Goal: Task Accomplishment & Management: Complete application form

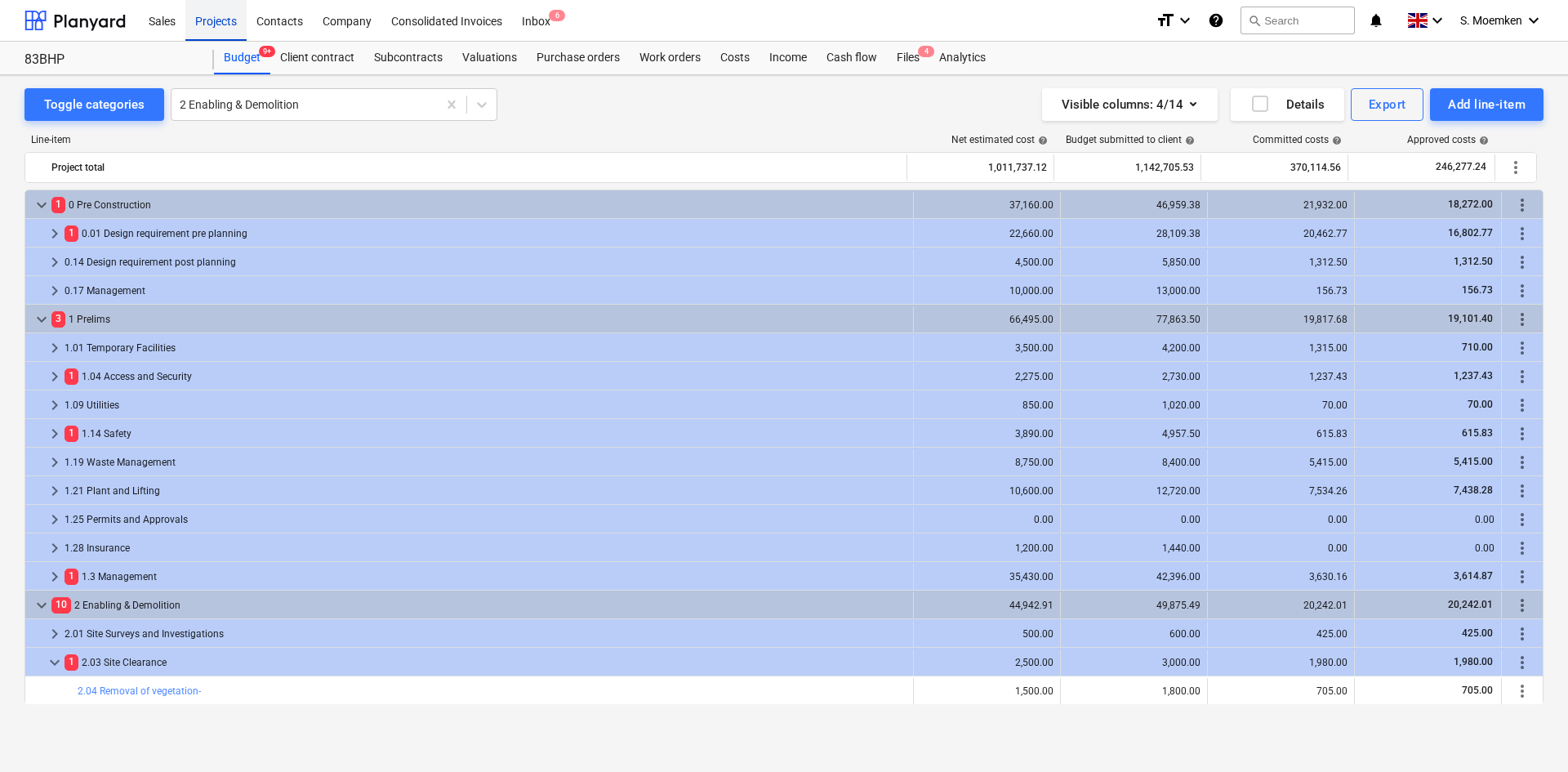
click at [210, 20] on div "Projects" at bounding box center [216, 20] width 62 height 42
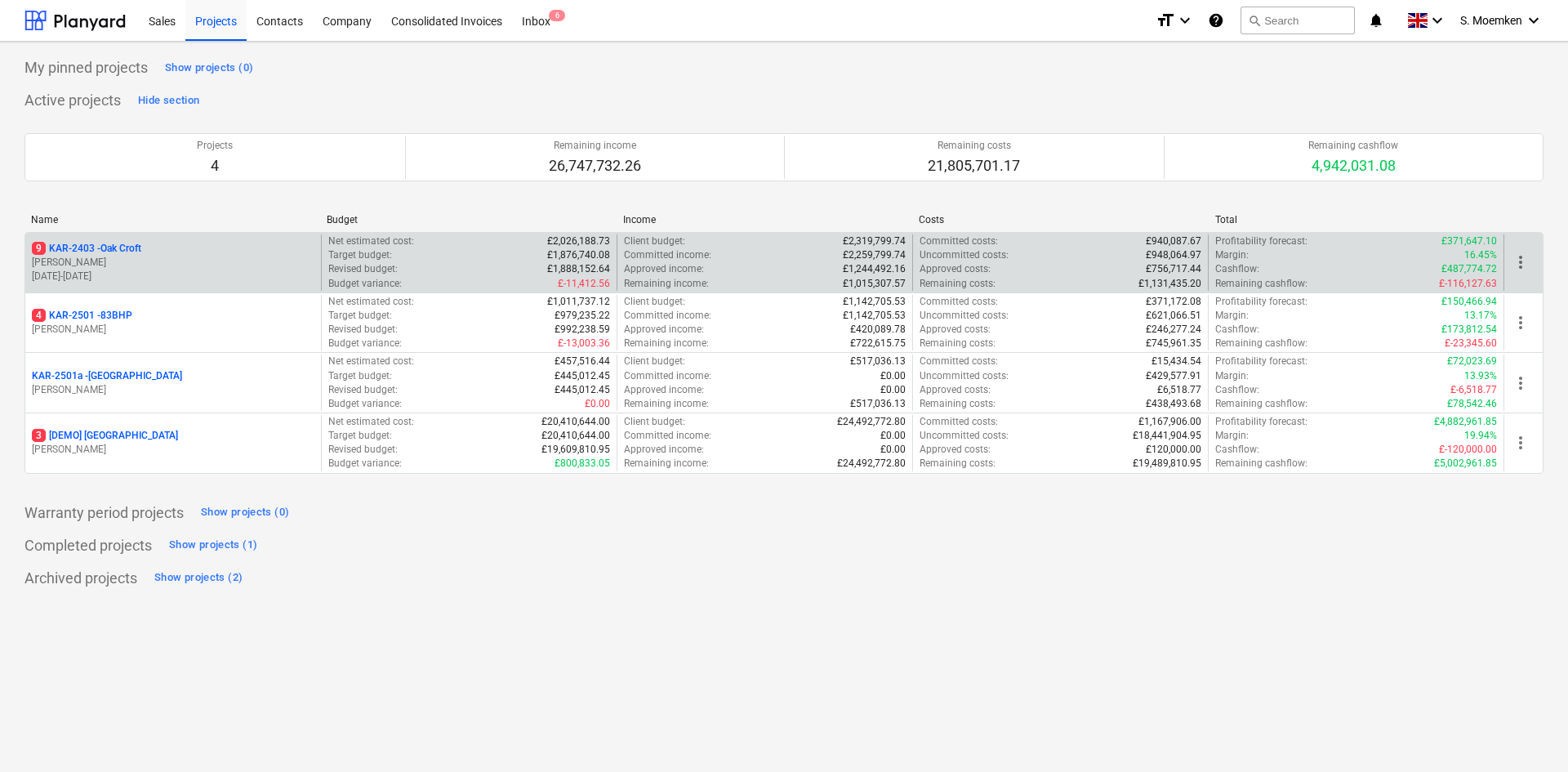
click at [213, 259] on p "[PERSON_NAME]" at bounding box center [173, 262] width 283 height 14
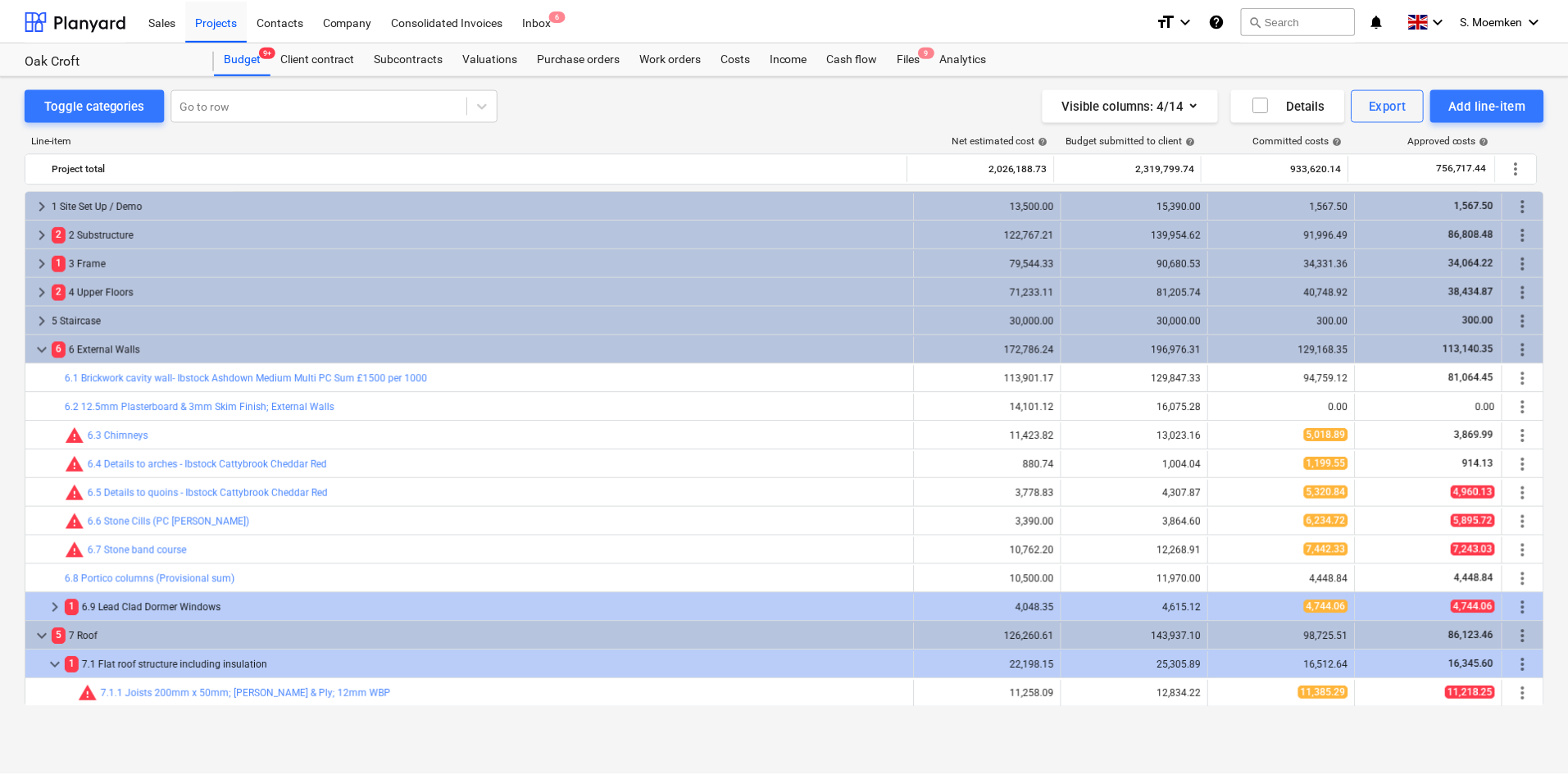
scroll to position [172, 0]
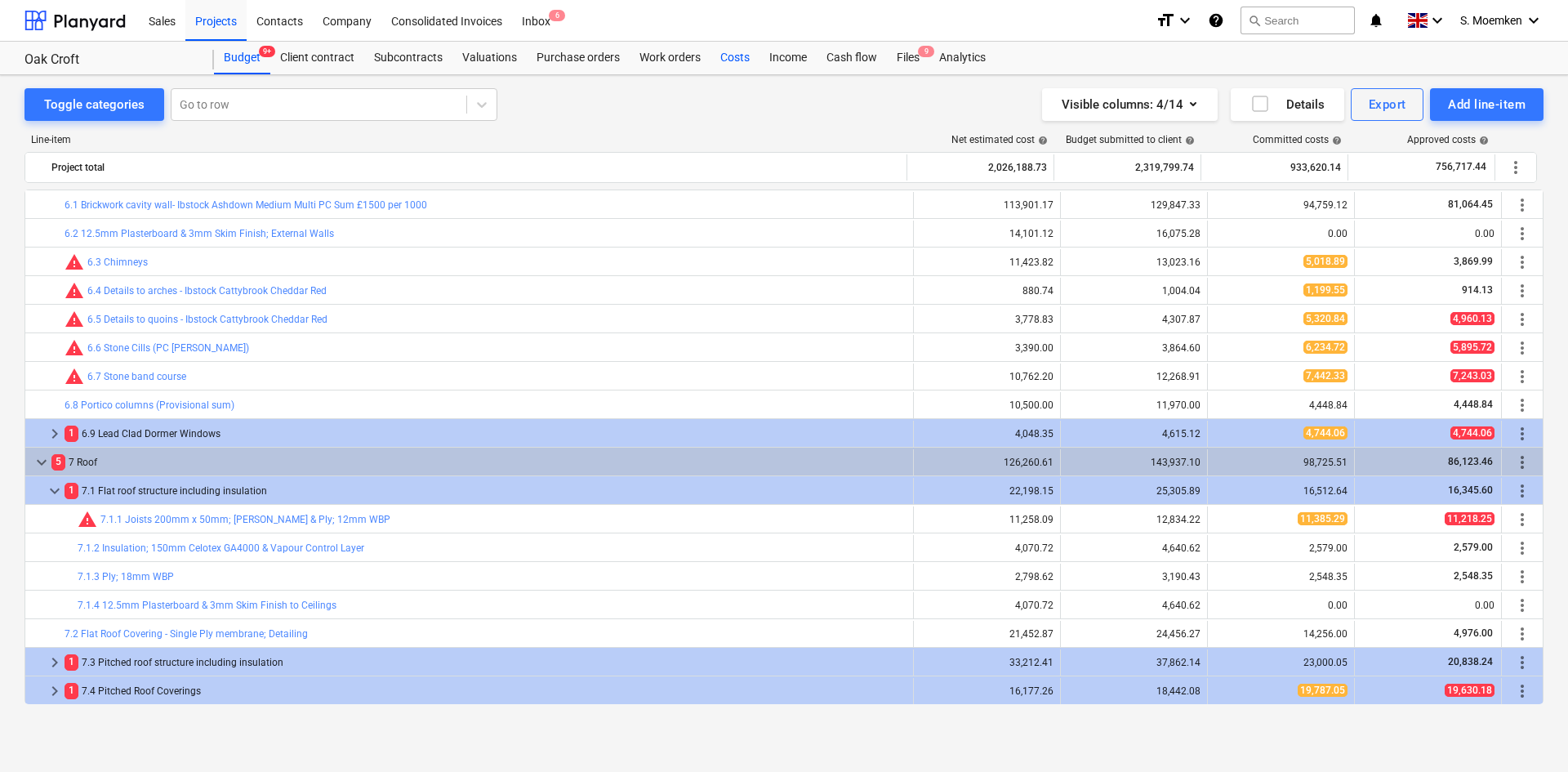
click at [731, 58] on div "Costs" at bounding box center [735, 58] width 49 height 33
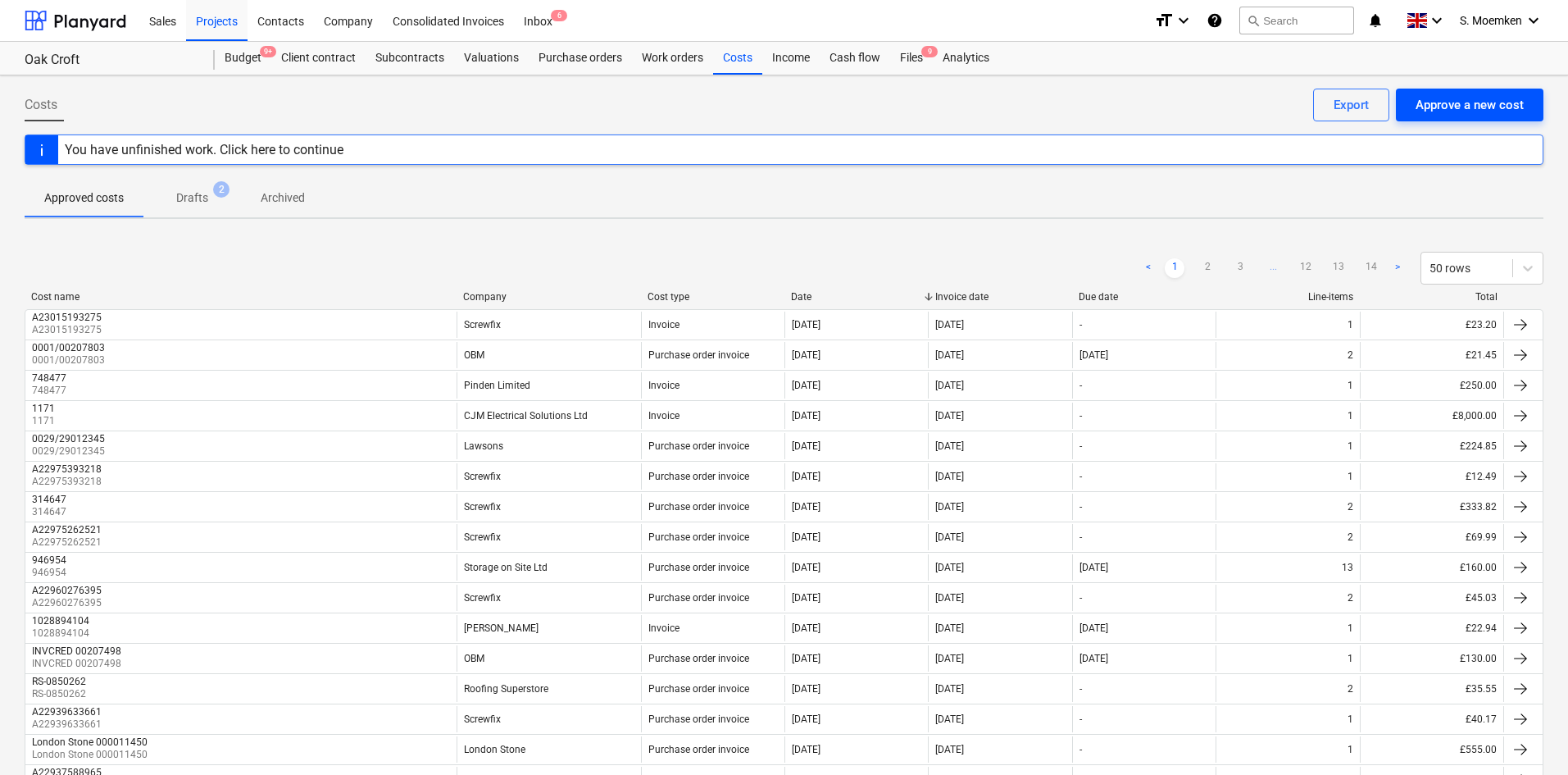
click at [1485, 107] on div "Approve a new cost" at bounding box center [1470, 104] width 108 height 21
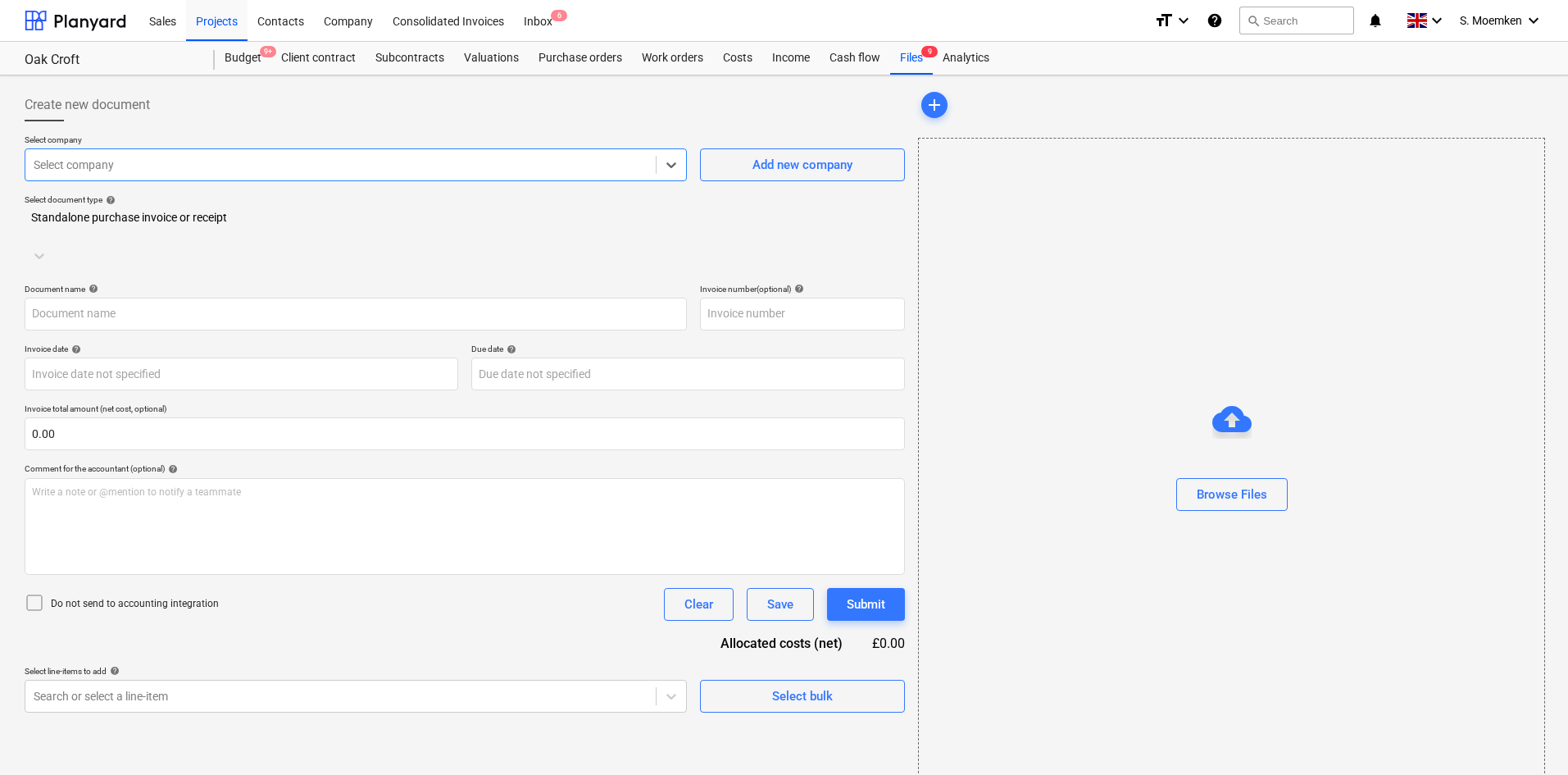
click at [247, 166] on div at bounding box center [340, 164] width 614 height 16
type input "time"
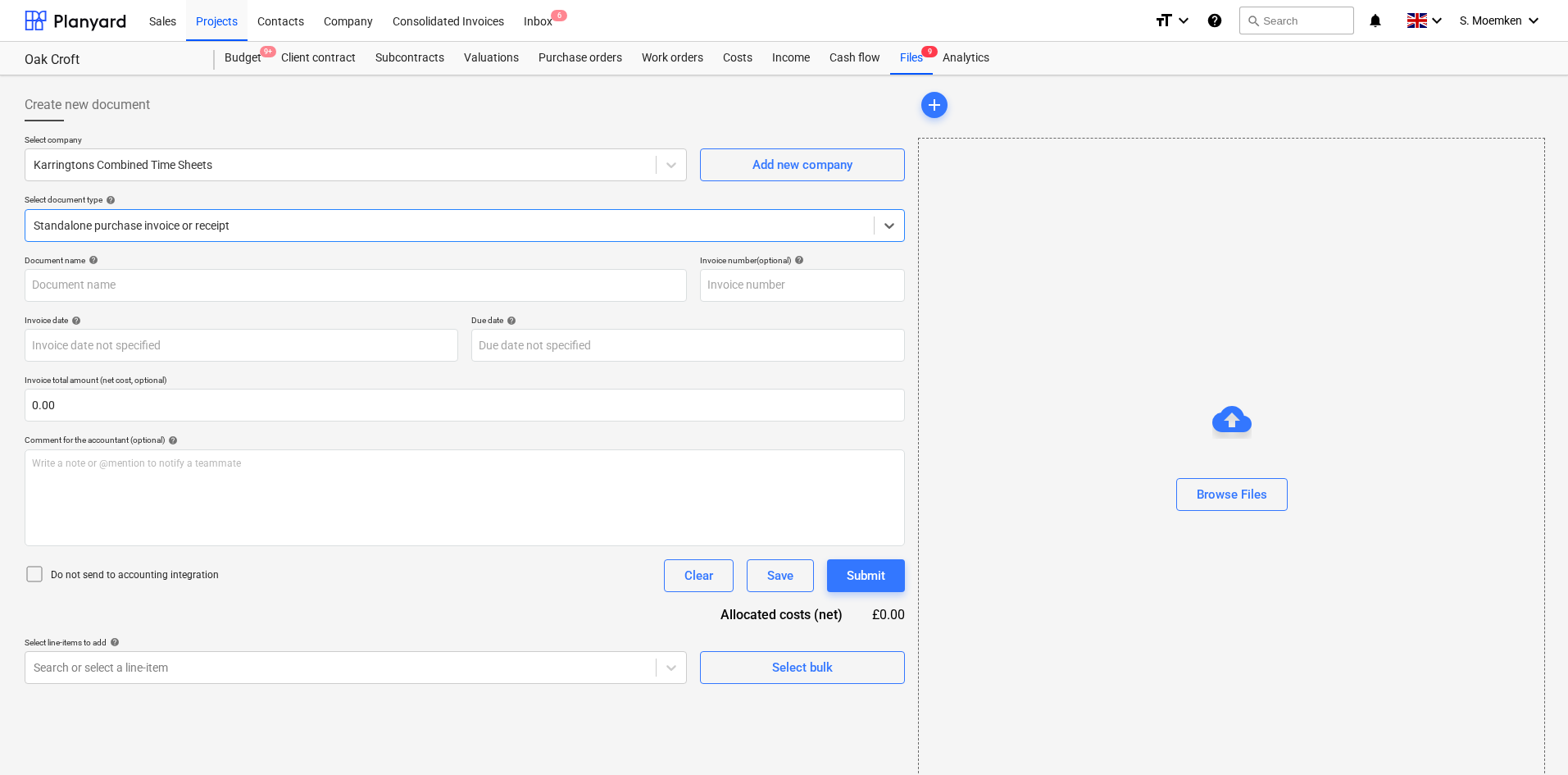
click at [274, 233] on div at bounding box center [449, 225] width 832 height 16
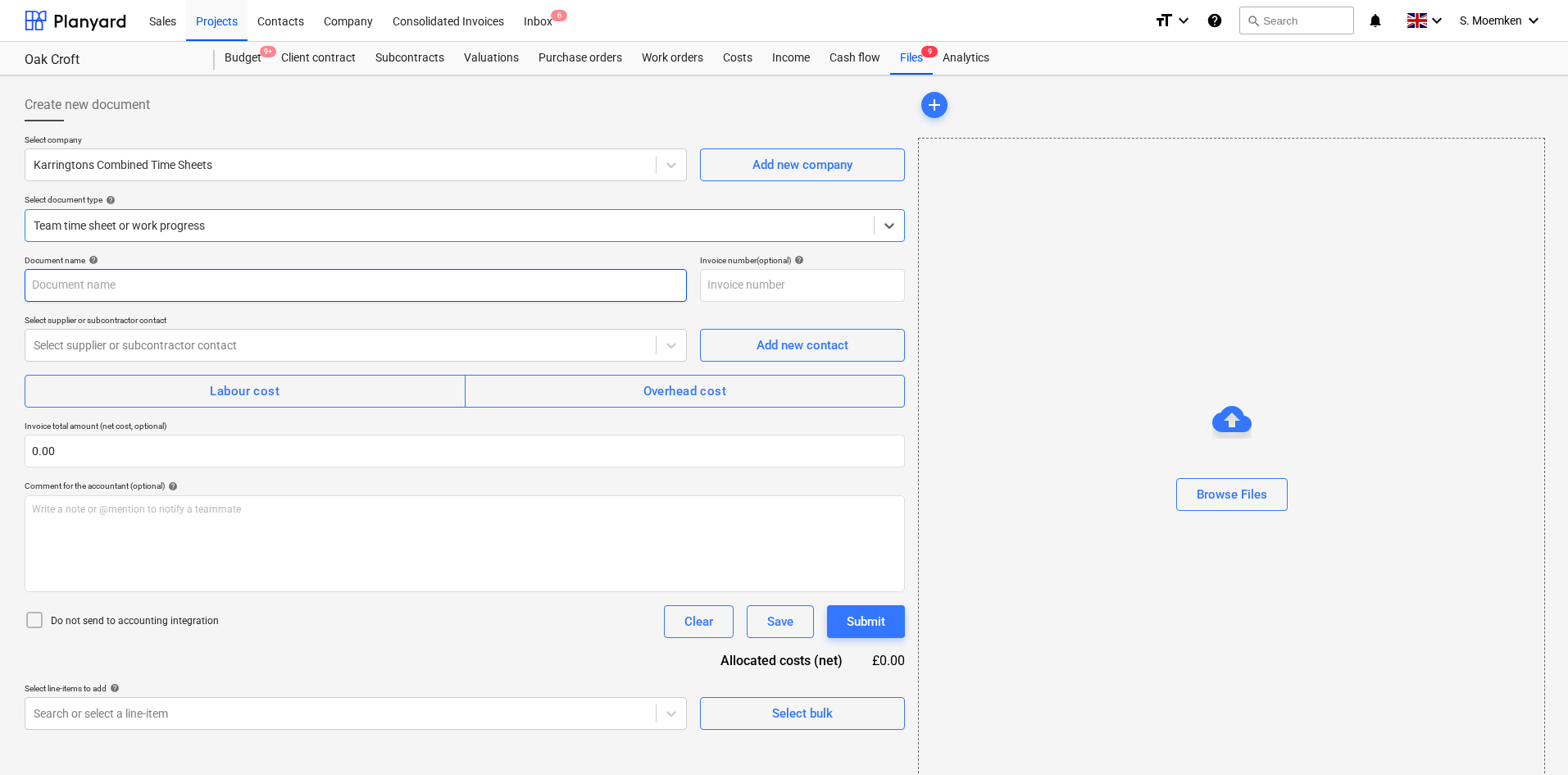
click at [141, 284] on input "text" at bounding box center [355, 285] width 662 height 33
type input "Timesheet [DATE] to [DATE]"
click at [195, 344] on div at bounding box center [340, 345] width 614 height 16
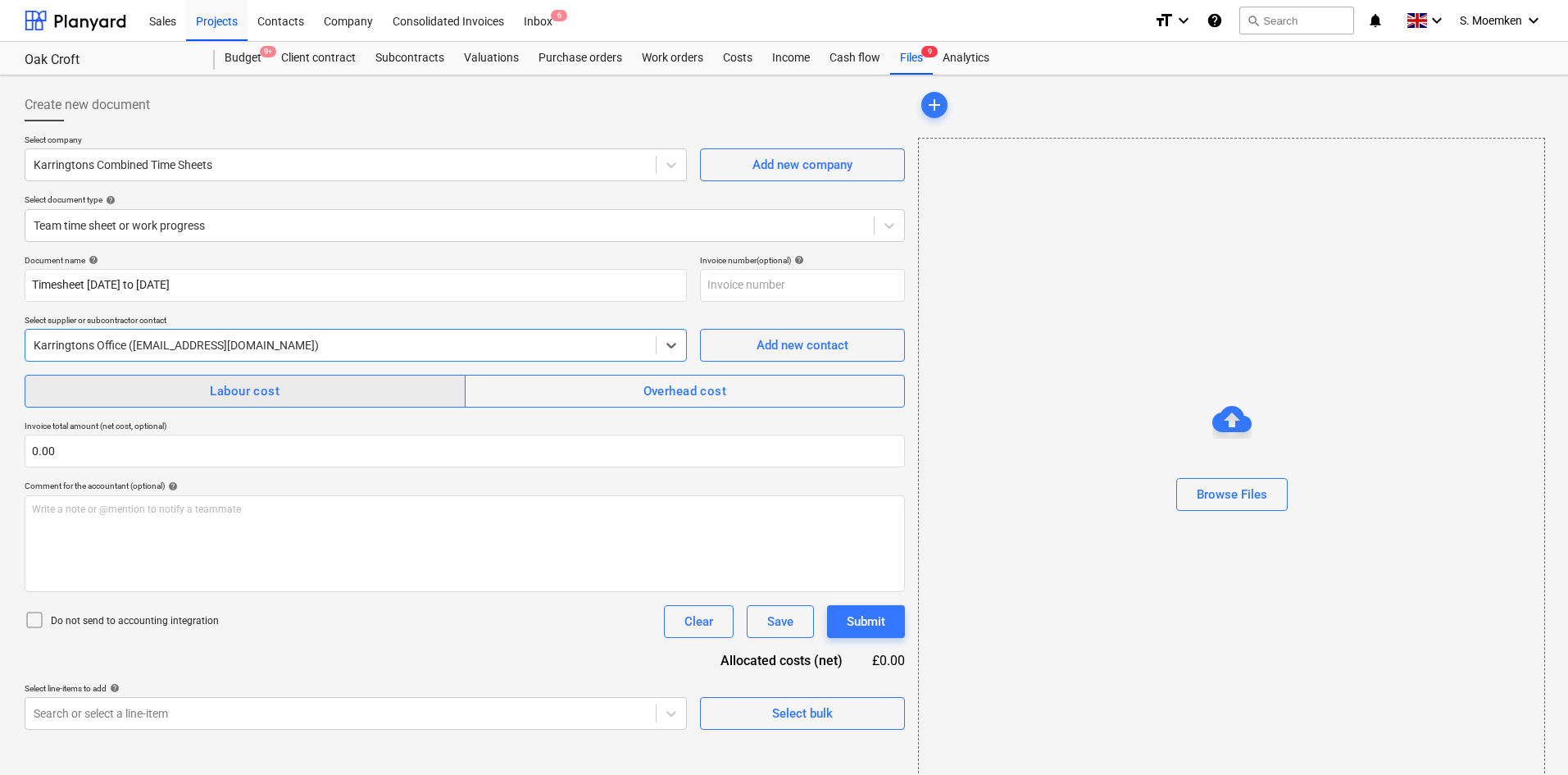
click at [279, 392] on span "Labour cost" at bounding box center [245, 391] width 405 height 21
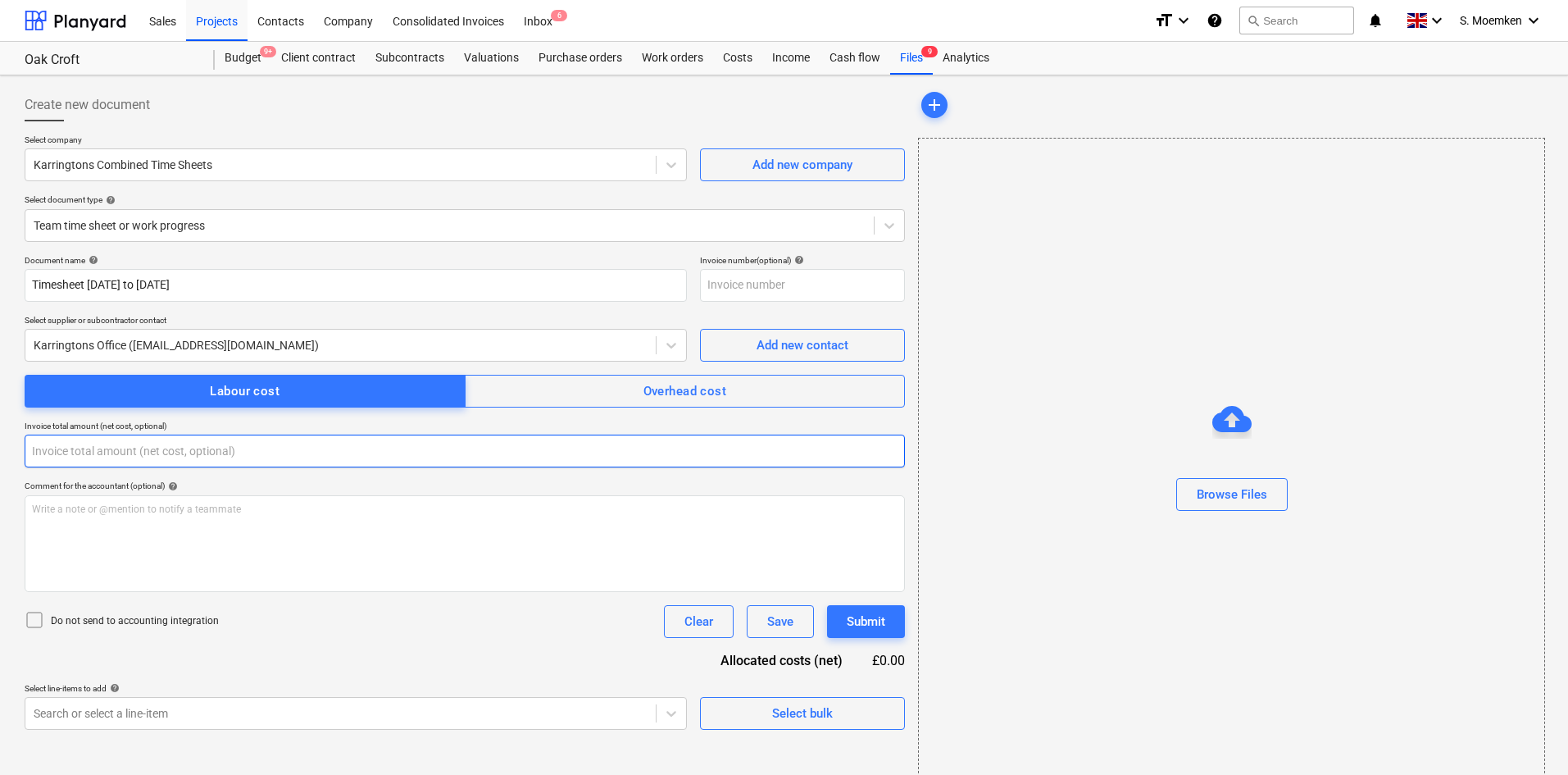
click at [120, 456] on input "text" at bounding box center [464, 450] width 880 height 33
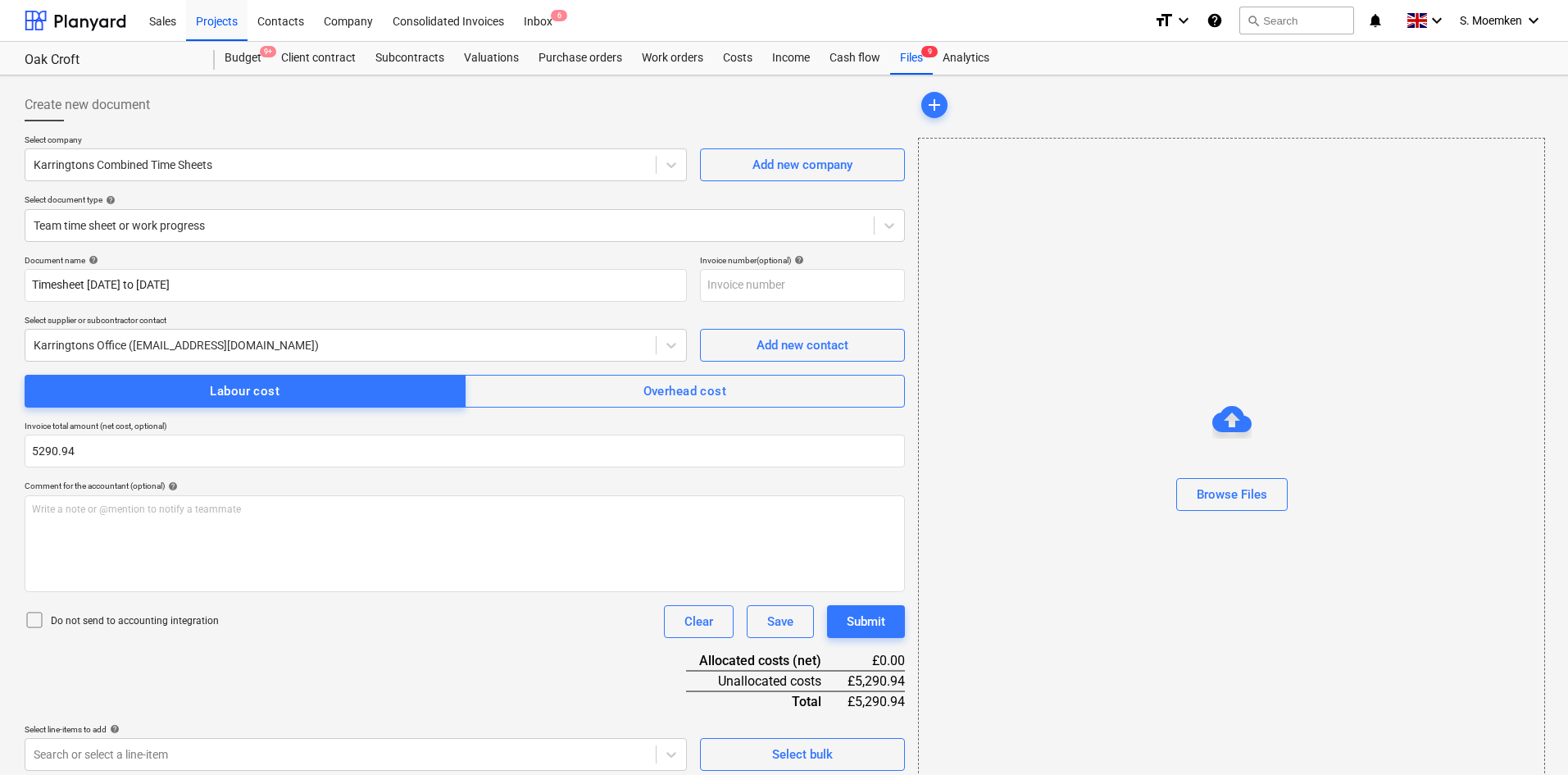
type input "5,290.94"
click at [36, 611] on icon at bounding box center [34, 619] width 20 height 20
drag, startPoint x: 217, startPoint y: 280, endPoint x: -52, endPoint y: 274, distance: 269.1
click at [0, 274] on html "Sales Projects Contacts Company Consolidated Invoices Inbox 6 format_size keybo…" at bounding box center [784, 388] width 1568 height 775
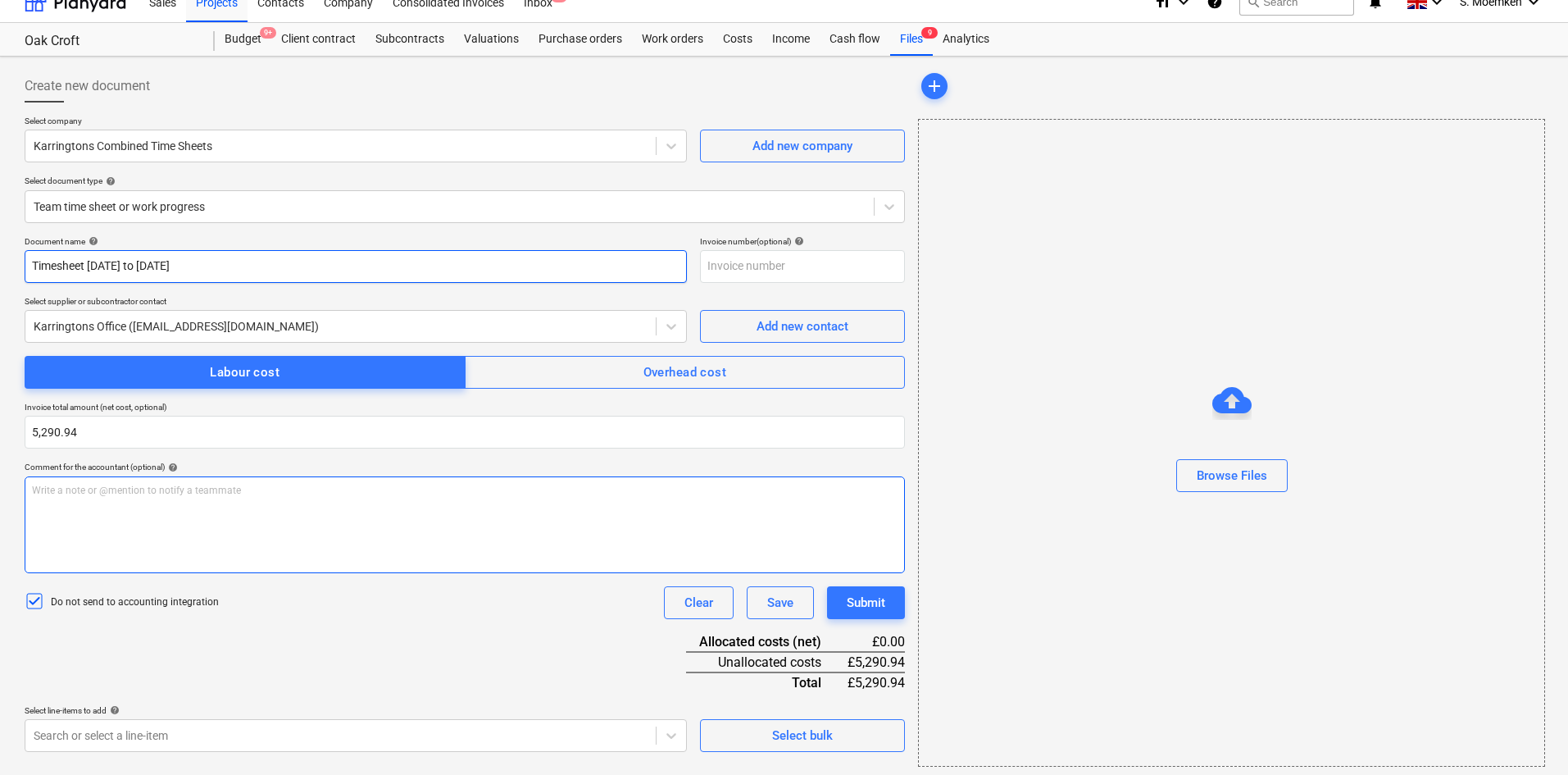
scroll to position [24, 0]
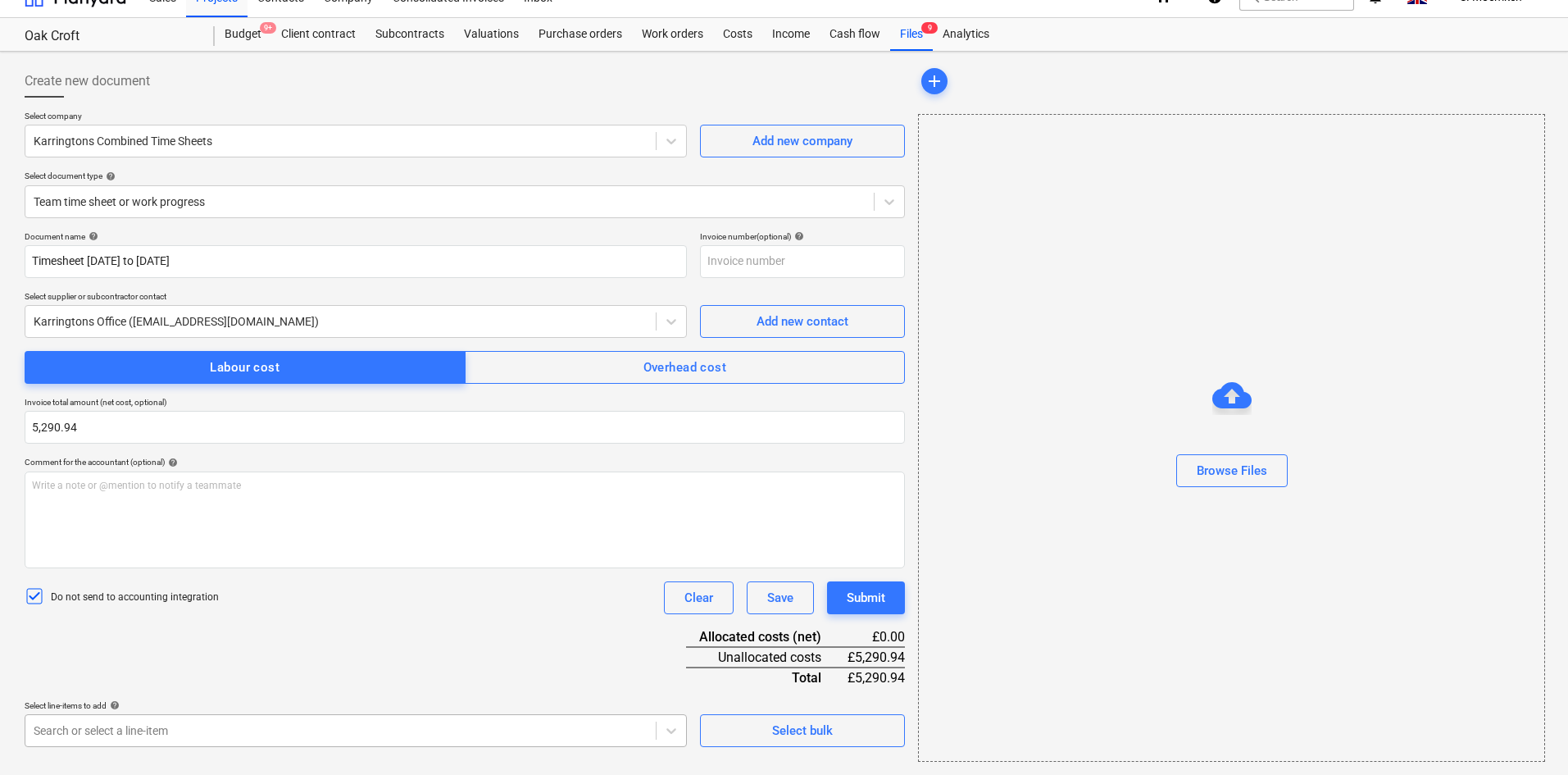
click at [338, 732] on body "Sales Projects Contacts Company Consolidated Invoices Inbox 6 format_size keybo…" at bounding box center [784, 364] width 1568 height 775
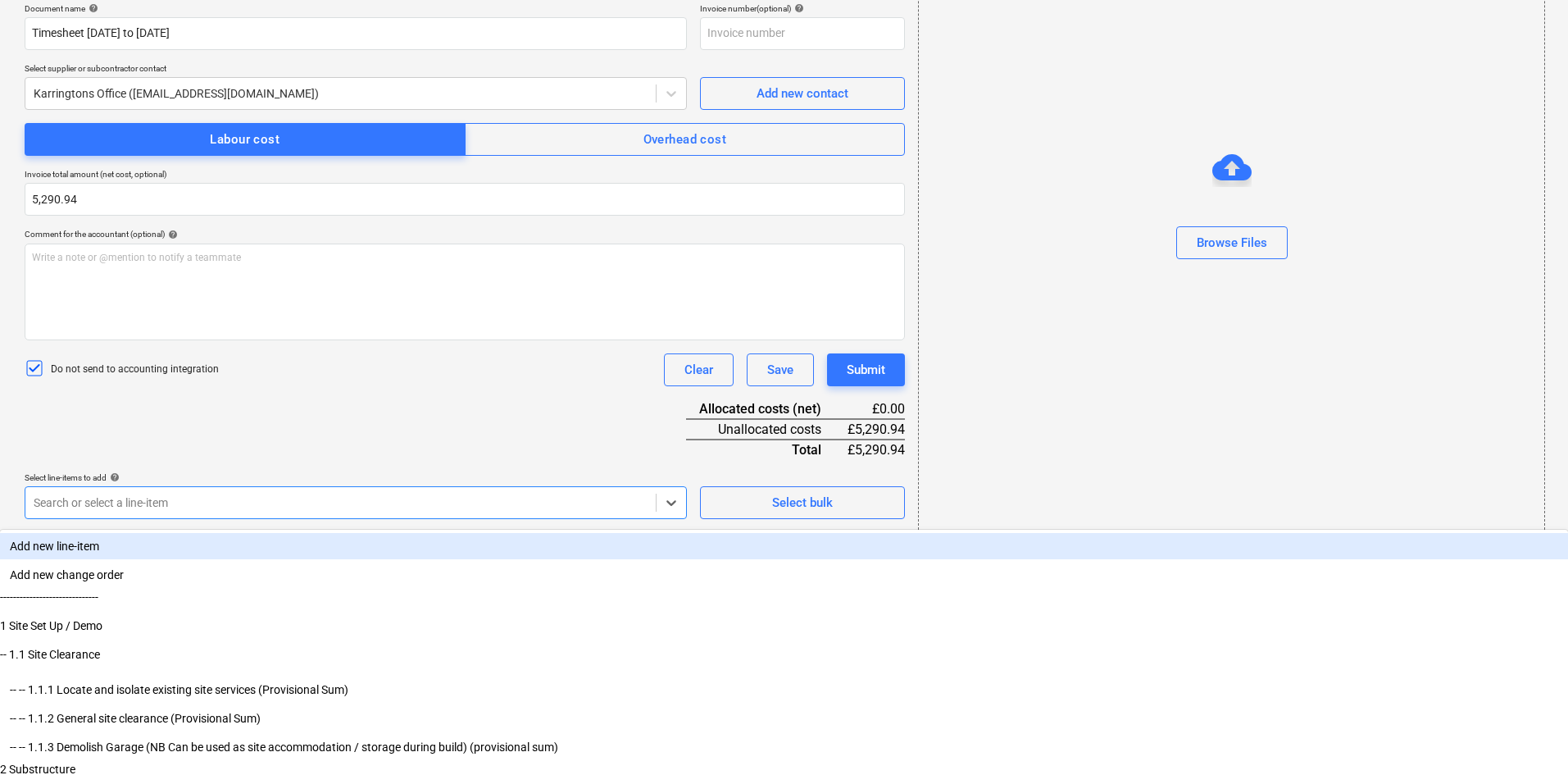
click at [126, 503] on div "Document name help Timesheet [DATE] to [DATE] Invoice number (optional) help Se…" at bounding box center [464, 260] width 880 height 516
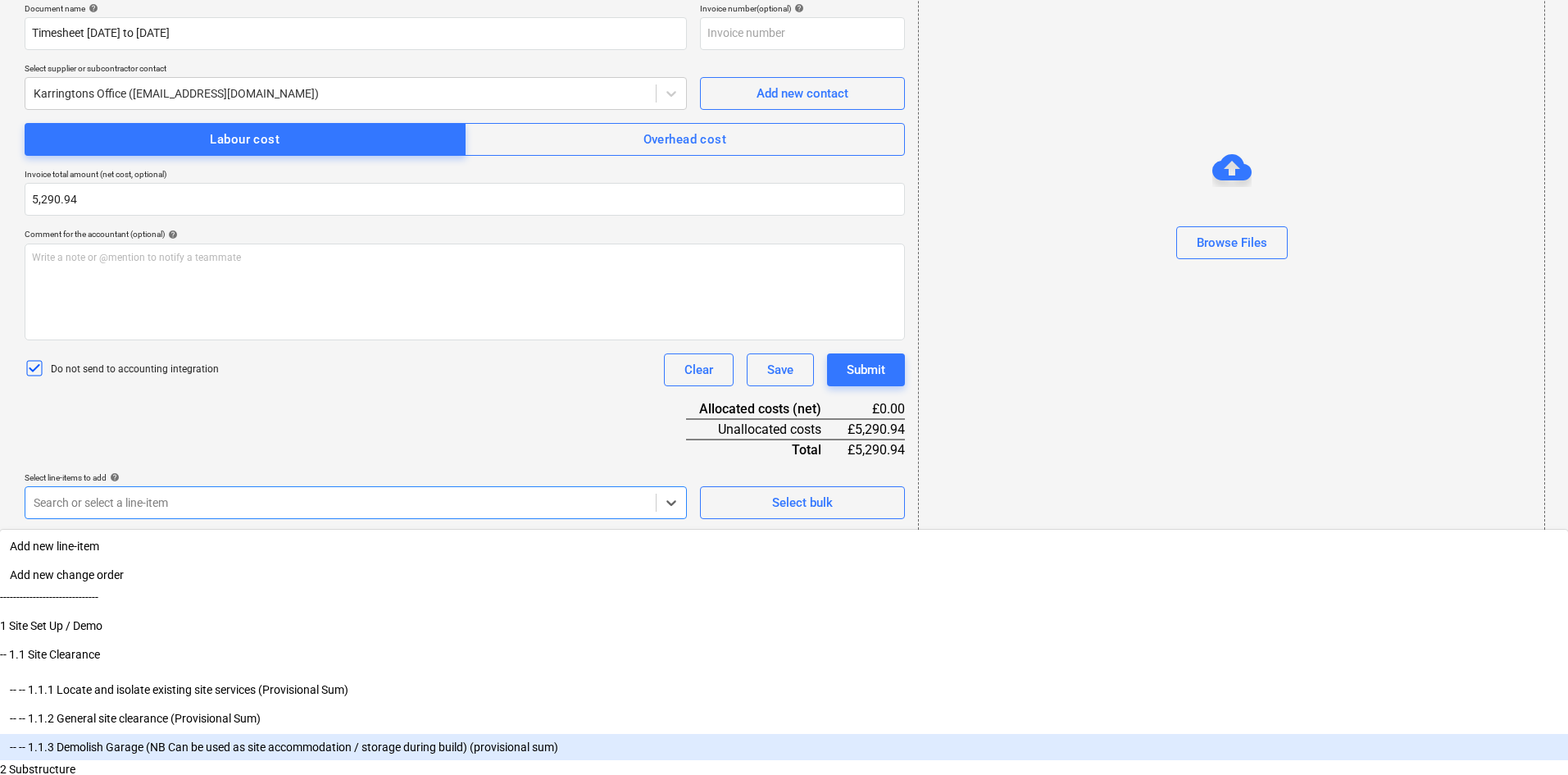
click at [154, 523] on body "Sales Projects Contacts Company Consolidated Invoices Inbox 6 format_size keybo…" at bounding box center [784, 136] width 1568 height 775
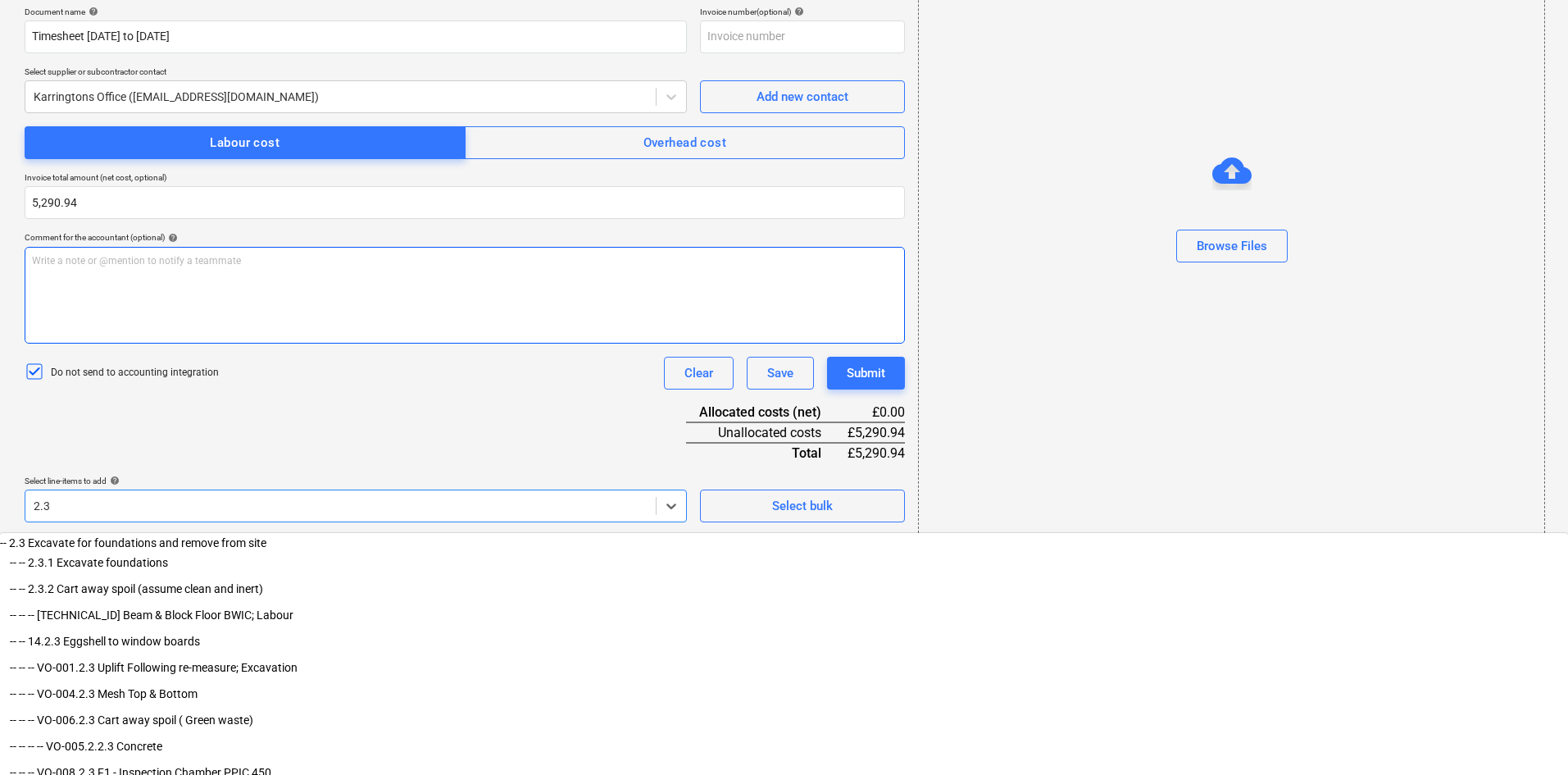
scroll to position [36, 0]
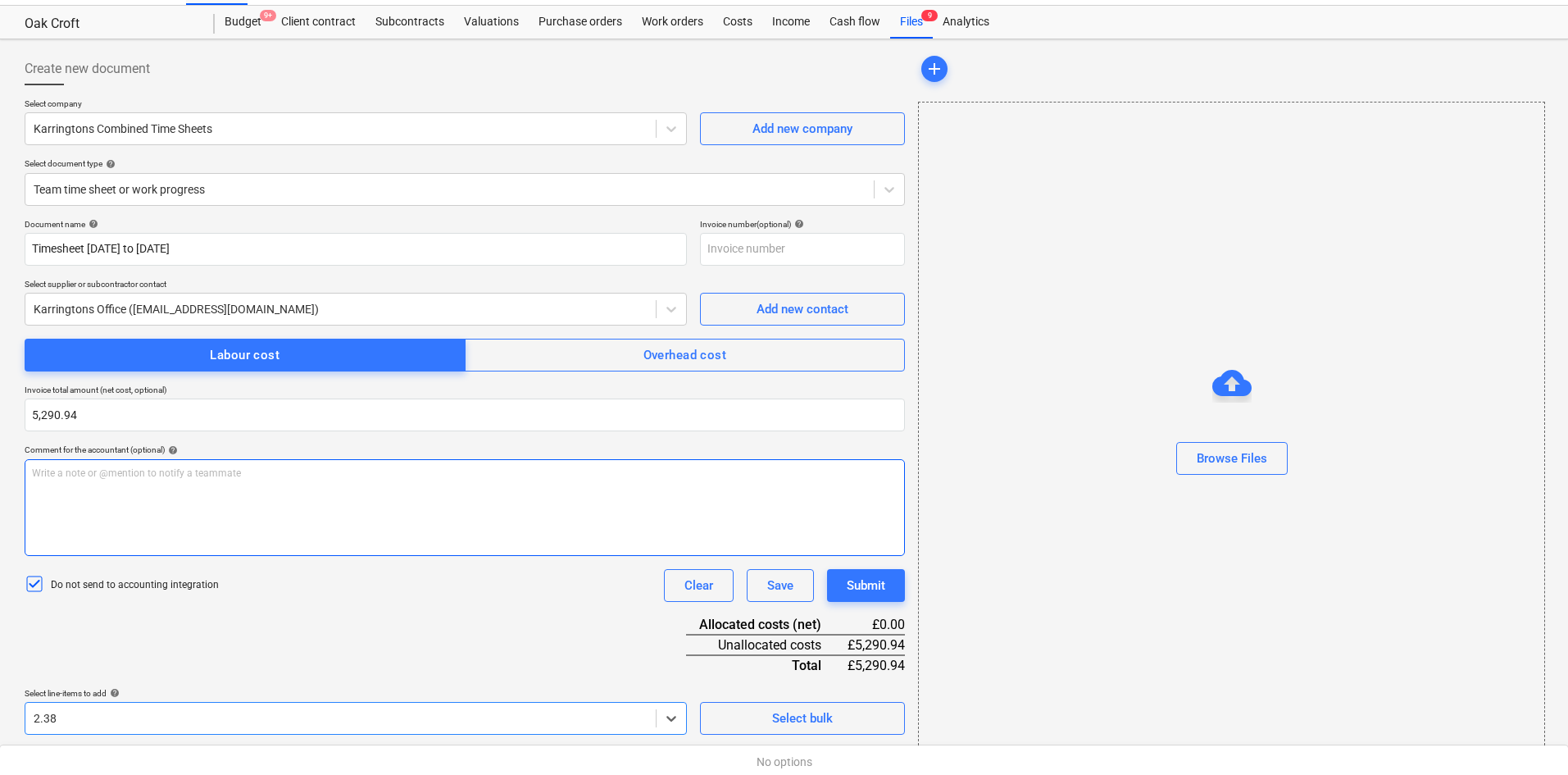
type input "2.38"
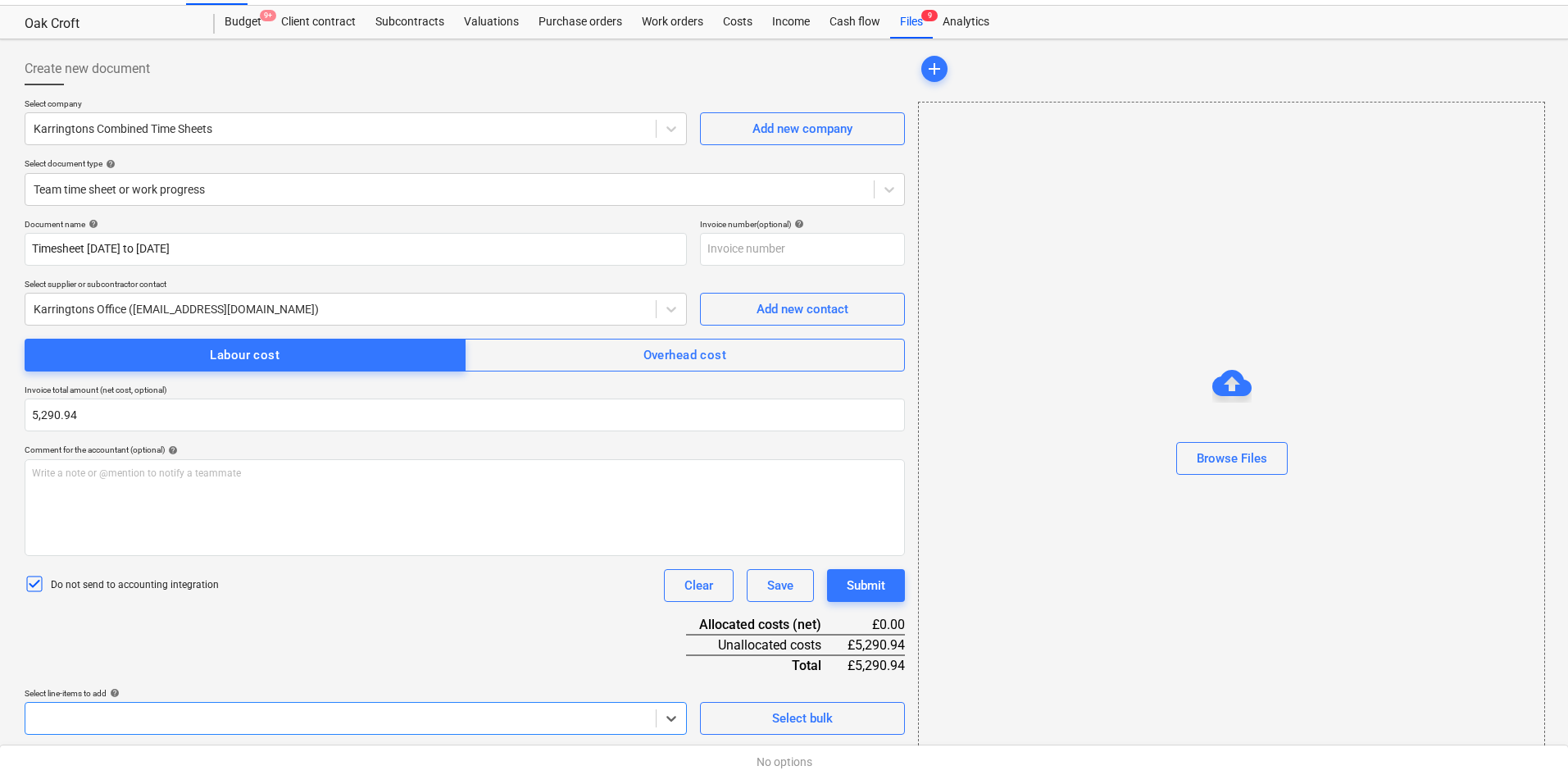
click at [414, 608] on div "Document name help Timesheet [DATE] to [DATE] Invoice number (optional) help Se…" at bounding box center [464, 476] width 880 height 516
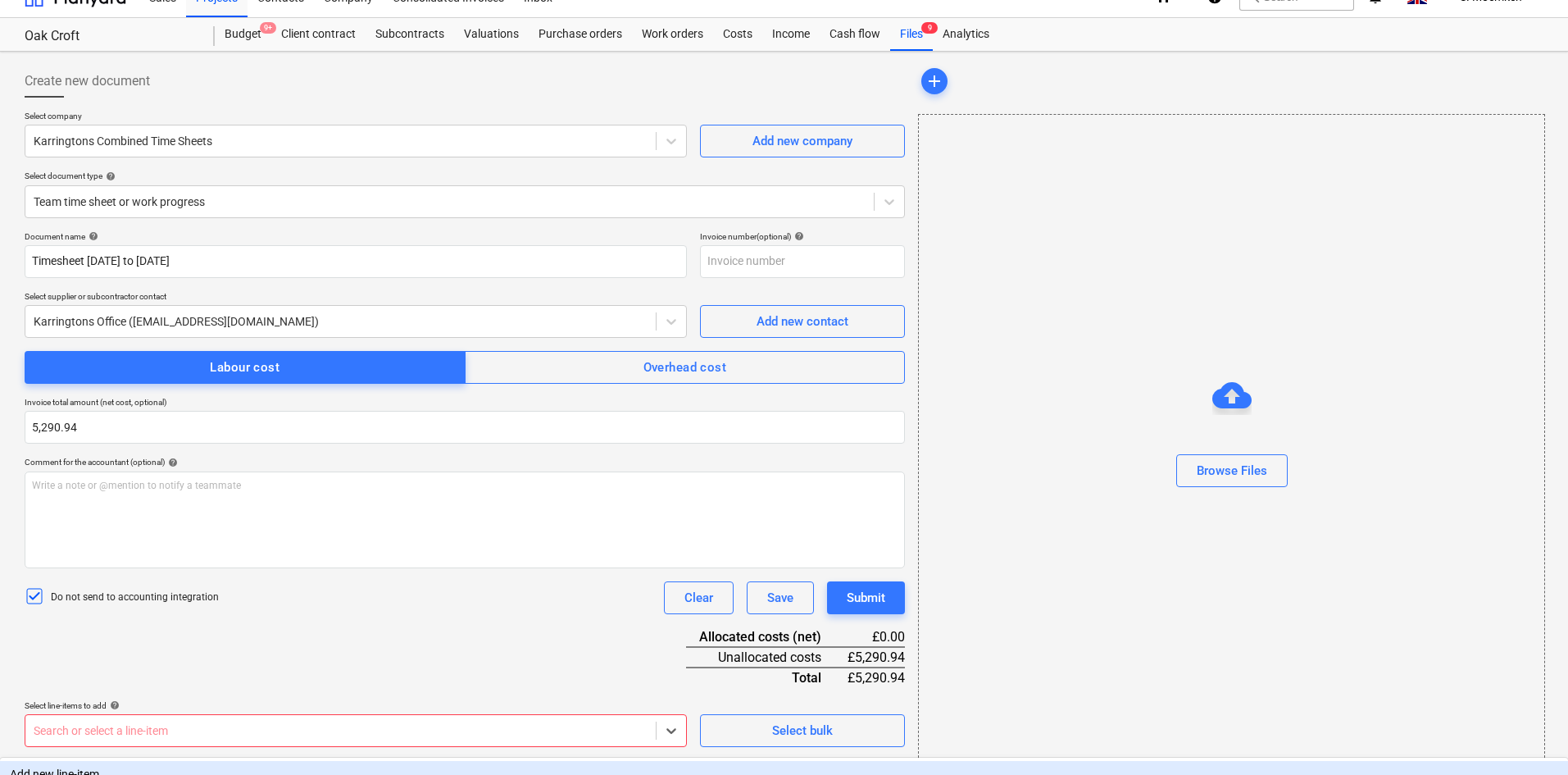
scroll to position [252, 0]
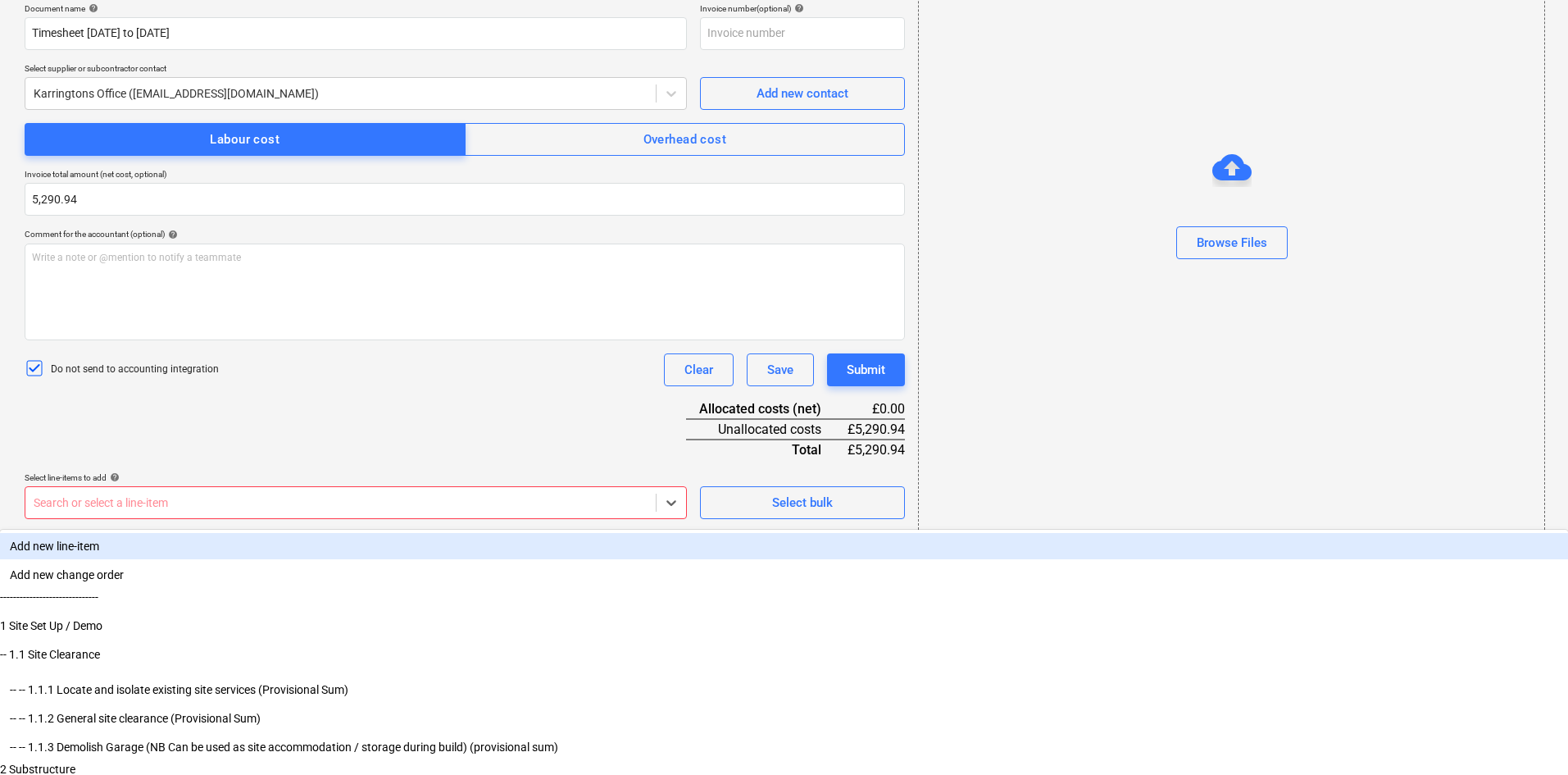
click at [293, 523] on body "Sales Projects Contacts Company Consolidated Invoices Inbox 6 format_size keybo…" at bounding box center [784, 136] width 1568 height 775
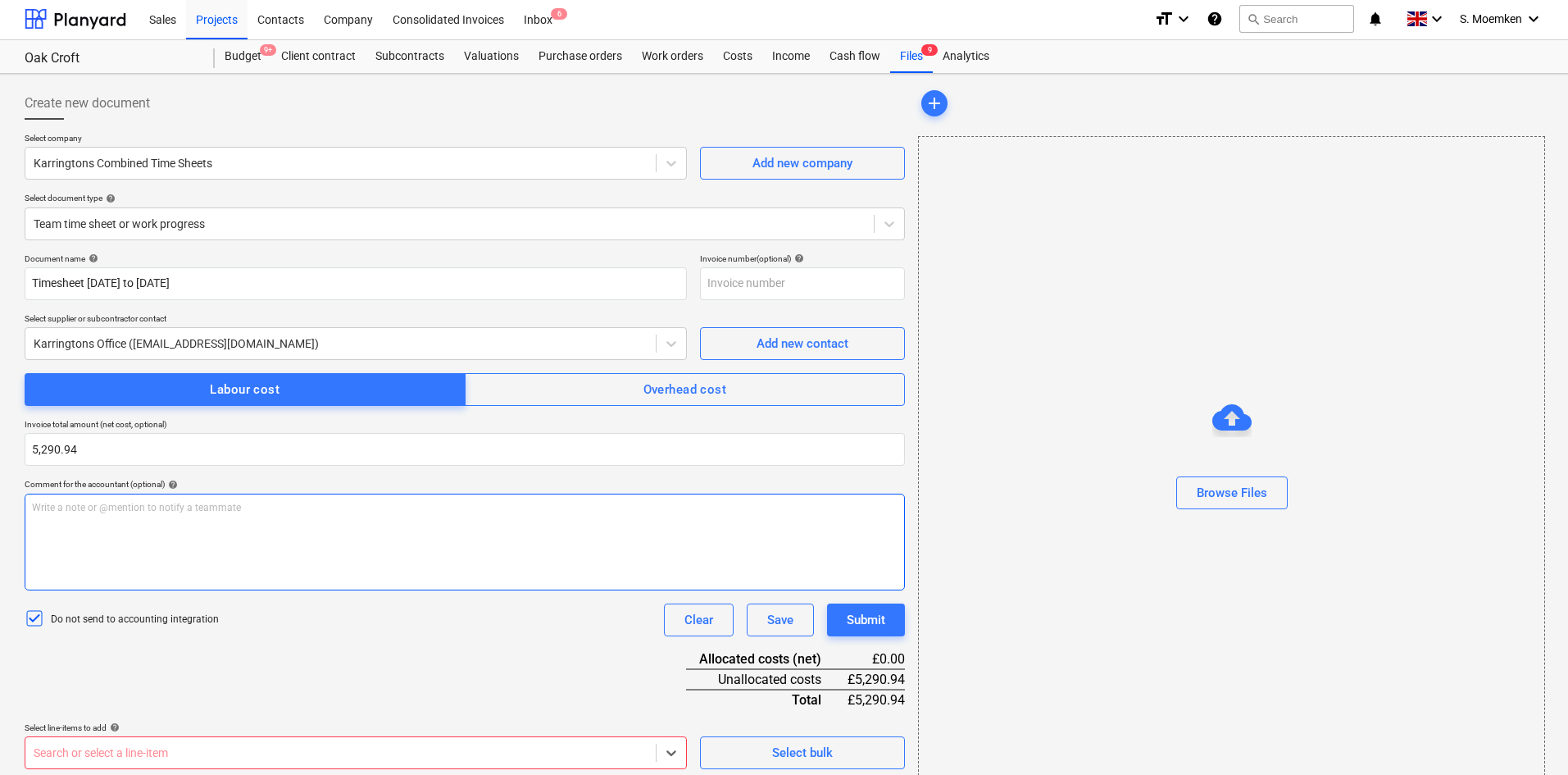
scroll to position [0, 0]
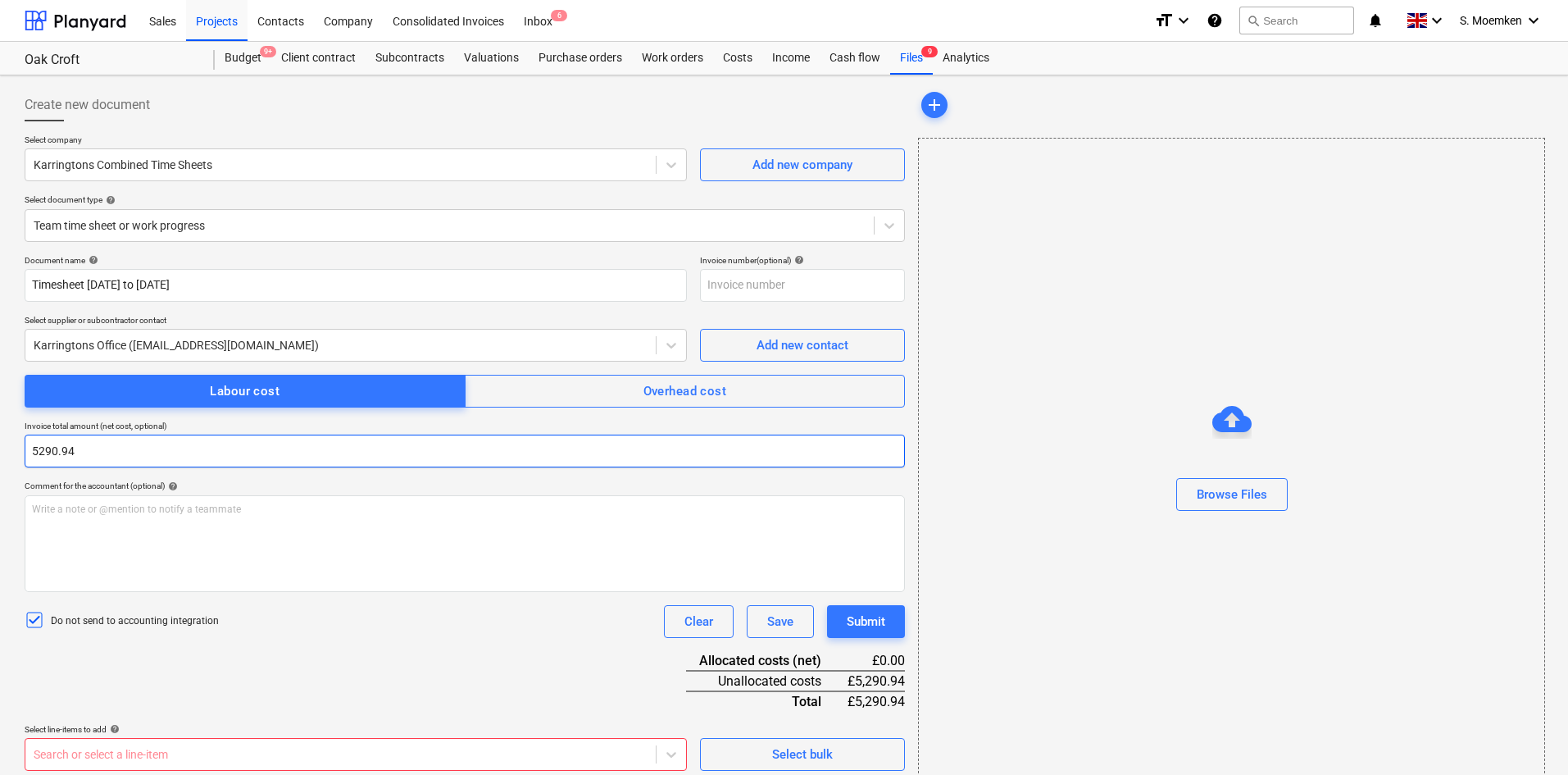
drag, startPoint x: 89, startPoint y: 451, endPoint x: -19, endPoint y: 444, distance: 108.2
click at [0, 444] on html "Sales Projects Contacts Company Consolidated Invoices Inbox 6 format_size keybo…" at bounding box center [784, 388] width 1568 height 775
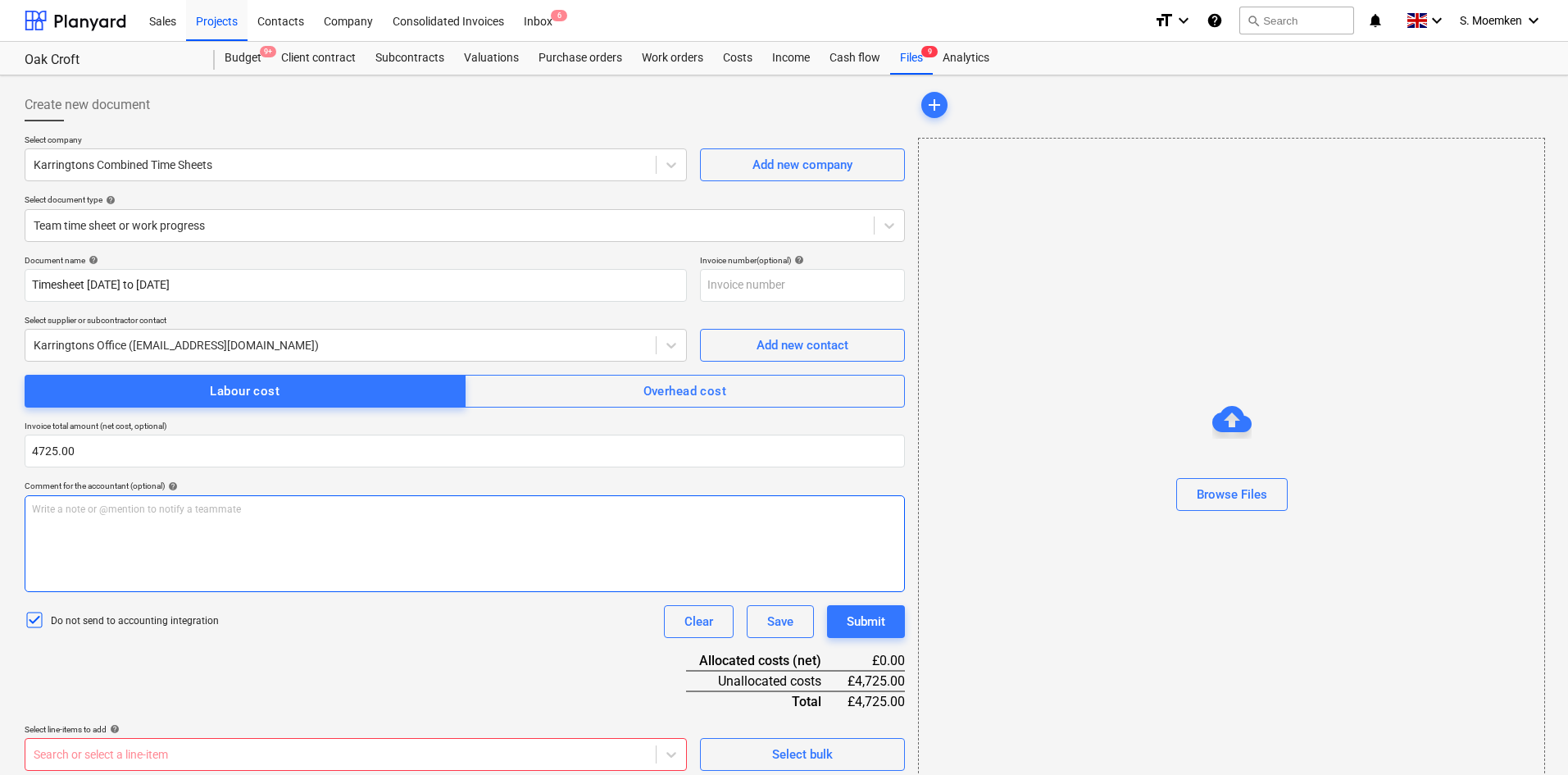
type input "4,725.00"
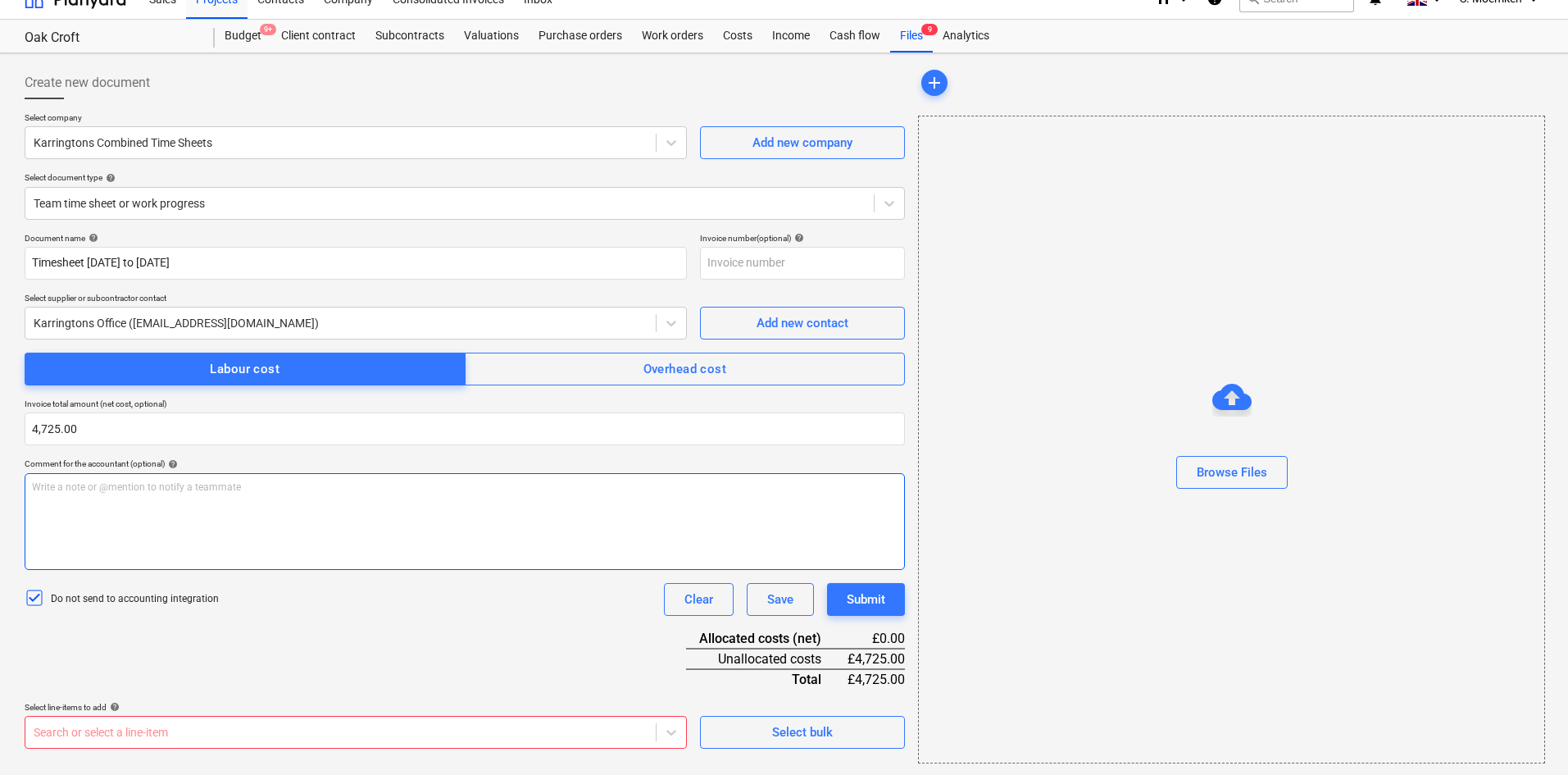
scroll to position [24, 0]
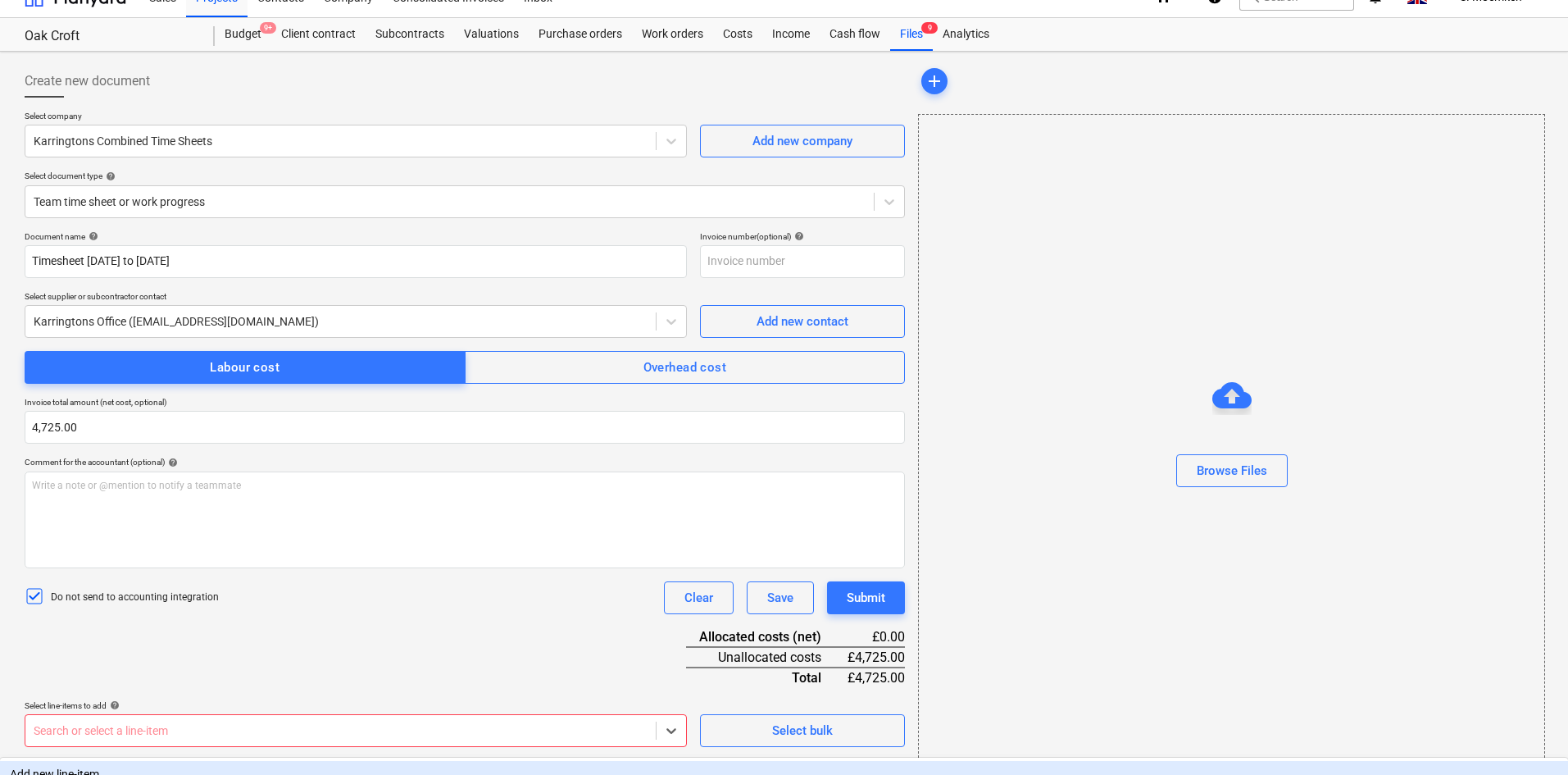
click at [425, 728] on body "Sales Projects Contacts Company Consolidated Invoices Inbox 6 format_size keybo…" at bounding box center [784, 364] width 1568 height 775
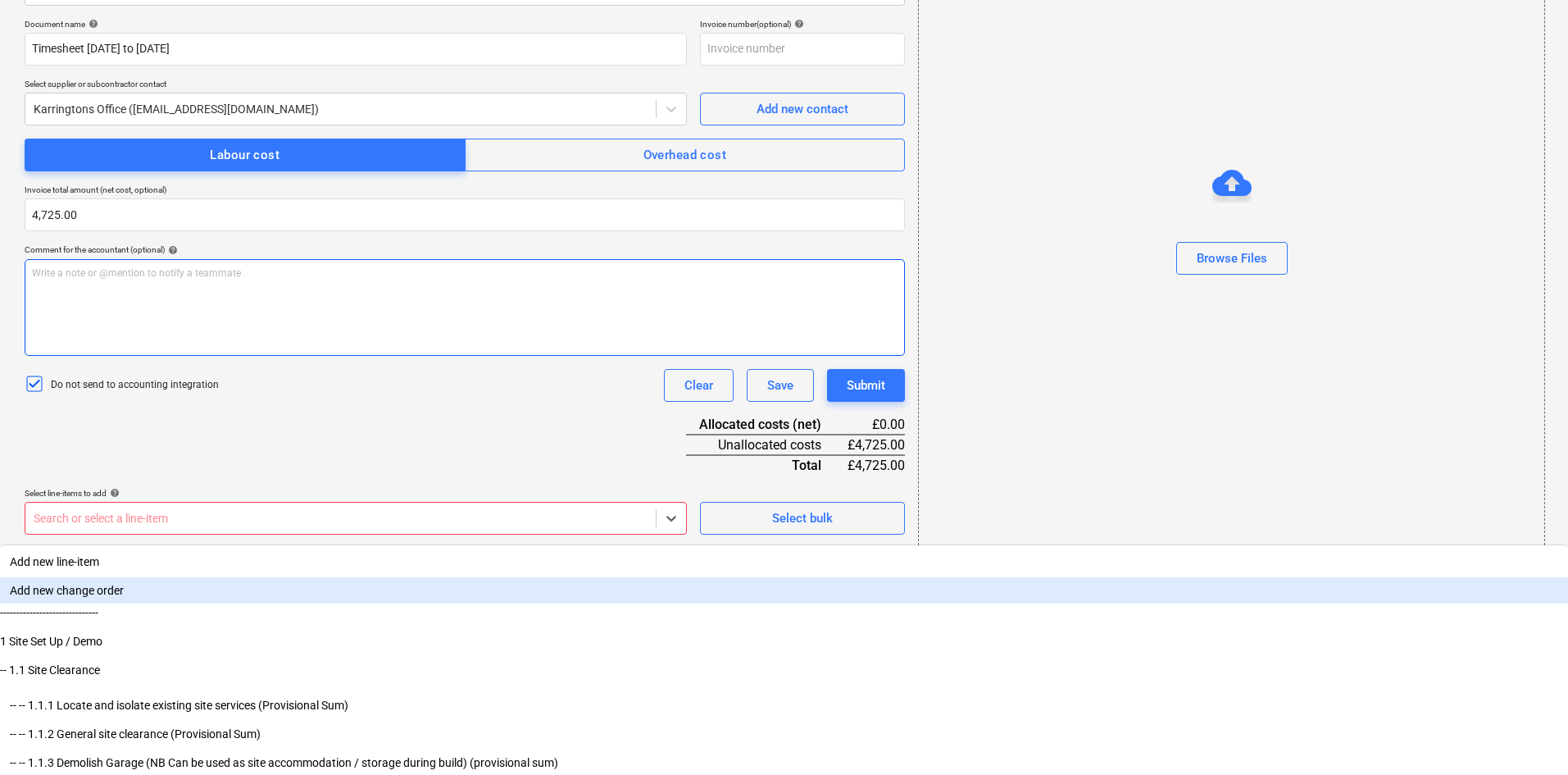
scroll to position [252, 0]
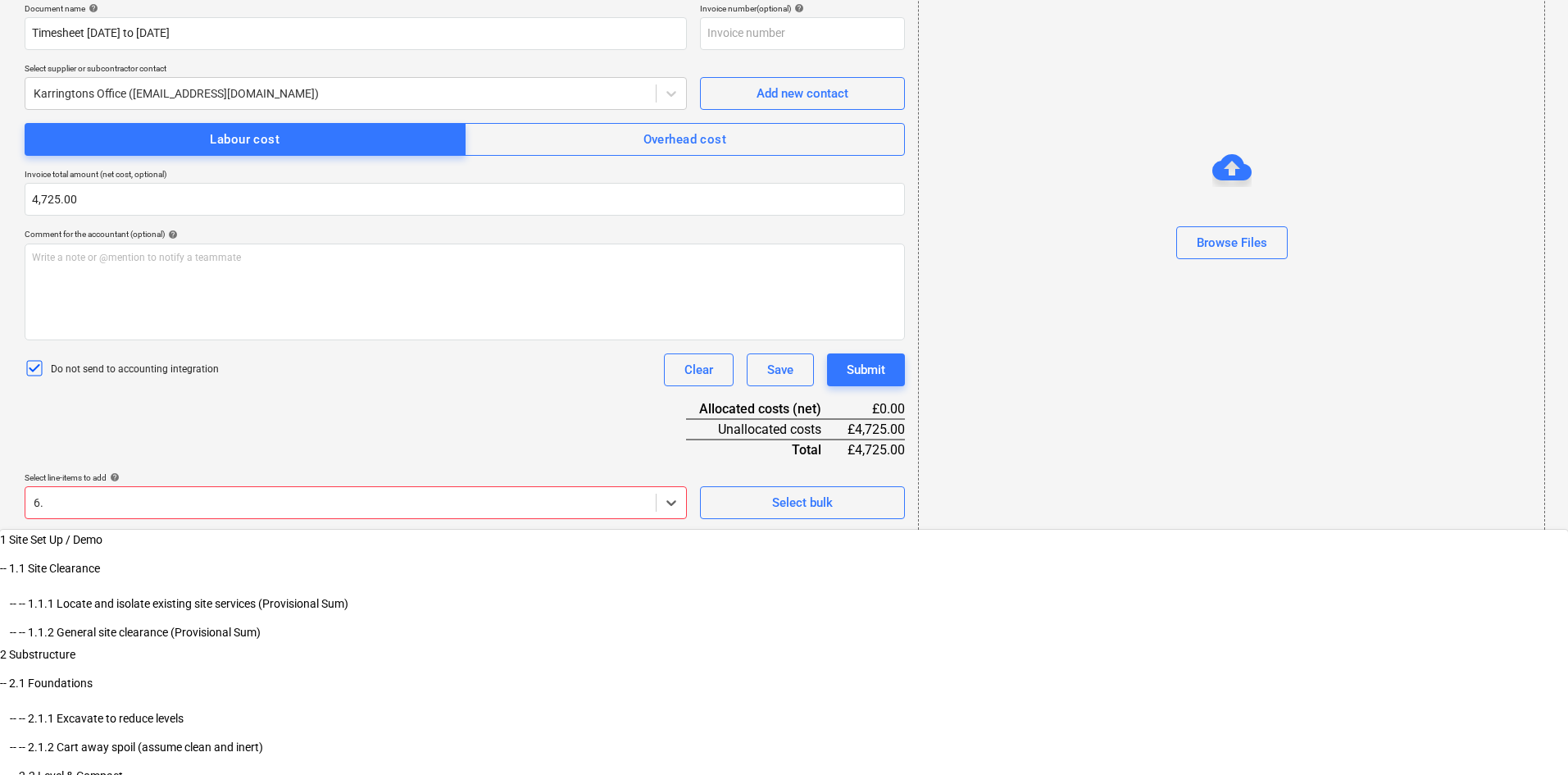
type input "6.1"
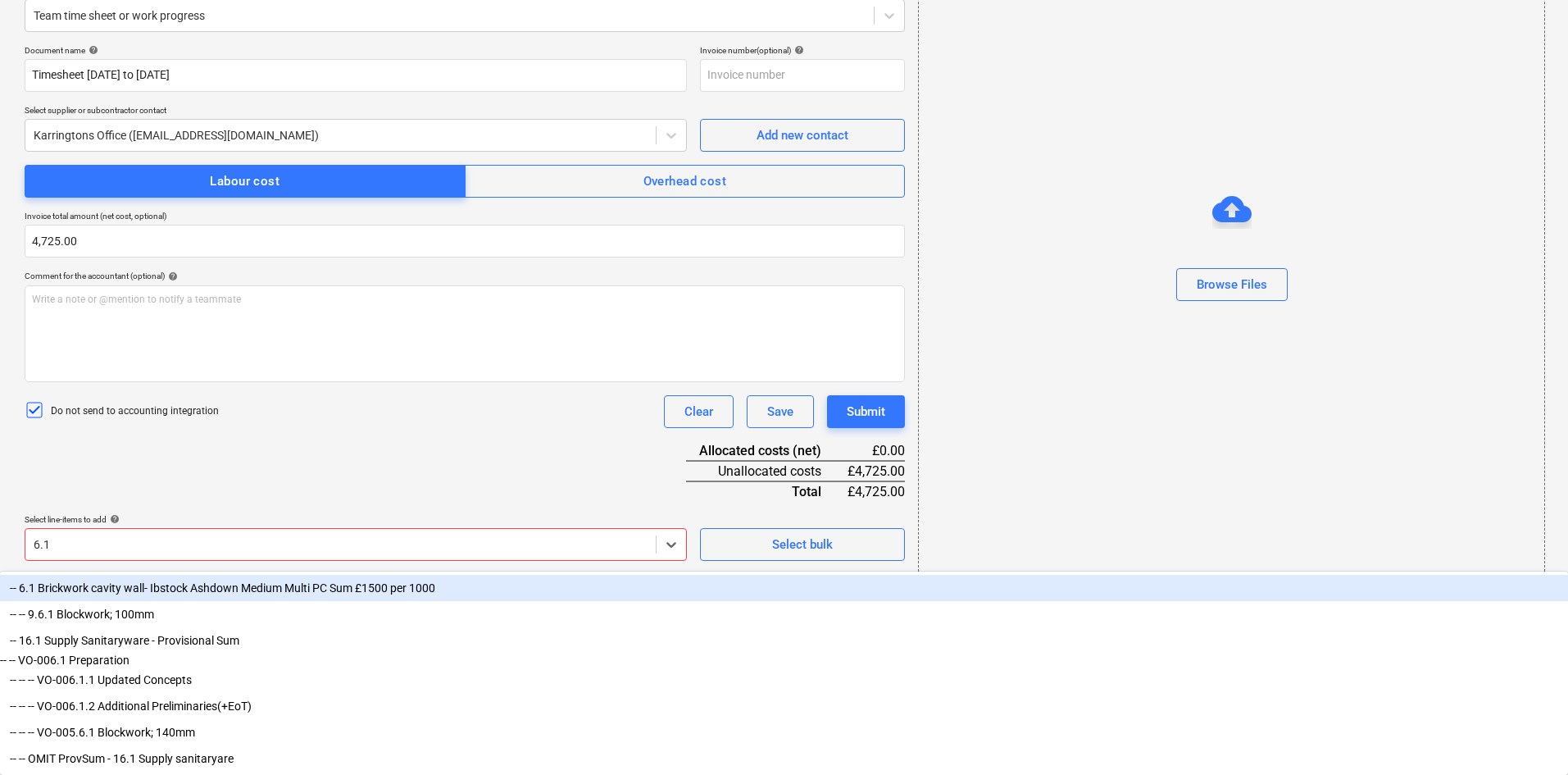
scroll to position [225, 0]
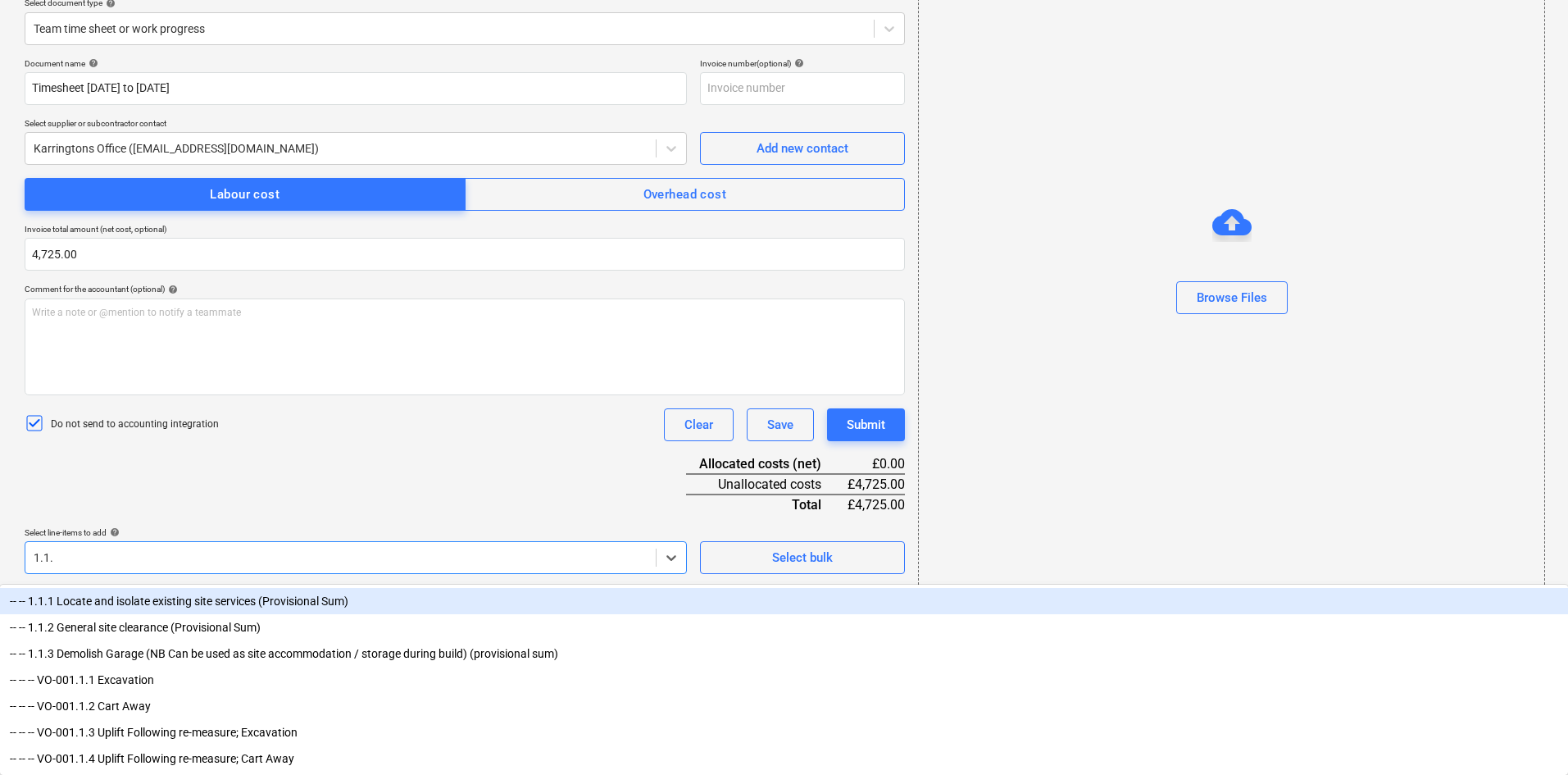
type input "1.1.3"
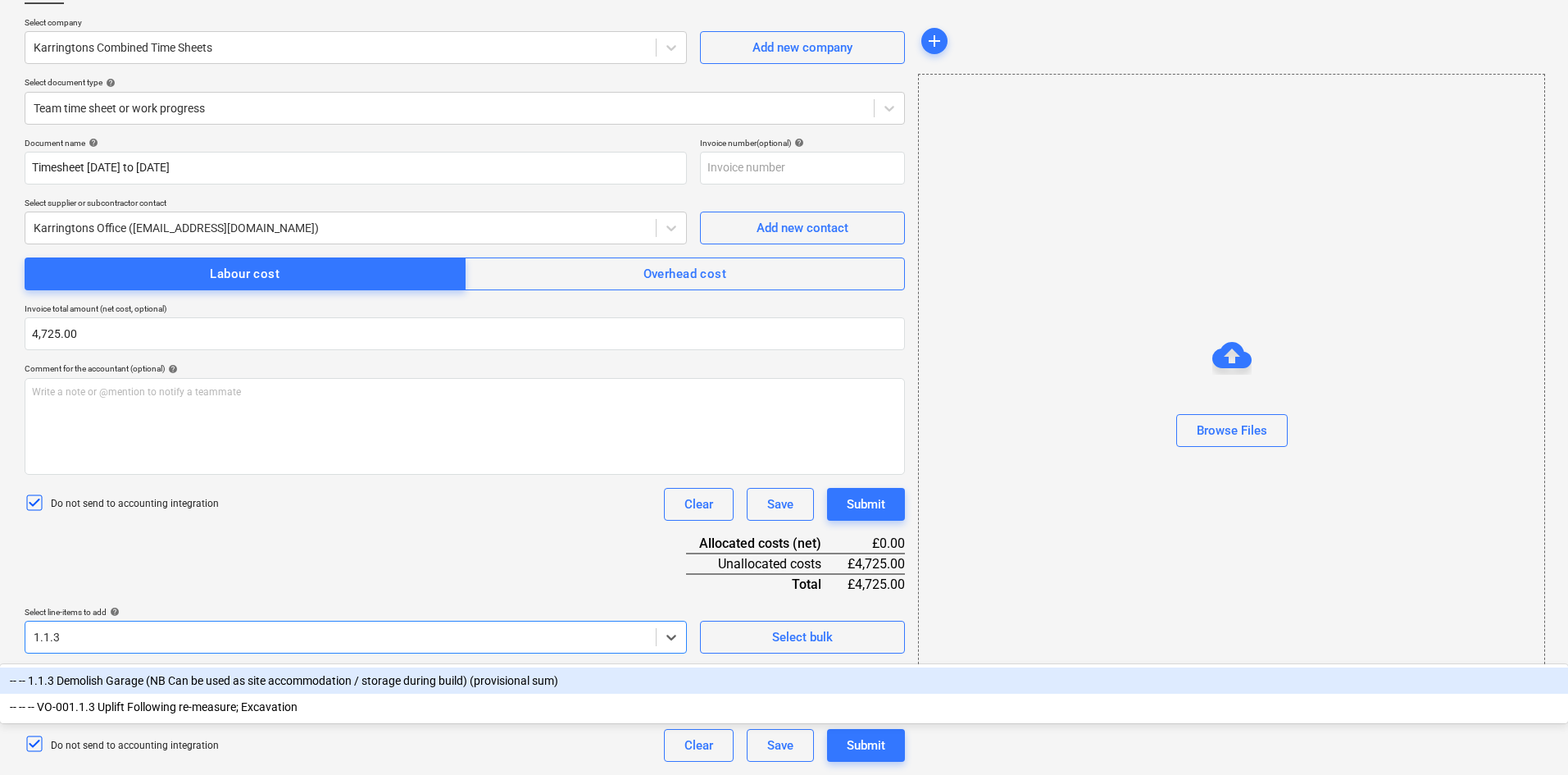
scroll to position [117, 0]
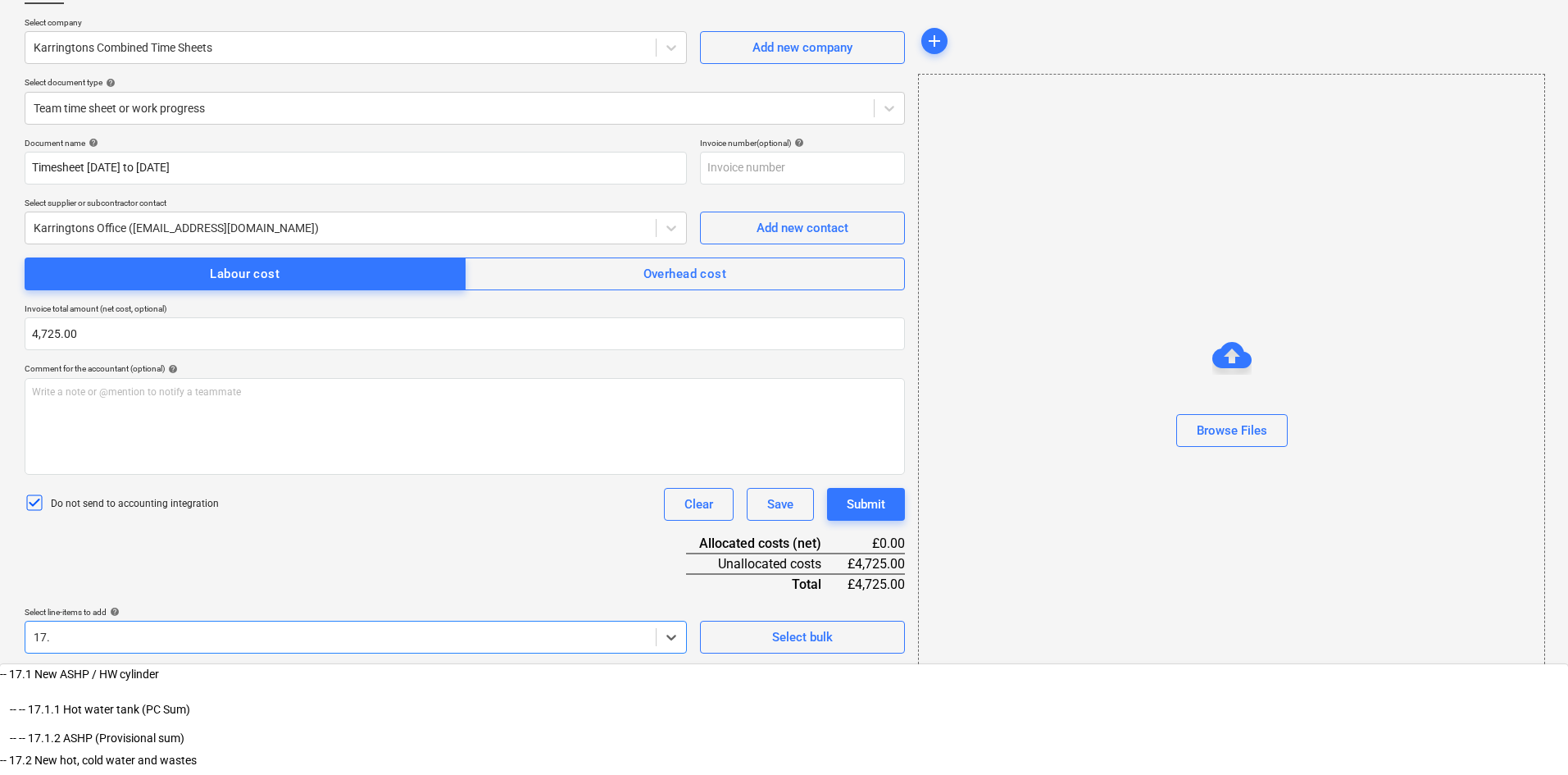
type input "17.6"
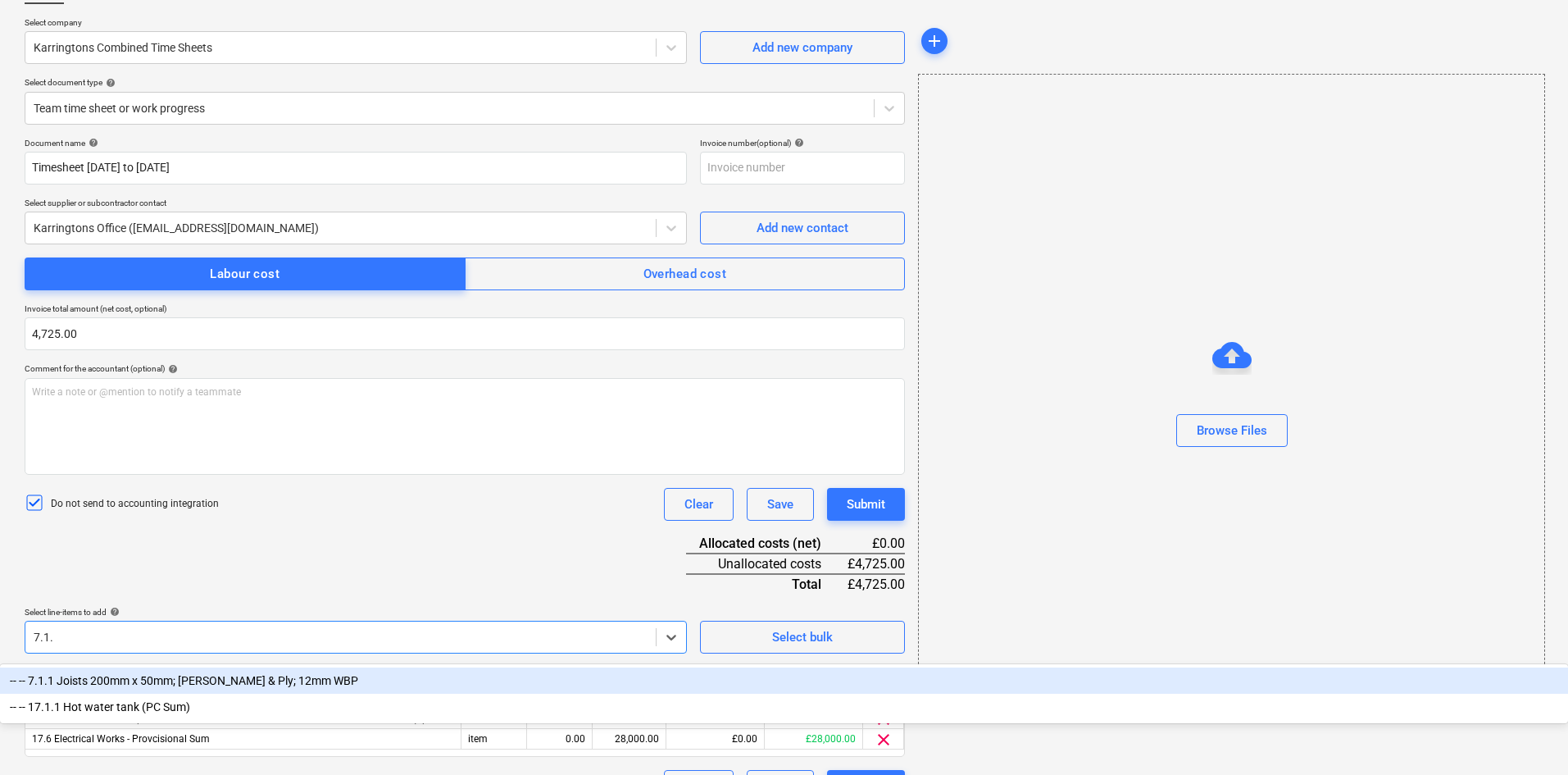
type input "7.1.1"
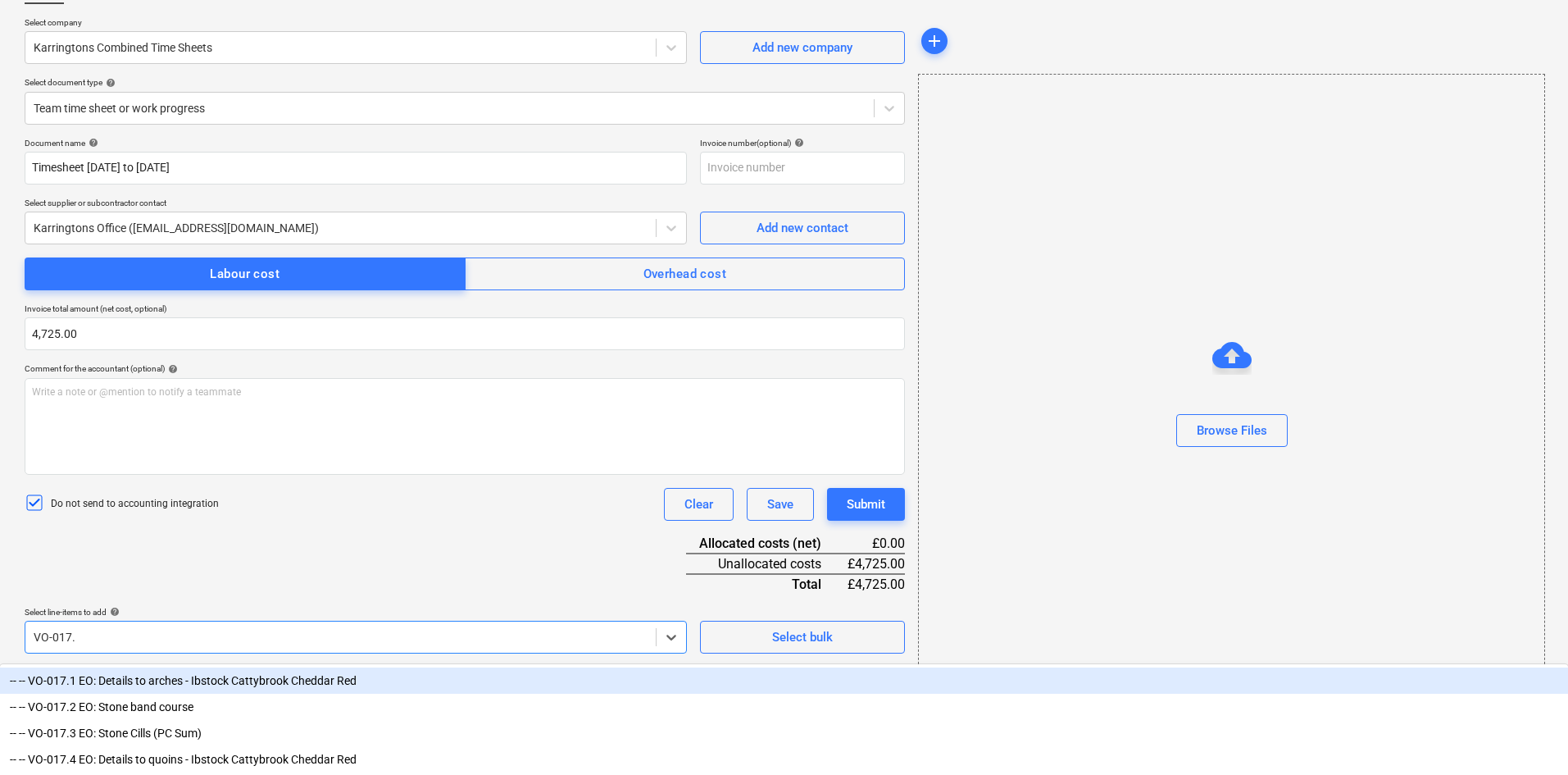
type input "VO-017.3"
type input "SUN.2"
type input "21.1"
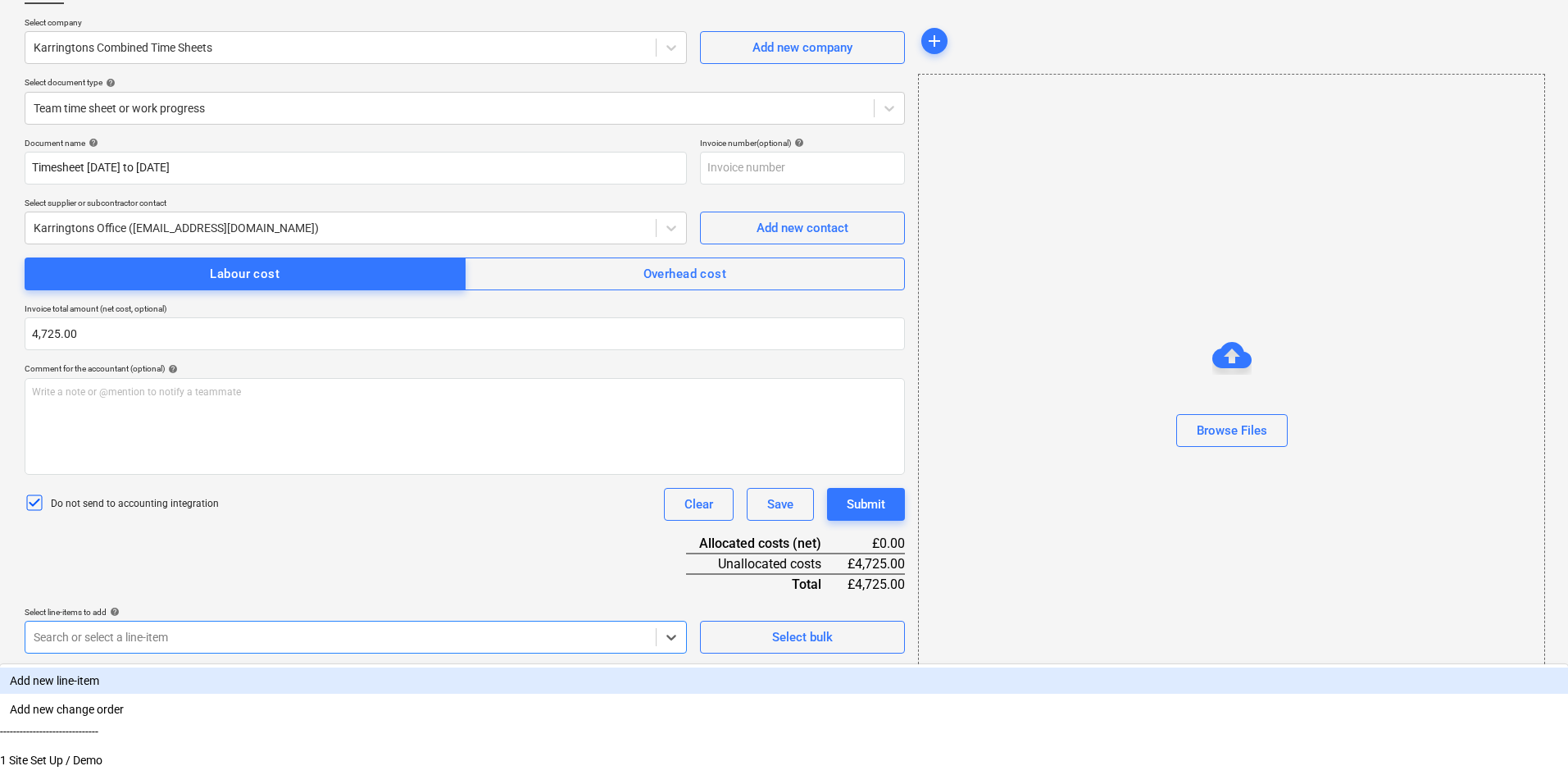
click at [468, 535] on div "Document name help Timesheet [DATE] to [DATE] Invoice number (optional) help Se…" at bounding box center [464, 511] width 880 height 747
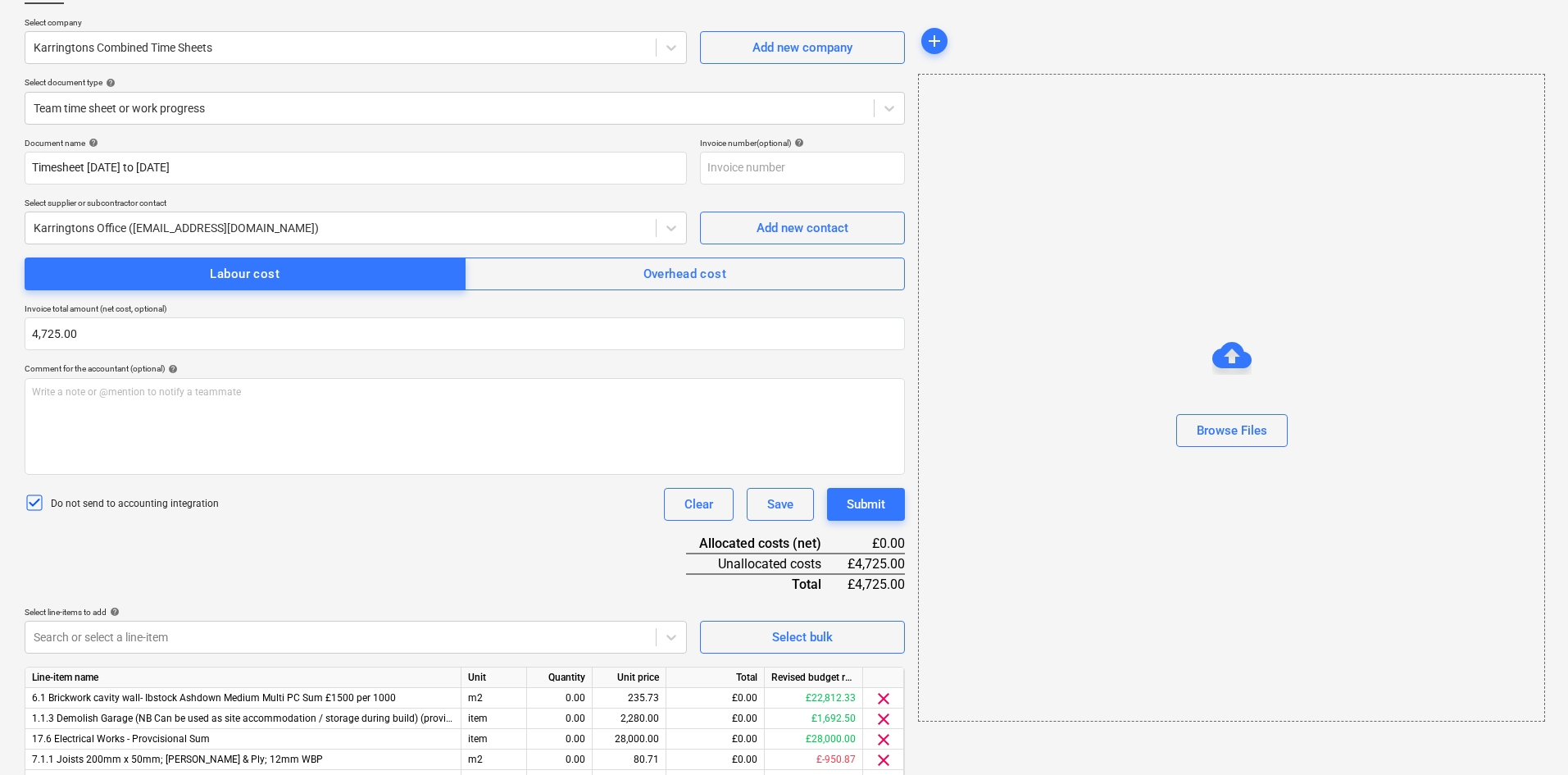
scroll to position [240, 0]
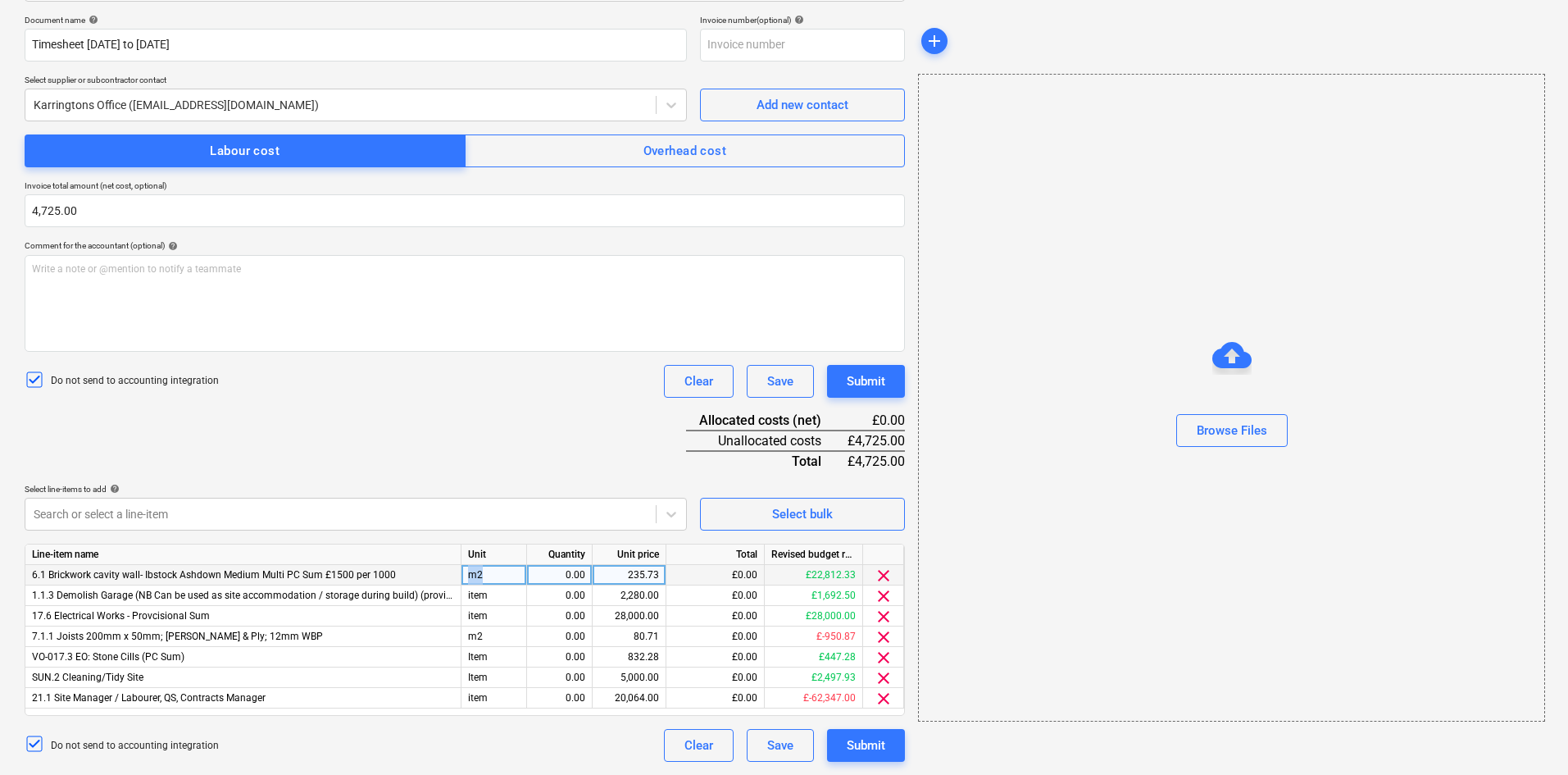
drag, startPoint x: 482, startPoint y: 570, endPoint x: 444, endPoint y: 565, distance: 38.3
click at [0, 0] on div "6.1 Brickwork cavity wall- Ibstock Ashdown Medium Multi PC Sum £1500 per 1000 m…" at bounding box center [0, 0] width 0 height 0
click at [517, 575] on div "m2" at bounding box center [494, 576] width 66 height 21
drag, startPoint x: 517, startPoint y: 575, endPoint x: 452, endPoint y: 571, distance: 65.1
click at [0, 0] on div "6.1 Brickwork cavity wall- Ibstock Ashdown Medium Multi PC Sum £1500 per 1000 m…" at bounding box center [0, 0] width 0 height 0
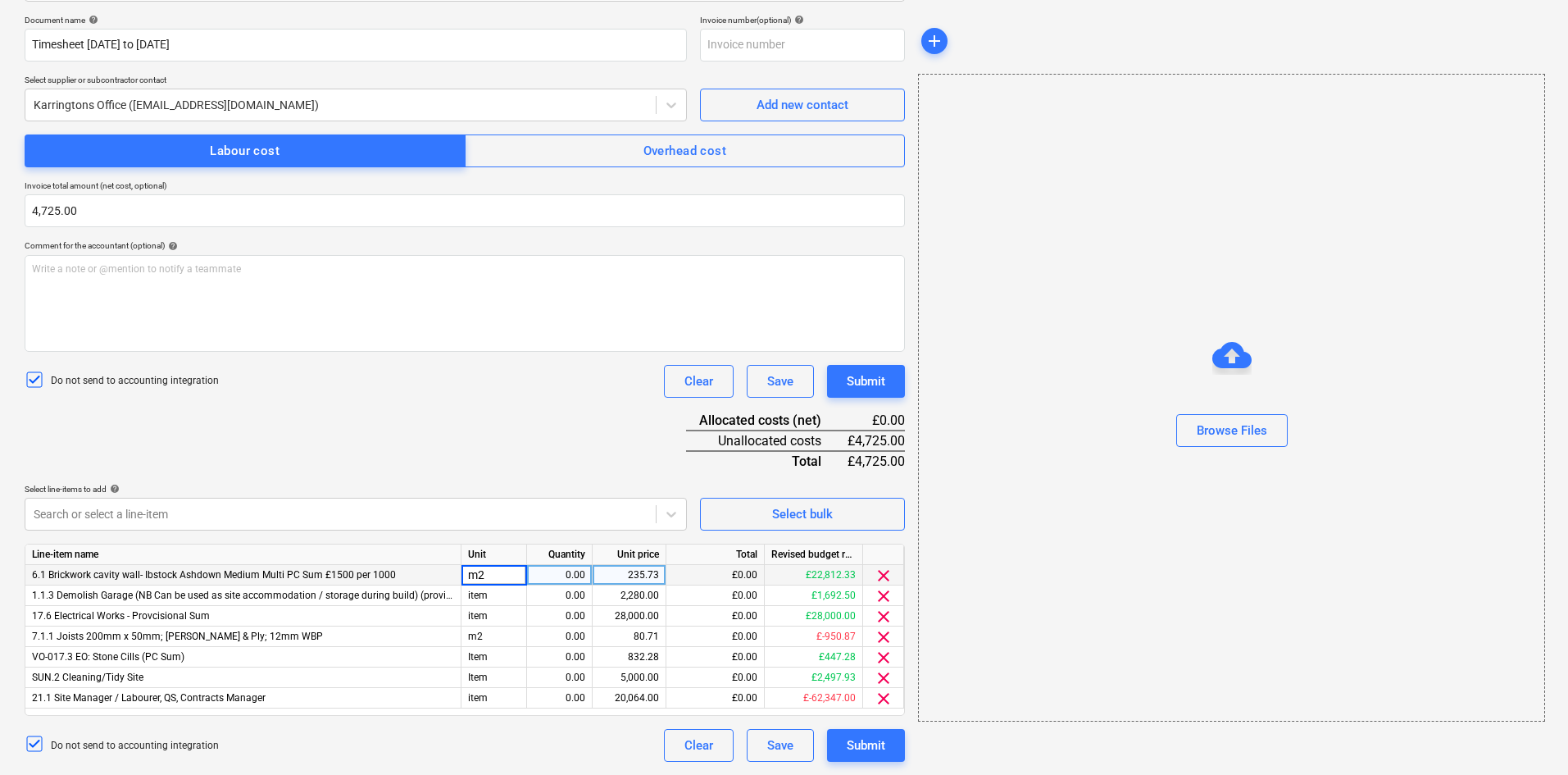
type input "2"
type input "Item"
drag, startPoint x: 511, startPoint y: 574, endPoint x: 442, endPoint y: 571, distance: 69.1
click at [0, 0] on div "6.1 Brickwork cavity wall- Ibstock Ashdown Medium Multi PC Sum £1500 per 1000 I…" at bounding box center [0, 0] width 0 height 0
copy div "6.1 Brickwork cavity wall- Ibstock Ashdown Medium Multi PC Sum £1500 per 1000 I…"
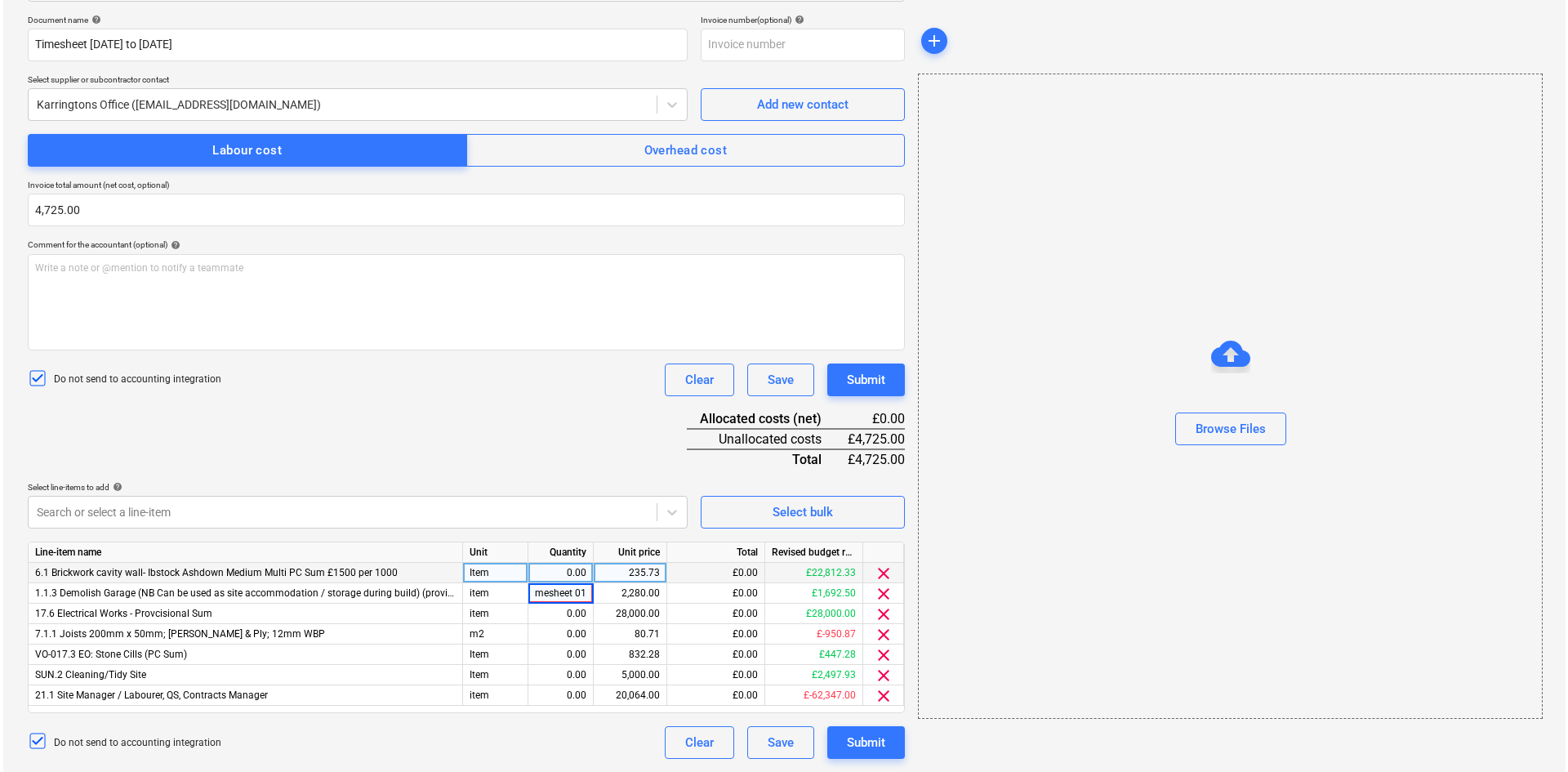
scroll to position [0, 0]
type input "T"
click at [495, 570] on div "Item" at bounding box center [492, 573] width 65 height 21
click at [648, 570] on div "235.73" at bounding box center [626, 573] width 60 height 21
type input "881.25"
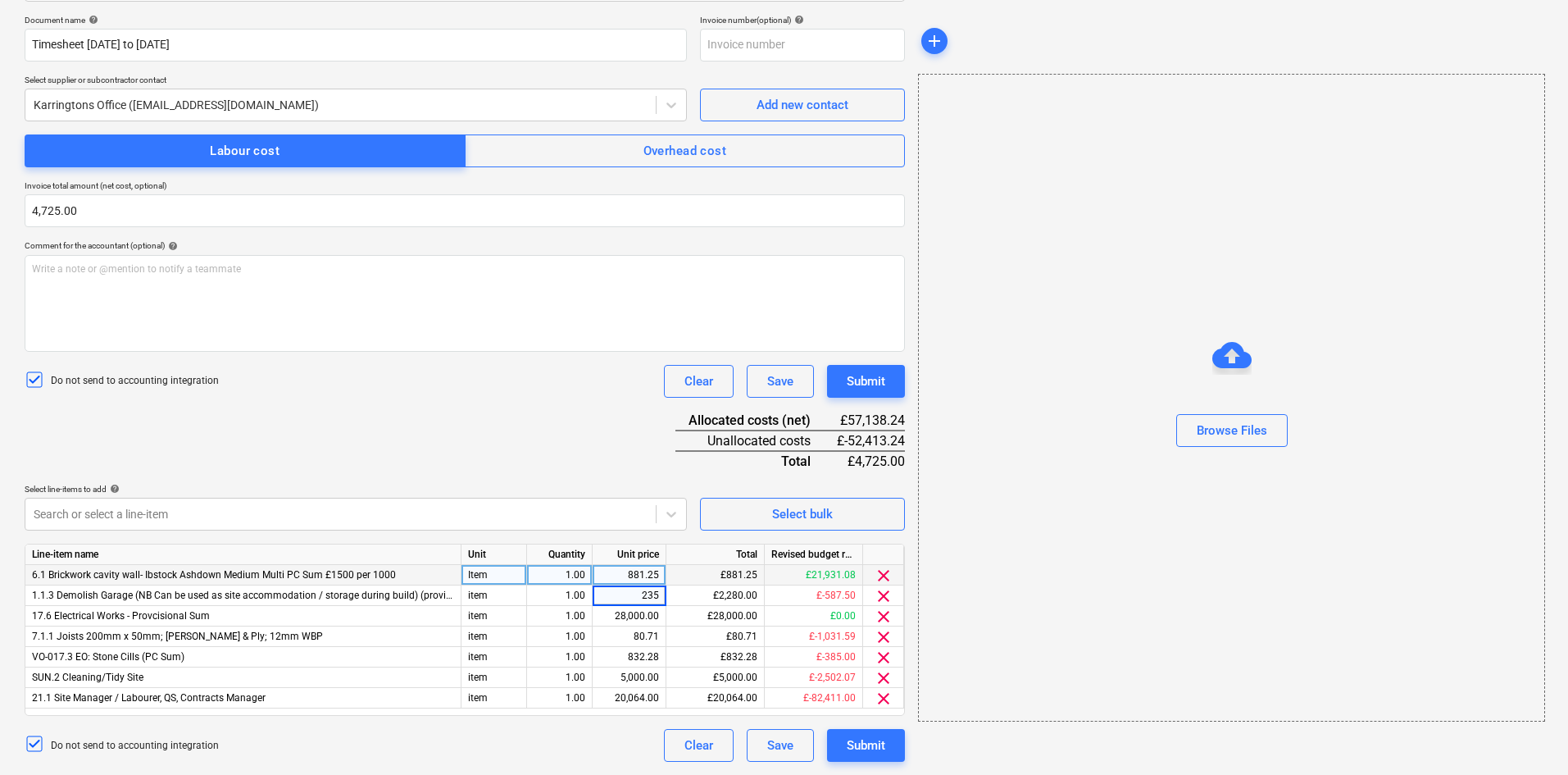
type input "235."
type input "117.5"
type input "117.50"
type input "898.75"
type input "75.0"
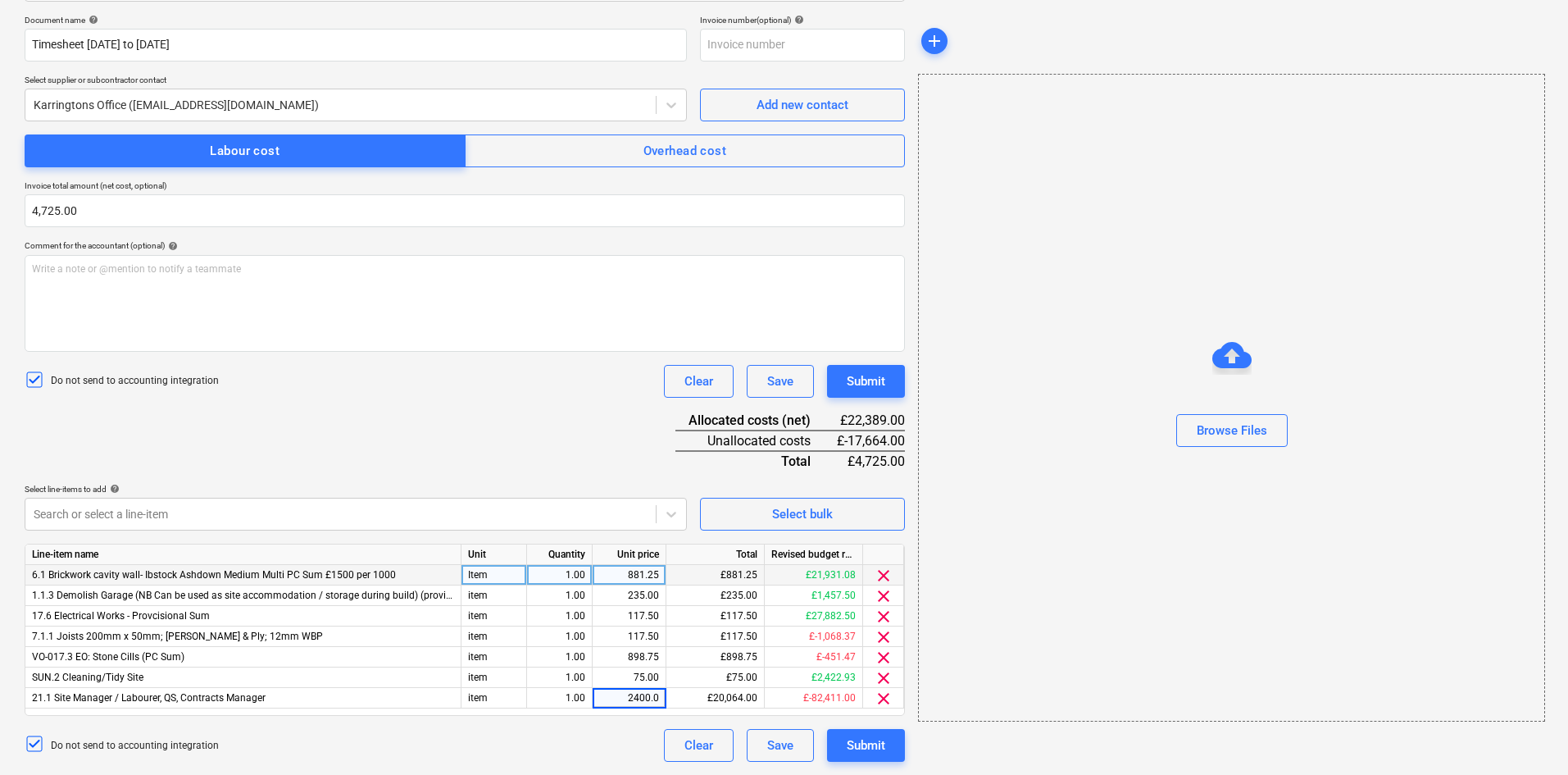
type input "2400.00"
click at [302, 104] on div at bounding box center [340, 104] width 614 height 16
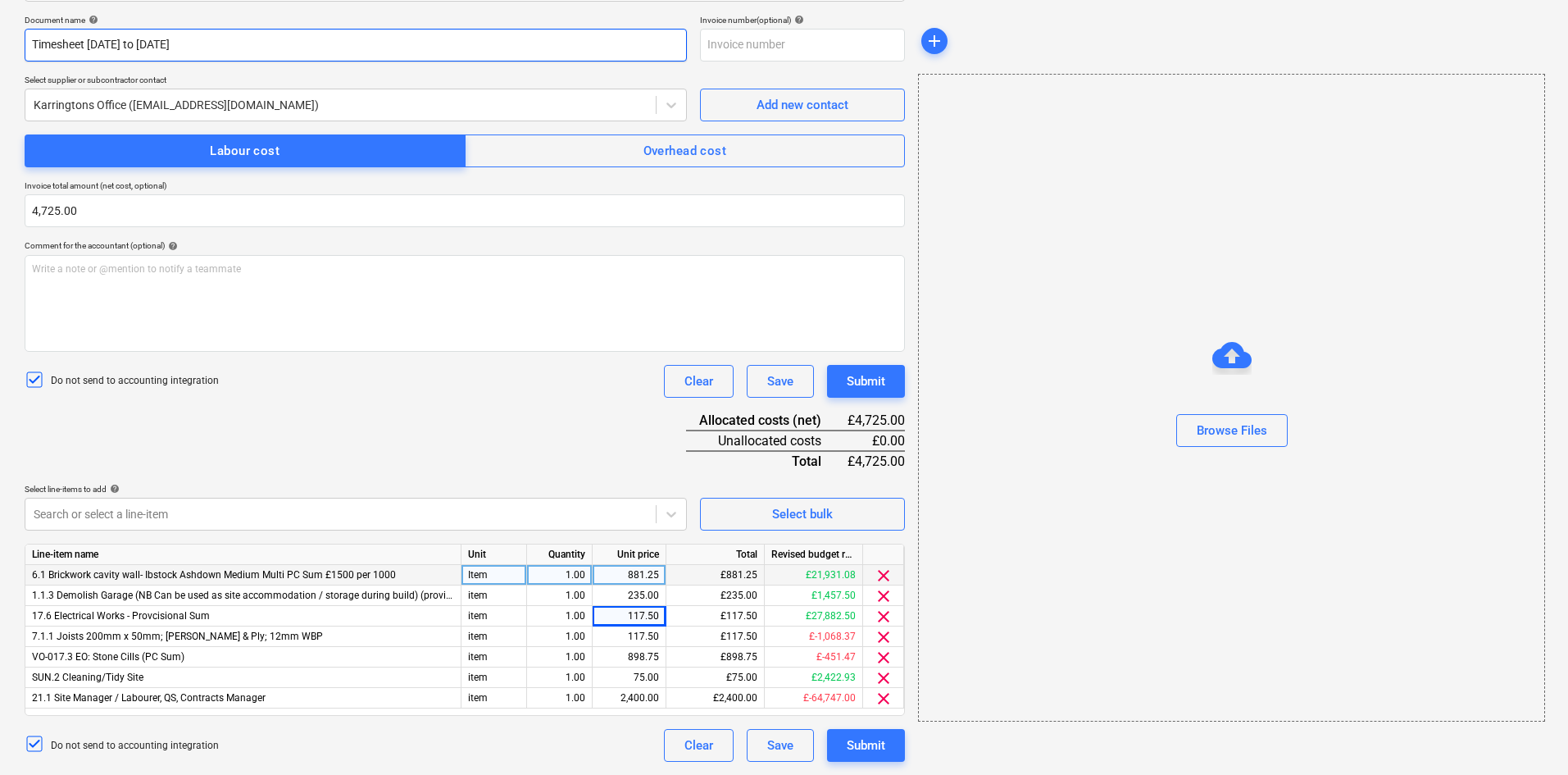
drag, startPoint x: 239, startPoint y: 39, endPoint x: -17, endPoint y: 38, distance: 256.0
click at [0, 38] on html "Sales Projects Contacts Company Consolidated Invoices Inbox 6 format_size keybo…" at bounding box center [784, 147] width 1568 height 775
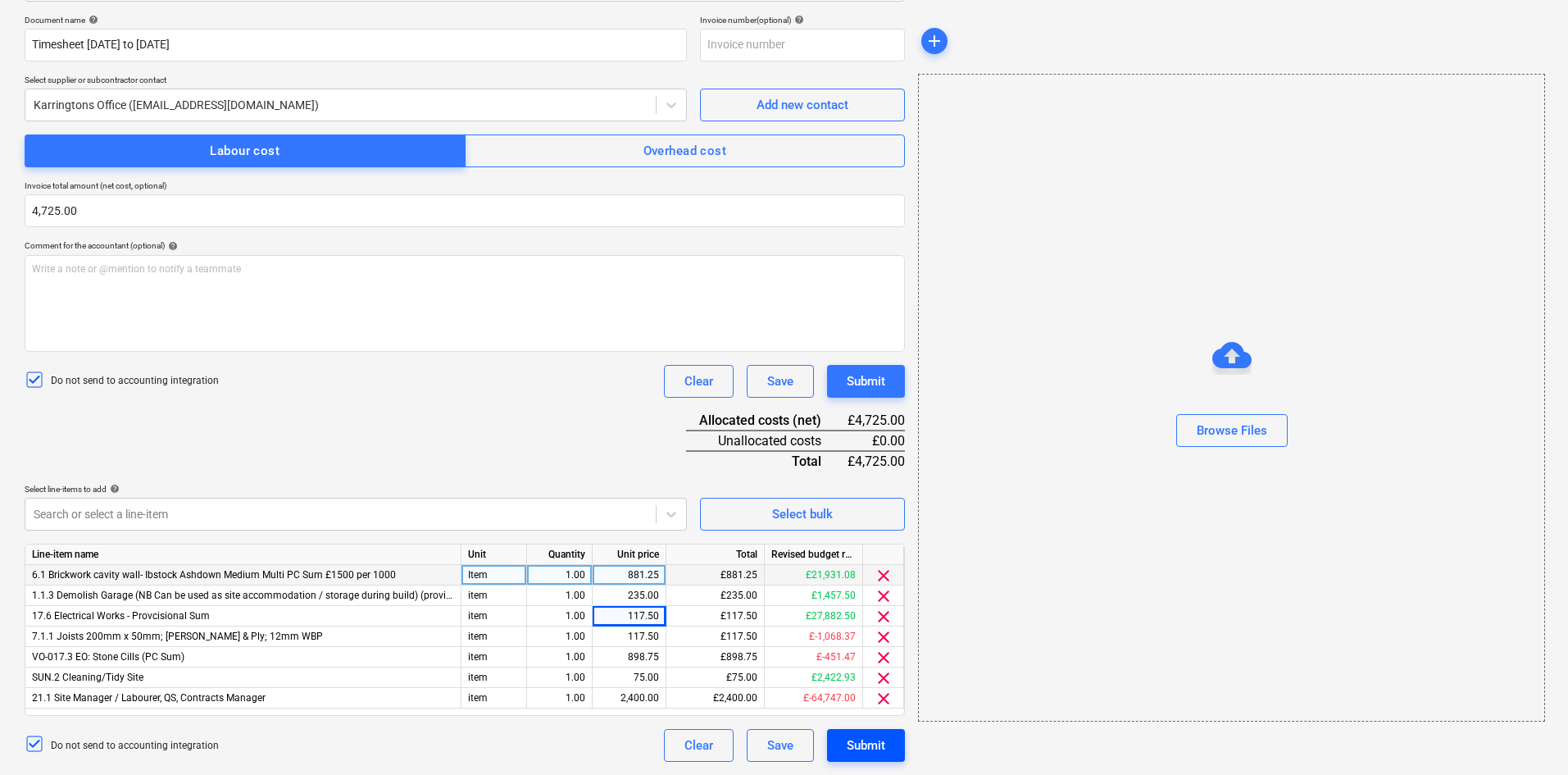
click at [884, 741] on div "Submit" at bounding box center [866, 745] width 39 height 21
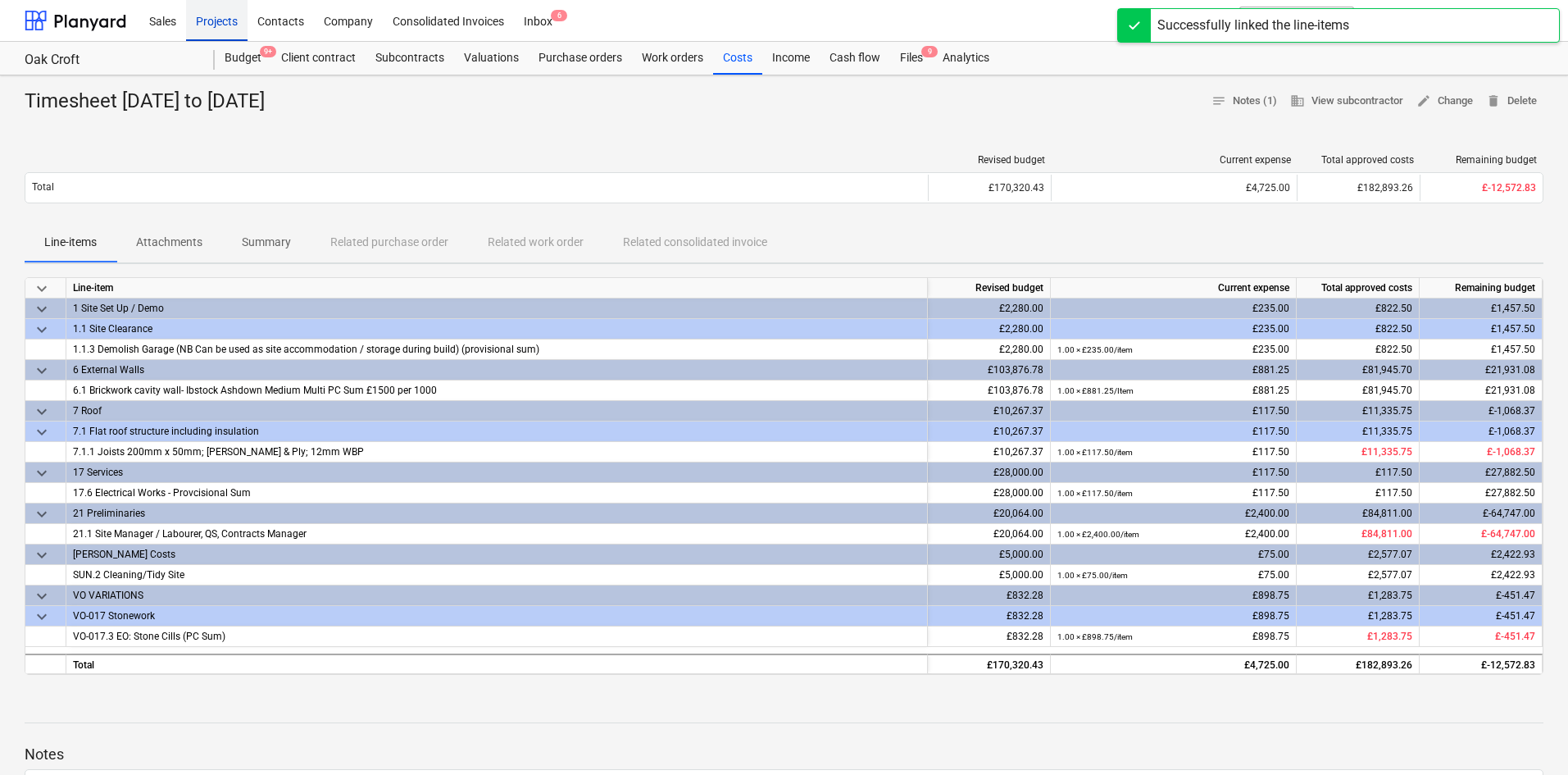
click at [217, 19] on div "Projects" at bounding box center [217, 20] width 62 height 42
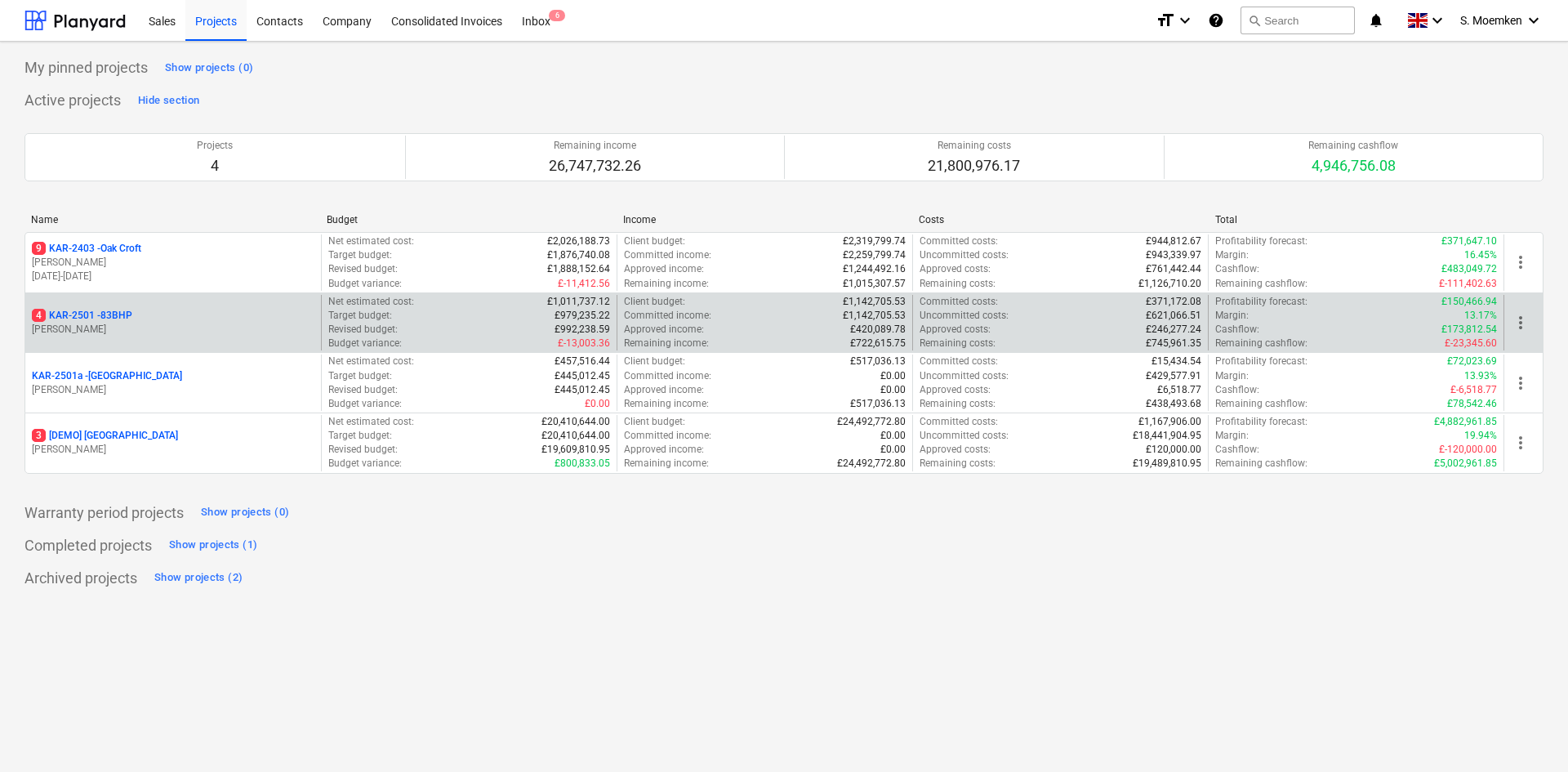
click at [161, 323] on p "[PERSON_NAME]" at bounding box center [173, 329] width 283 height 14
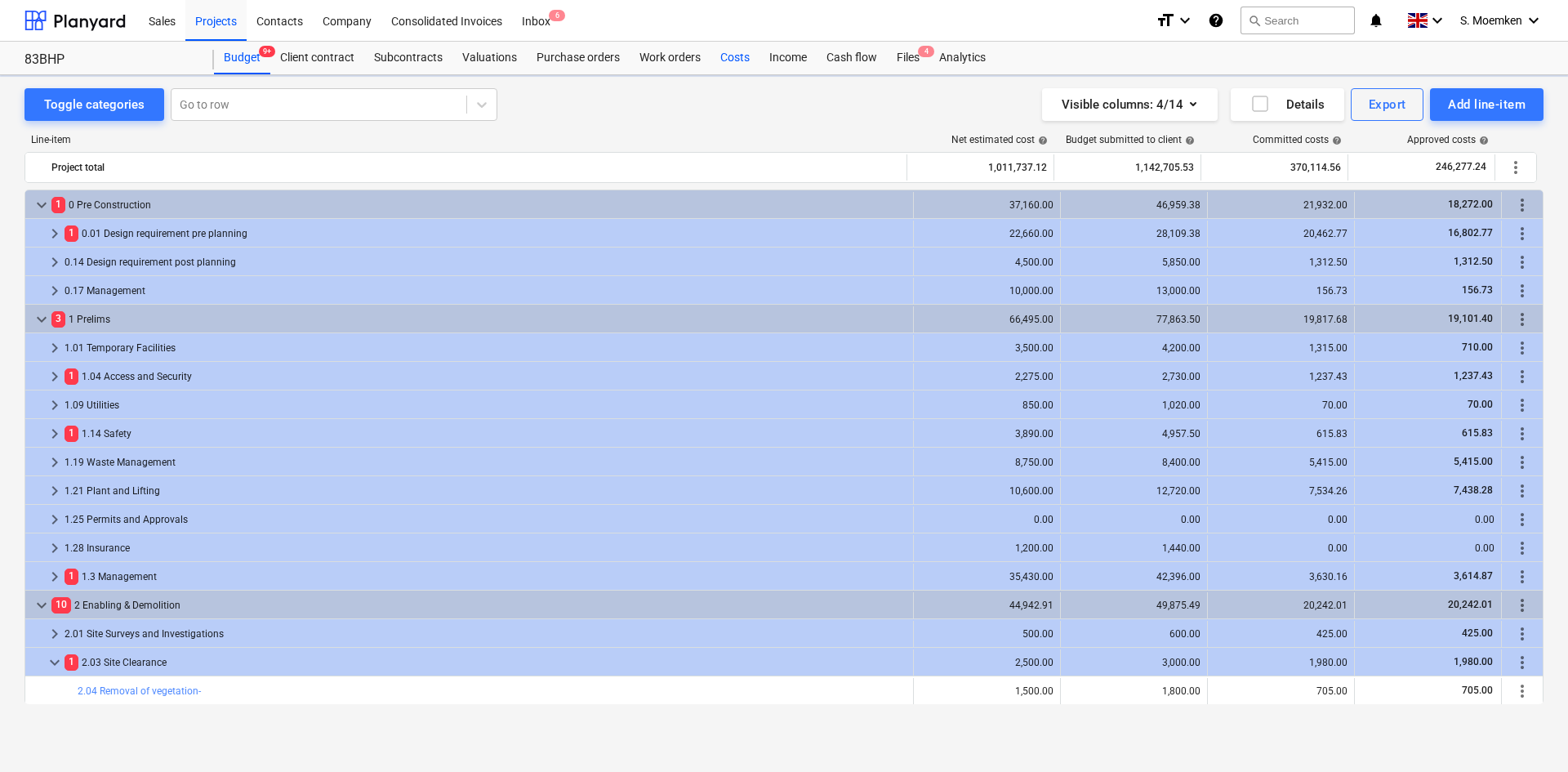
click at [731, 57] on div "Costs" at bounding box center [735, 58] width 49 height 33
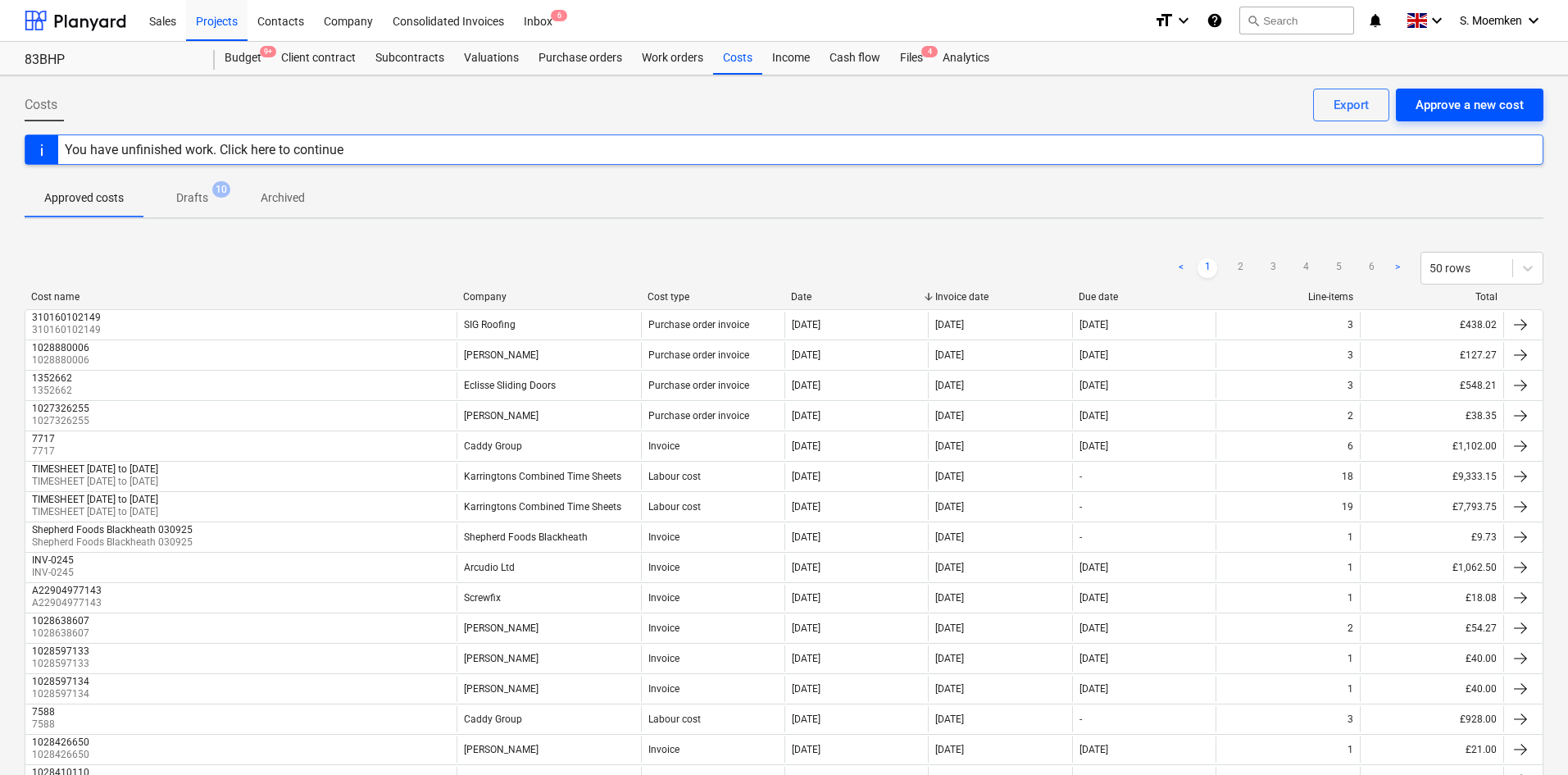
click at [1441, 112] on div "Approve a new cost" at bounding box center [1470, 104] width 108 height 21
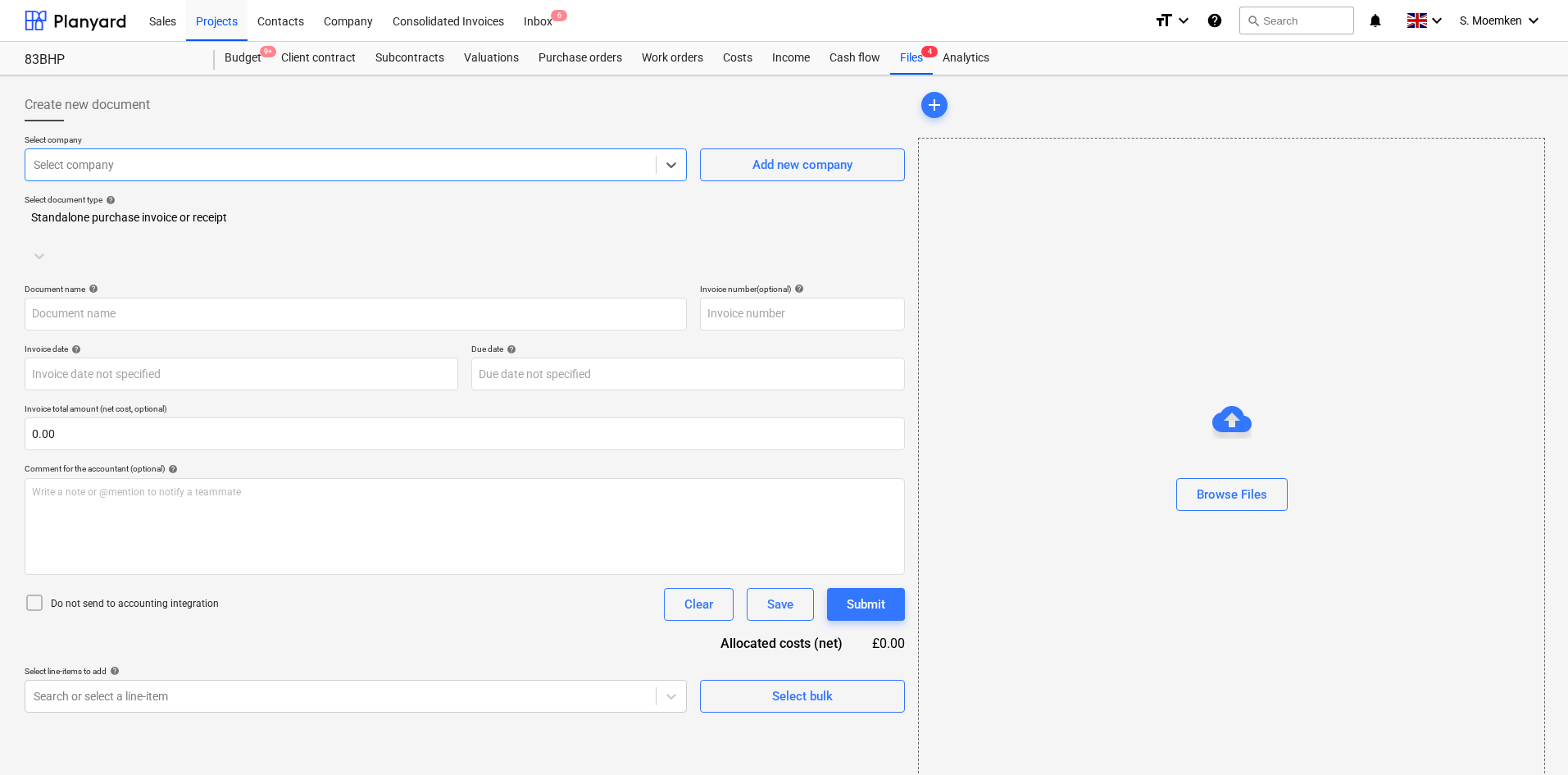
click at [172, 166] on div at bounding box center [340, 164] width 614 height 16
type input "kar"
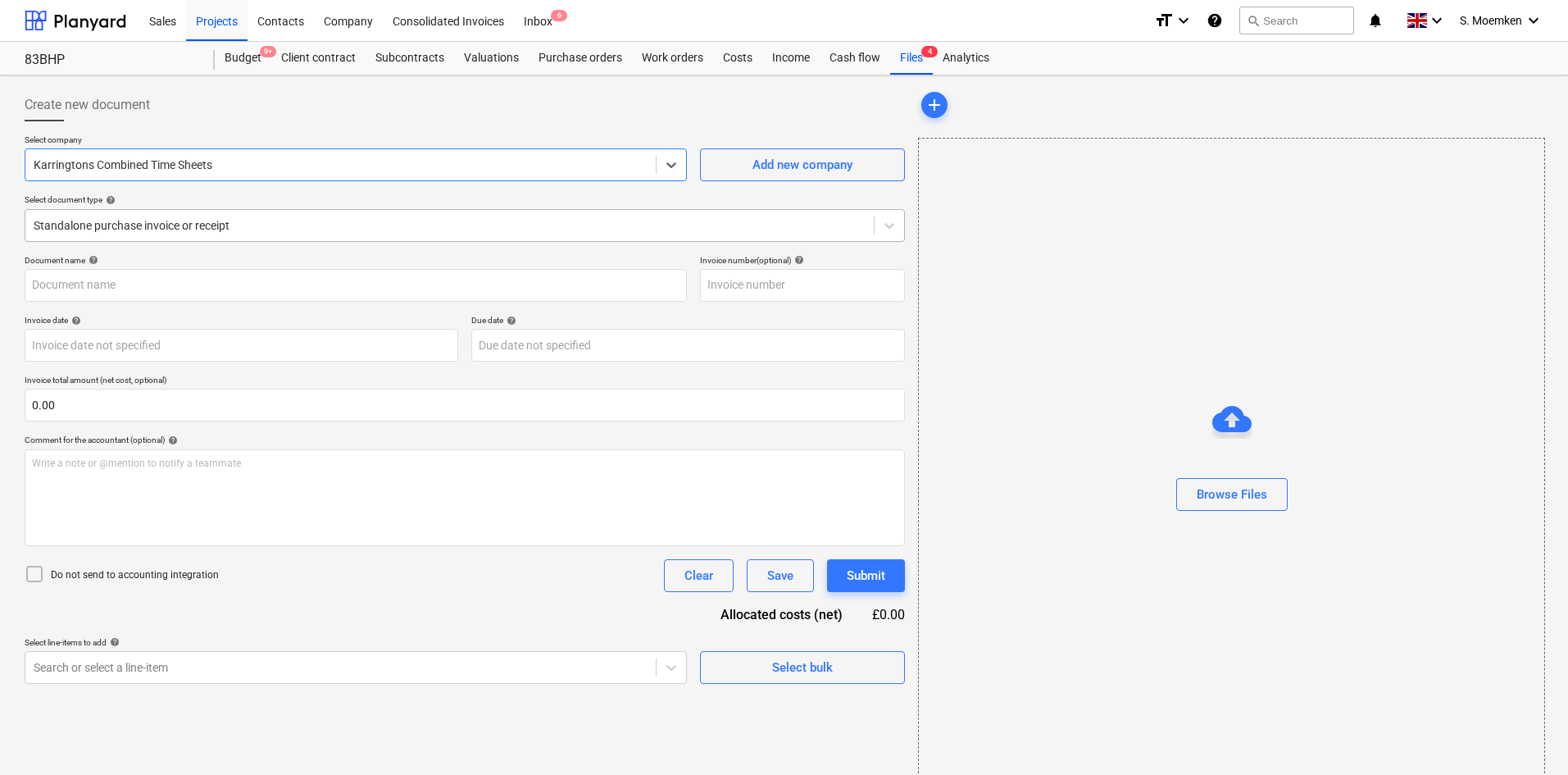
click at [260, 231] on div at bounding box center [449, 225] width 832 height 16
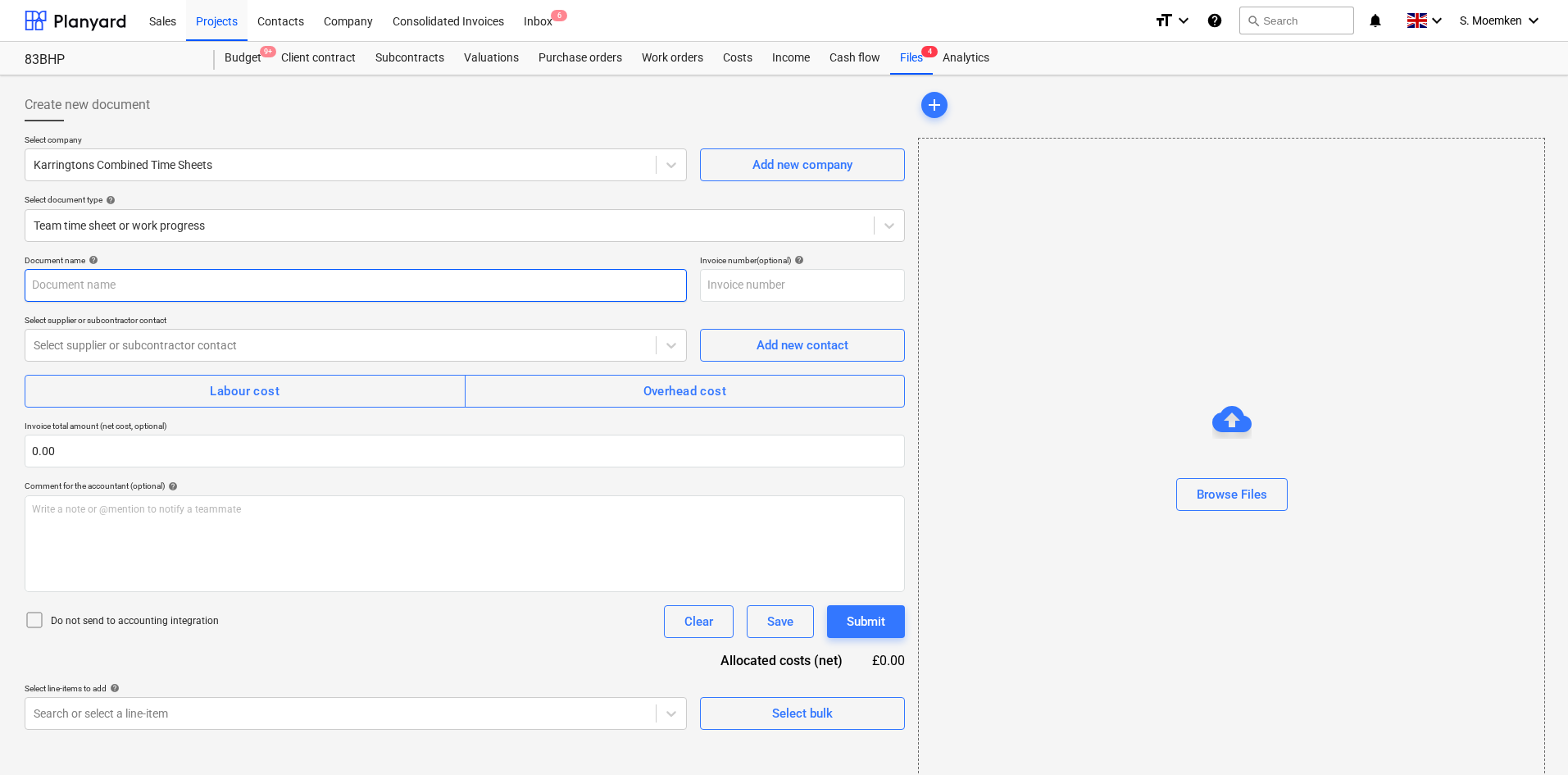
click at [202, 292] on input "text" at bounding box center [355, 285] width 662 height 33
paste input "Timesheet [DATE] to [DATE]"
type input "Timesheet [DATE] to [DATE]"
click at [241, 345] on div at bounding box center [340, 345] width 614 height 16
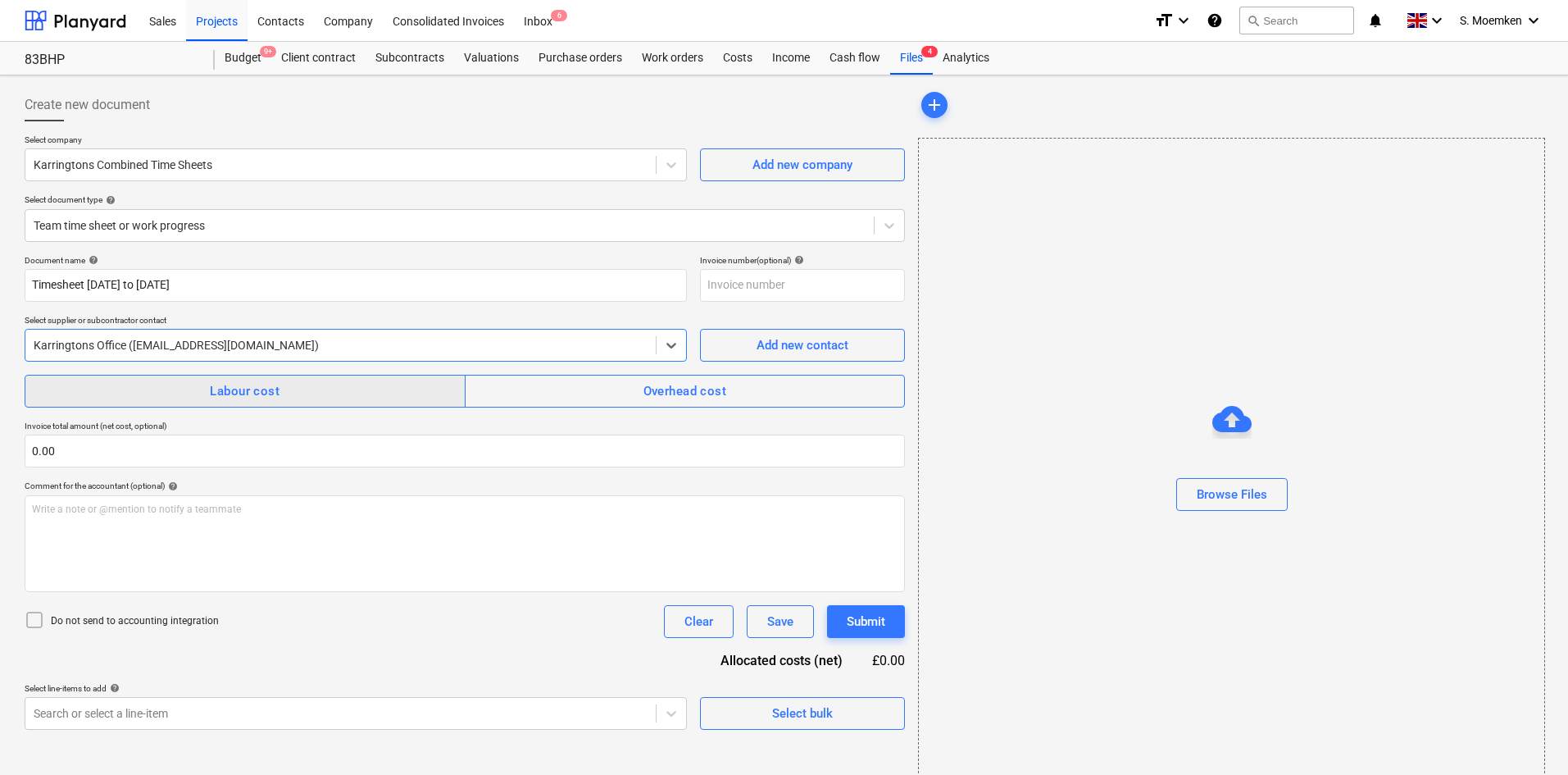
click at [226, 389] on div "Labour cost" at bounding box center [244, 391] width 69 height 21
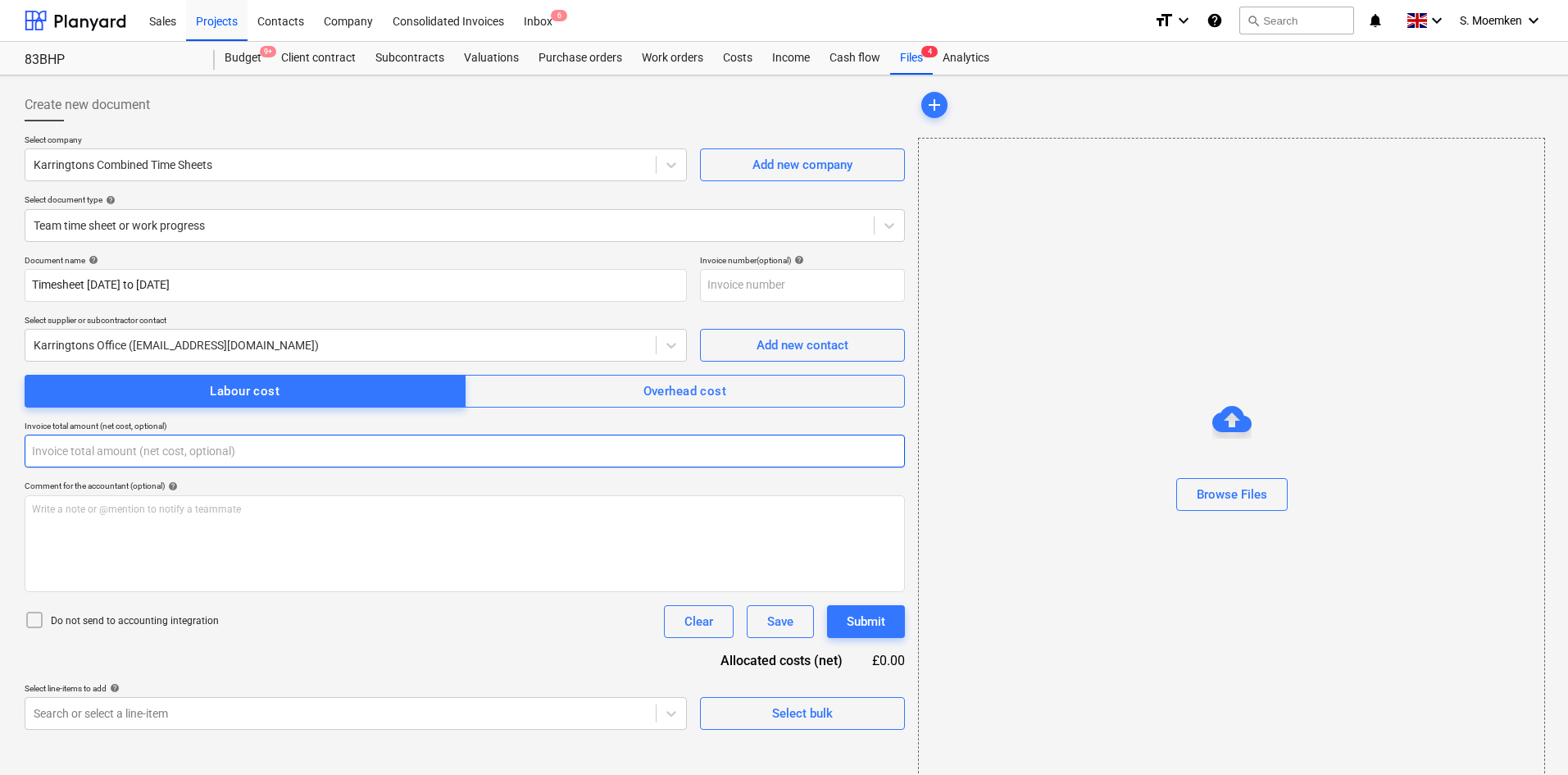
drag, startPoint x: 120, startPoint y: 454, endPoint x: -43, endPoint y: 446, distance: 163.2
click at [0, 446] on html "Sales Projects Contacts Company Consolidated Invoices Inbox 6 format_size keybo…" at bounding box center [784, 388] width 1568 height 775
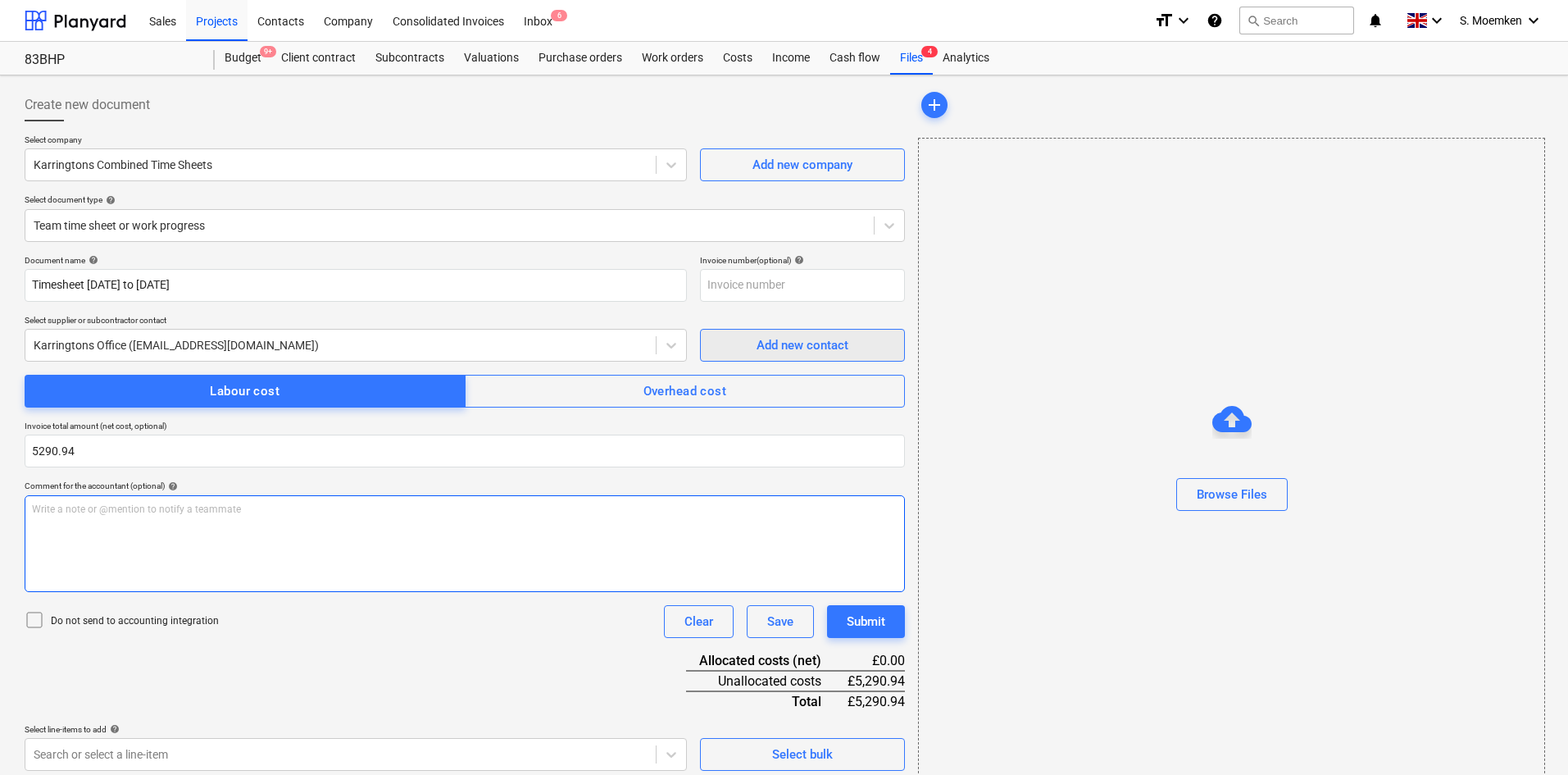
type input "5,290.94"
click at [39, 622] on icon at bounding box center [34, 619] width 20 height 20
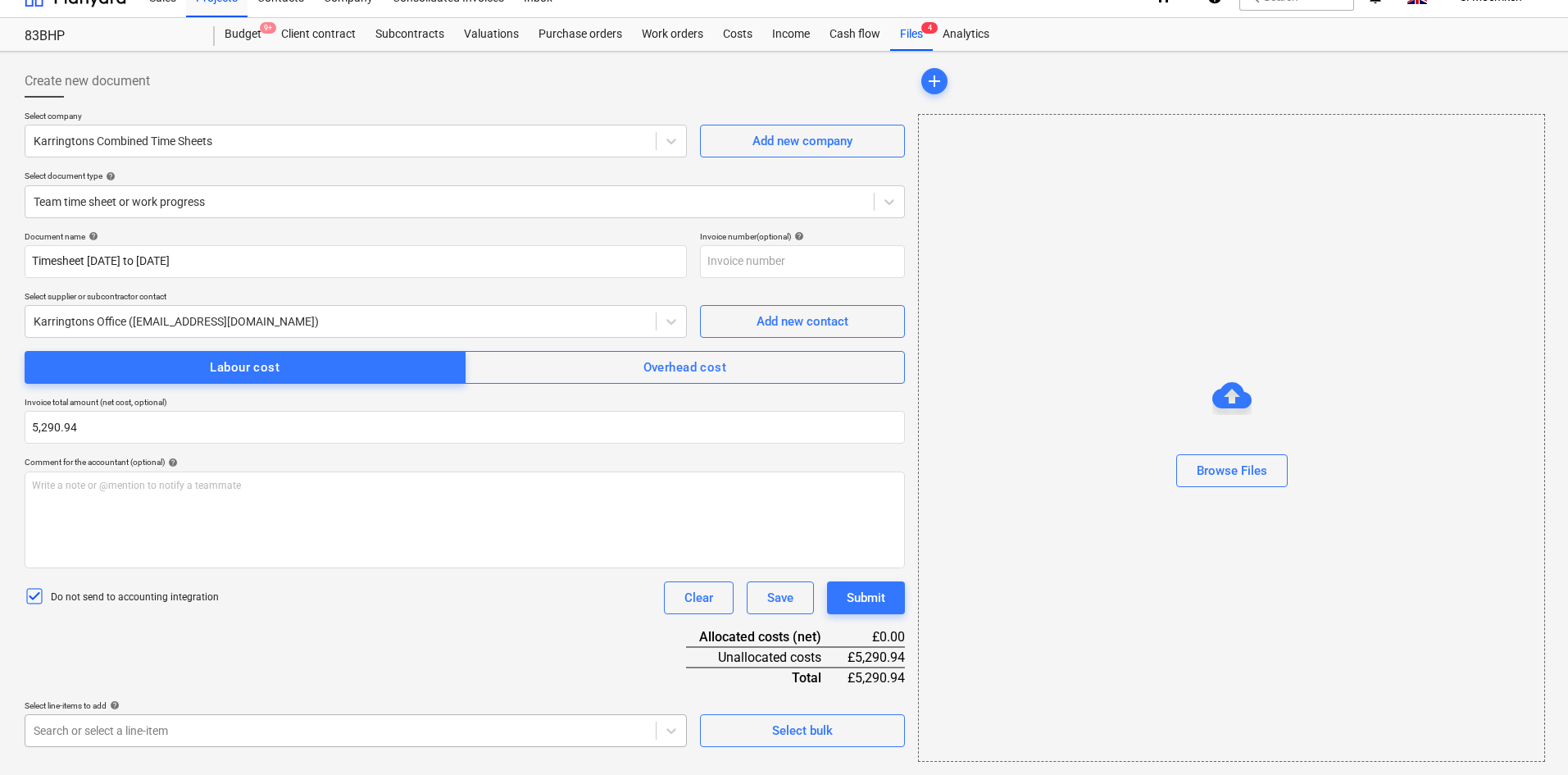
scroll to position [252, 0]
click at [183, 728] on body "Sales Projects Contacts Company Consolidated Invoices Inbox 6 format_size keybo…" at bounding box center [784, 364] width 1568 height 775
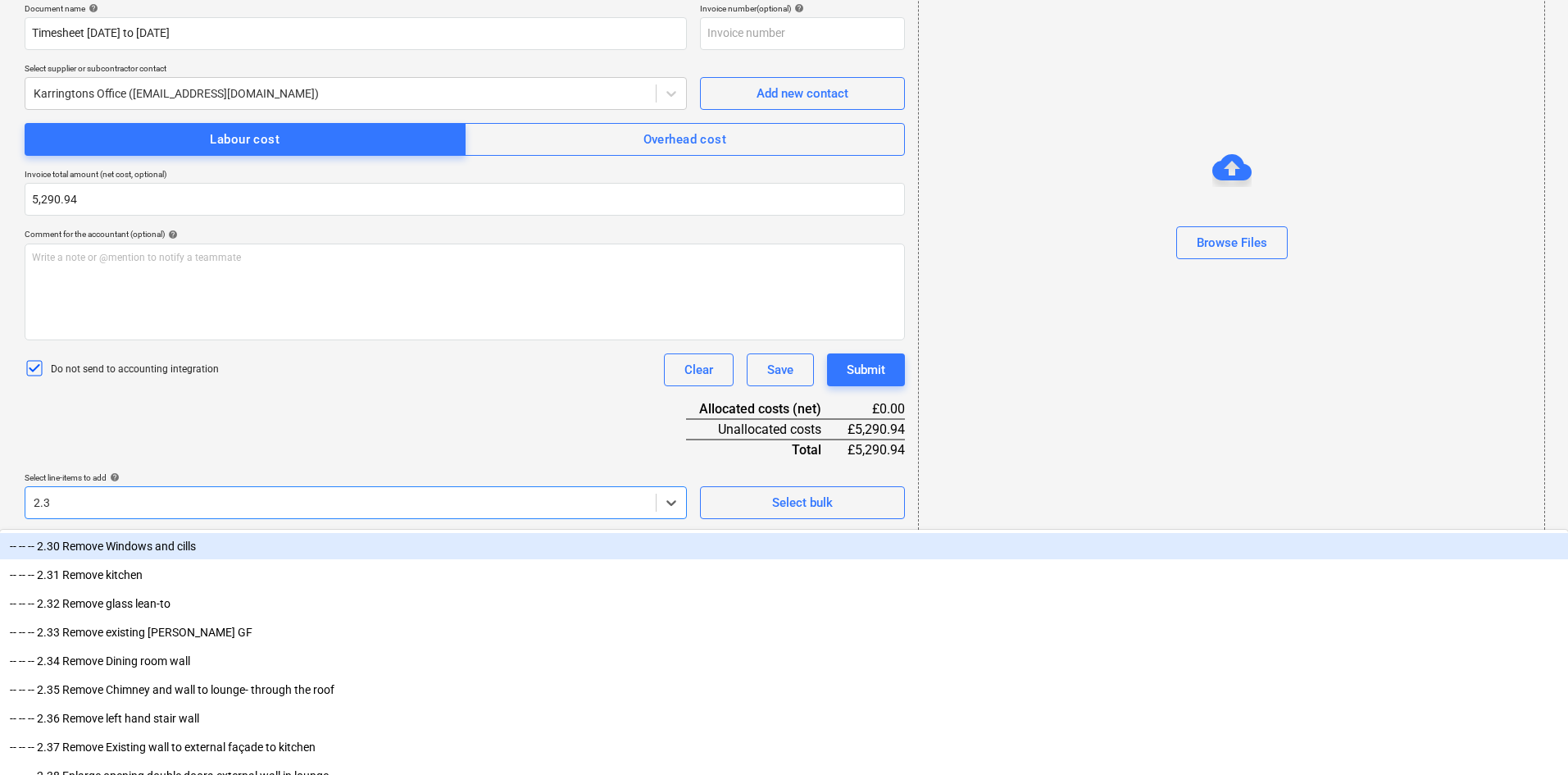
type input "2.38"
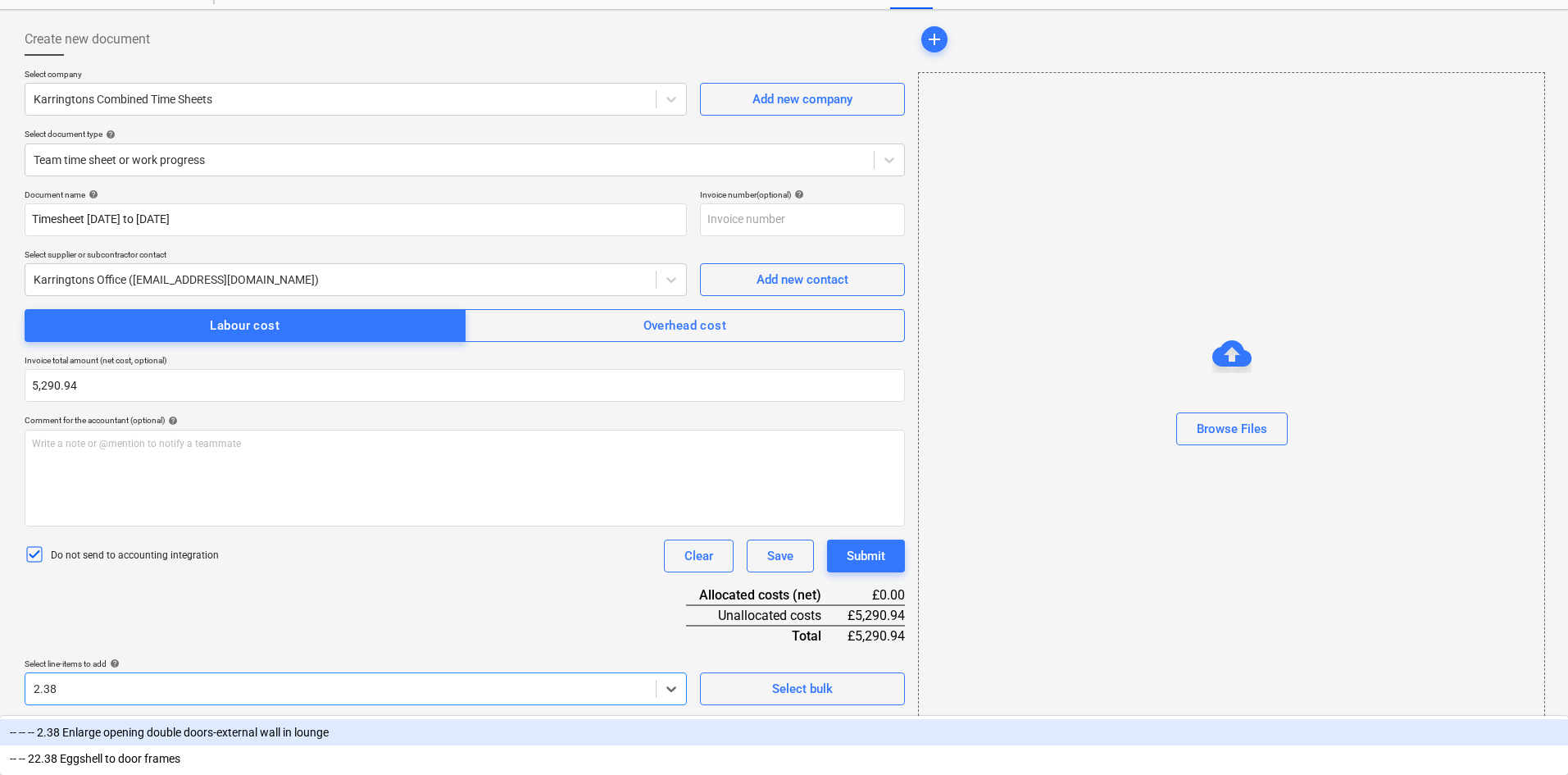
scroll to position [63, 0]
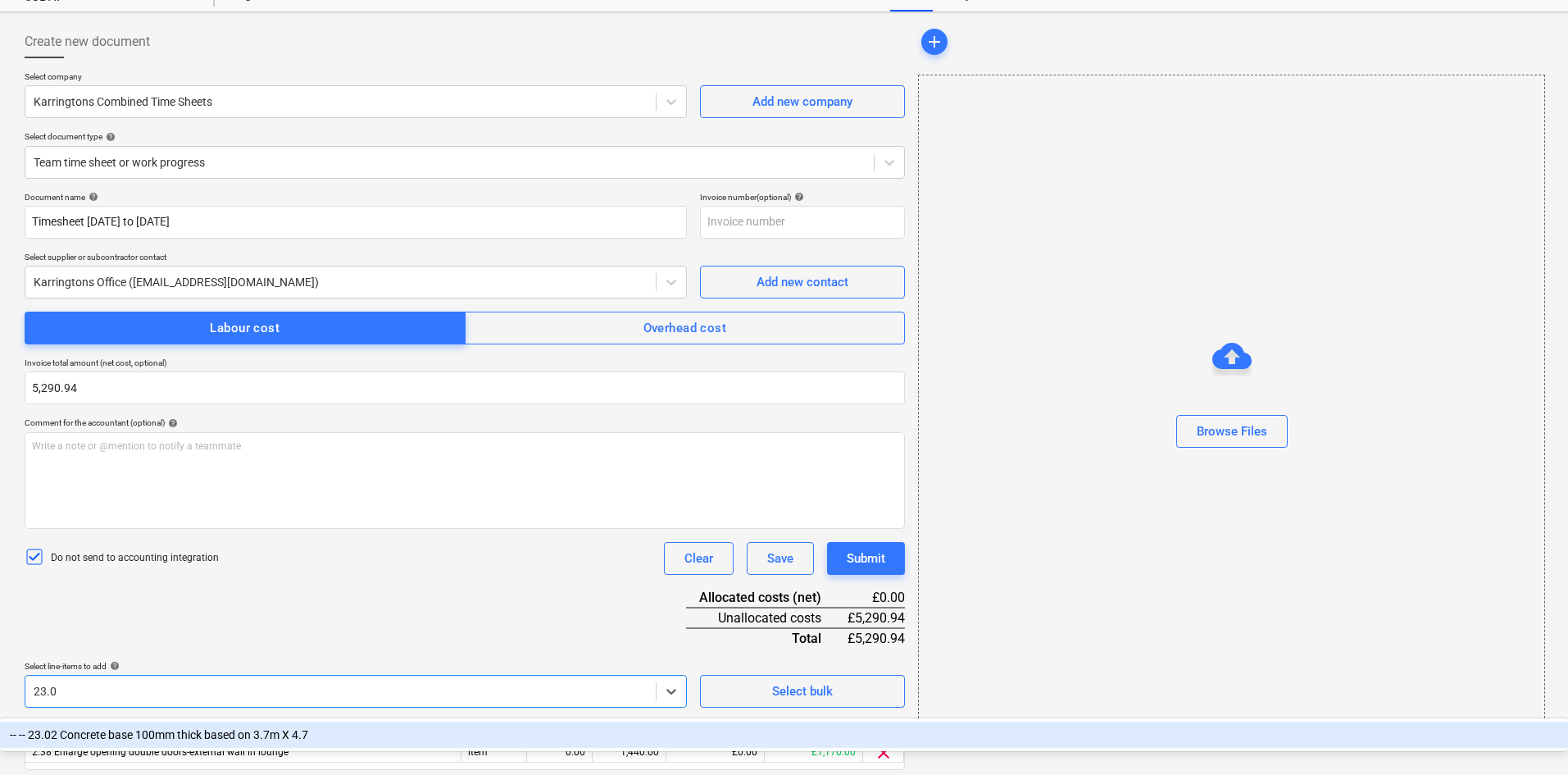
type input "23.02"
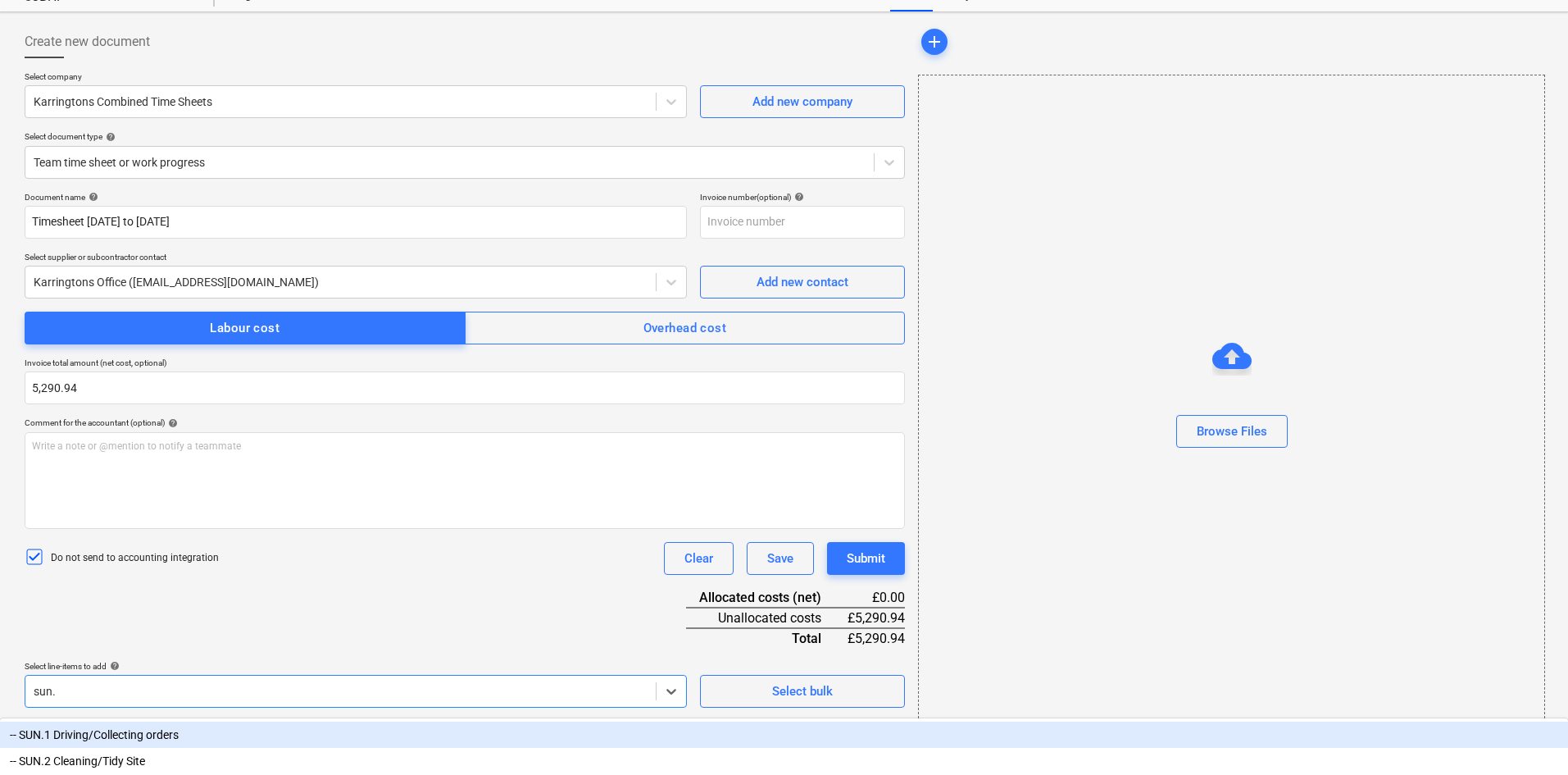
type input "sun.3"
type input "2.39"
type input "sun.2"
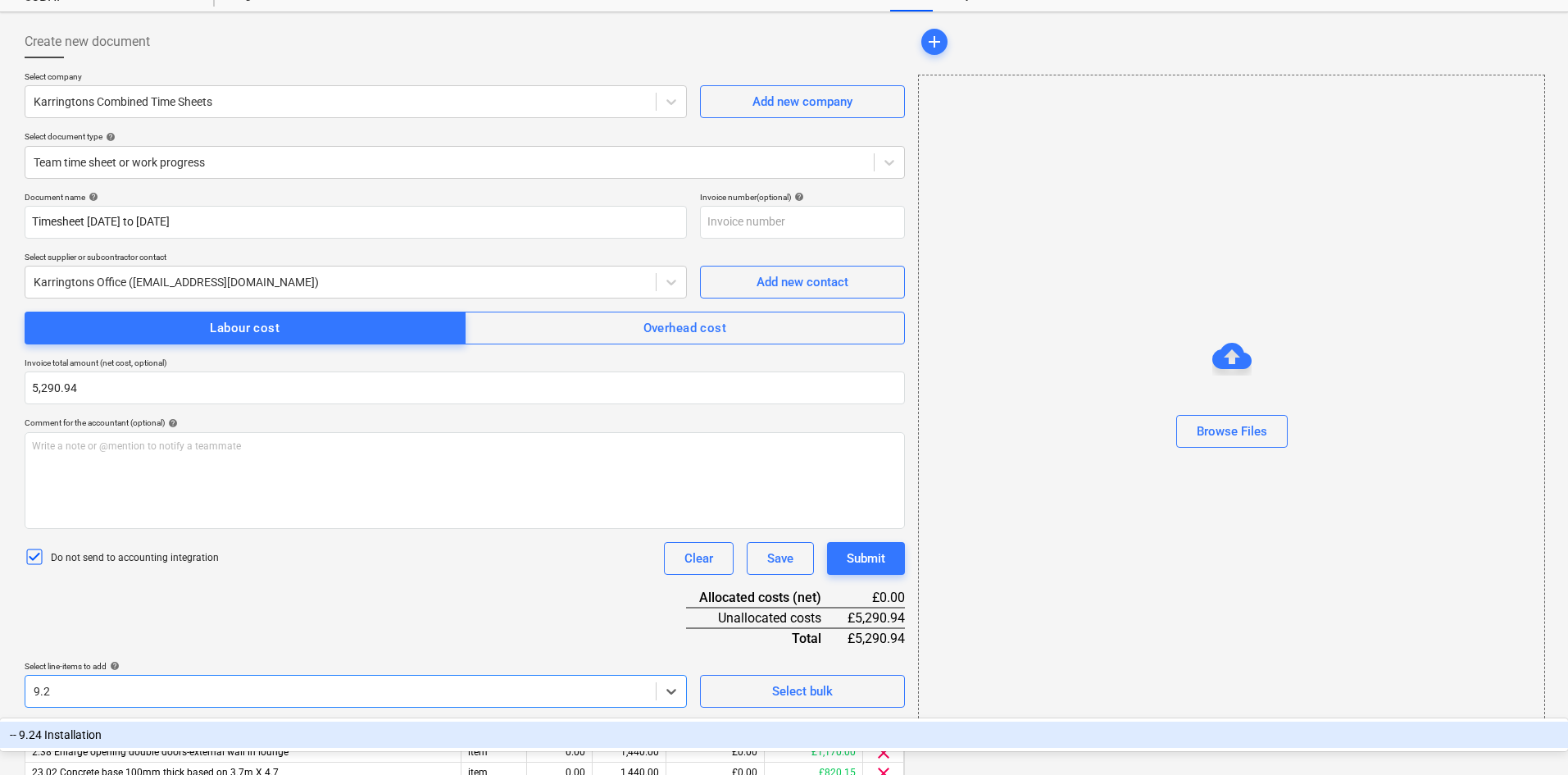
type input "9.24"
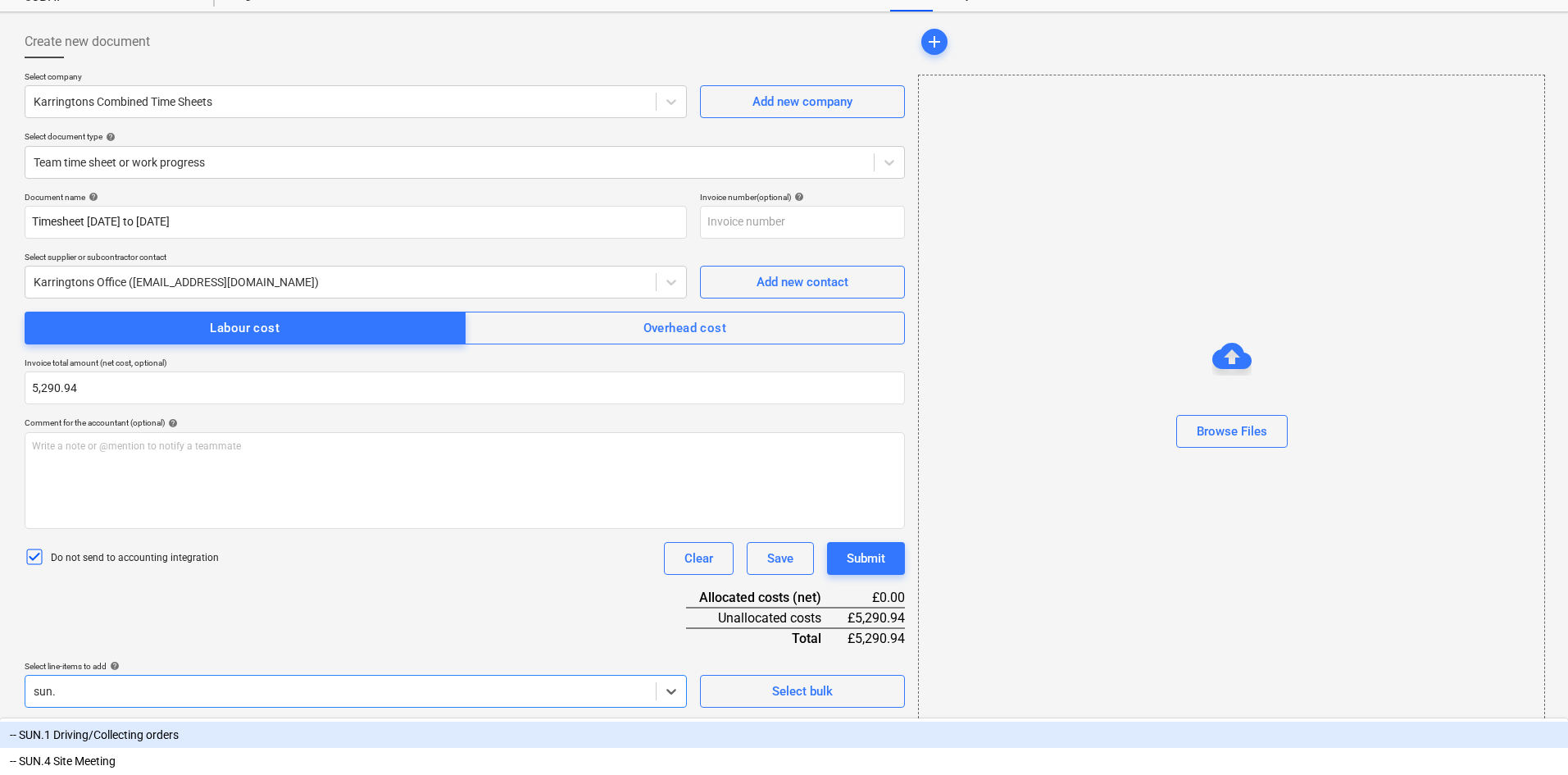
type input "sun.7"
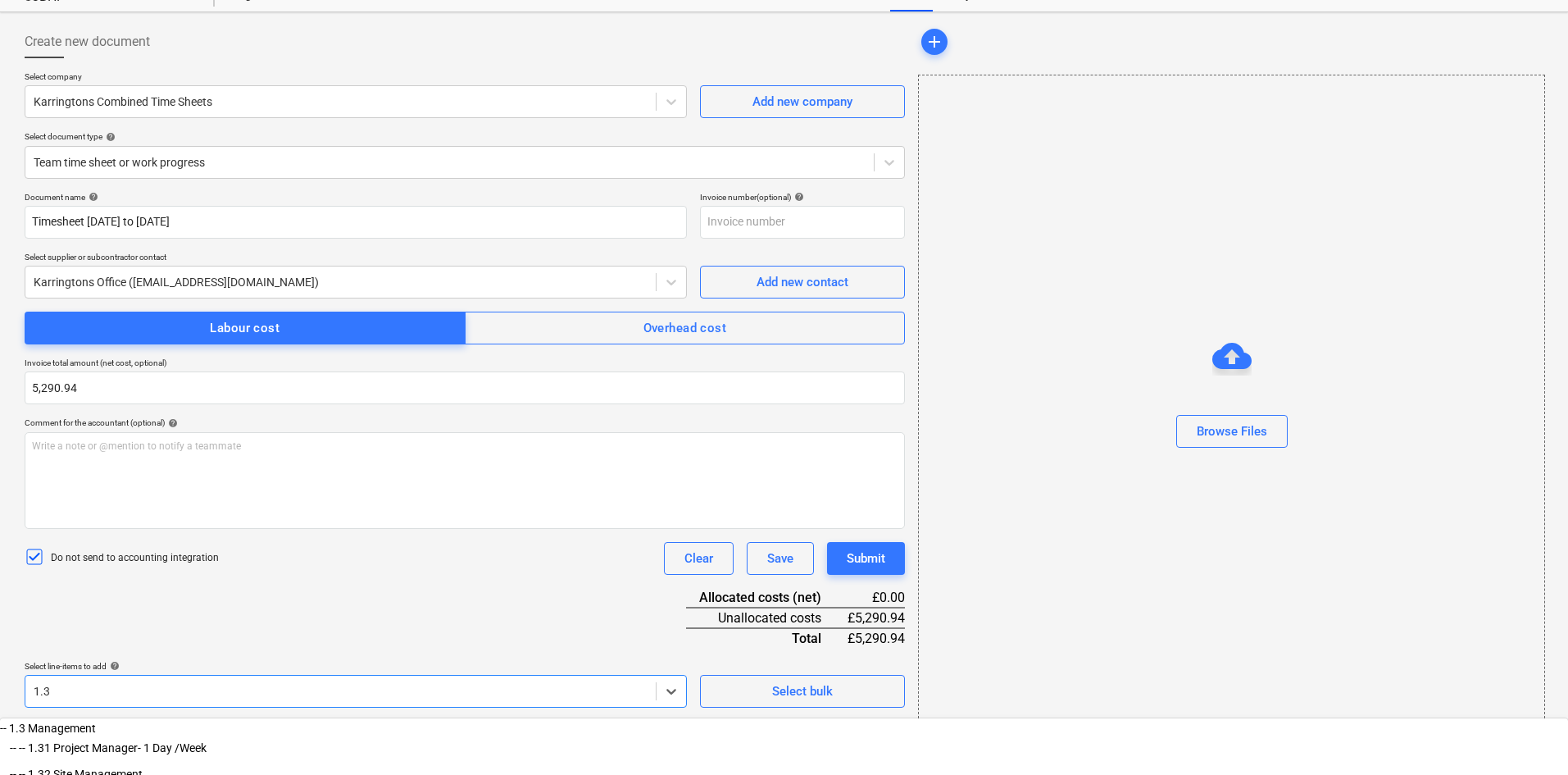
type input "1.32"
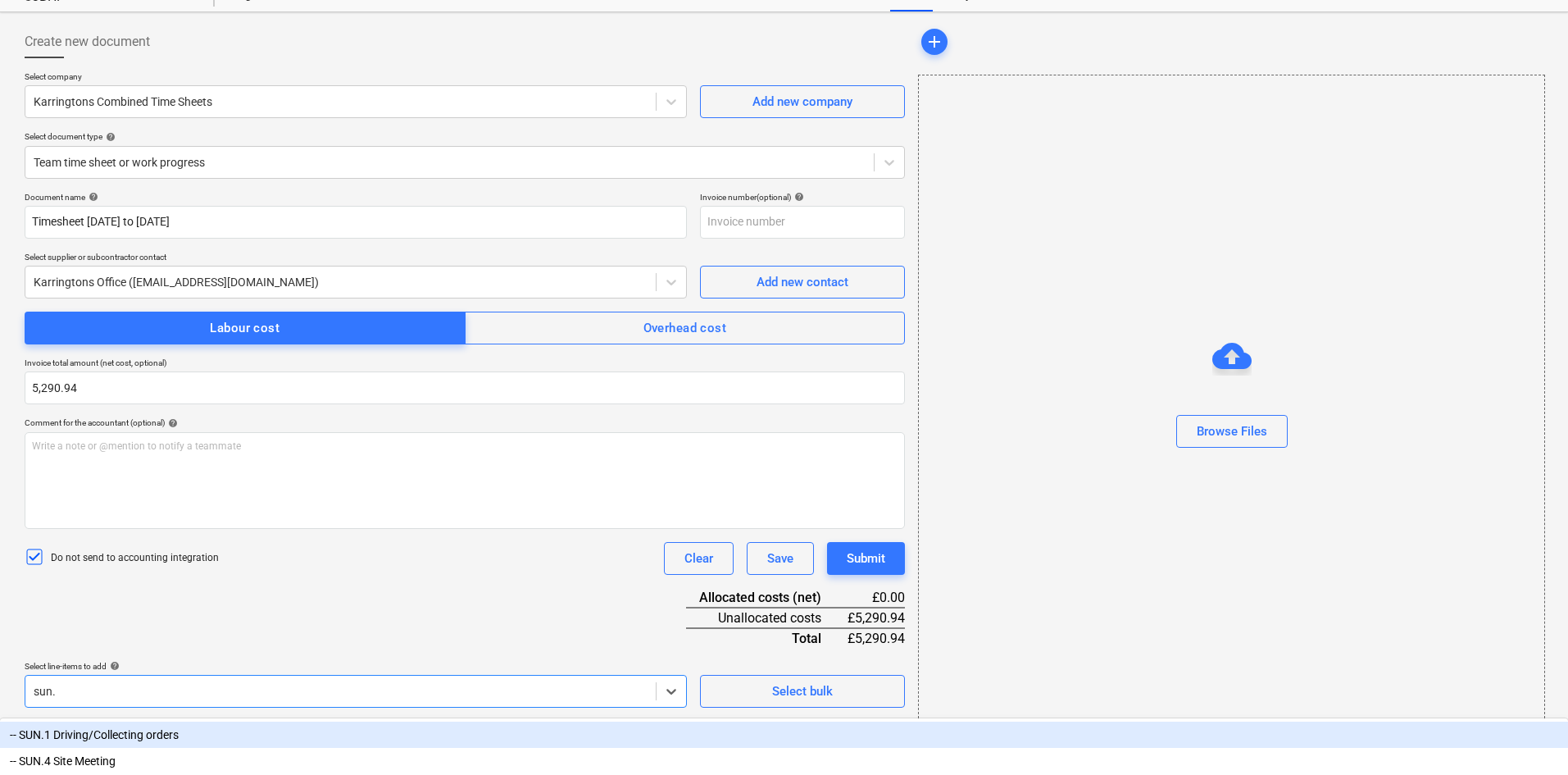
type input "sun.4"
type input "8.08"
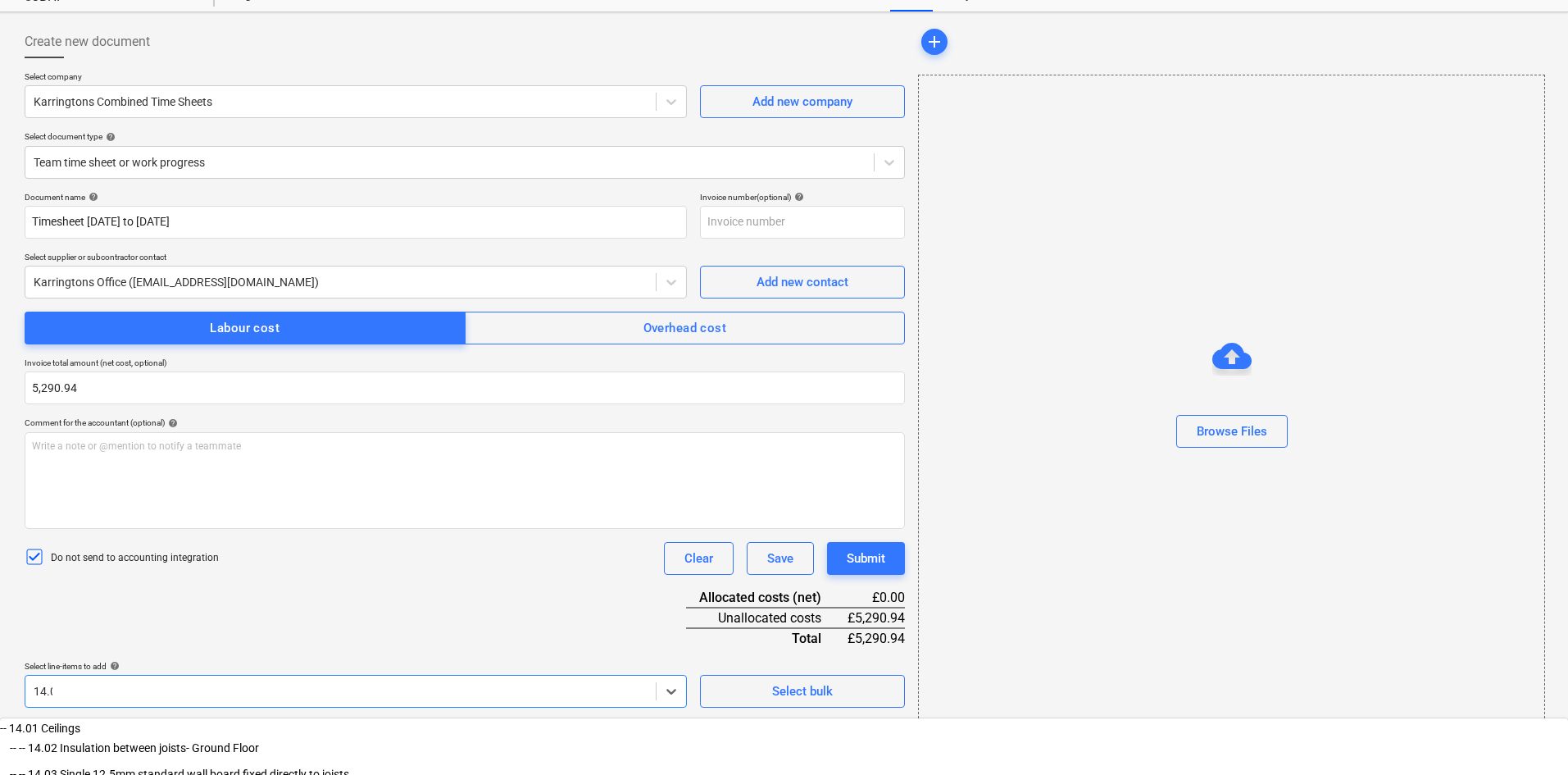
type input "14.03"
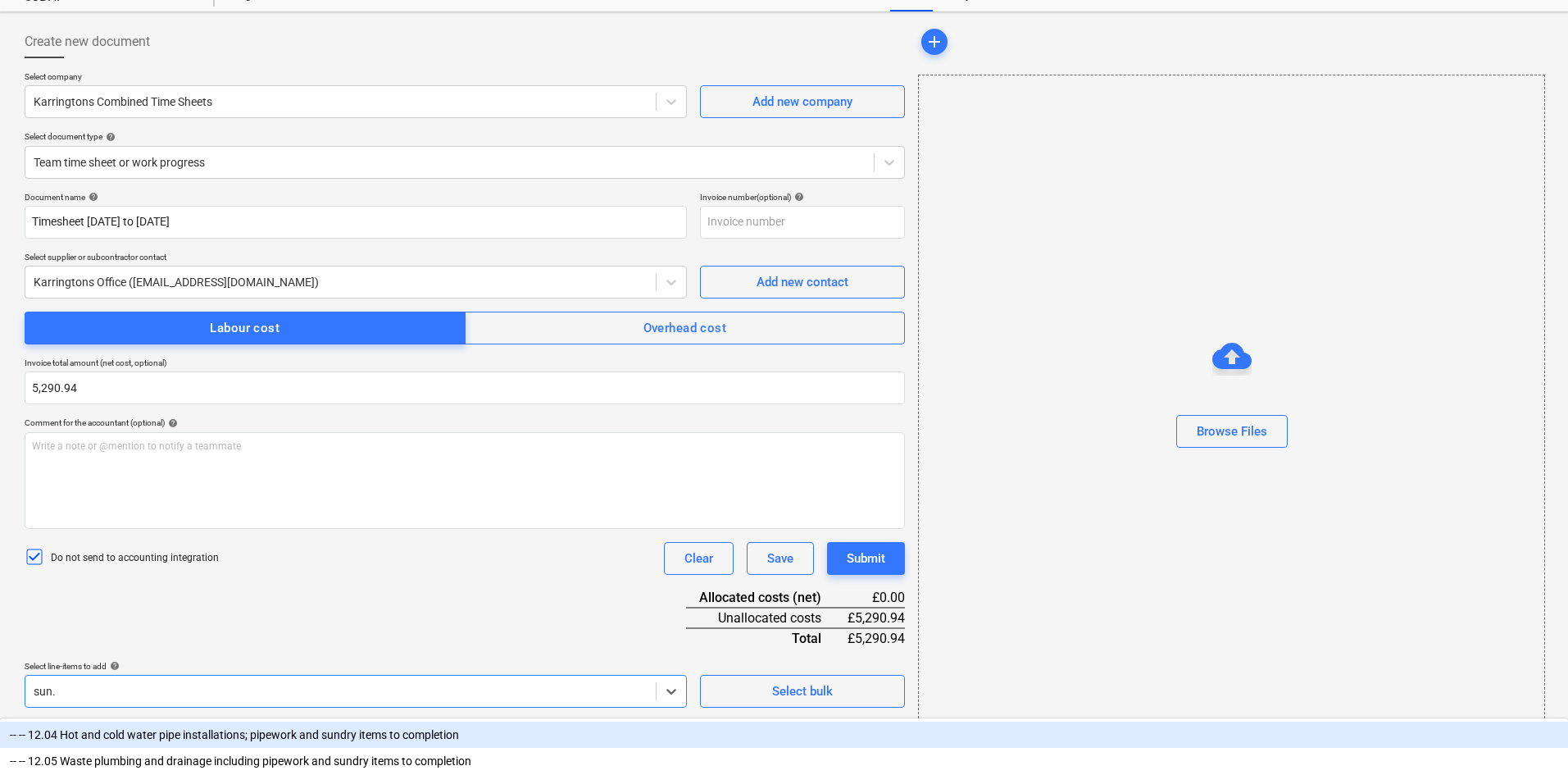
type input "sun.1"
type input "sun.5"
type input "8.24"
type input "10.28"
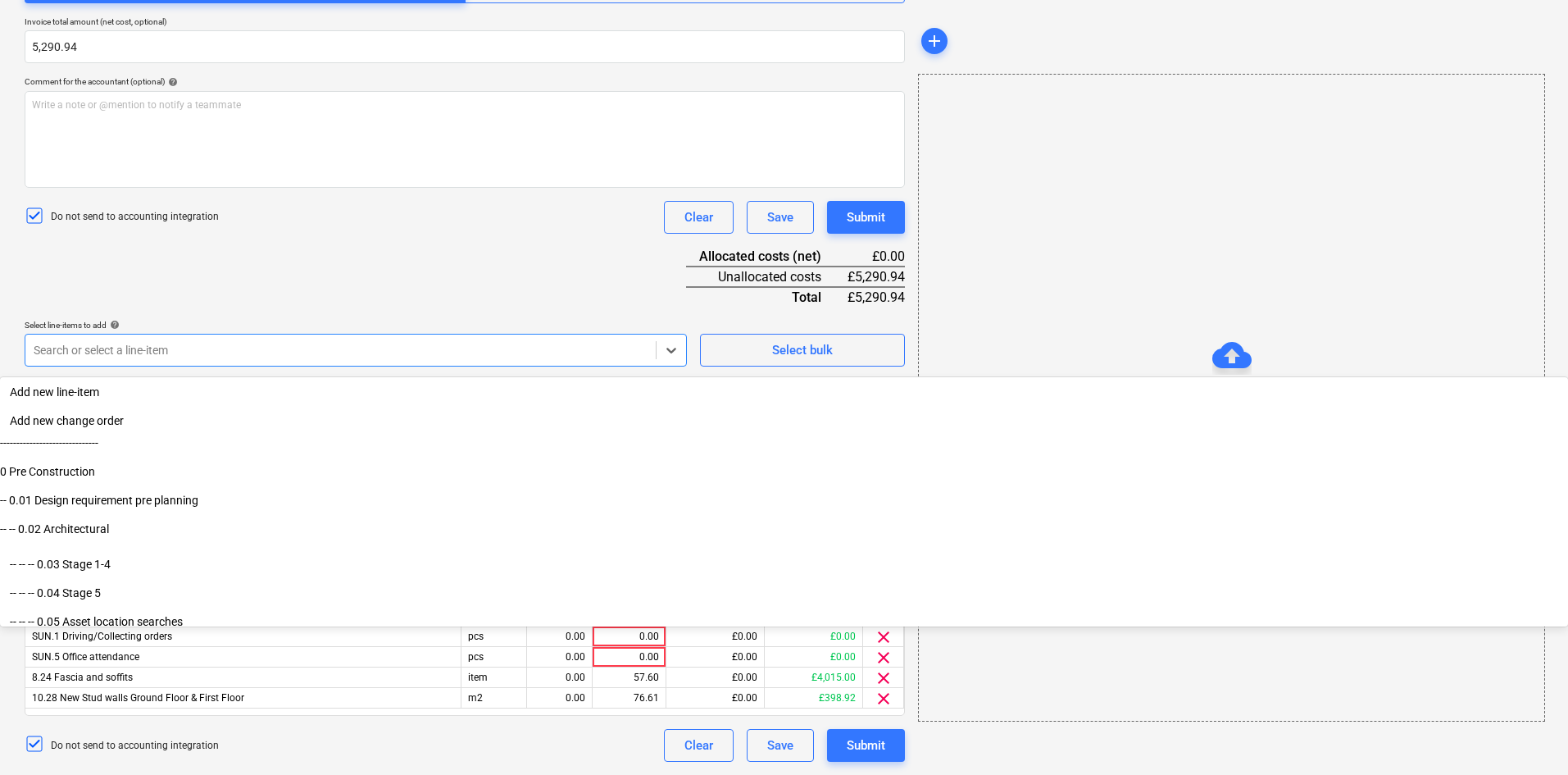
scroll to position [0, 0]
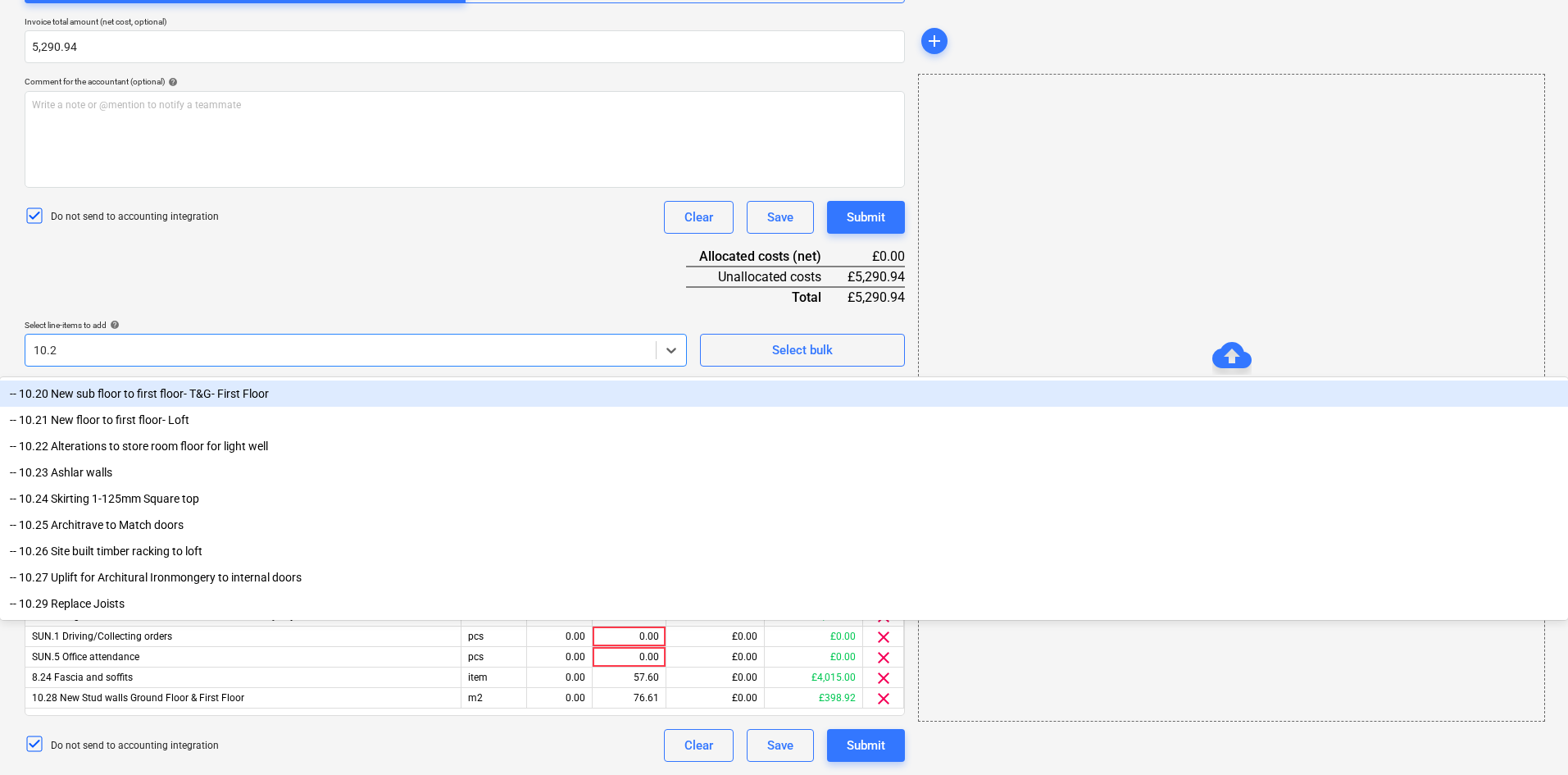
type input "10.21"
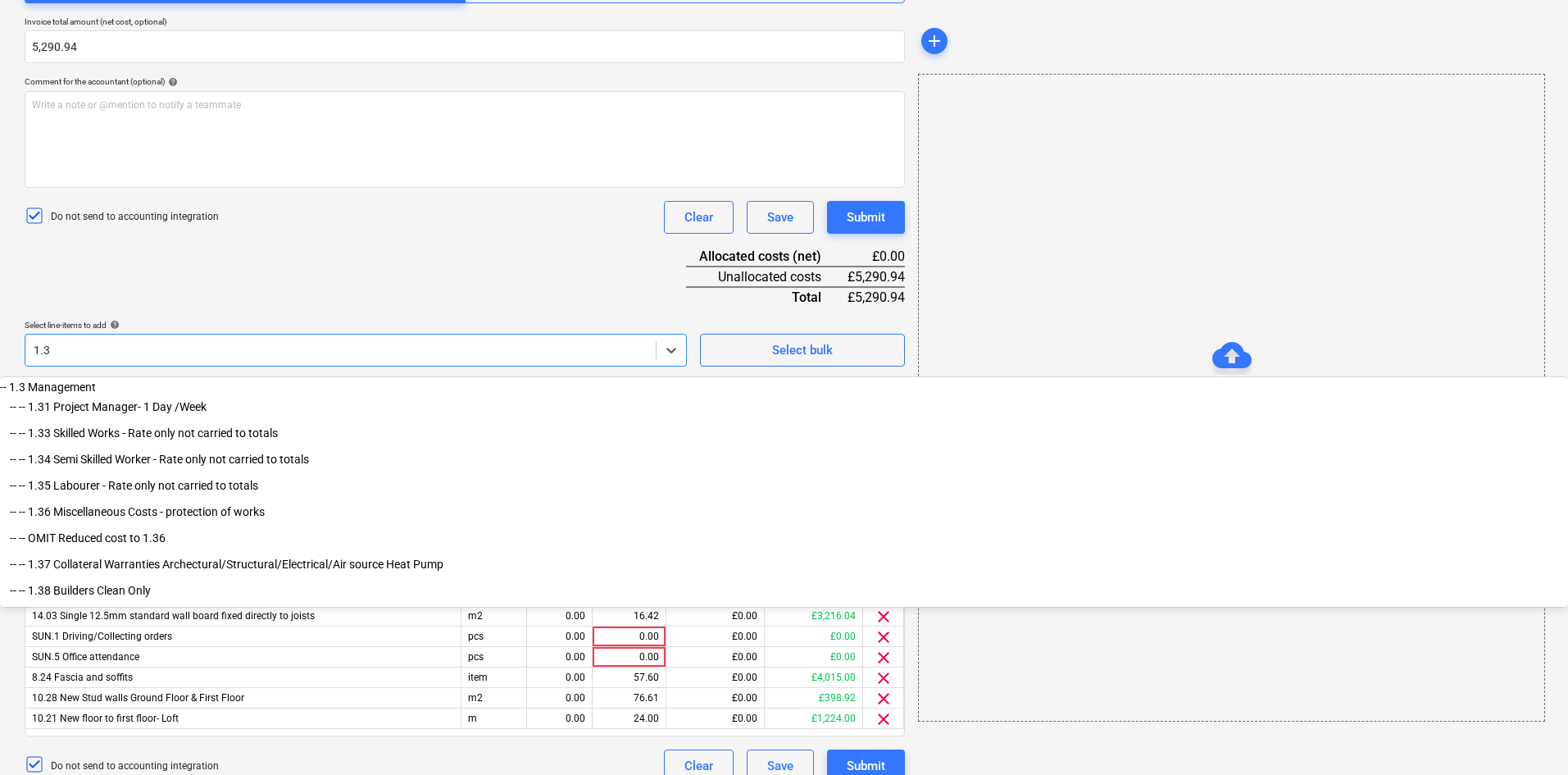
type input "1.36"
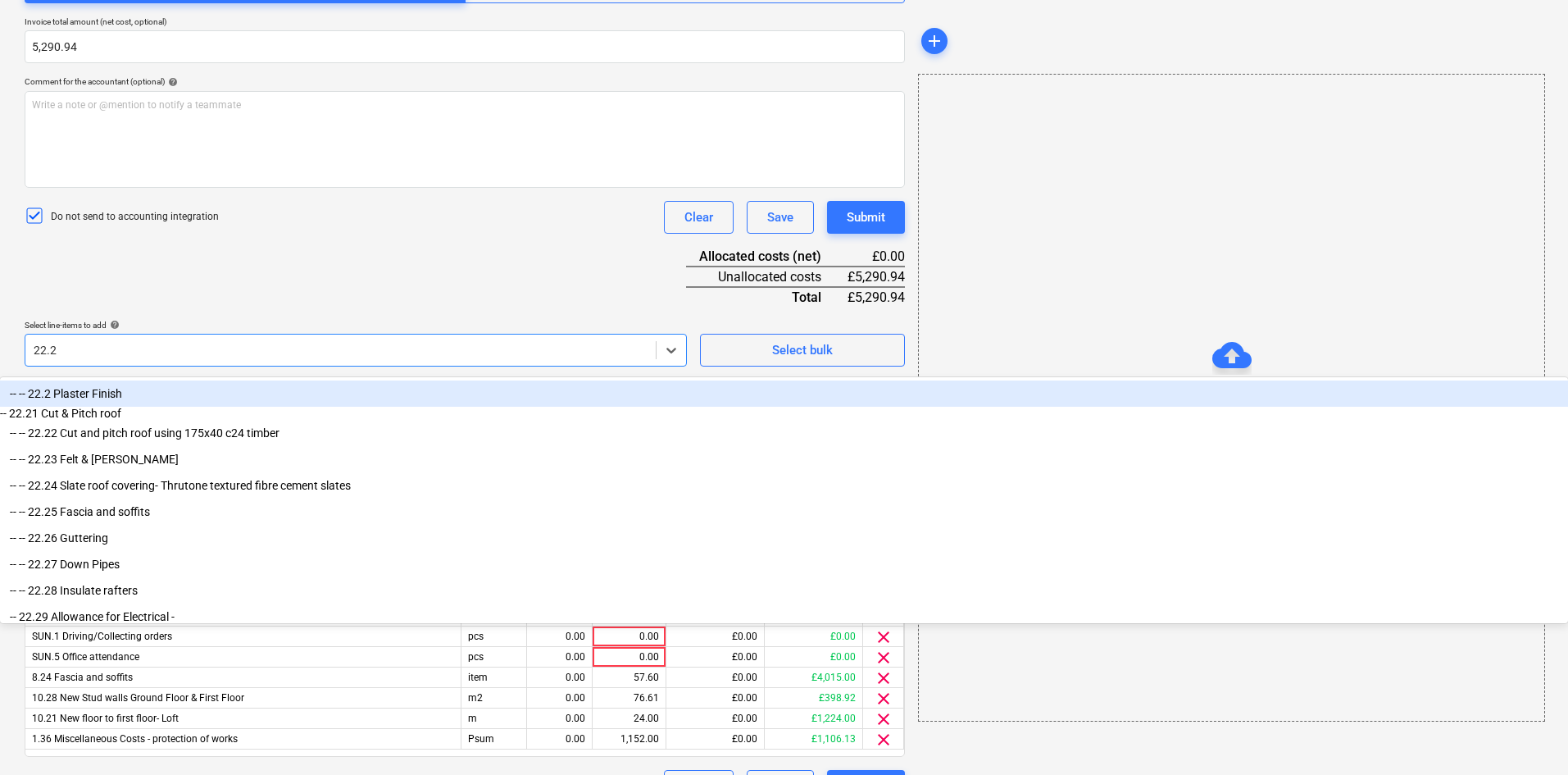
type input "22.25"
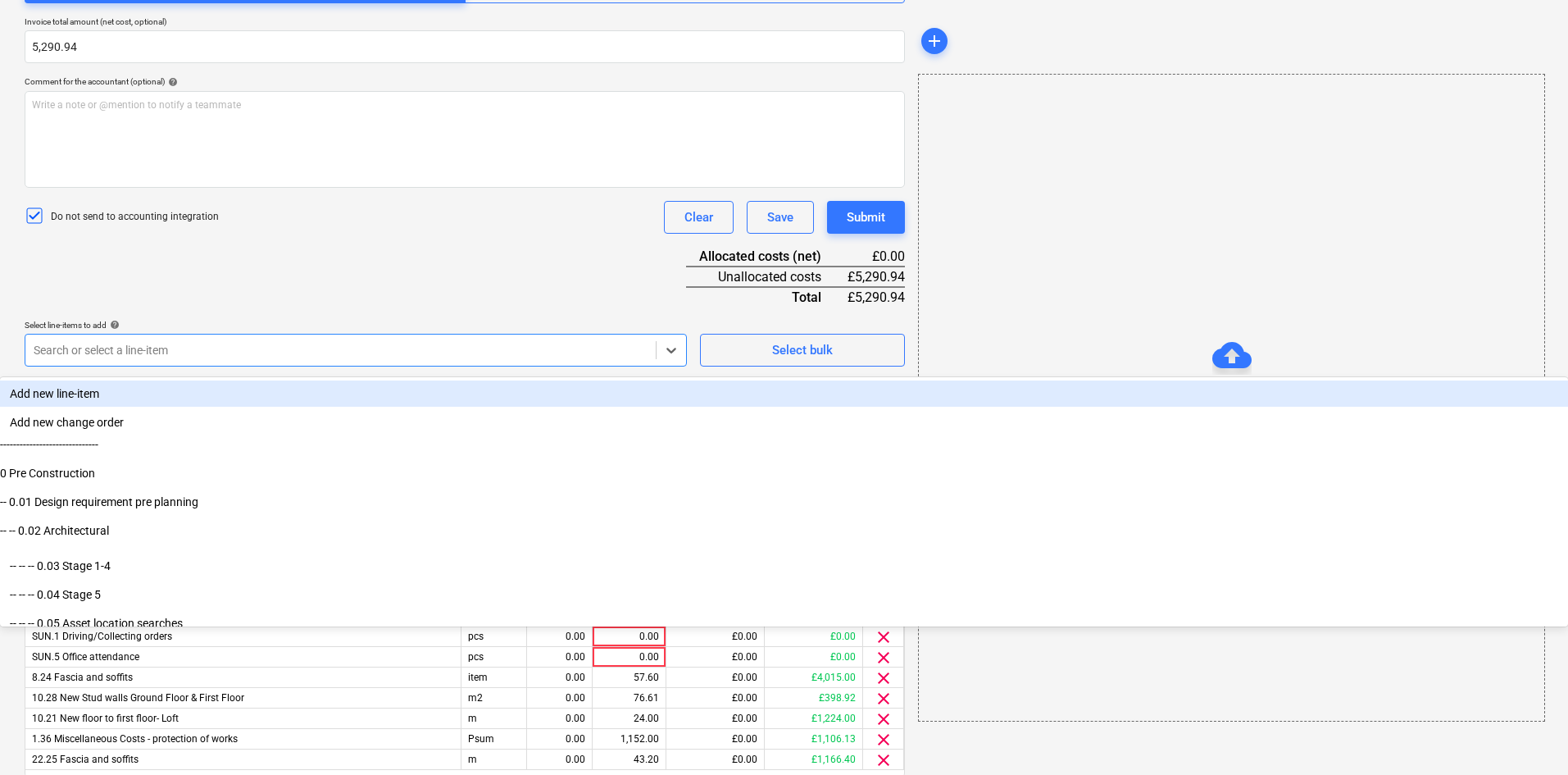
click at [363, 289] on div "Document name help Timesheet [DATE] to [DATE] Invoice number (optional) help Se…" at bounding box center [464, 337] width 880 height 973
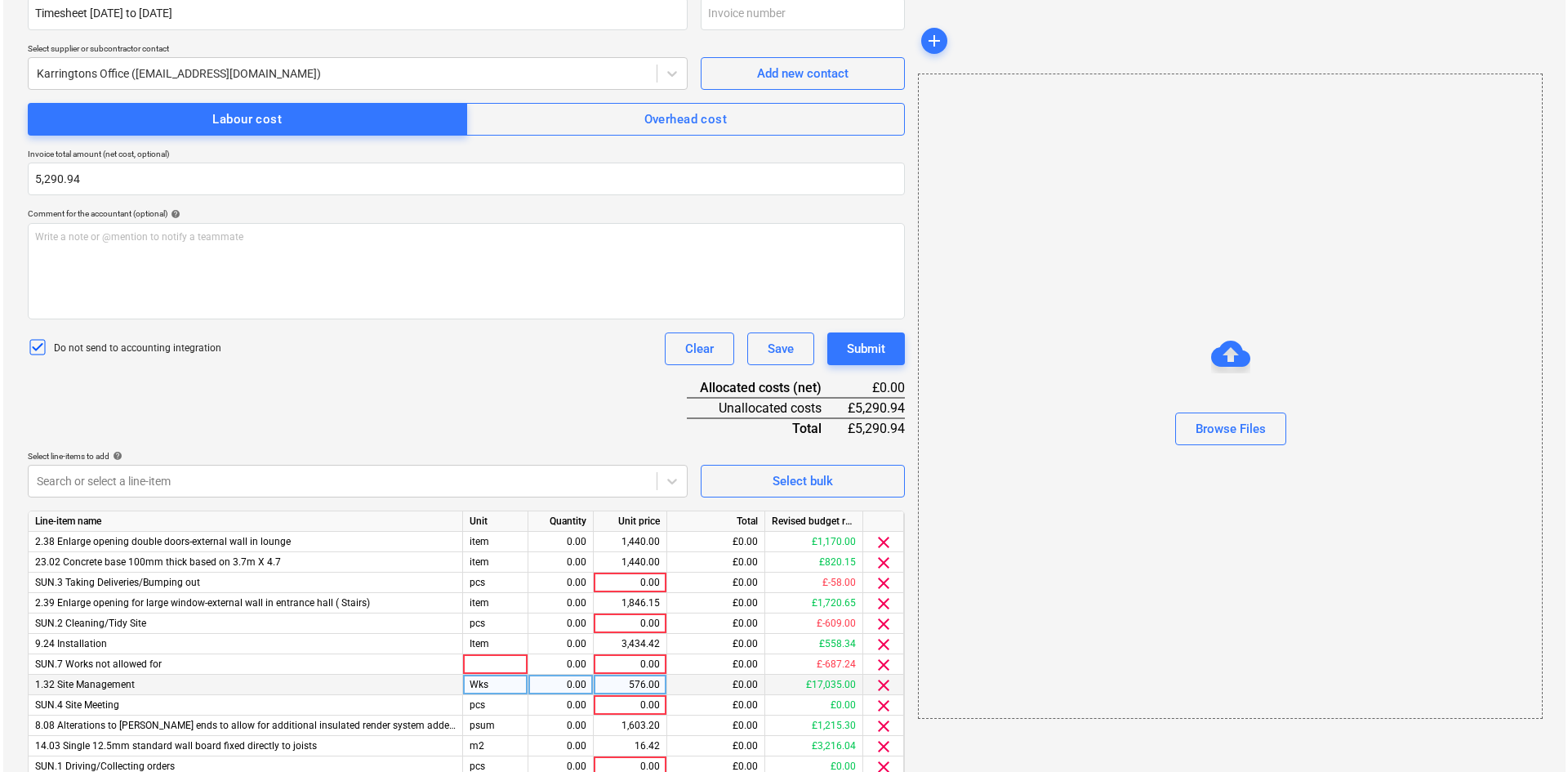
scroll to position [464, 0]
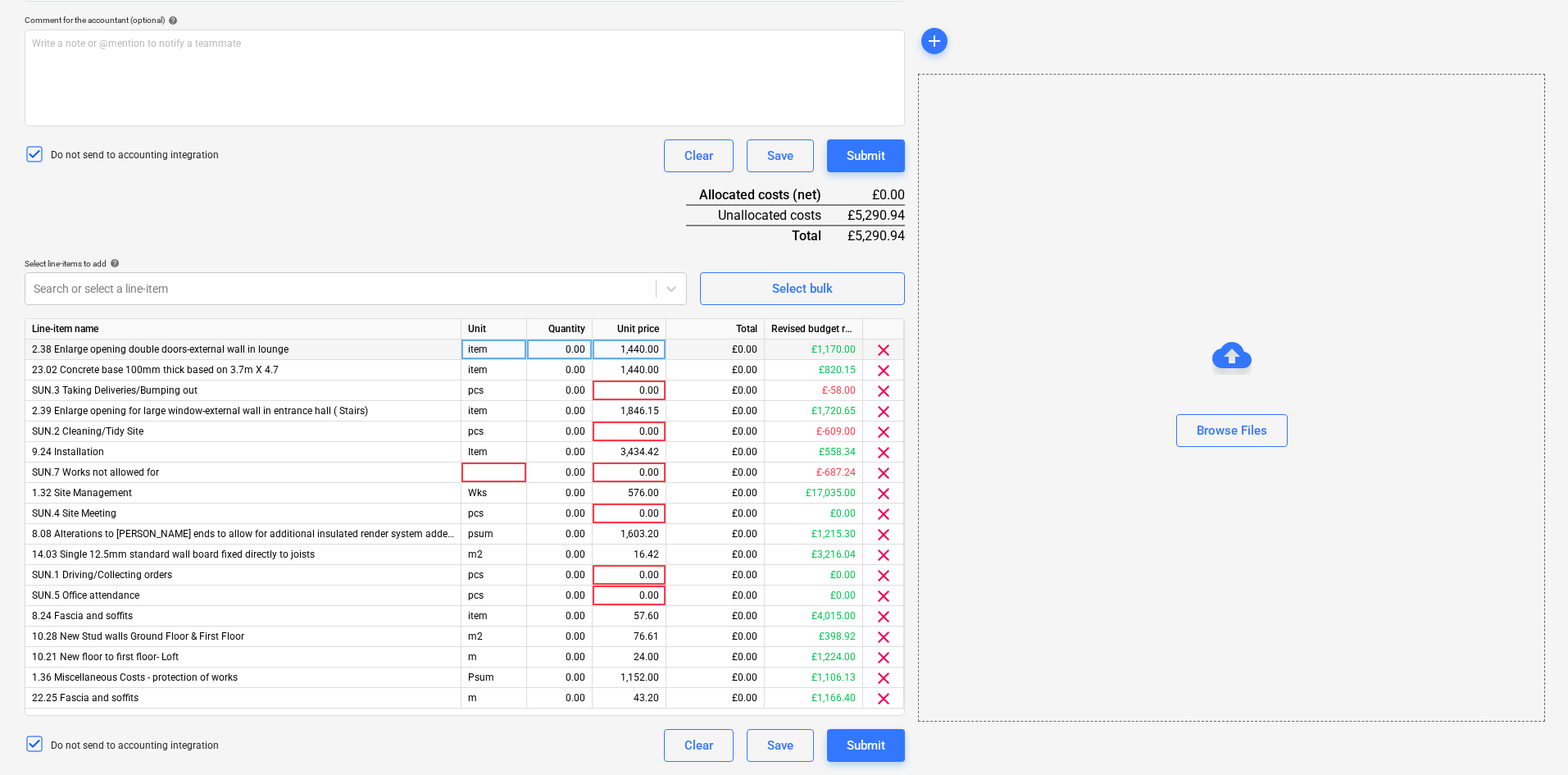
click at [507, 342] on div "item" at bounding box center [494, 350] width 66 height 21
type input "Item"
drag, startPoint x: 491, startPoint y: 347, endPoint x: 458, endPoint y: 347, distance: 33.0
click at [0, 0] on div "2.38 Enlarge opening double doors-external wall in lounge Item 0.00 1,440.00 £0…" at bounding box center [0, 0] width 0 height 0
copy div "Item"
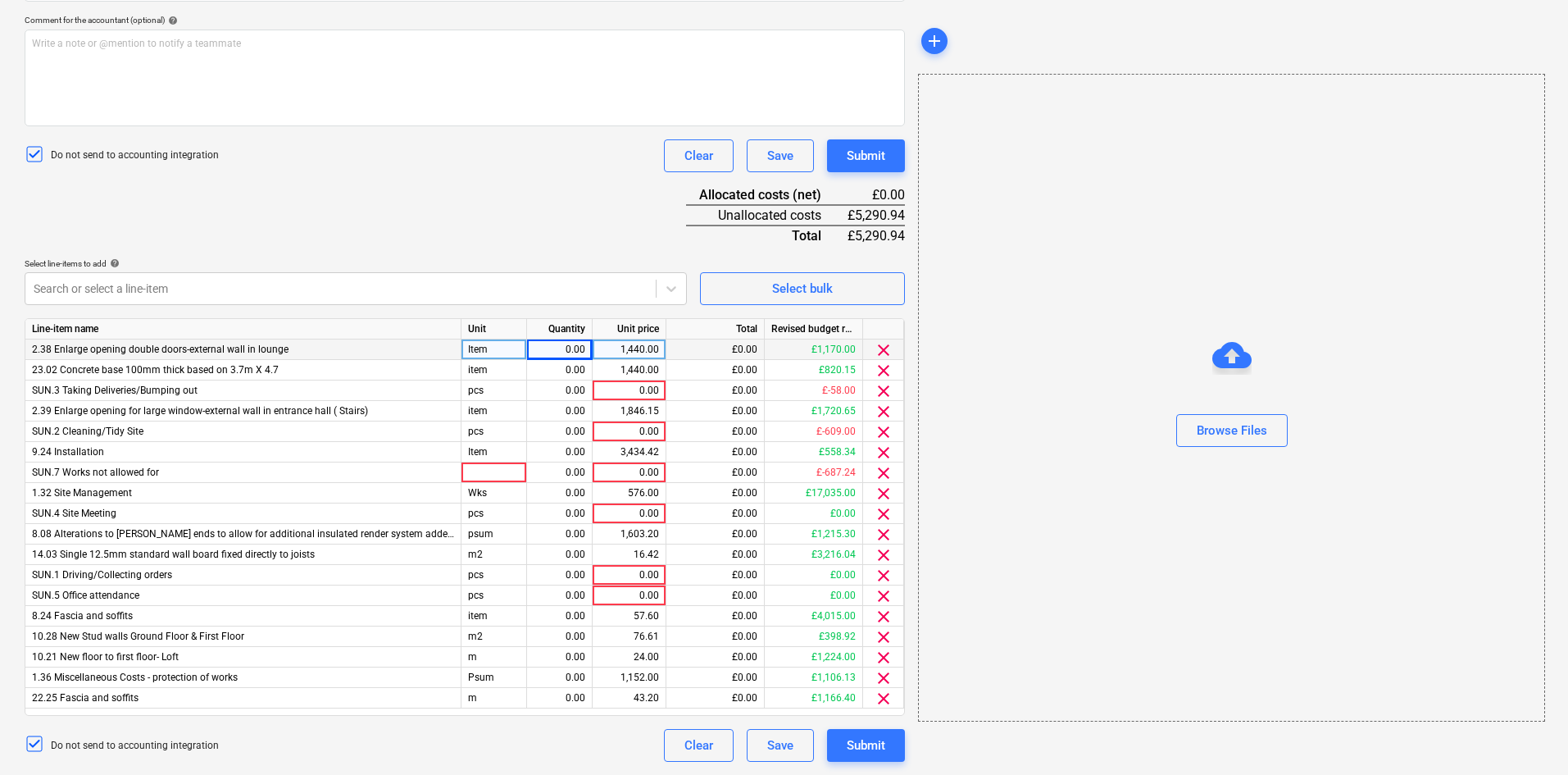
drag, startPoint x: 509, startPoint y: 346, endPoint x: 435, endPoint y: 350, distance: 74.1
click at [0, 0] on div "2.38 Enlarge opening double doors-external wall in lounge Item 0.00 1,440.00 £0…" at bounding box center [0, 0] width 0 height 0
drag, startPoint x: 491, startPoint y: 347, endPoint x: 457, endPoint y: 347, distance: 34.0
click at [0, 0] on div "2.38 Enlarge opening double doors-external wall in lounge Item 0.00 1,440.00 £0…" at bounding box center [0, 0] width 0 height 0
copy div "Item"
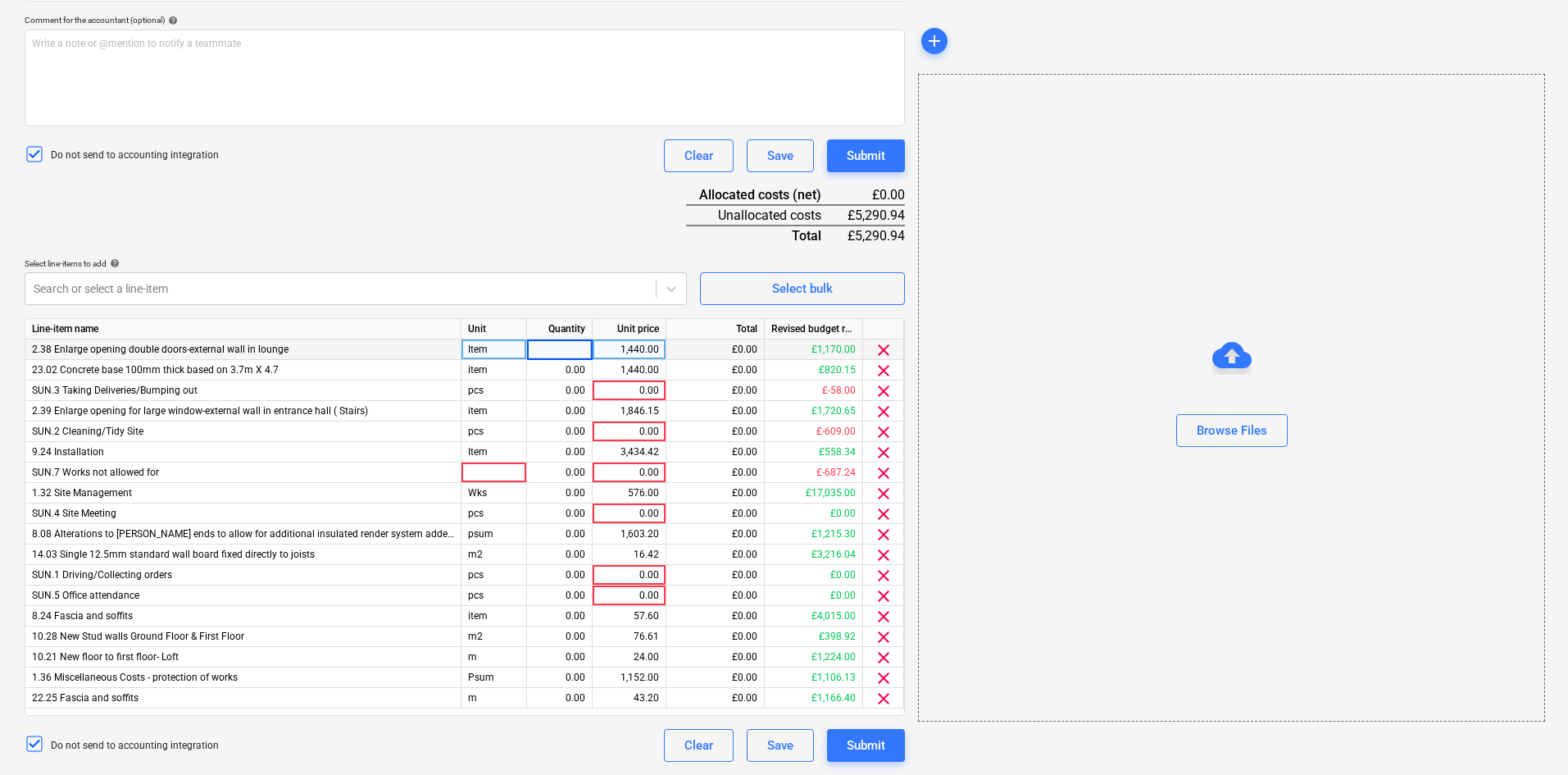
click at [492, 348] on div "Item" at bounding box center [494, 350] width 66 height 21
click at [507, 379] on div "item" at bounding box center [494, 370] width 66 height 21
type input "Item"
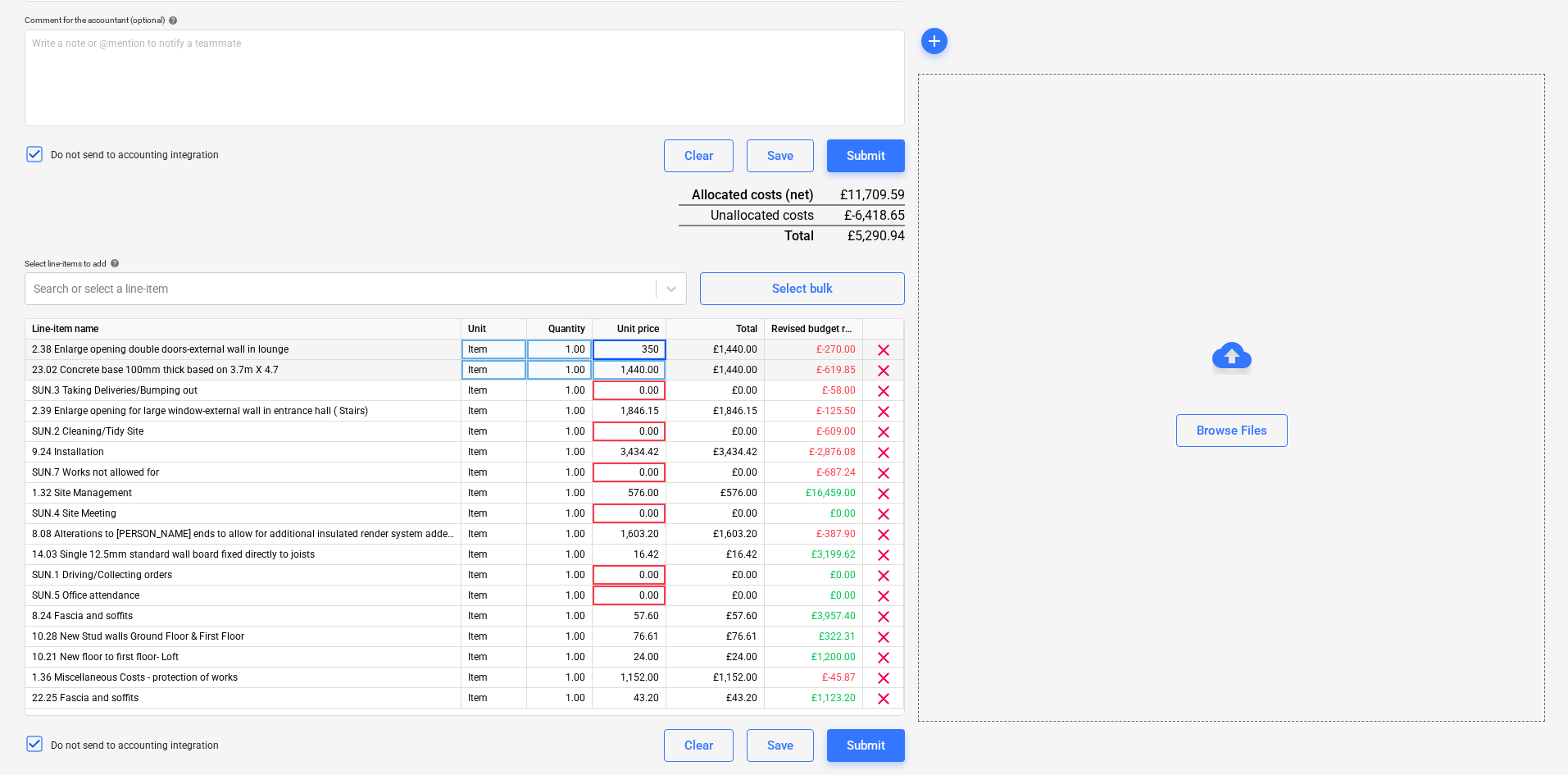
type input "350."
type input "915."
type input "151.25"
type input "317.5"
type input "648.4375"
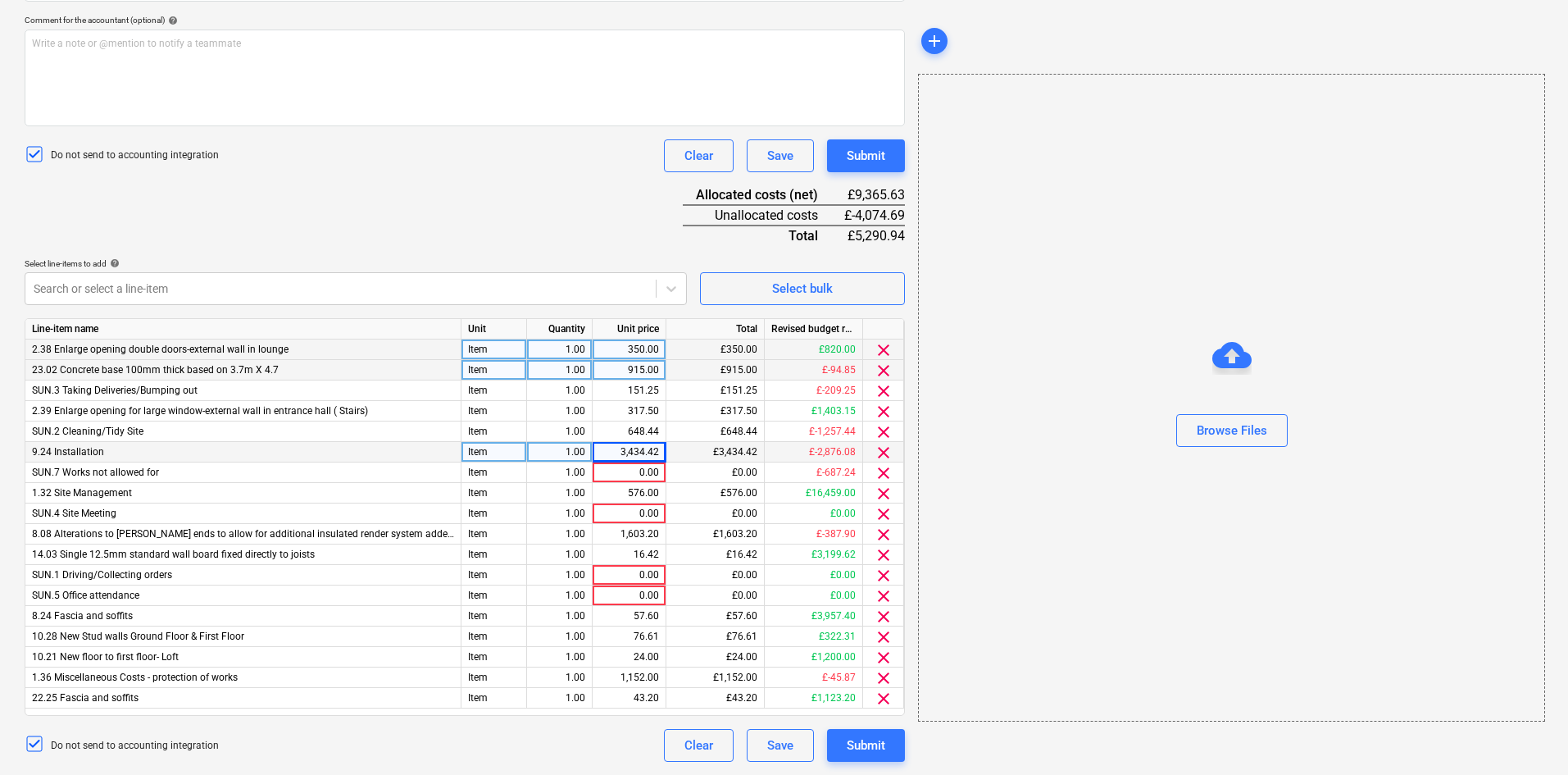
click at [662, 456] on div "3,434.42" at bounding box center [630, 452] width 74 height 21
click at [658, 450] on input "3434.4175" at bounding box center [629, 451] width 73 height 20
type input "3434.4"
type input "138.125"
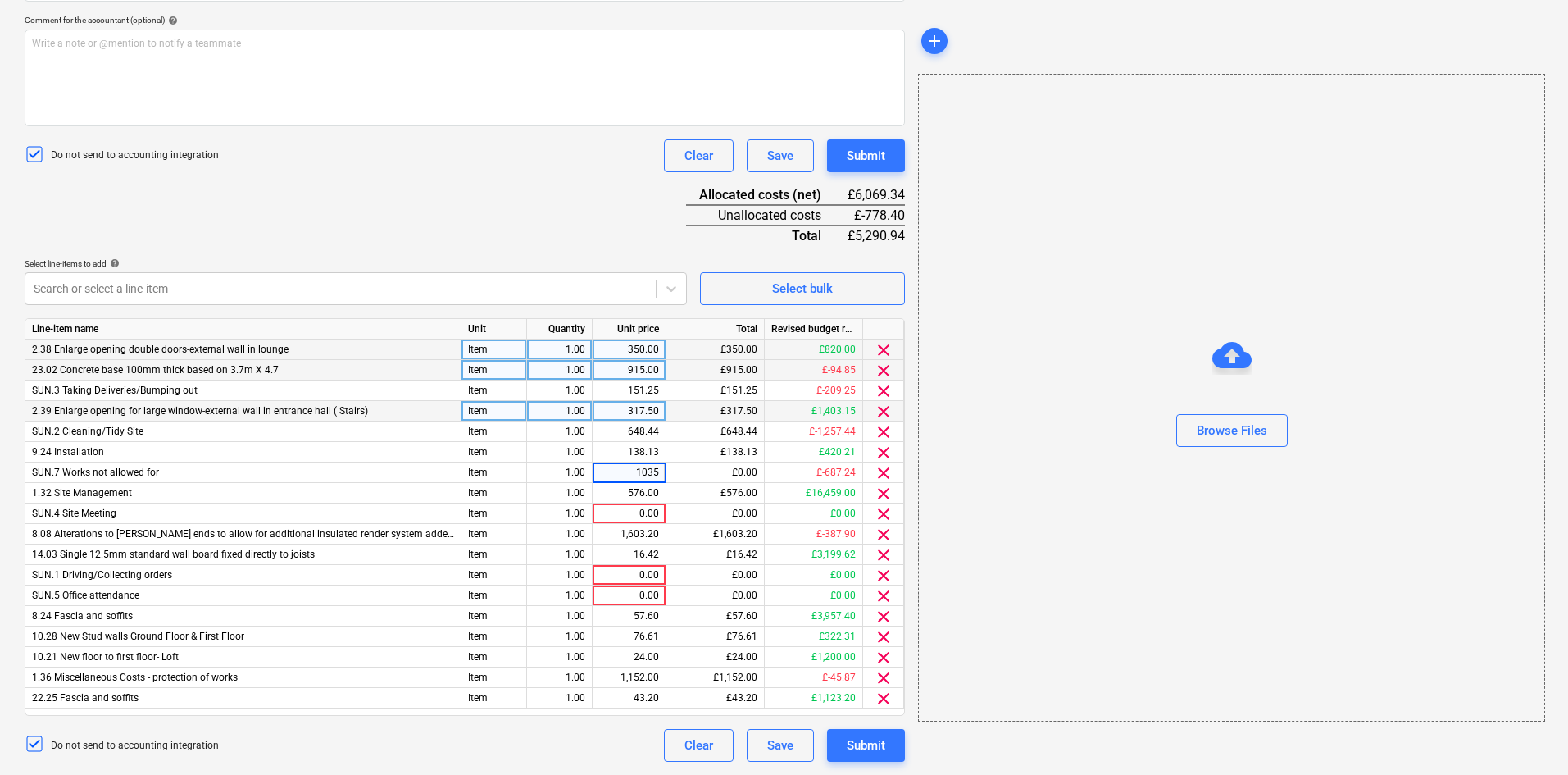
type input "1035."
type input "200."
type input "57.5"
type input "246.875"
type input "210."
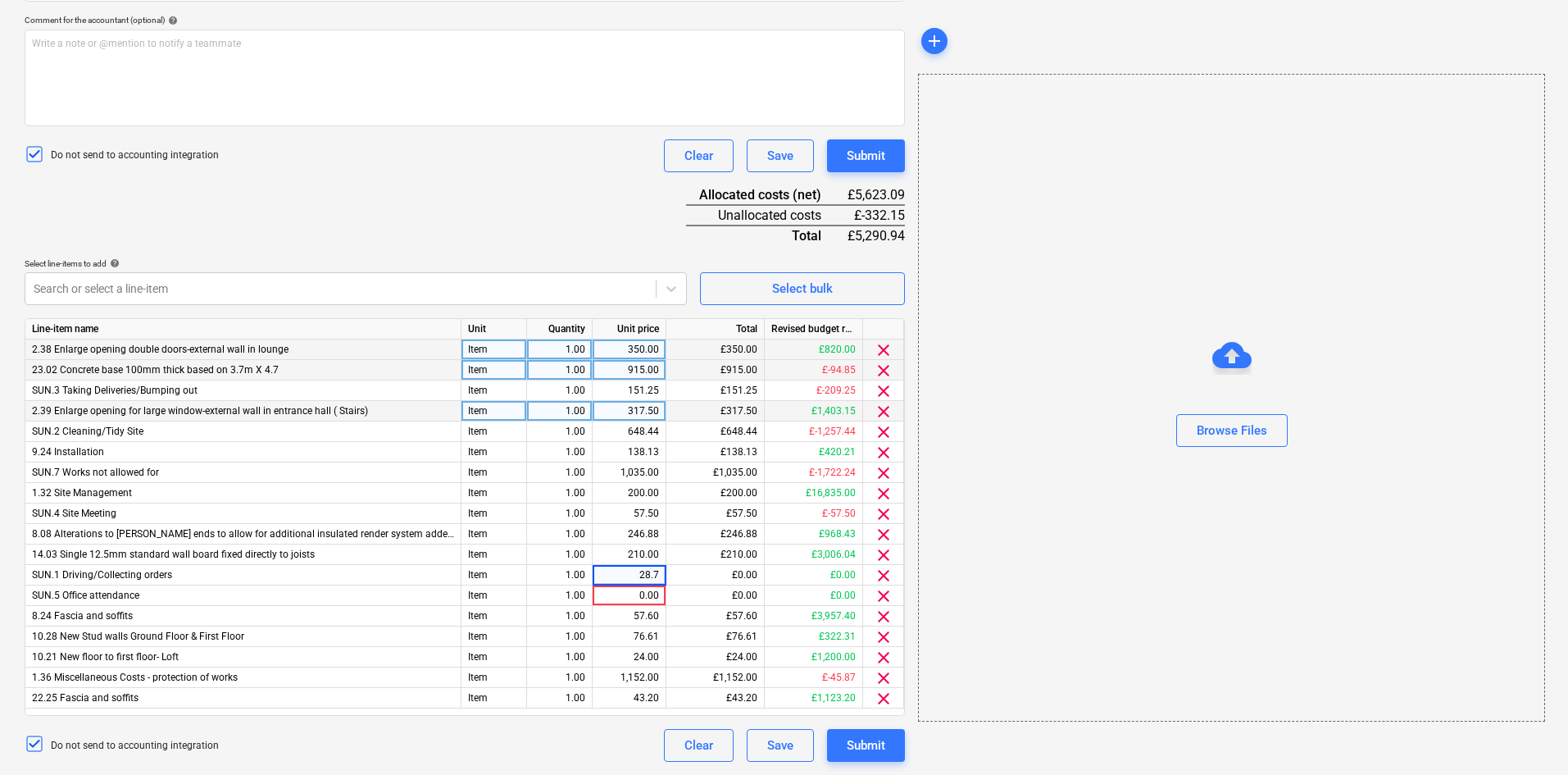
type input "28.75"
type input "78.125"
type input "82.50"
type input "41.25"
type input "103.125"
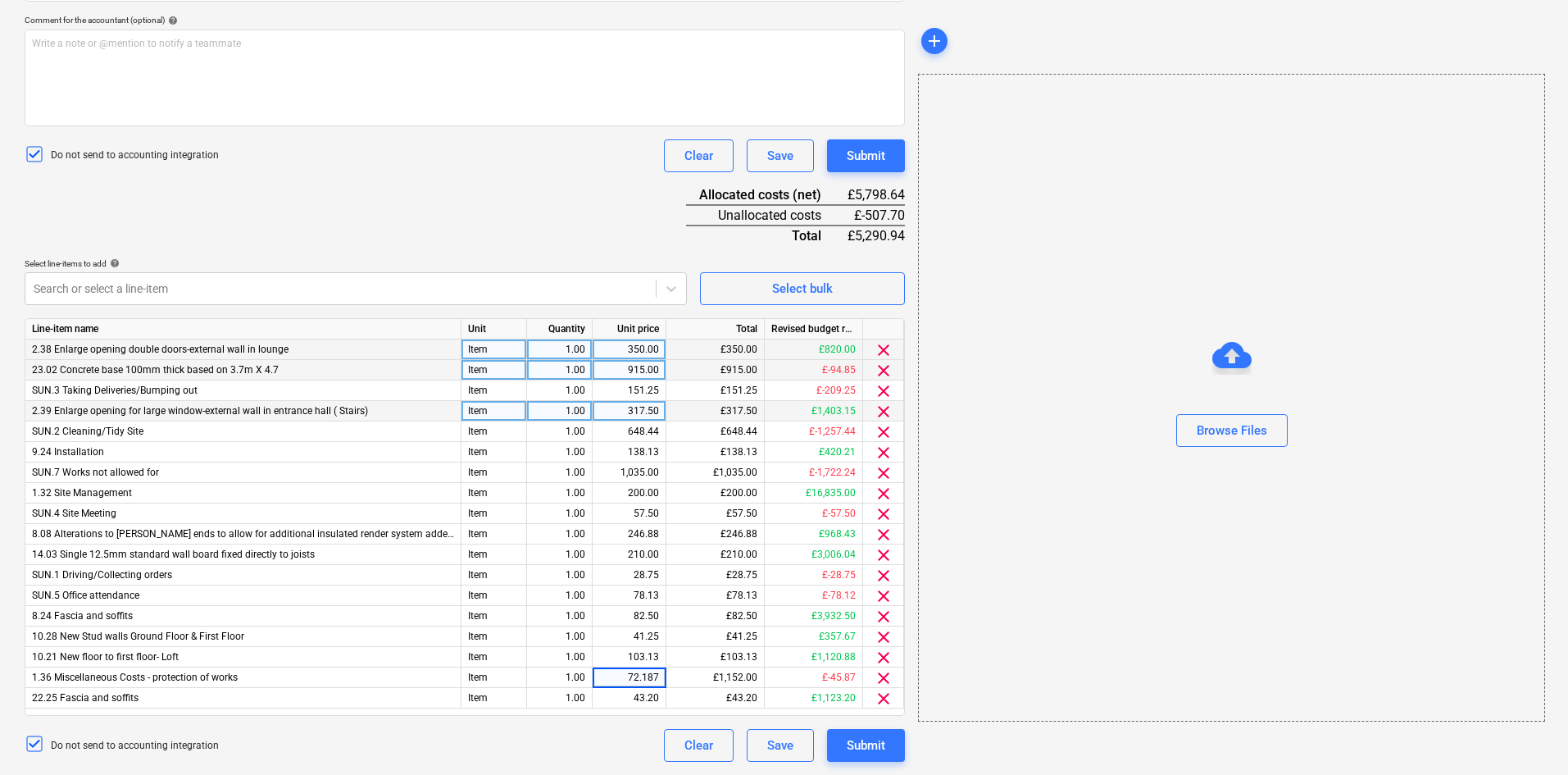
type input "72.1875"
type input "10.3125"
click at [652, 389] on div "151.25" at bounding box center [629, 391] width 60 height 21
type input "805."
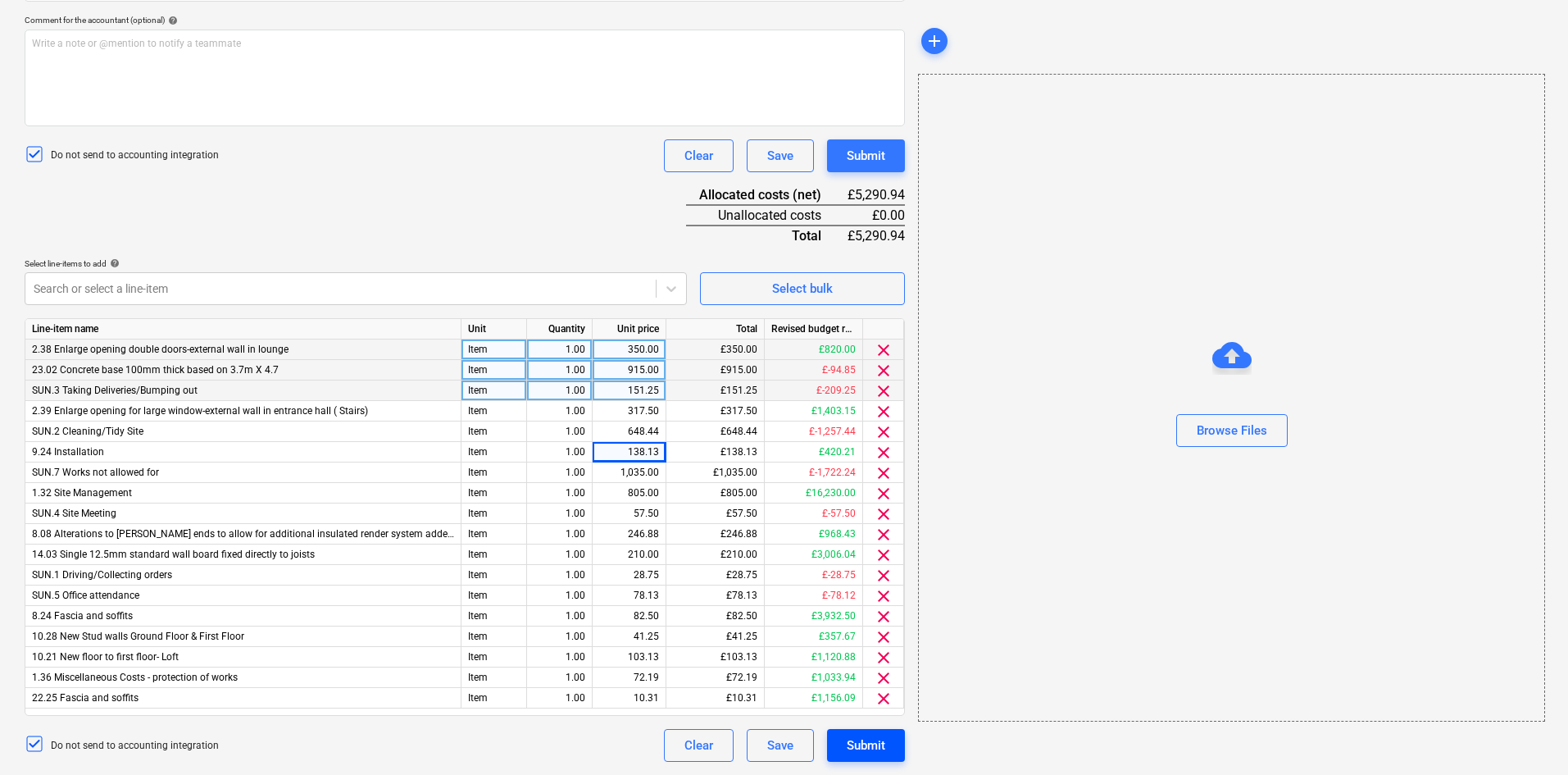
click at [869, 746] on div "Submit" at bounding box center [866, 745] width 39 height 21
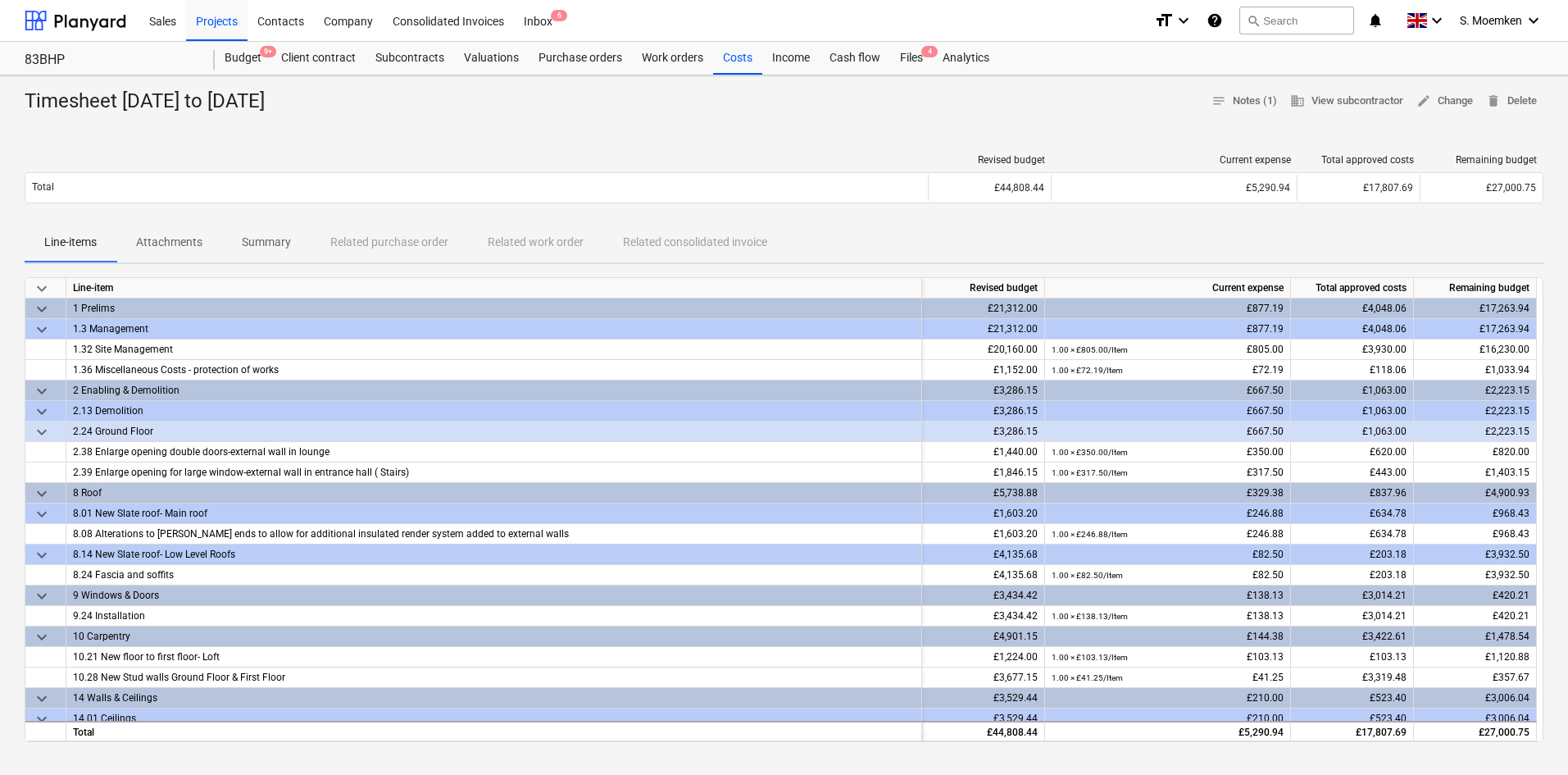
click at [680, 25] on div "Sales Projects Contacts Company Consolidated Invoices Inbox 6" at bounding box center [640, 20] width 1002 height 41
click at [574, 53] on div "Purchase orders" at bounding box center [580, 58] width 104 height 33
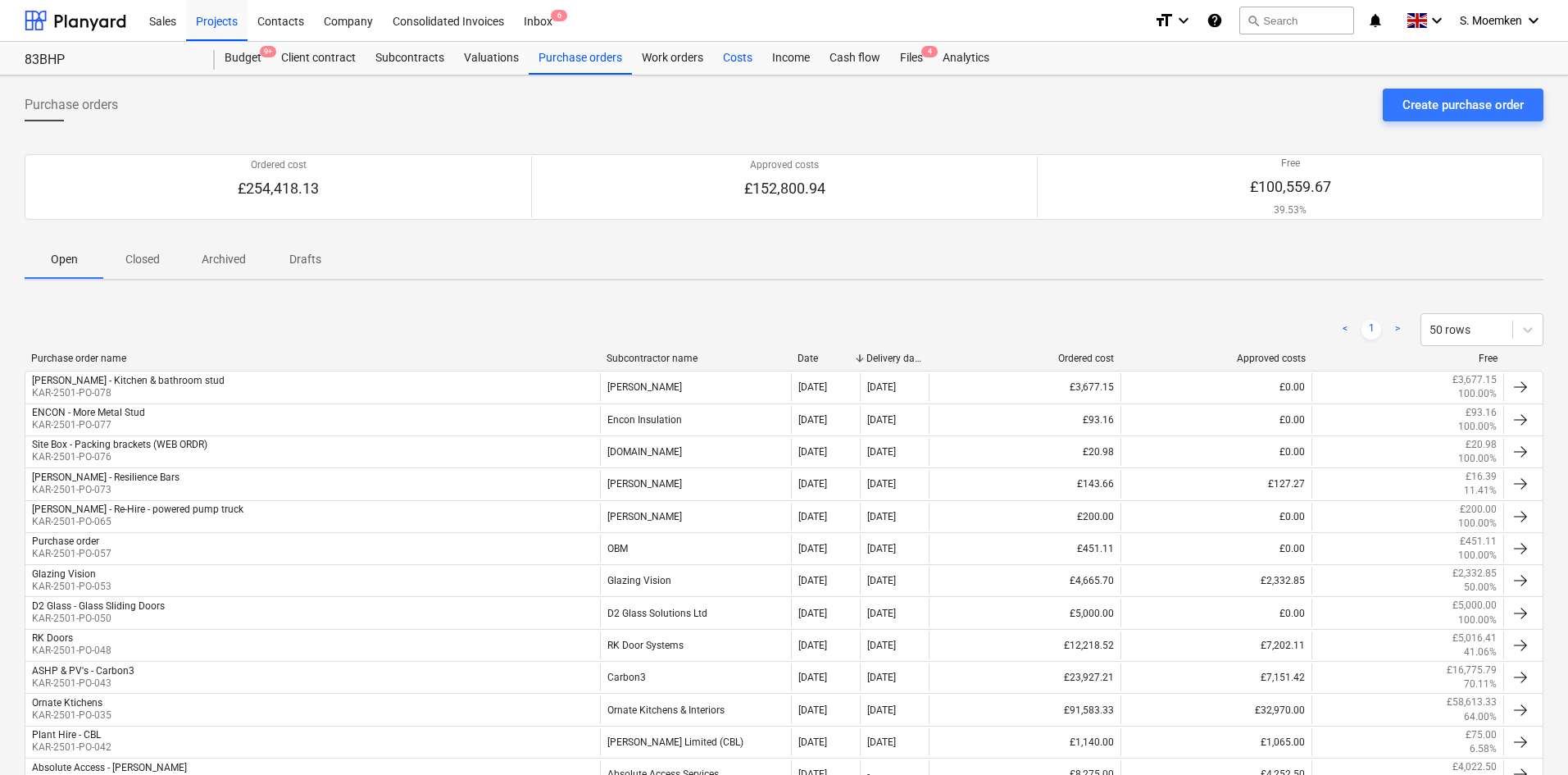
click at [736, 51] on div "Costs" at bounding box center [738, 58] width 49 height 33
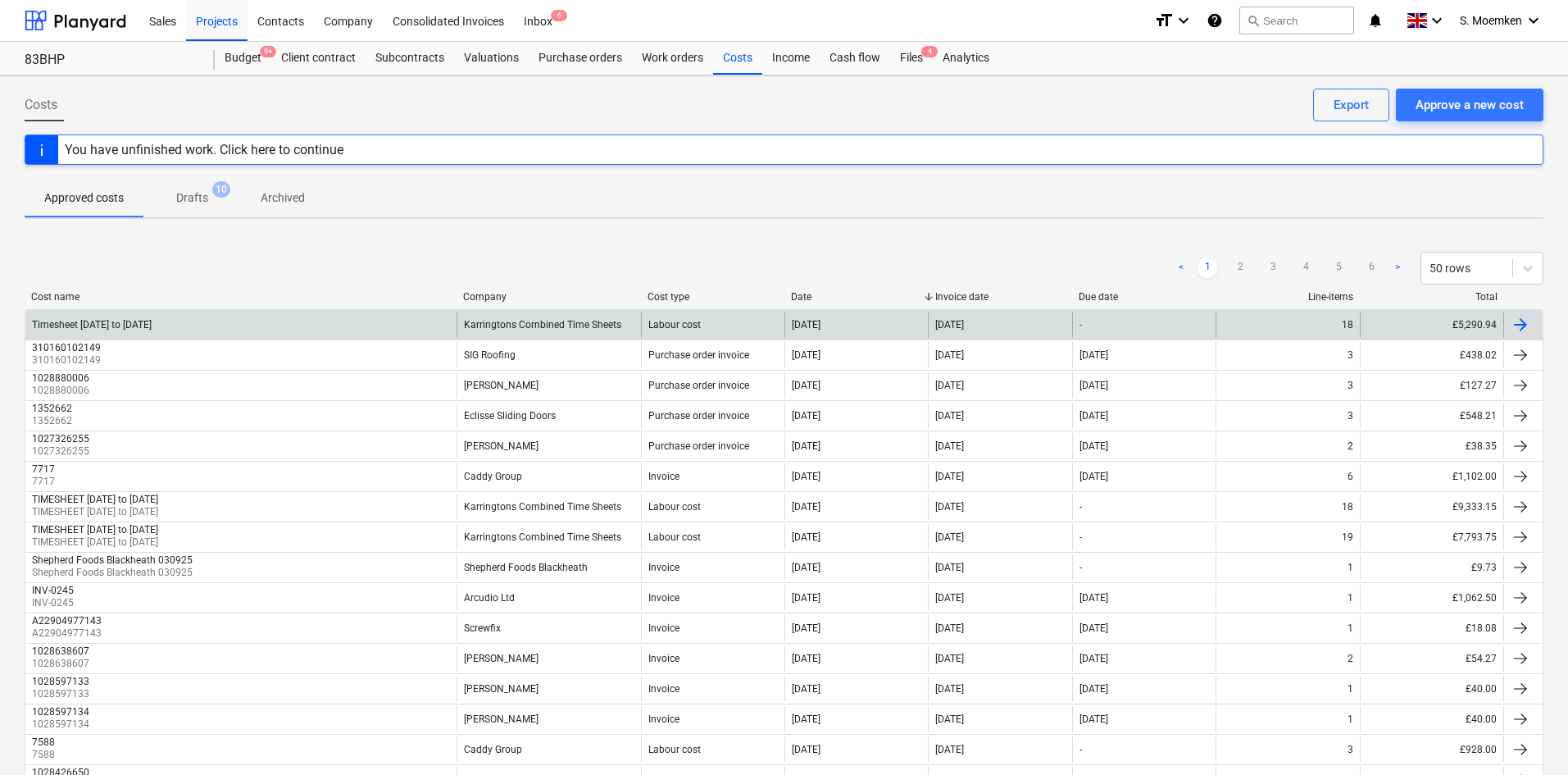
drag, startPoint x: 192, startPoint y: 327, endPoint x: 33, endPoint y: 323, distance: 159.1
click at [33, 323] on div "Timesheet [DATE] to [DATE]" at bounding box center [241, 325] width 431 height 27
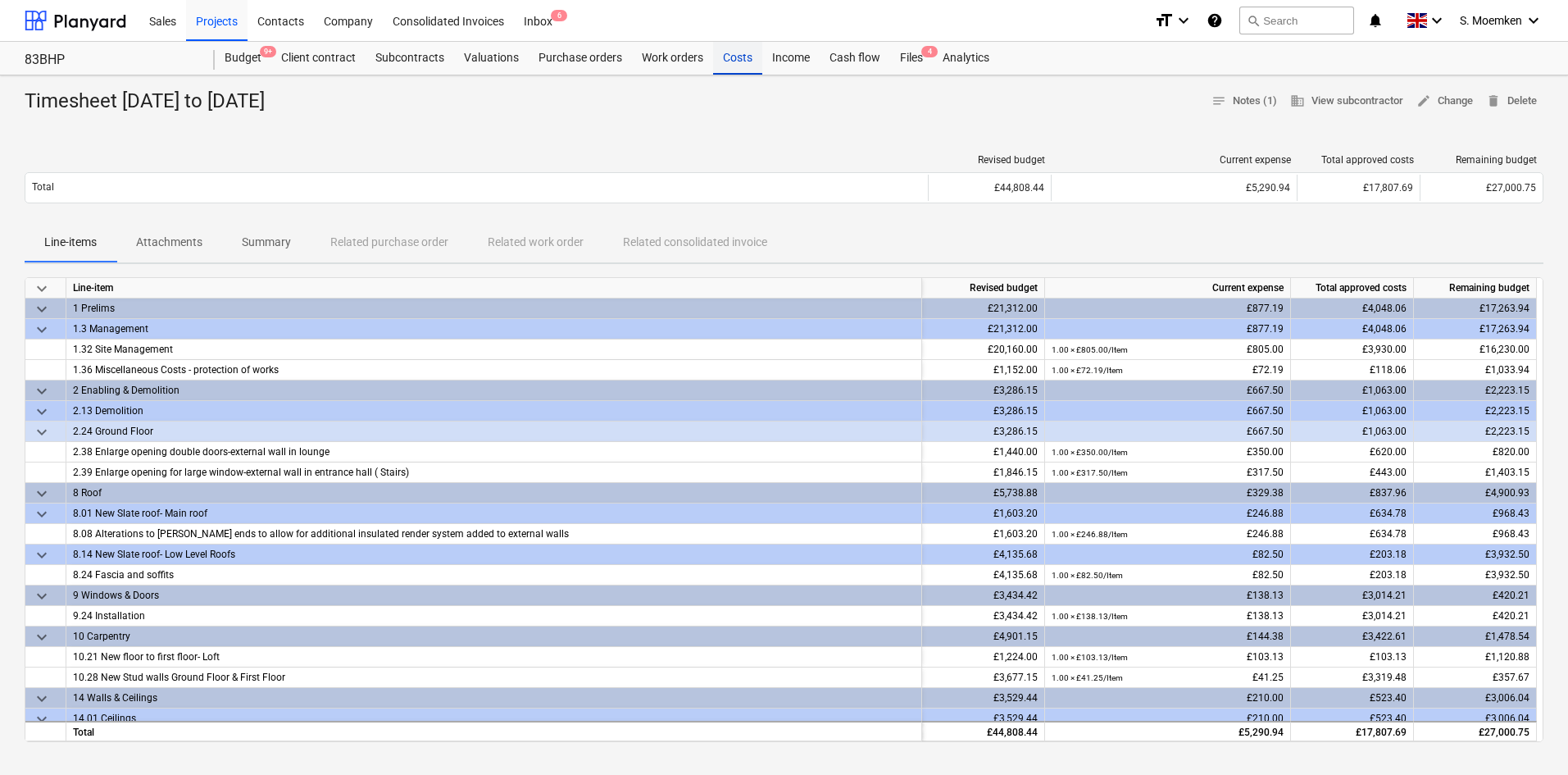
click at [740, 55] on div "Costs" at bounding box center [738, 58] width 49 height 33
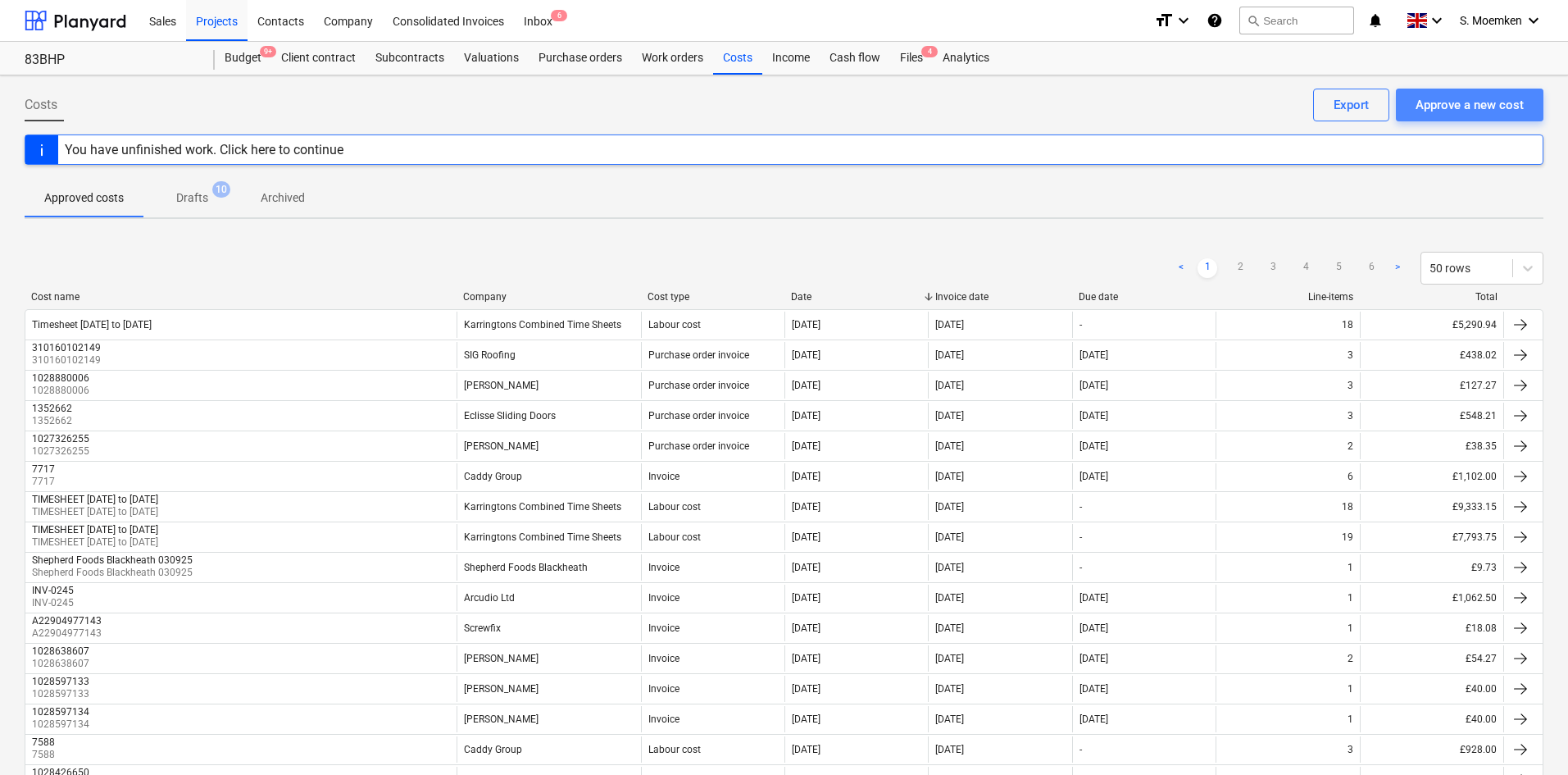
click at [1442, 111] on div "Approve a new cost" at bounding box center [1470, 104] width 108 height 21
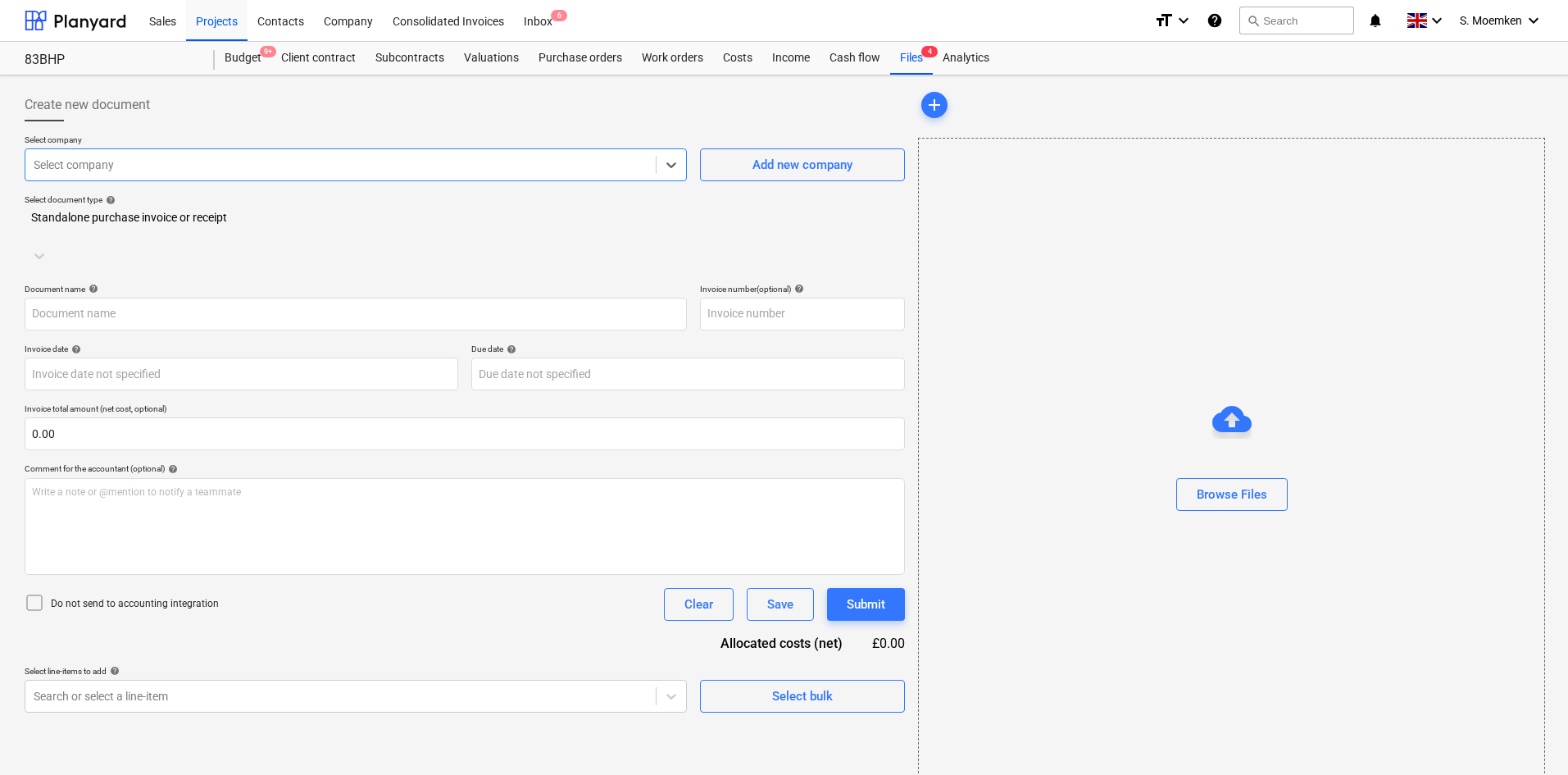
click at [308, 154] on div "Select company" at bounding box center [341, 164] width 631 height 23
type input "T"
type input "karring"
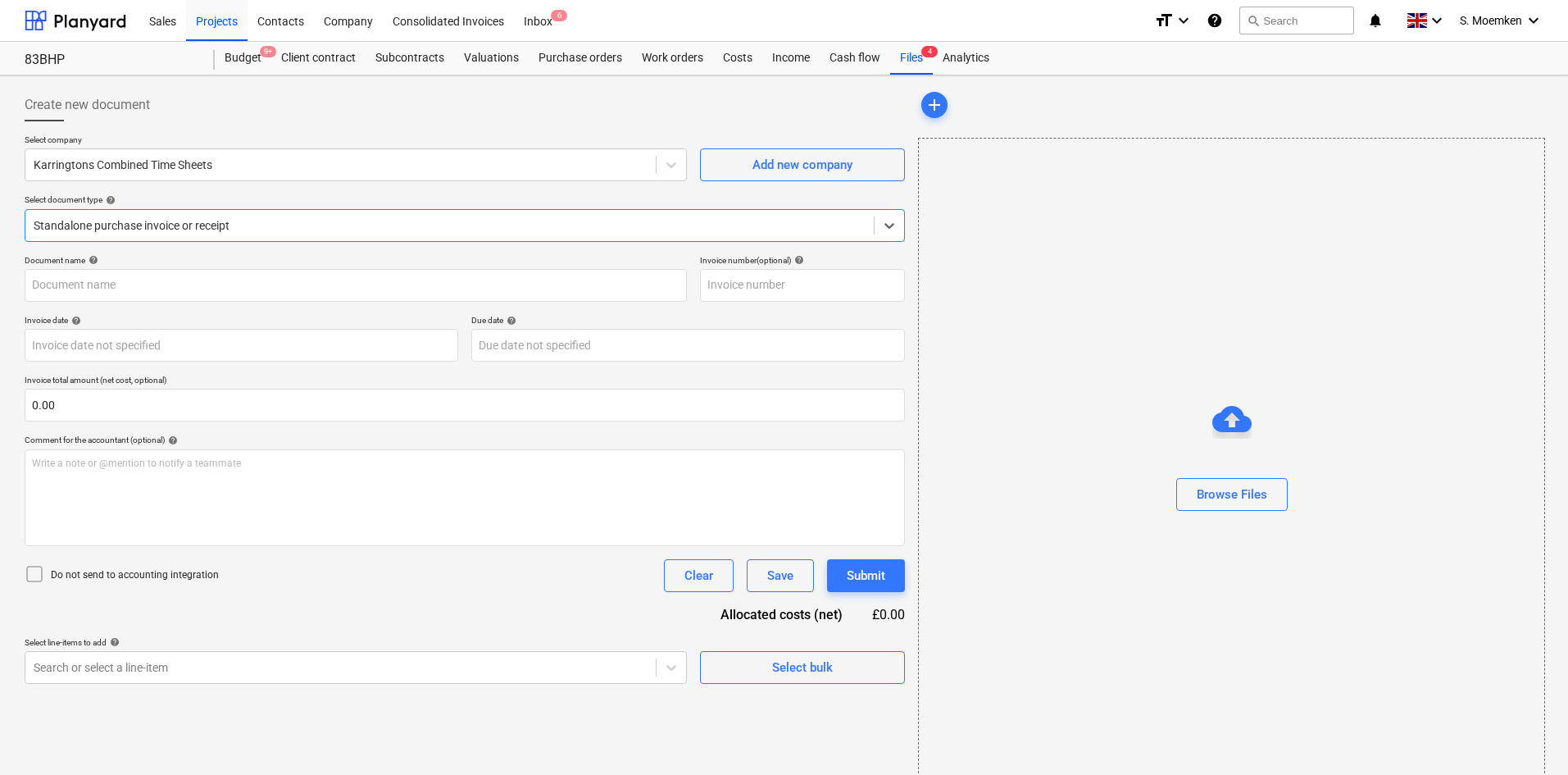
click at [324, 218] on div at bounding box center [449, 225] width 832 height 16
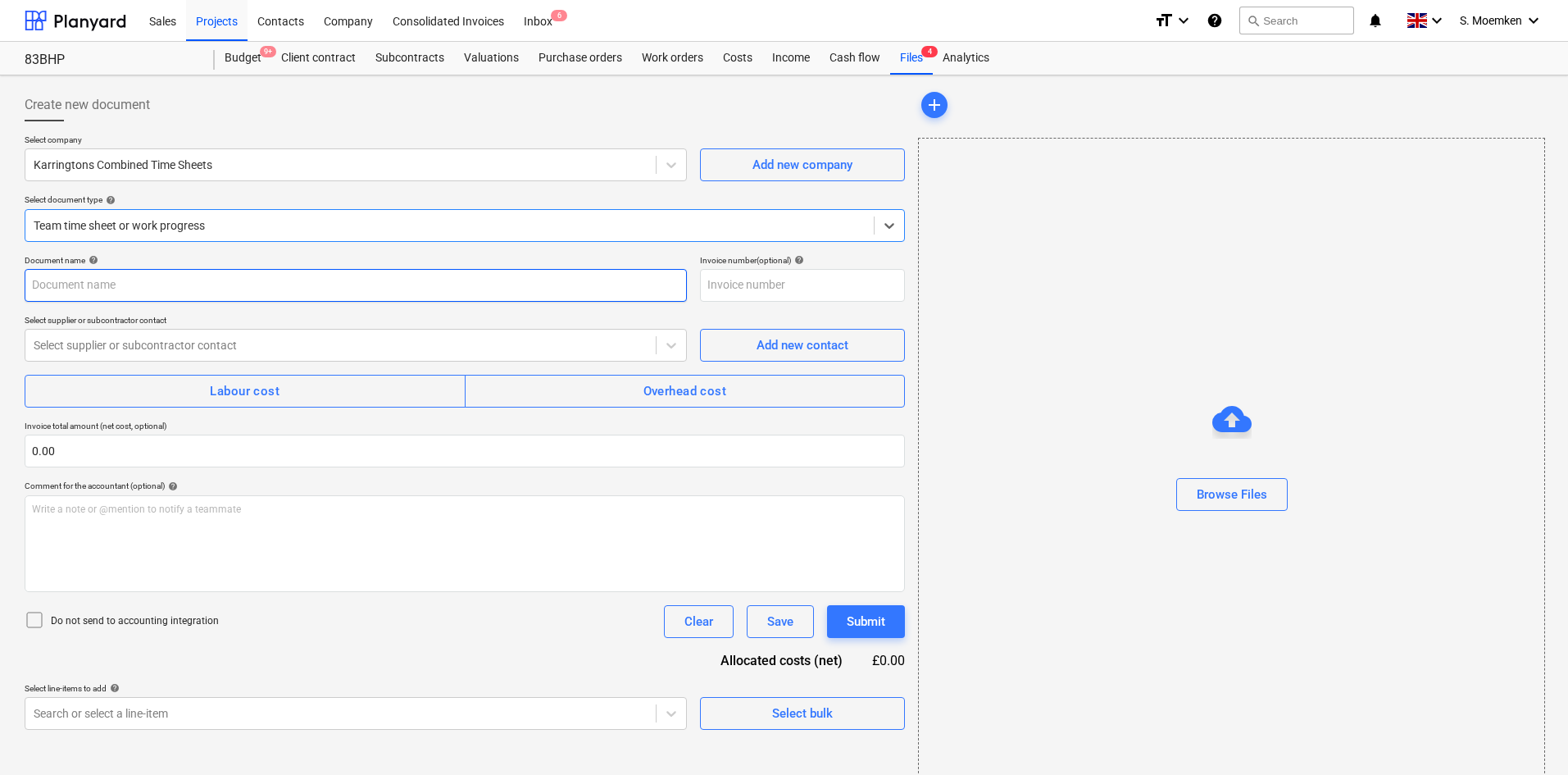
click at [135, 289] on input "text" at bounding box center [355, 285] width 662 height 33
type input "K"
type input "Timesheet Week 30-31 [DATE] to [DATE]"
click at [112, 344] on div at bounding box center [340, 345] width 614 height 16
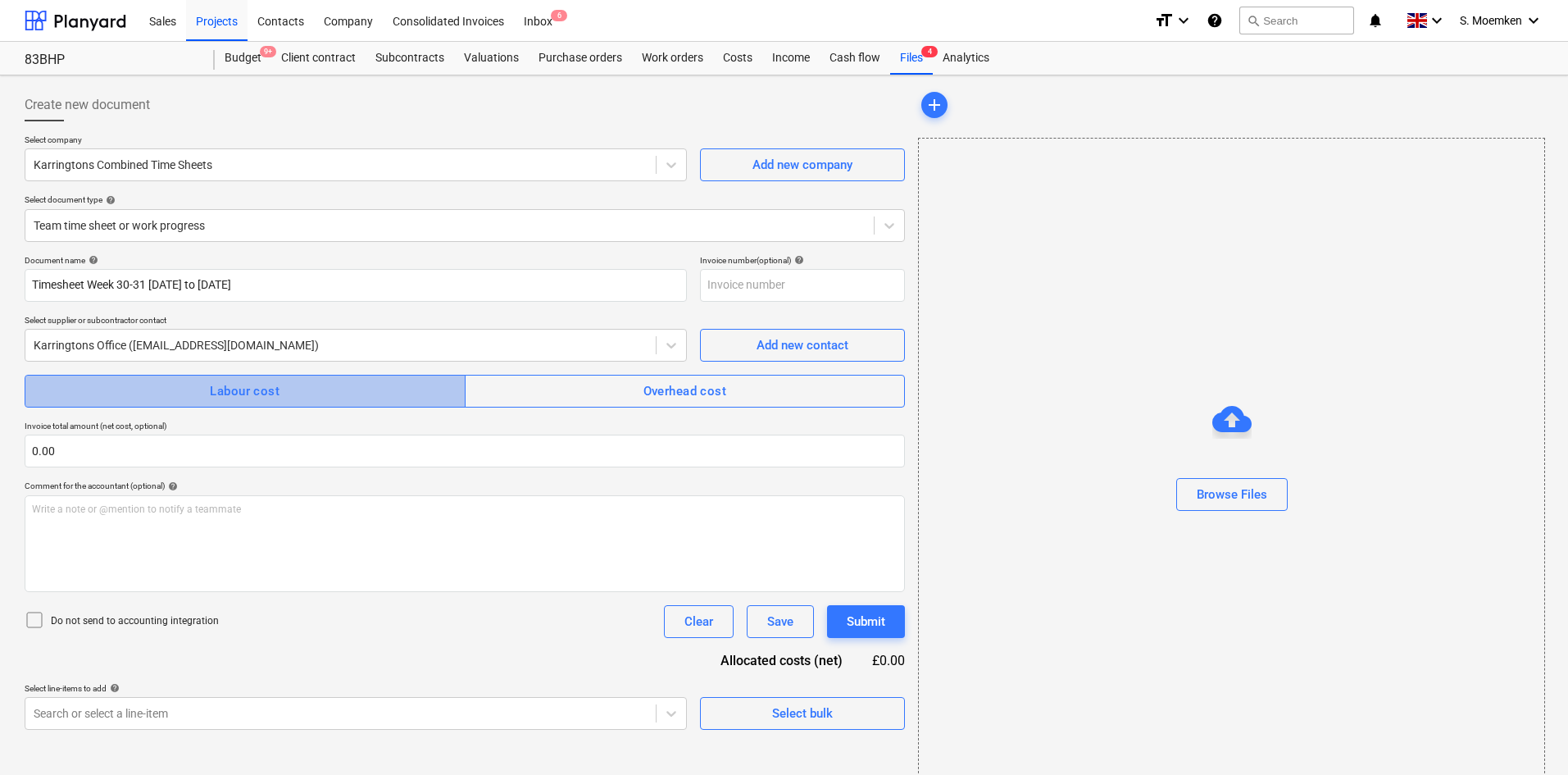
click at [150, 389] on span "Labour cost" at bounding box center [245, 391] width 405 height 21
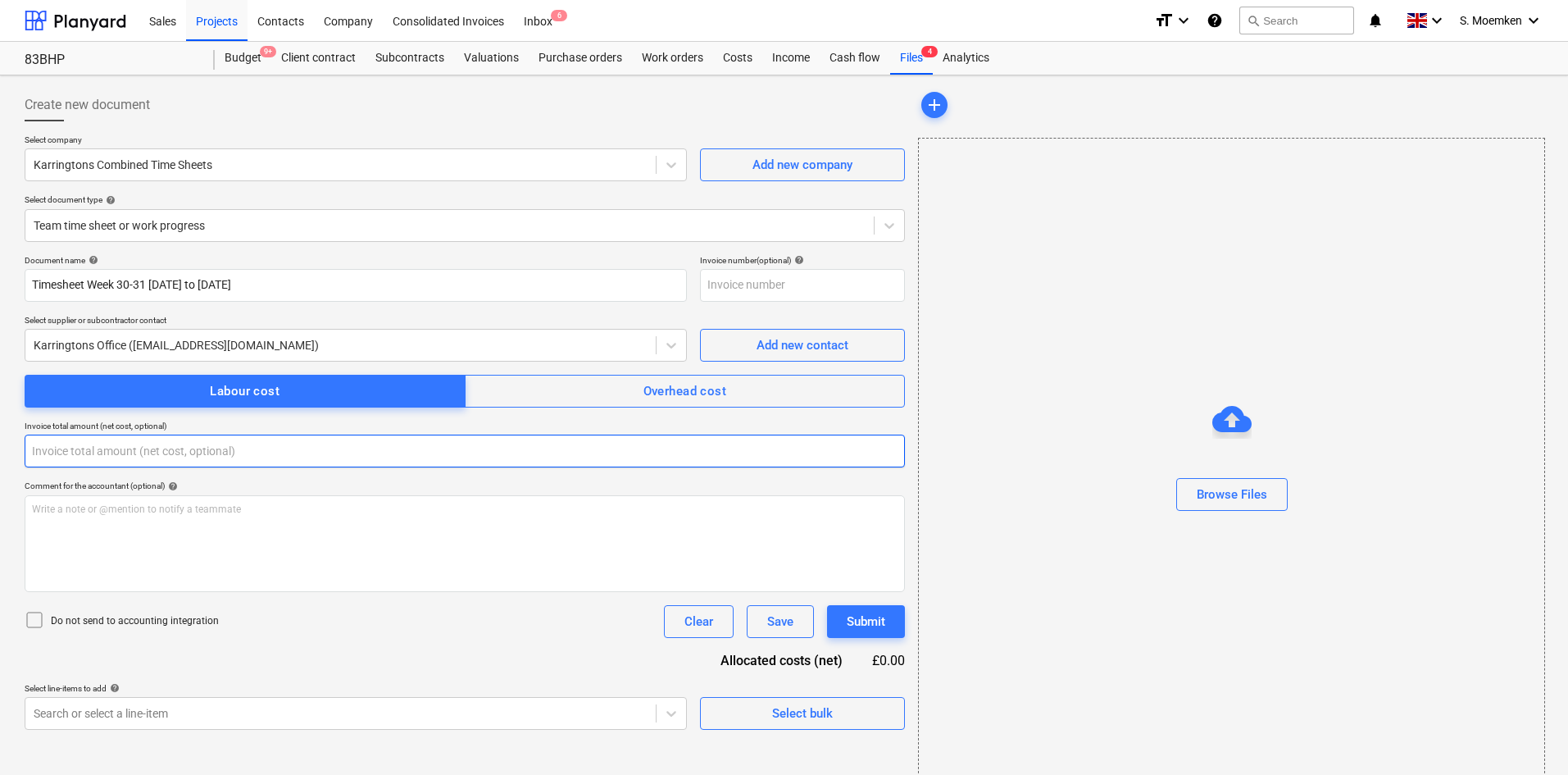
click at [135, 447] on input "text" at bounding box center [464, 450] width 880 height 33
type input "0.00"
drag, startPoint x: 74, startPoint y: 445, endPoint x: 18, endPoint y: 444, distance: 56.0
click at [18, 444] on div "Create new document Select company Karringtons Combined Time Sheets Add new com…" at bounding box center [464, 437] width 894 height 710
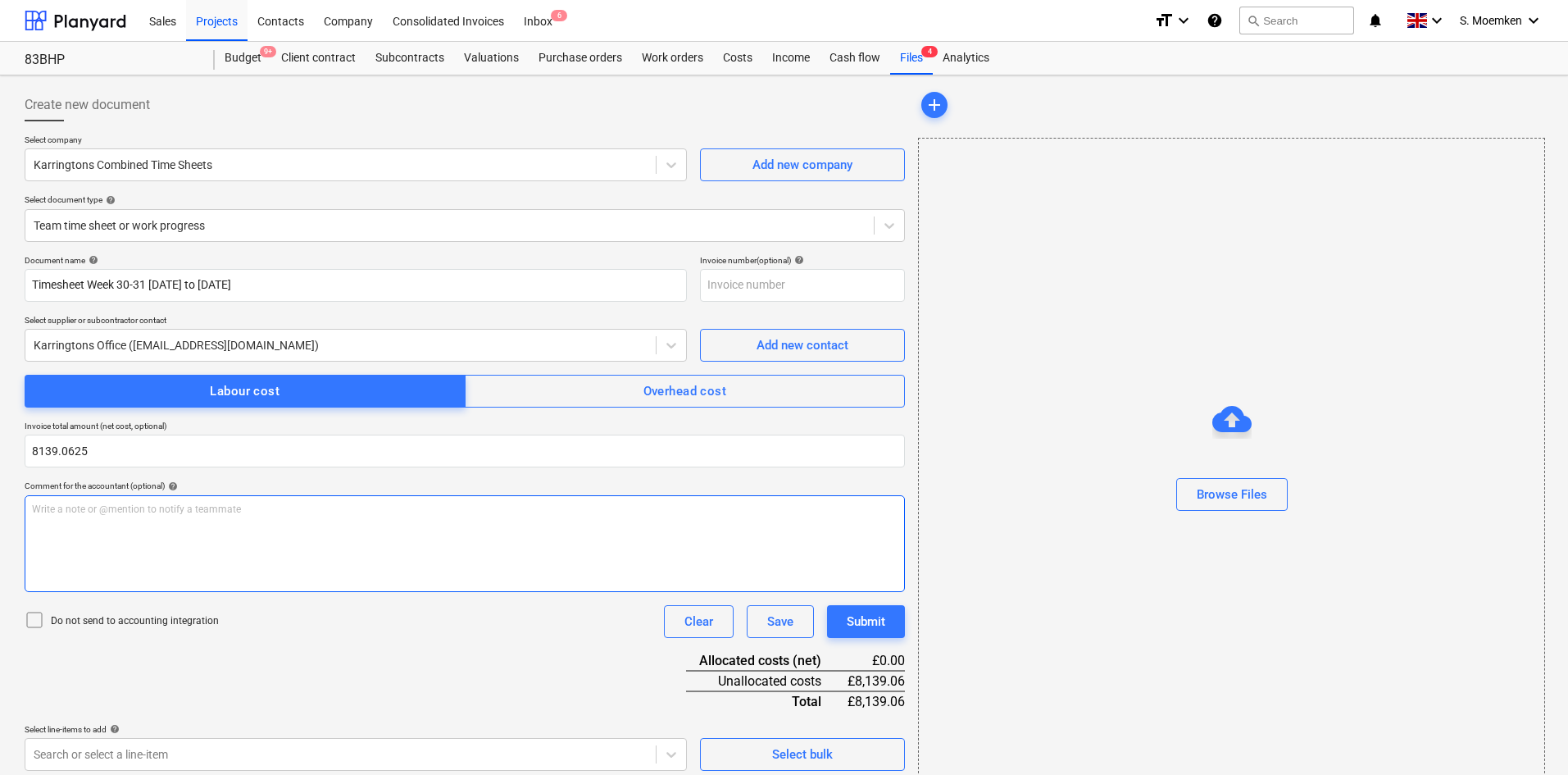
type input "8,139.06"
click at [158, 537] on div "Write a note or @mention to notify a teammate [PERSON_NAME]" at bounding box center [464, 543] width 880 height 97
click at [34, 626] on icon at bounding box center [34, 619] width 20 height 20
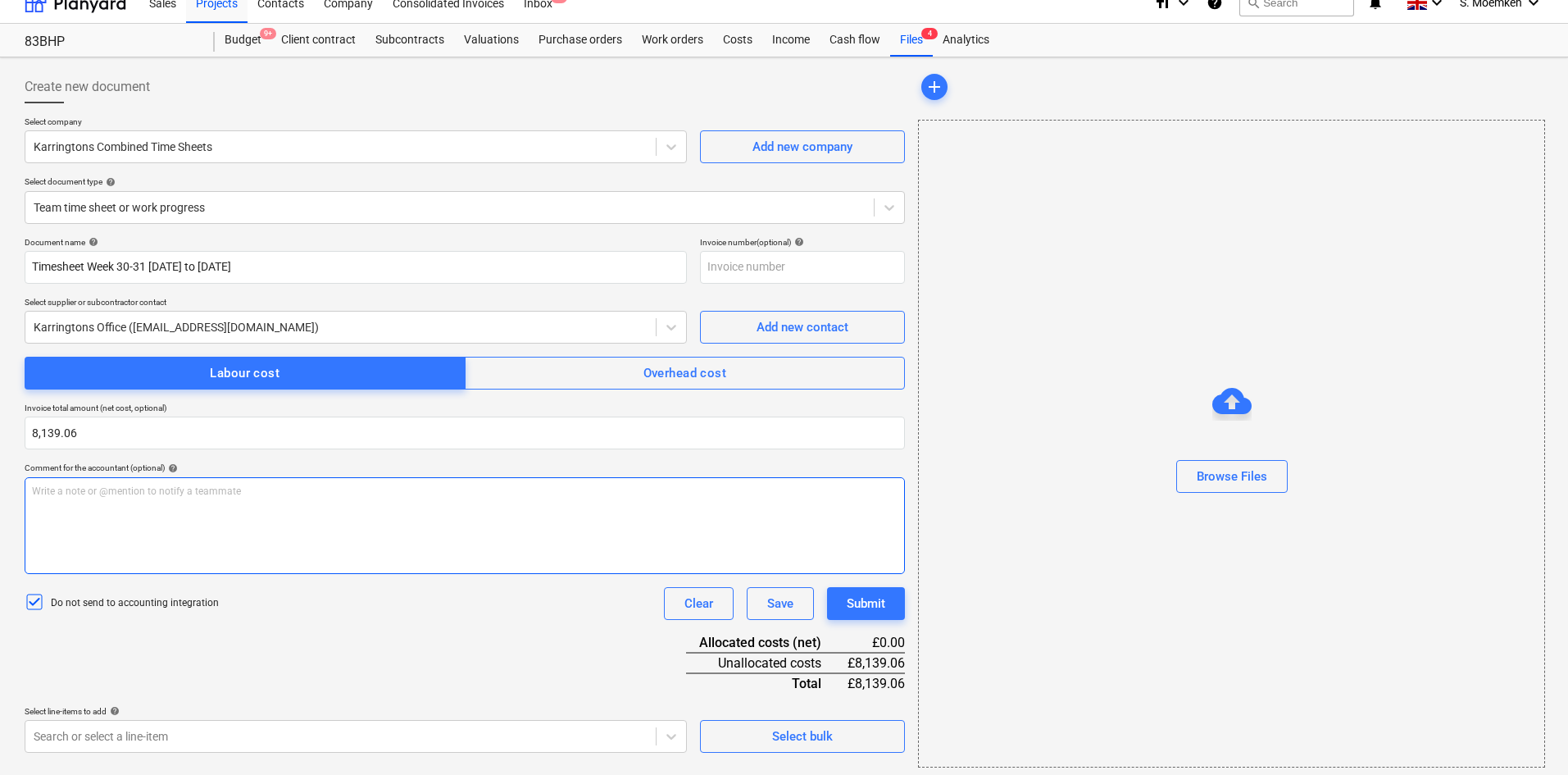
scroll to position [24, 0]
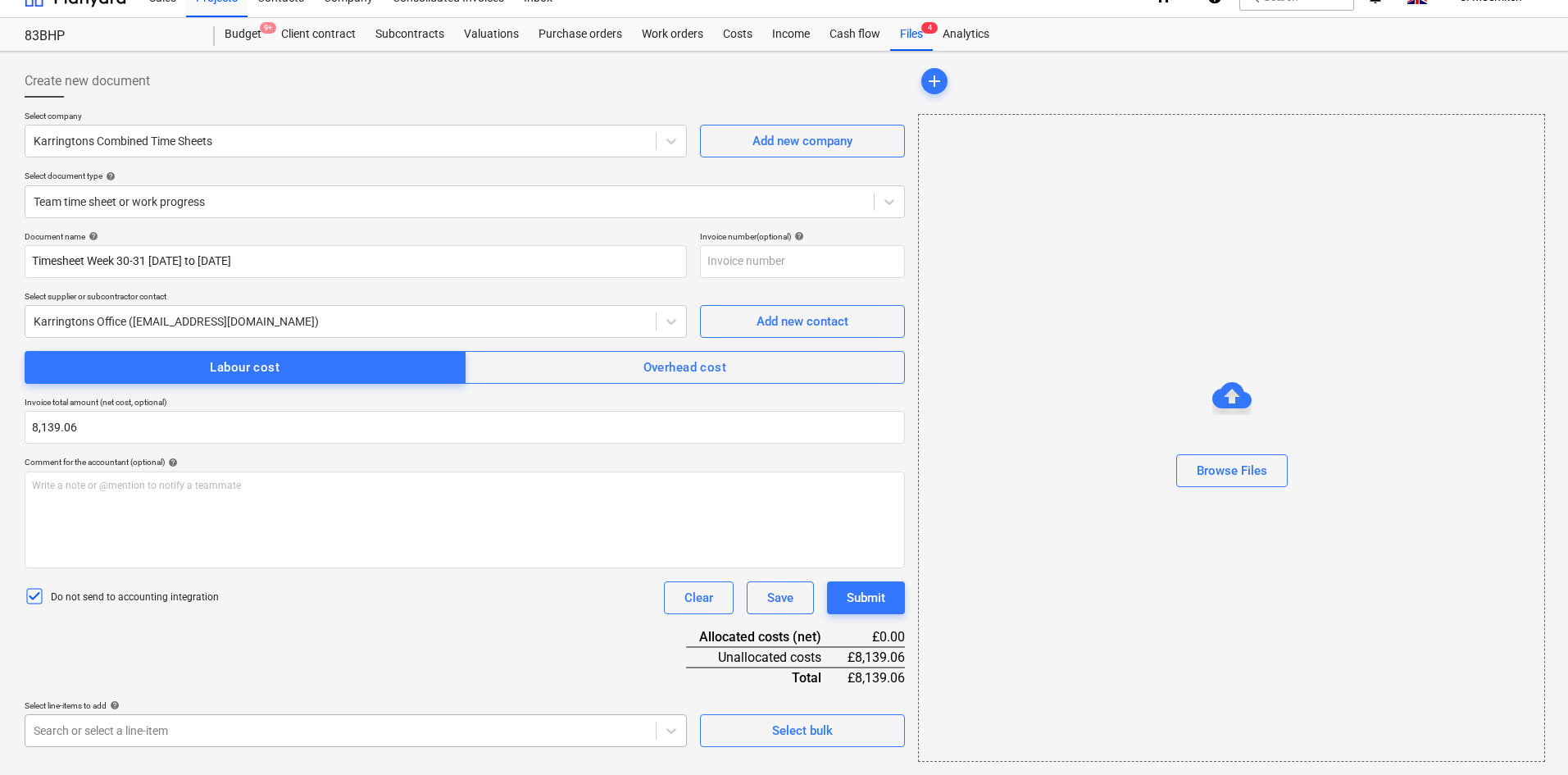
click at [160, 728] on body "Sales Projects Contacts Company Consolidated Invoices Inbox 6 format_size keybo…" at bounding box center [784, 364] width 1568 height 775
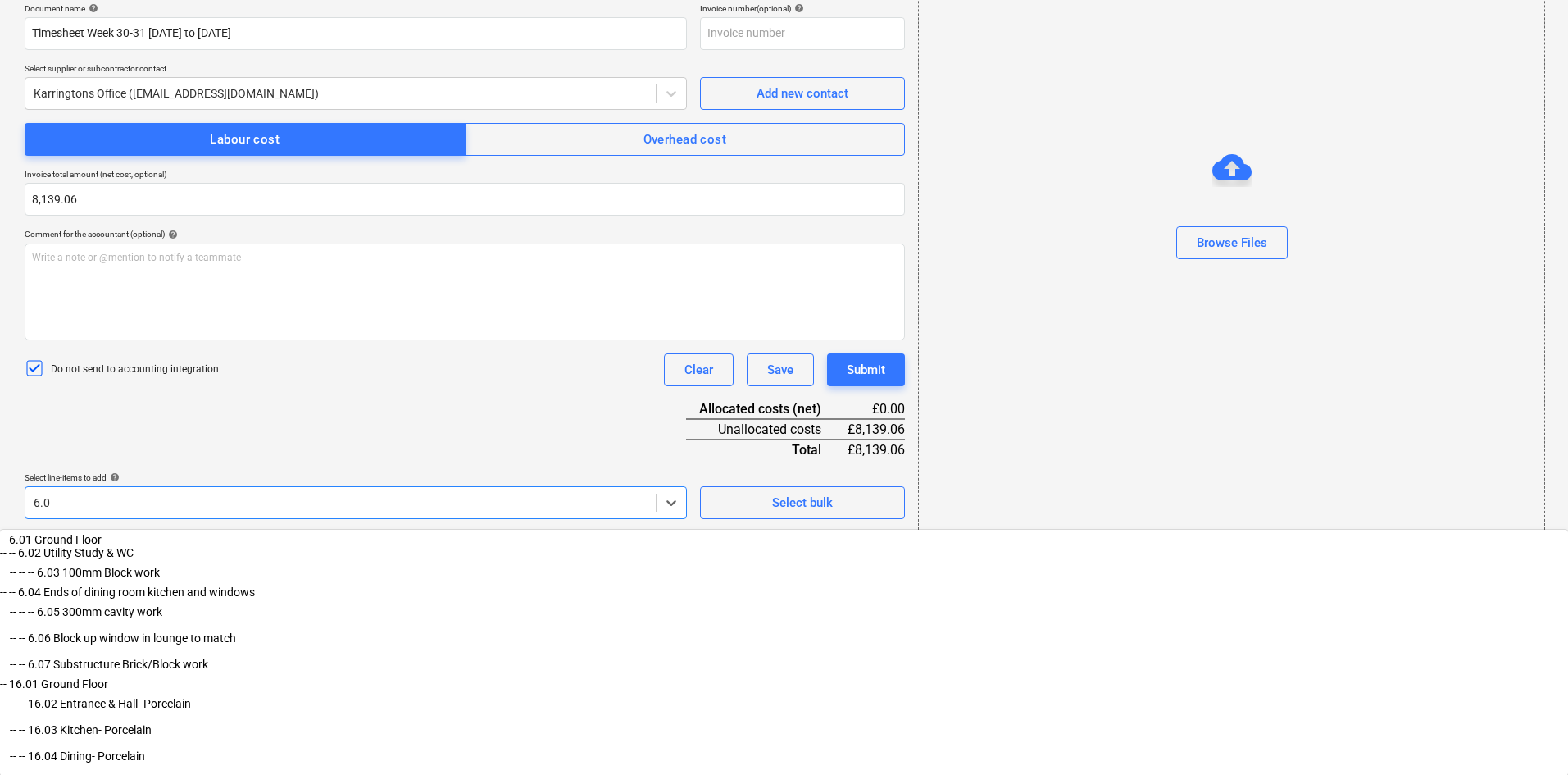
scroll to position [63, 0]
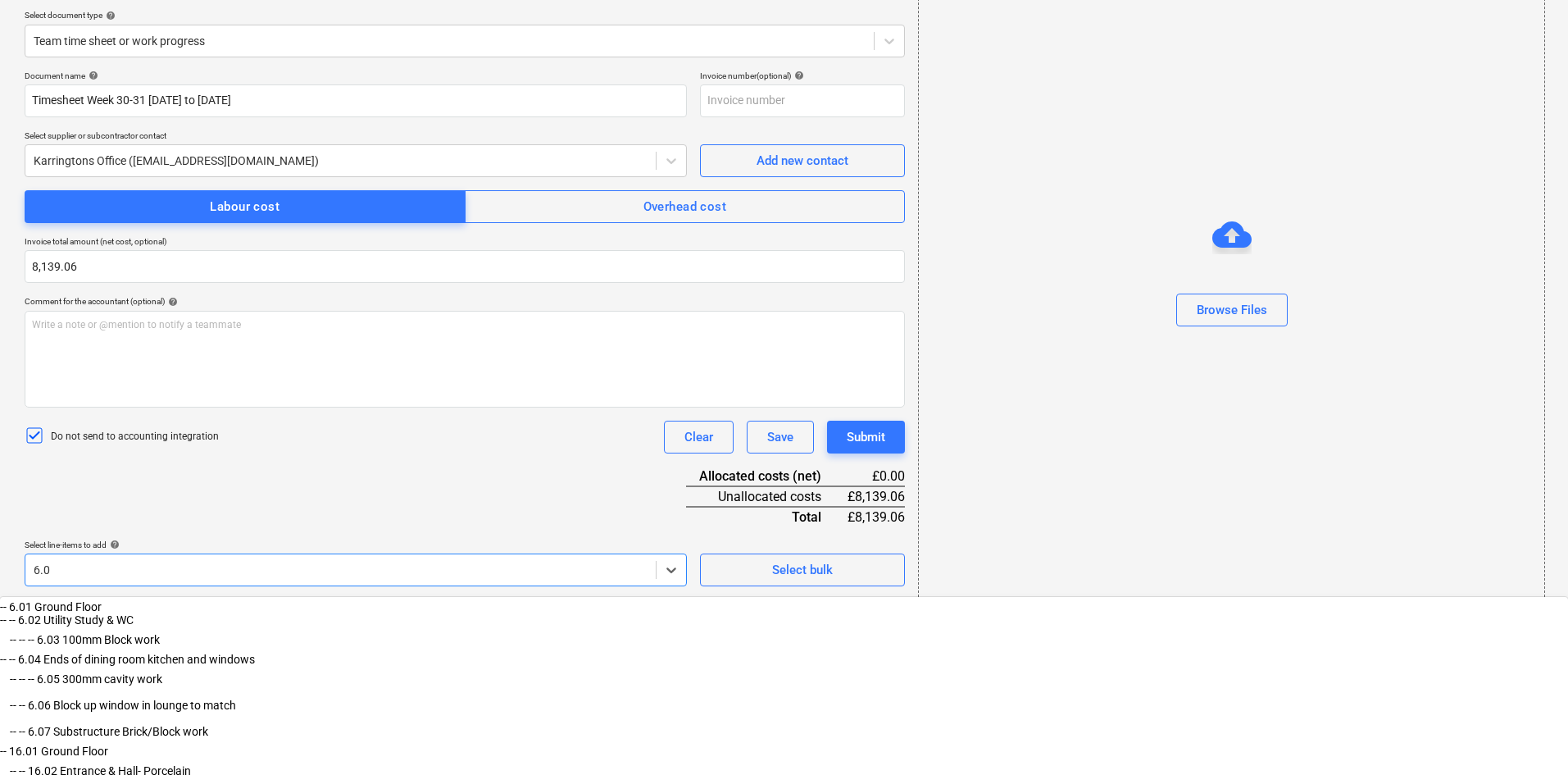
type input "6.05"
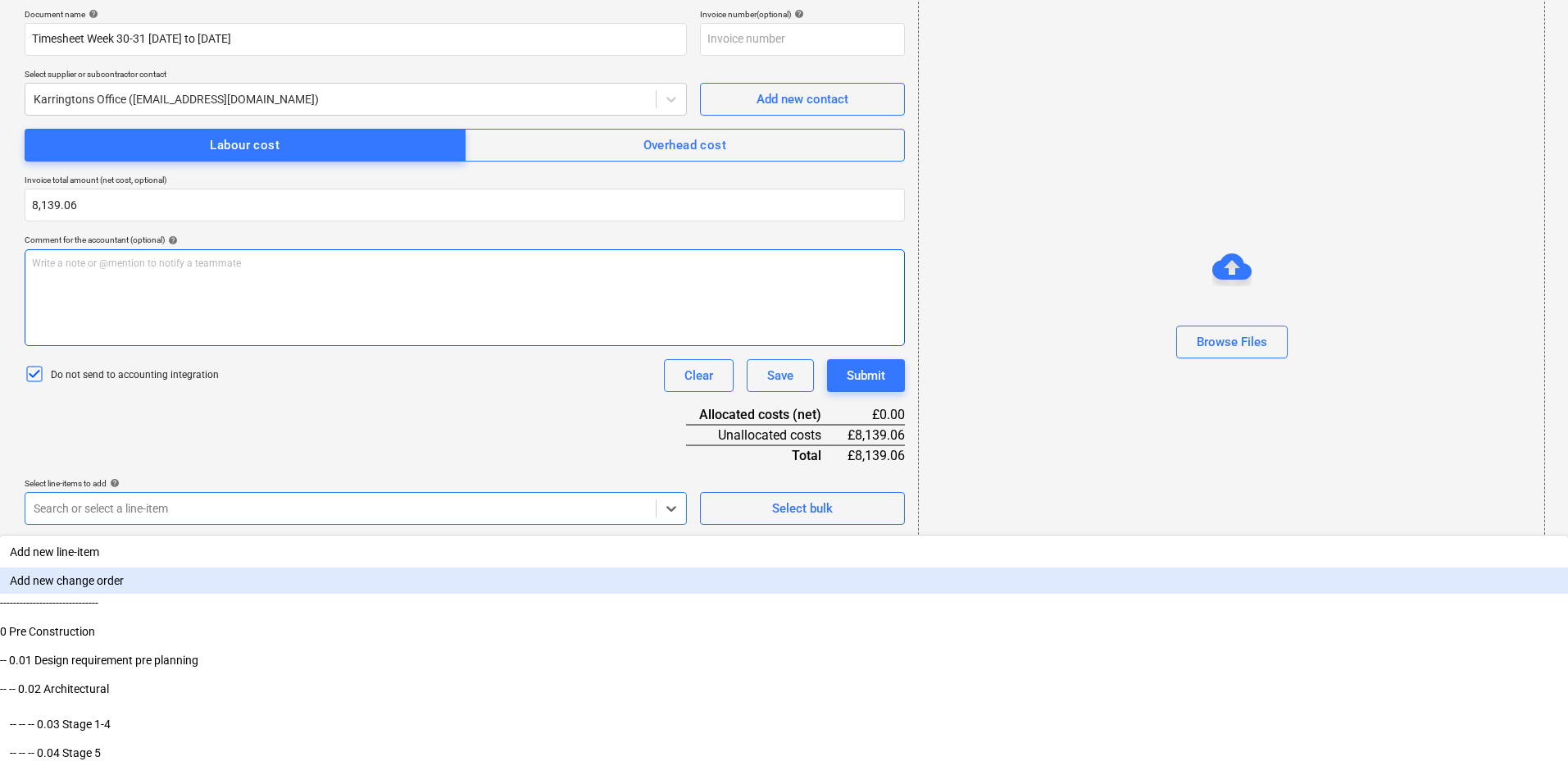
scroll to position [252, 0]
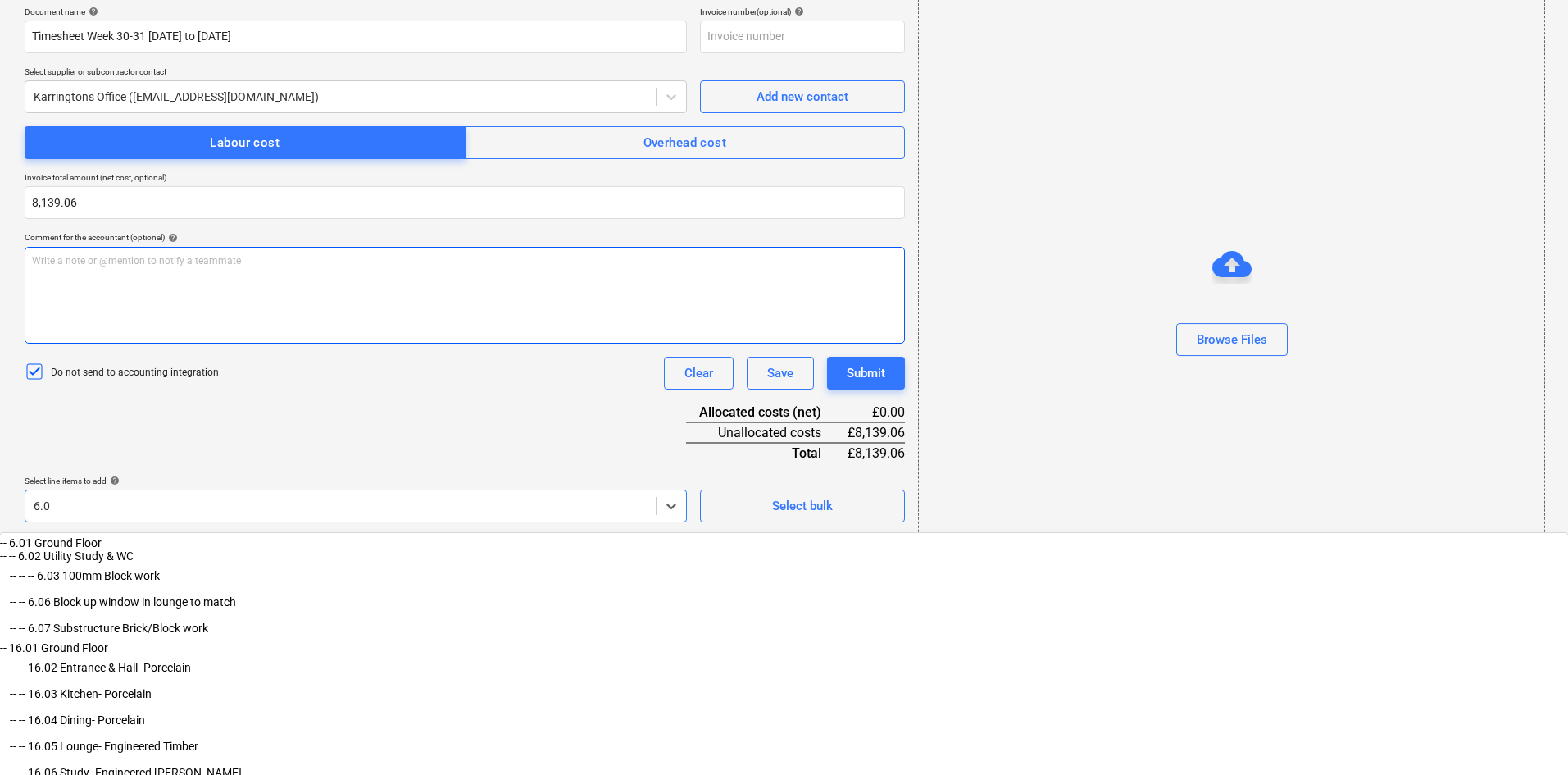
type input "6.06"
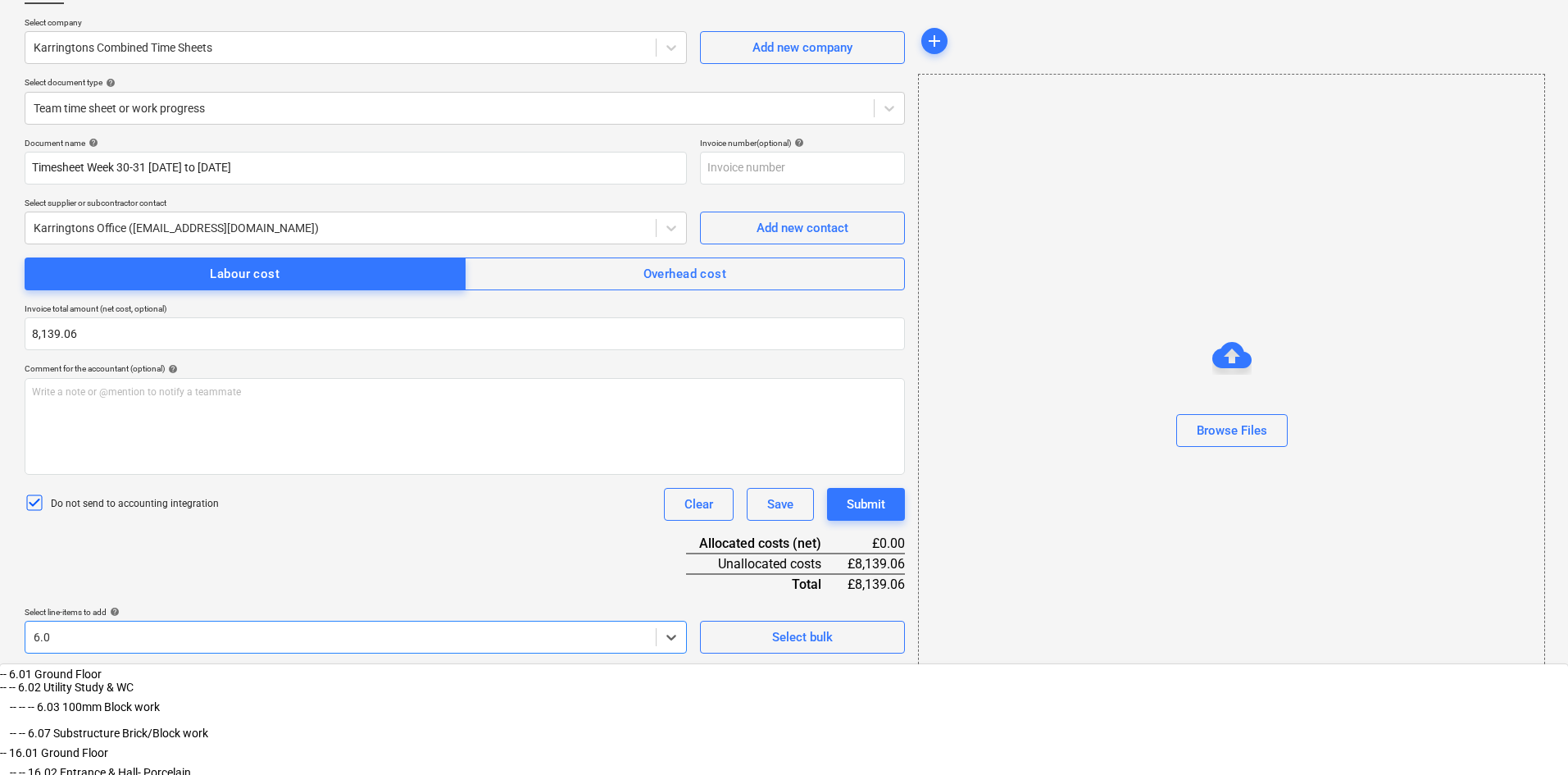
type input "6.03"
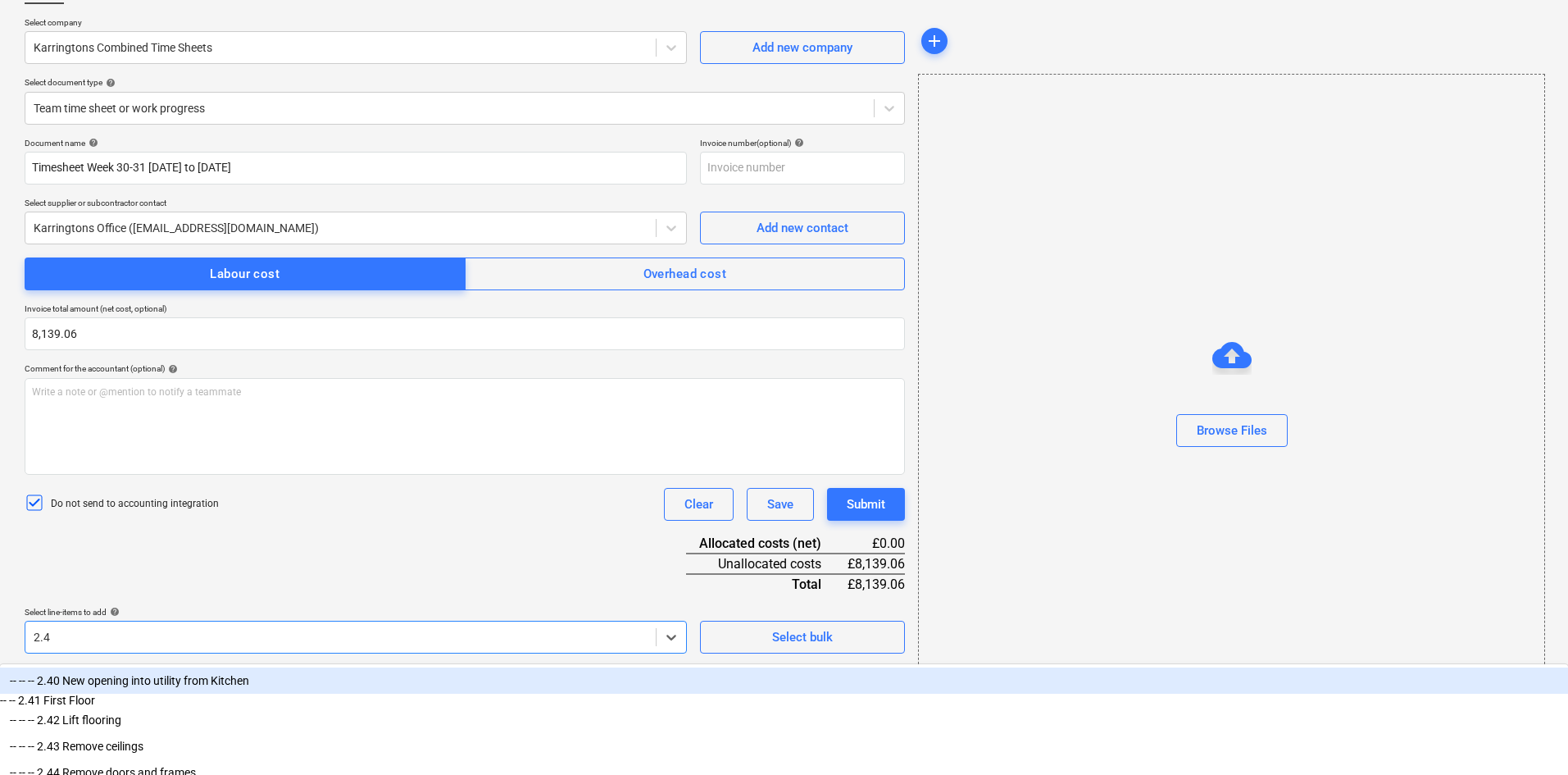
type input "2.40"
type input "5.05"
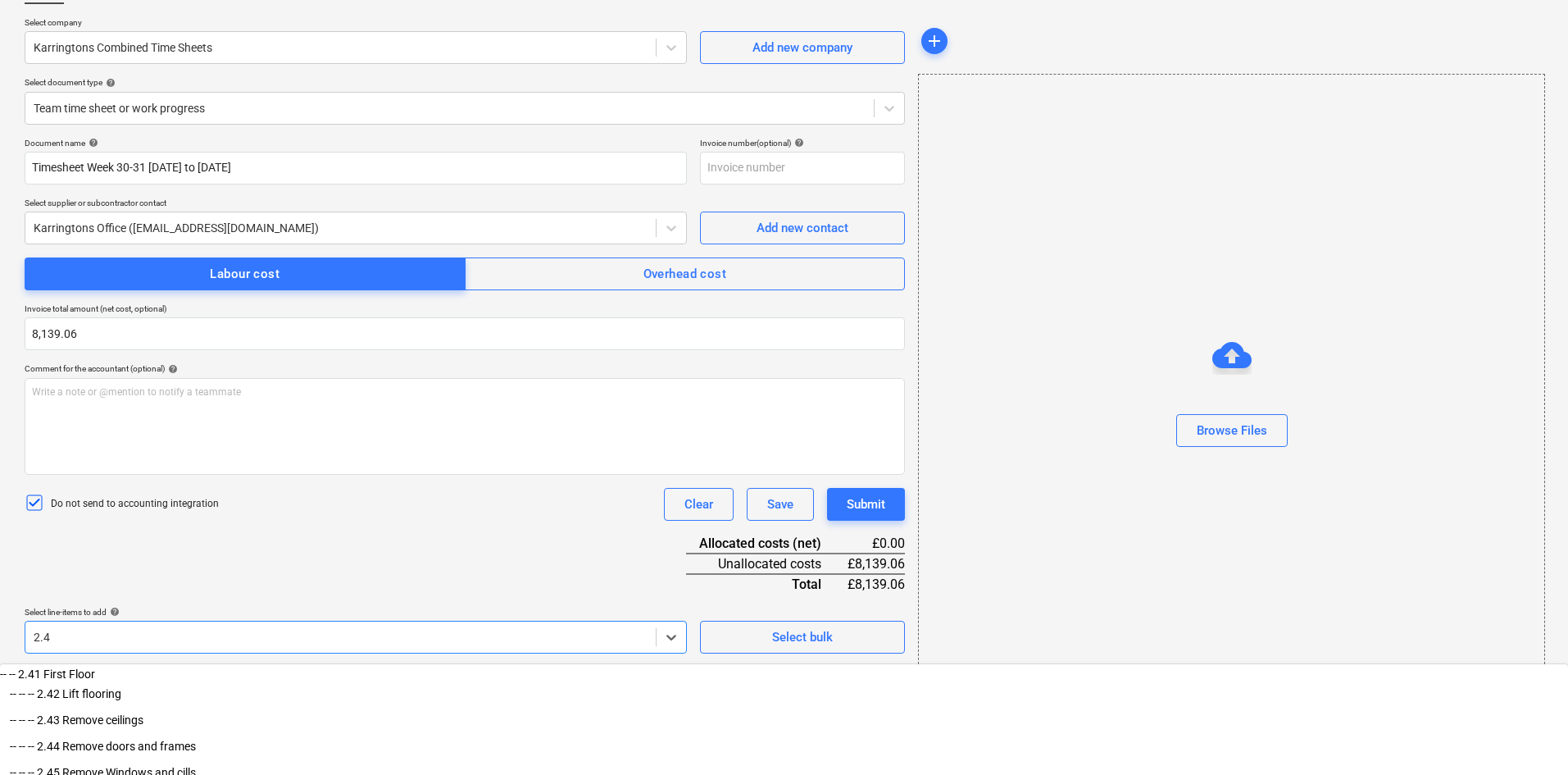
type input "2.42"
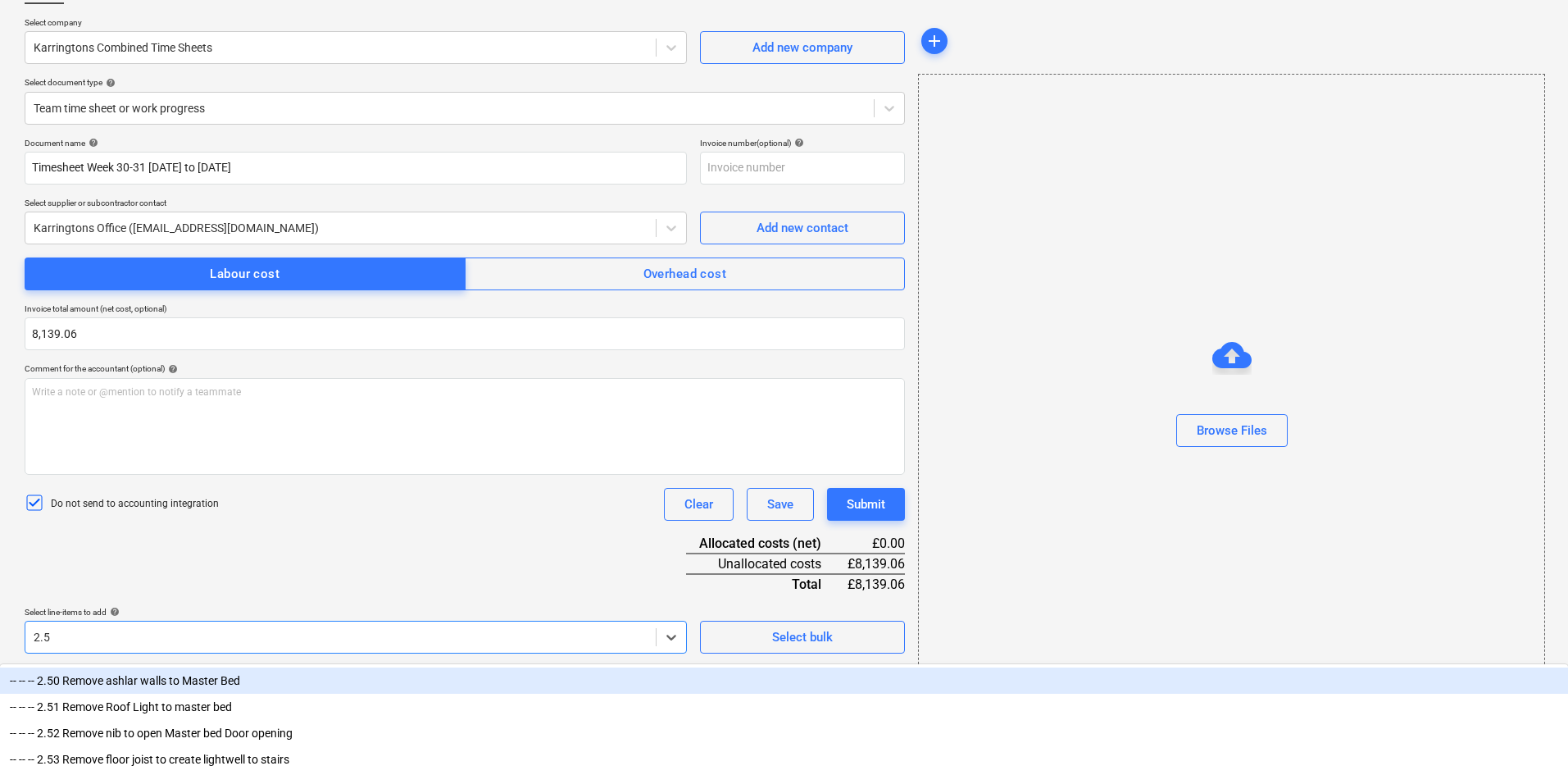
type input "2.55"
type input "2.38"
type input "sun.2"
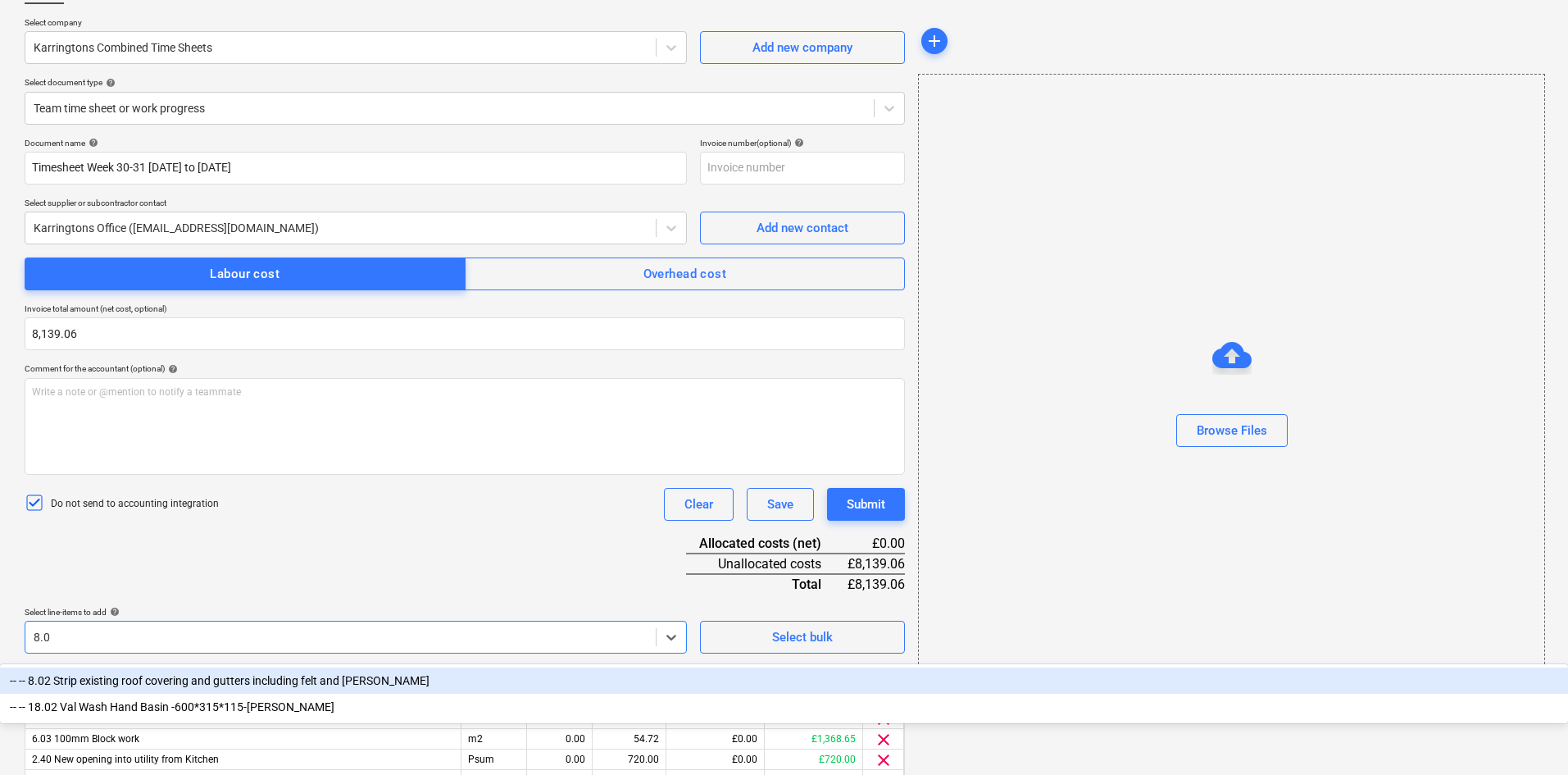
type input "8.02"
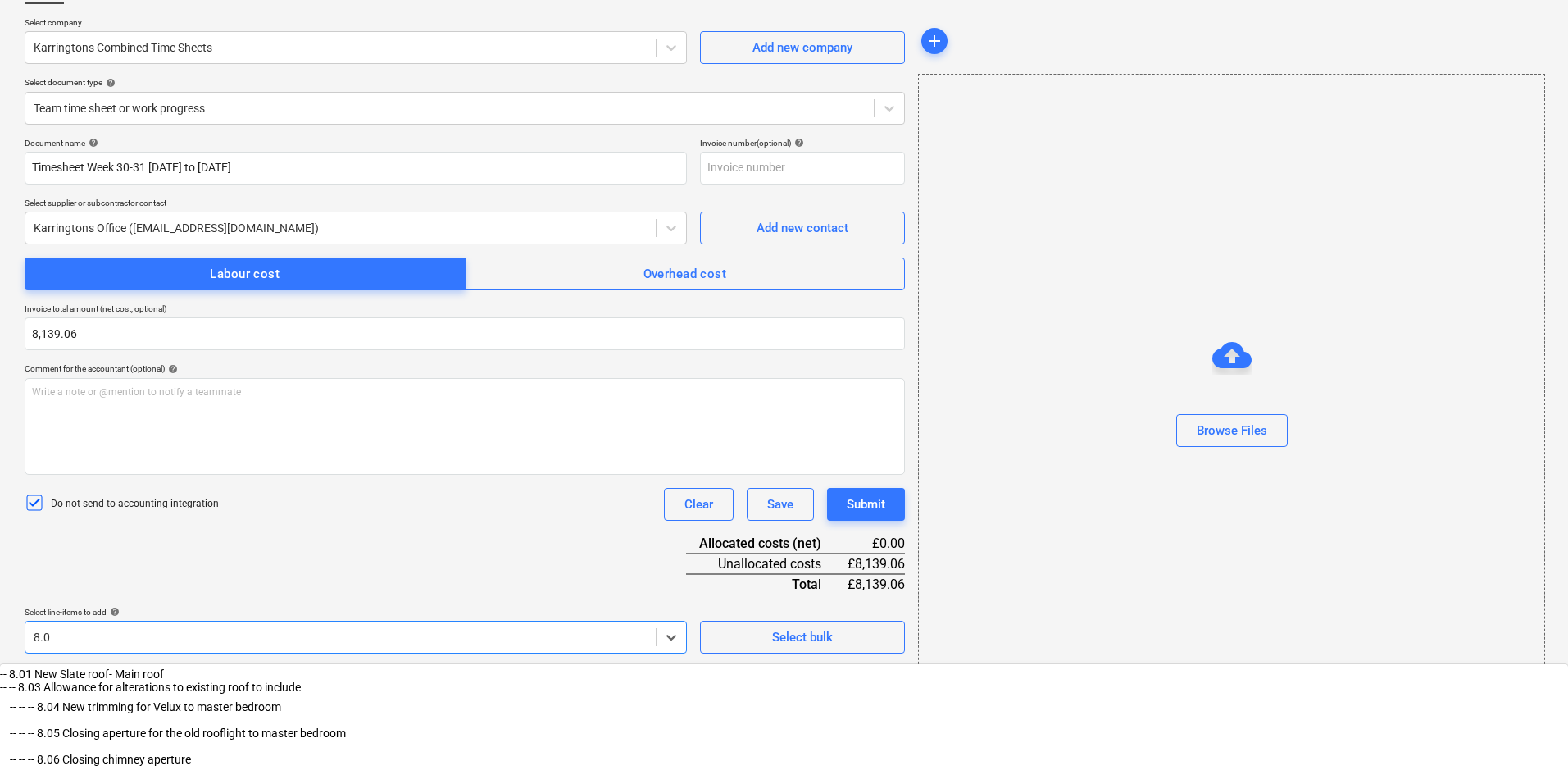
type input "8.09"
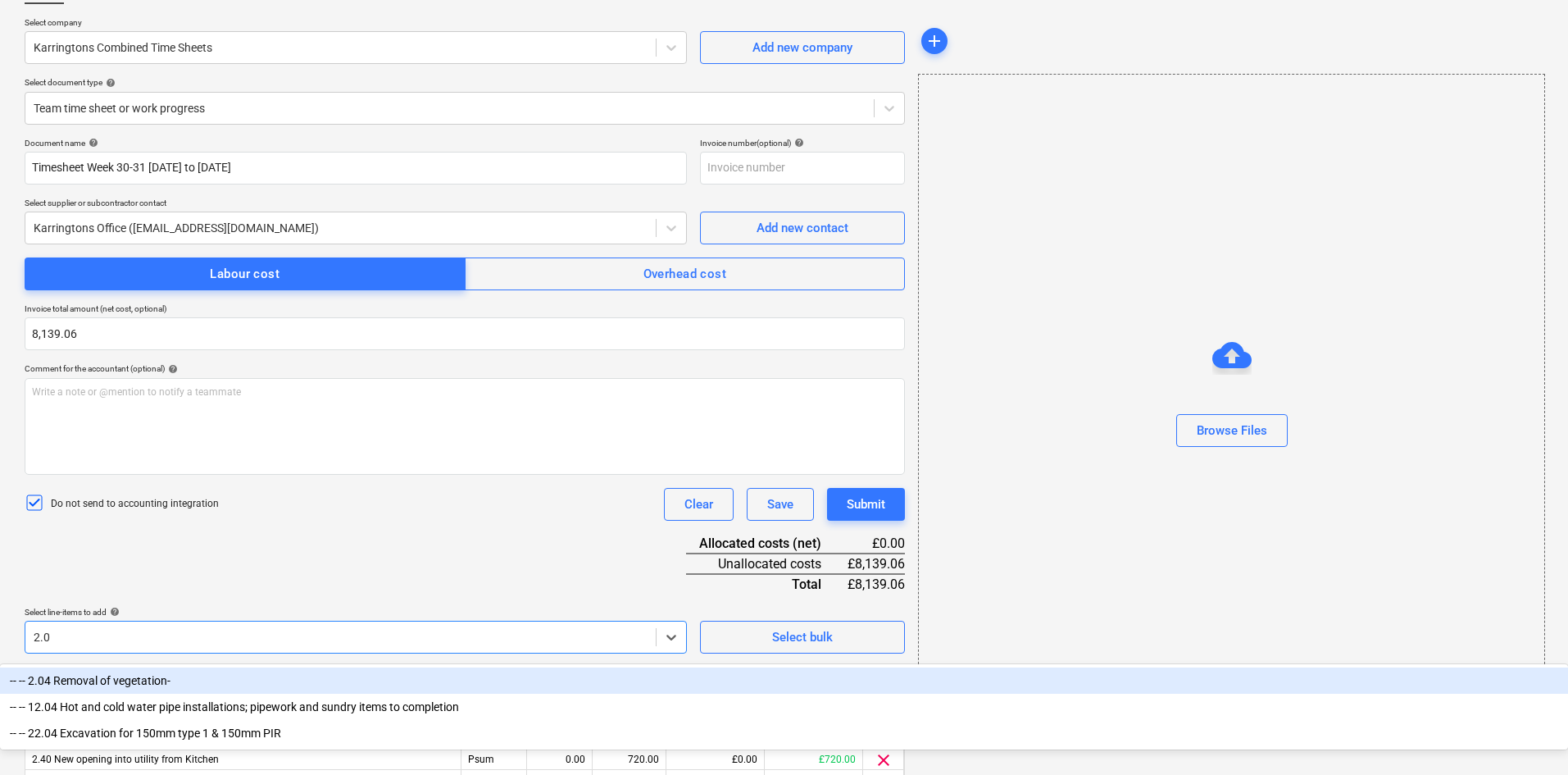
type input "2.04"
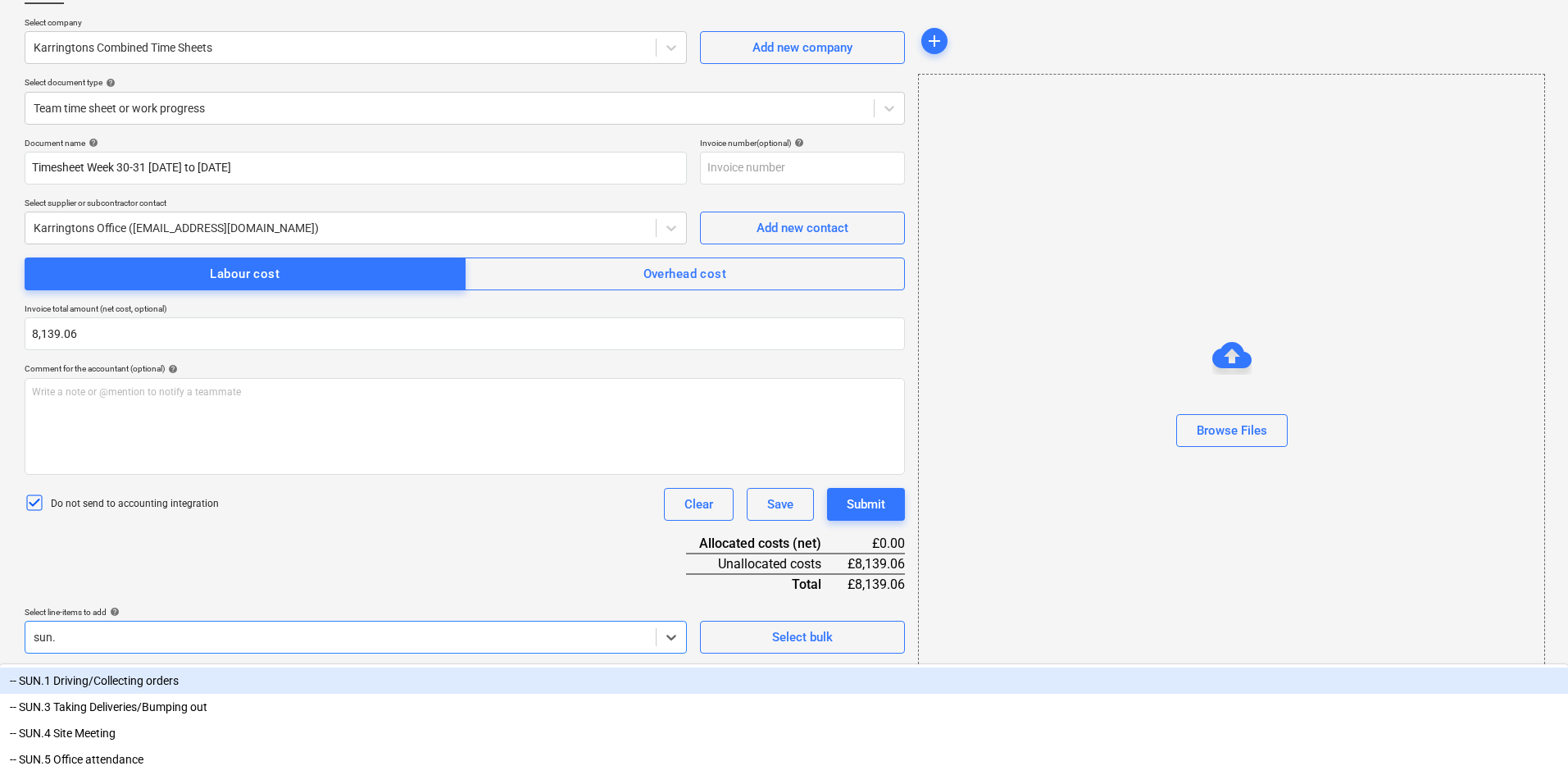
type input "sun.7"
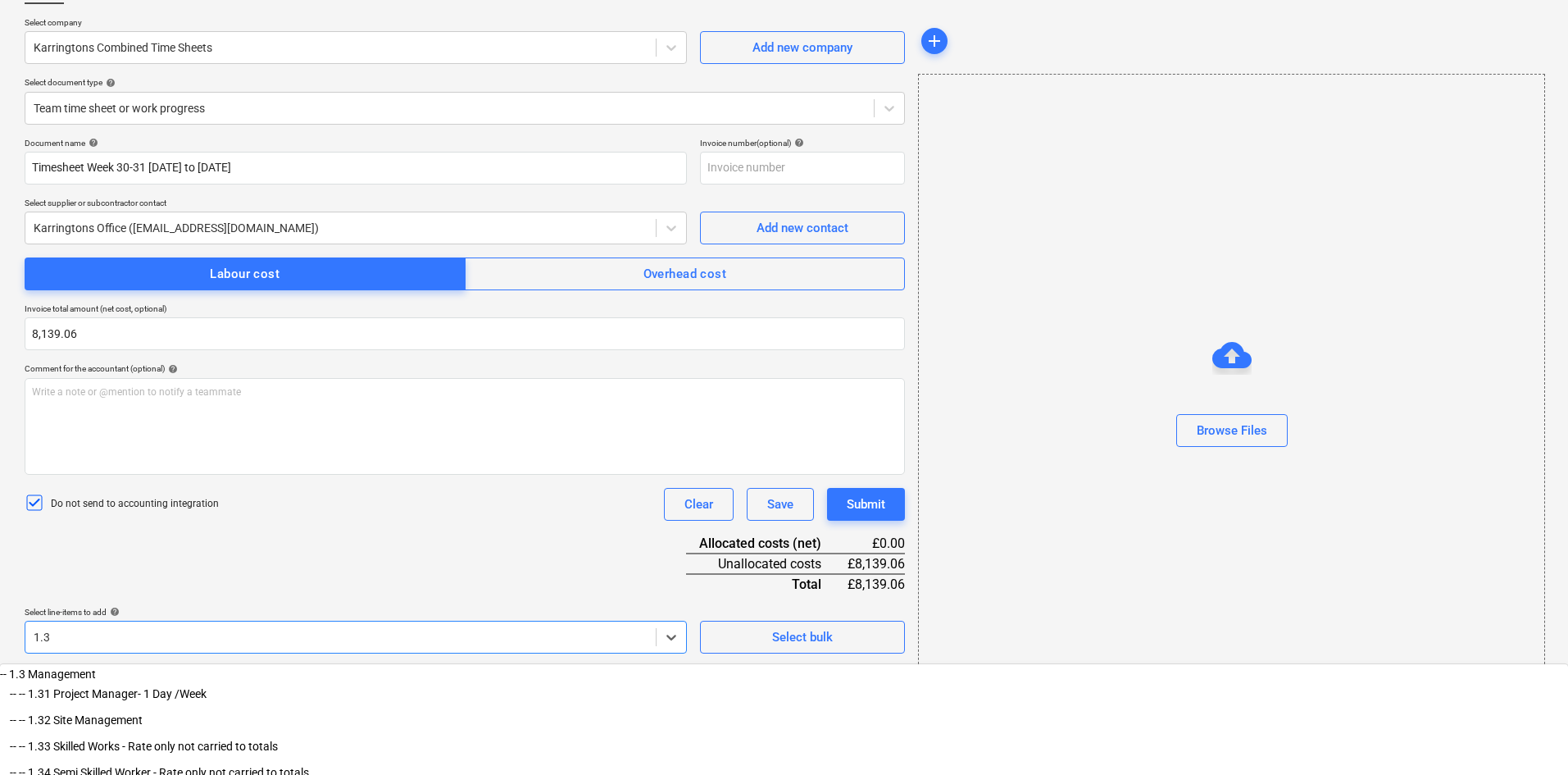
type input "1.32"
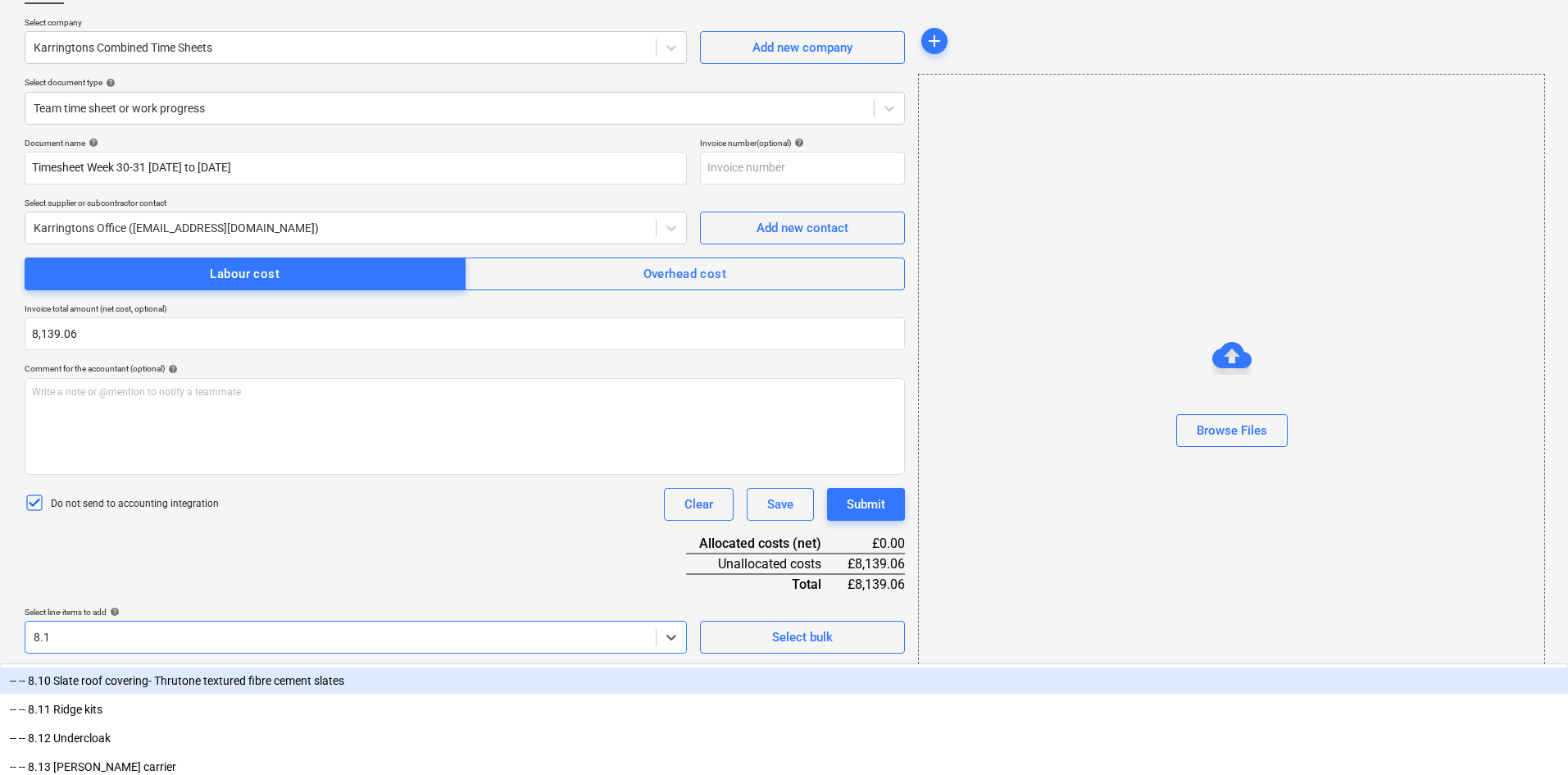
type input "8.17"
type input "8.10"
type input "10.28"
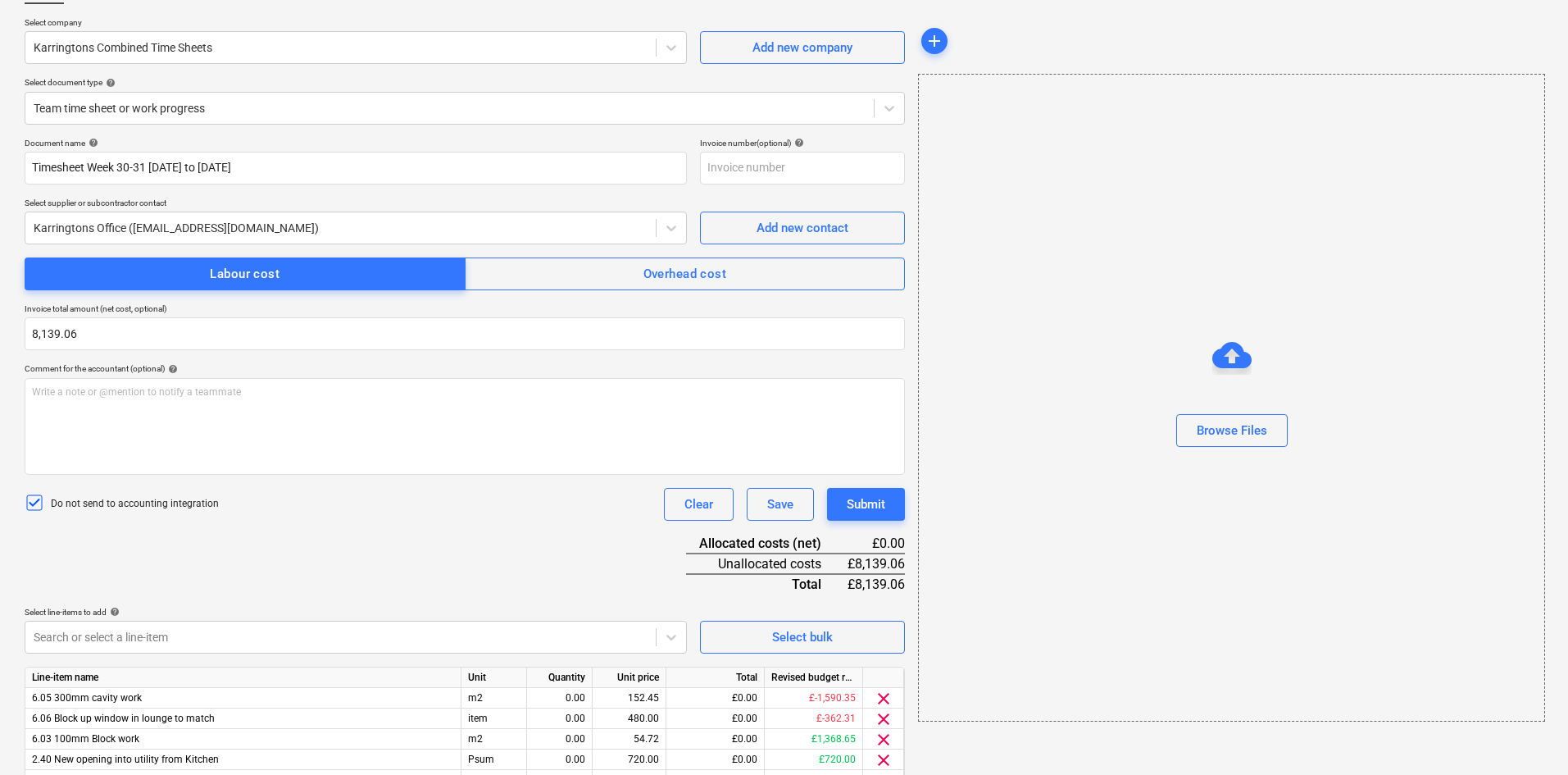
click at [214, 564] on div "Document name help Timesheet Week 30-31 [DATE] to [DATE] Invoice number (option…" at bounding box center [464, 614] width 880 height 952
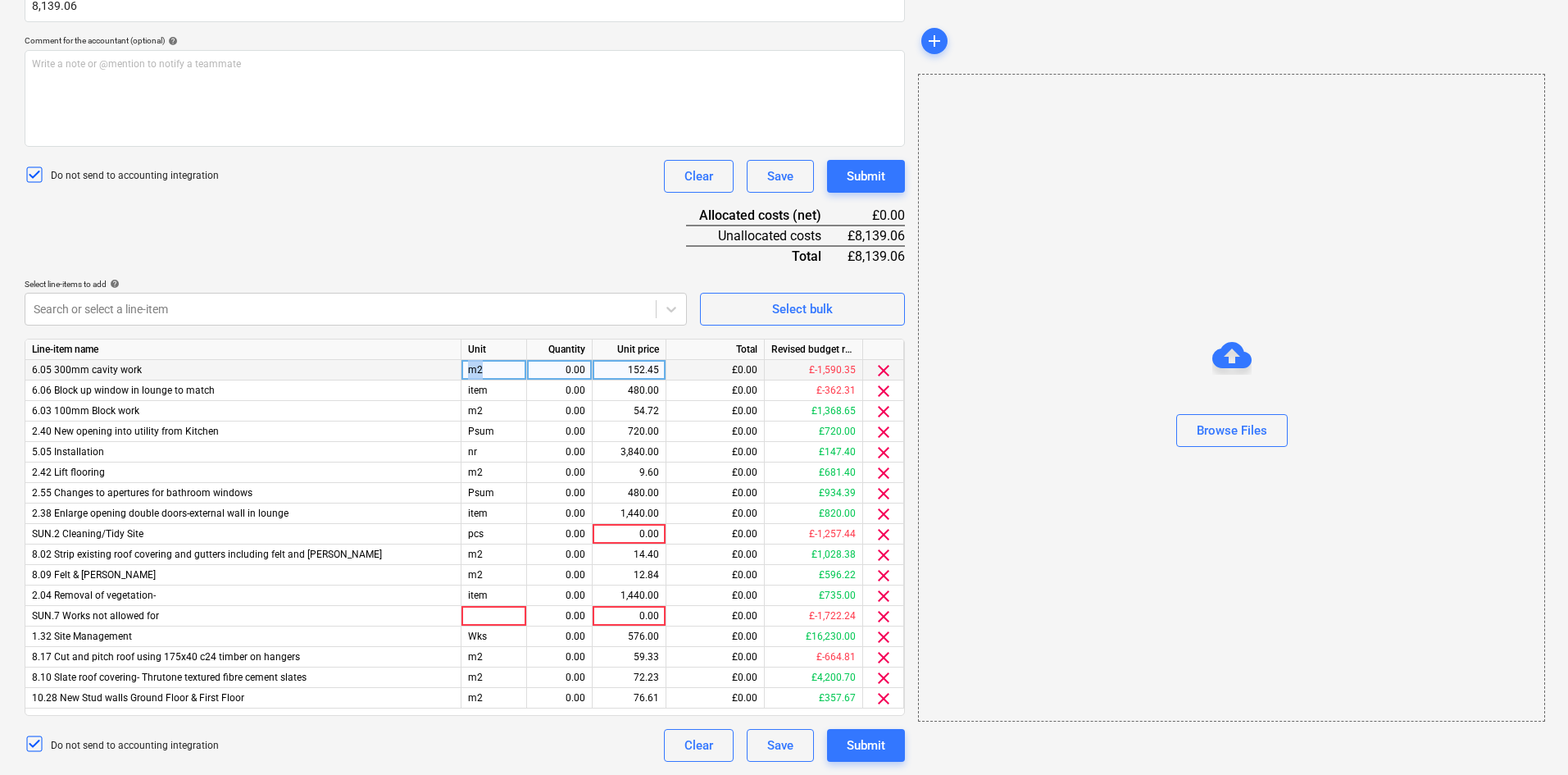
drag, startPoint x: 495, startPoint y: 367, endPoint x: 456, endPoint y: 366, distance: 39.0
click at [0, 0] on div "6.05 300mm cavity work m2 0.00 152.45 £0.00 £-1,590.35 clear" at bounding box center [0, 0] width 0 height 0
click at [506, 370] on div "m2" at bounding box center [494, 370] width 66 height 21
type input "Item"
drag, startPoint x: 501, startPoint y: 366, endPoint x: 459, endPoint y: 366, distance: 42.0
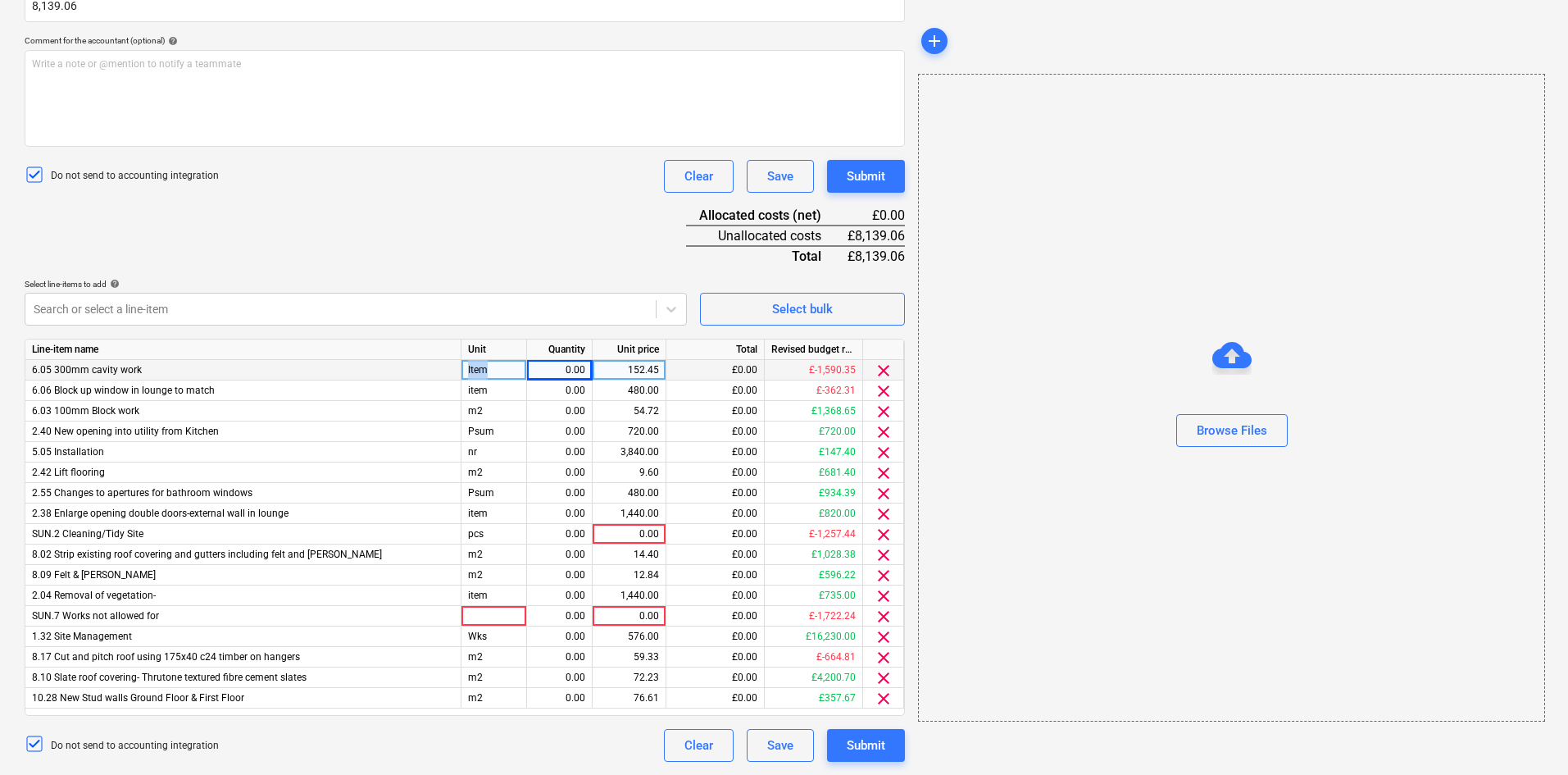
click at [0, 0] on div "6.05 300mm cavity work Item 0.00 152.45 £0.00 £-1,590.35 clear" at bounding box center [0, 0] width 0 height 0
copy div "Item"
click at [509, 390] on div "item" at bounding box center [494, 391] width 66 height 21
type input "V"
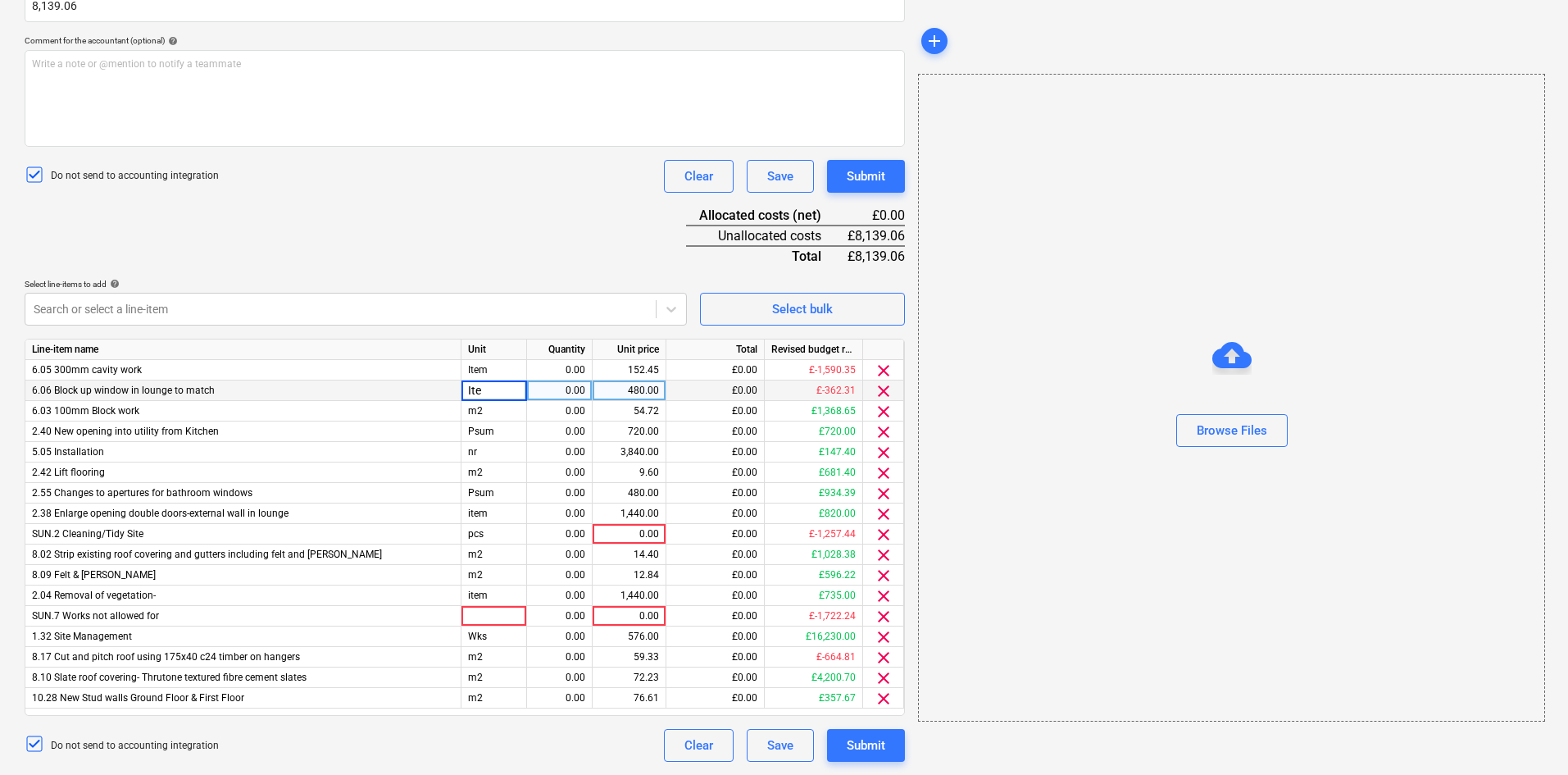
type input "Item"
drag, startPoint x: 509, startPoint y: 390, endPoint x: 463, endPoint y: 391, distance: 46.0
click at [463, 391] on input "Item" at bounding box center [494, 390] width 65 height 20
type input "Item"
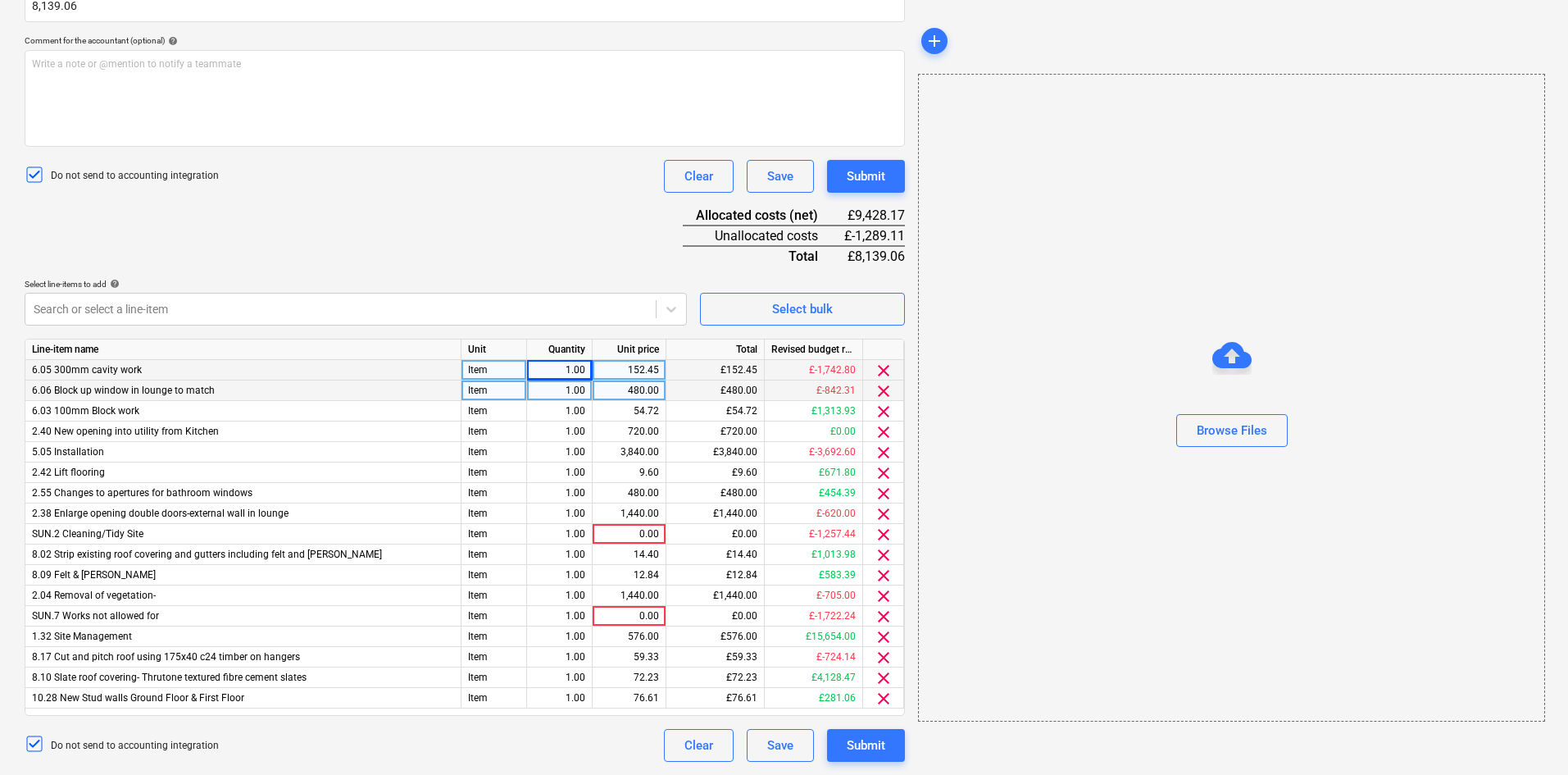
click at [646, 374] on div "152.45" at bounding box center [629, 370] width 60 height 21
type input "1607.50"
type input "117.50"
type input "230."
type input "400."
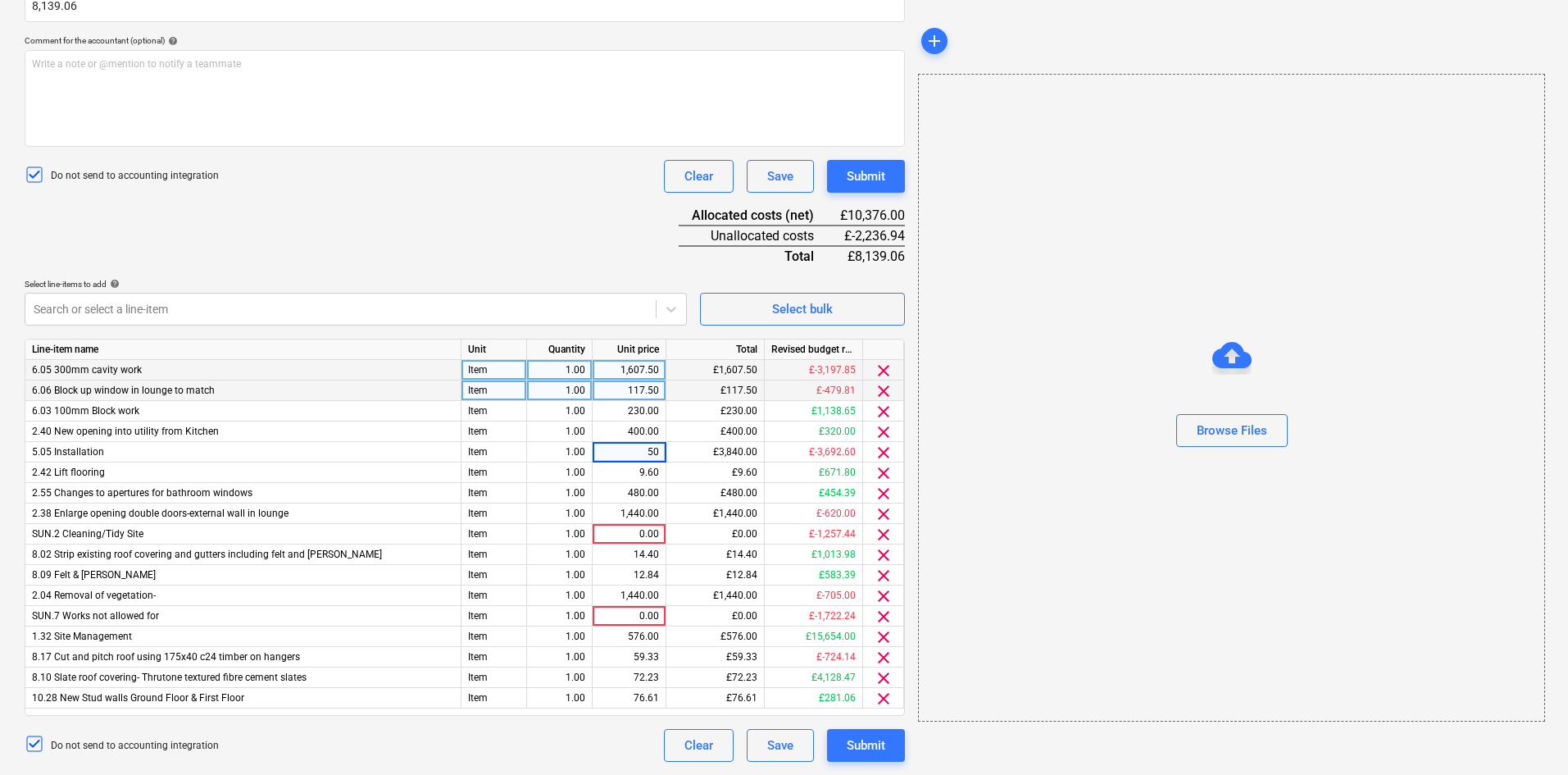
type input "50."
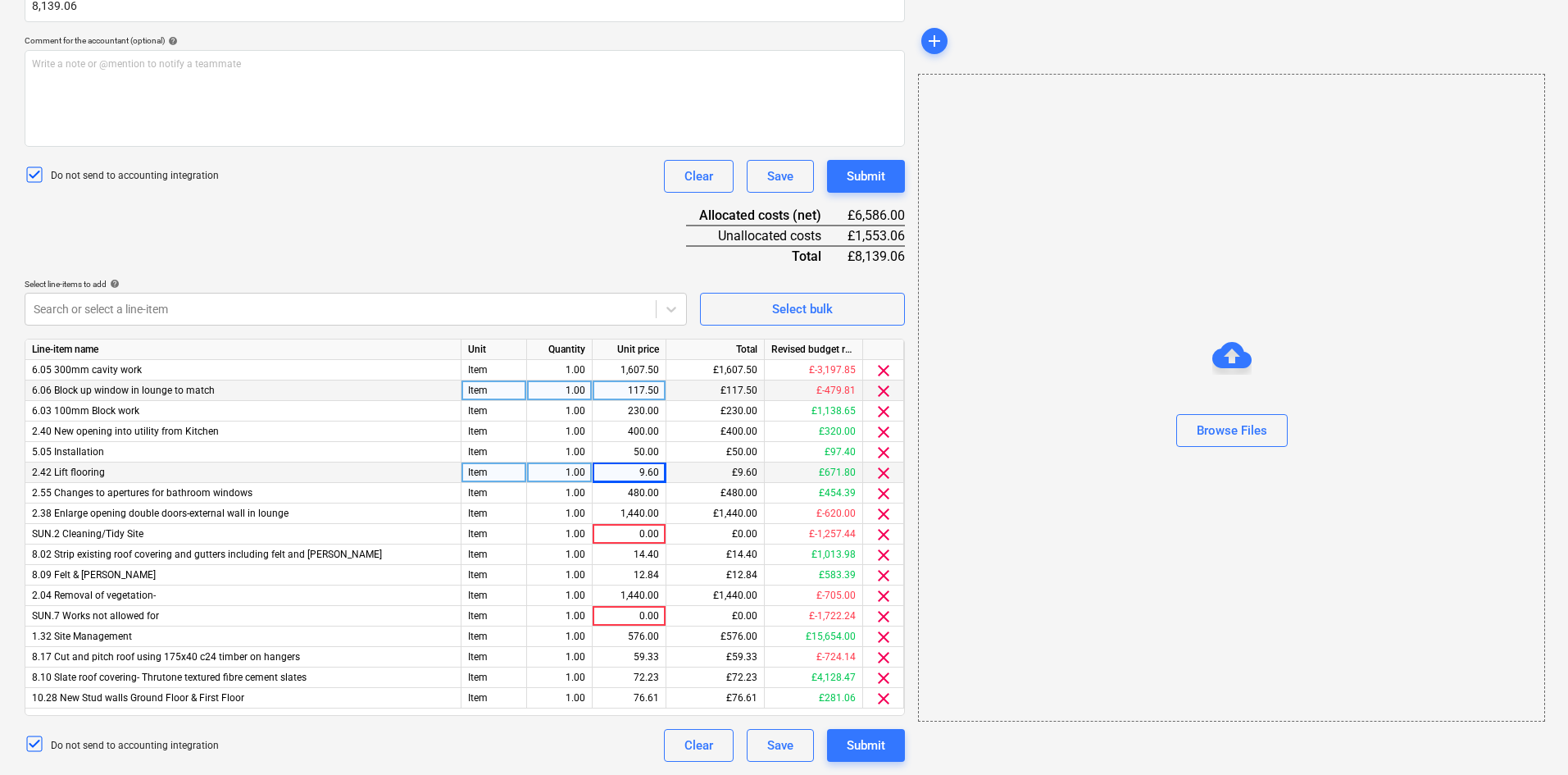
click at [650, 469] on div "9.60" at bounding box center [629, 473] width 60 height 21
type input "436.25"
type input "218.75"
type input "352.50"
type input "202.50"
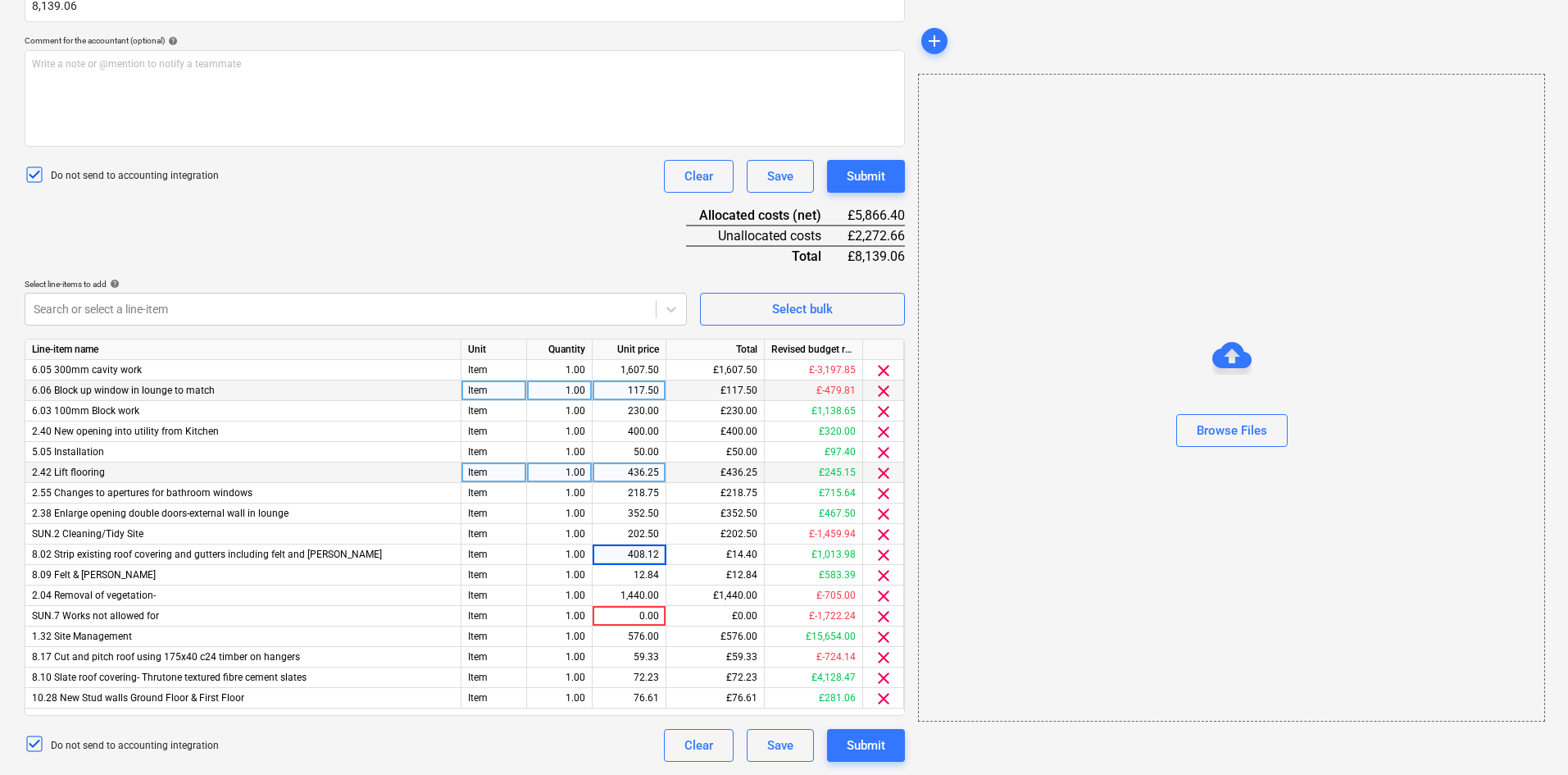
type input "408.125"
type input "305"
type input "202.50"
type input "270.0"
type input "862.50"
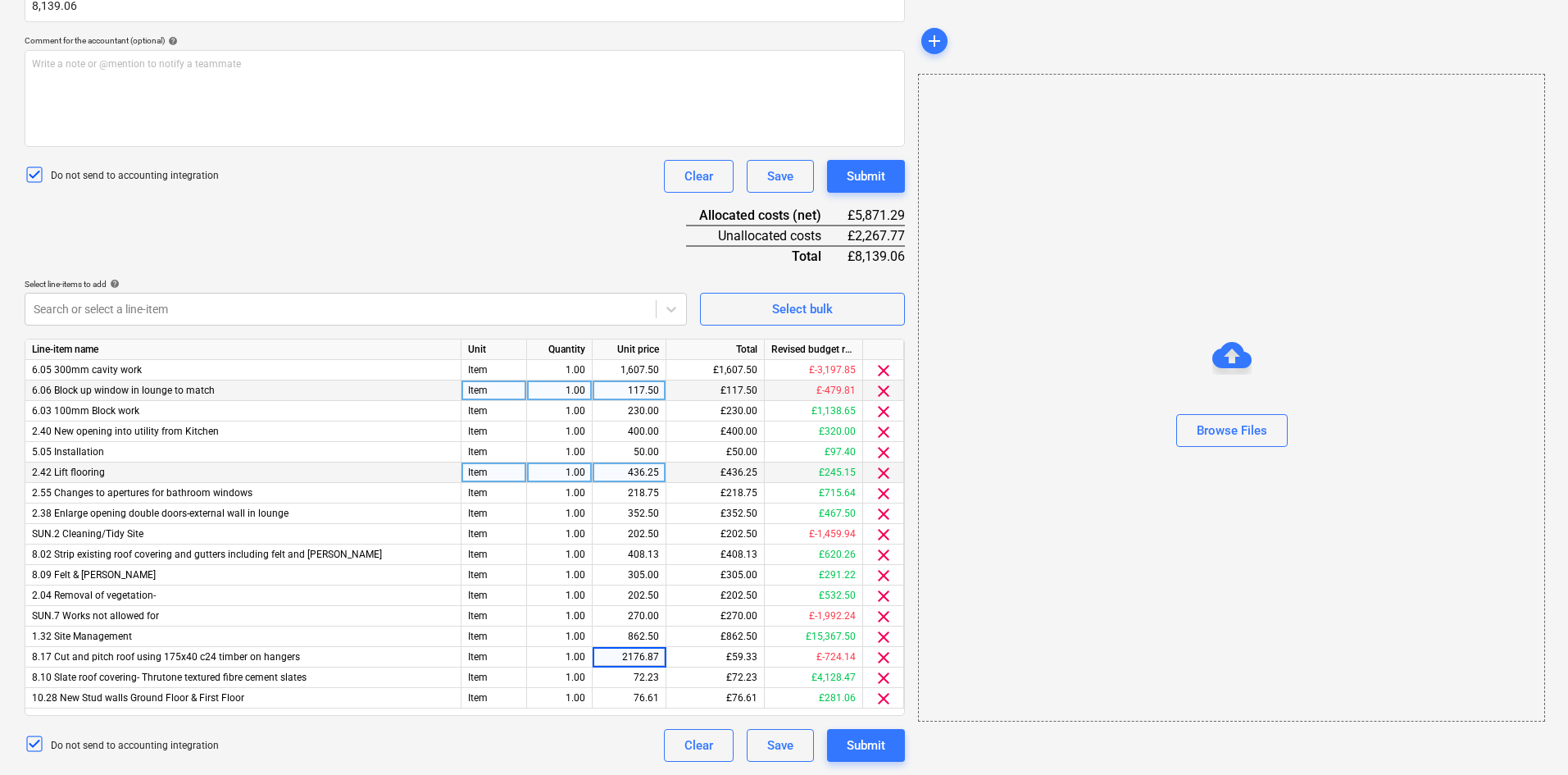
type input "2176.875"
type input "165.00"
type input "134.0625"
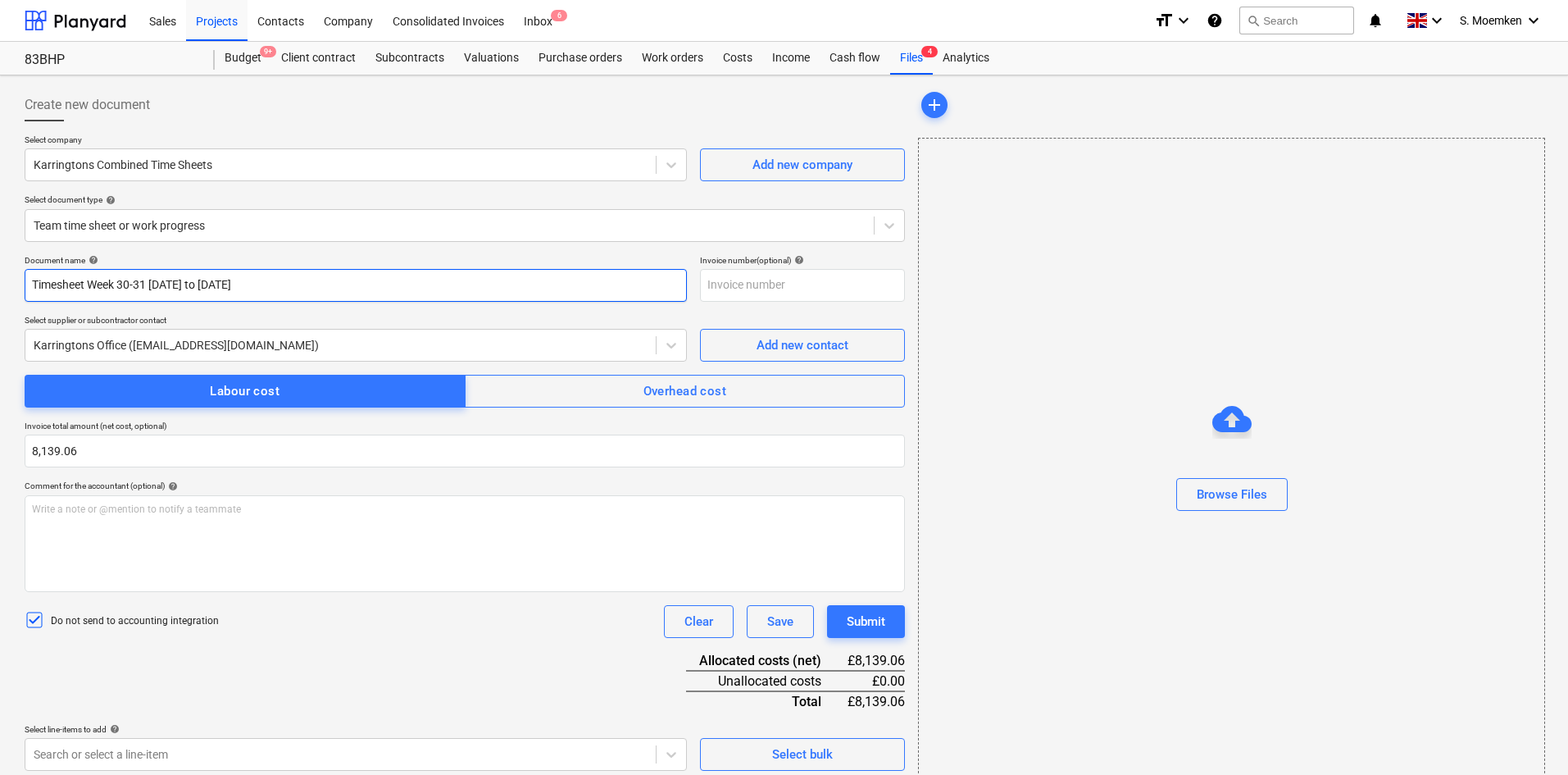
drag, startPoint x: 295, startPoint y: 286, endPoint x: -81, endPoint y: 277, distance: 376.1
click at [0, 277] on html "Sales Projects Contacts Company Consolidated Invoices Inbox 6 format_size keybo…" at bounding box center [784, 388] width 1568 height 775
click at [875, 618] on div "Submit" at bounding box center [866, 621] width 39 height 21
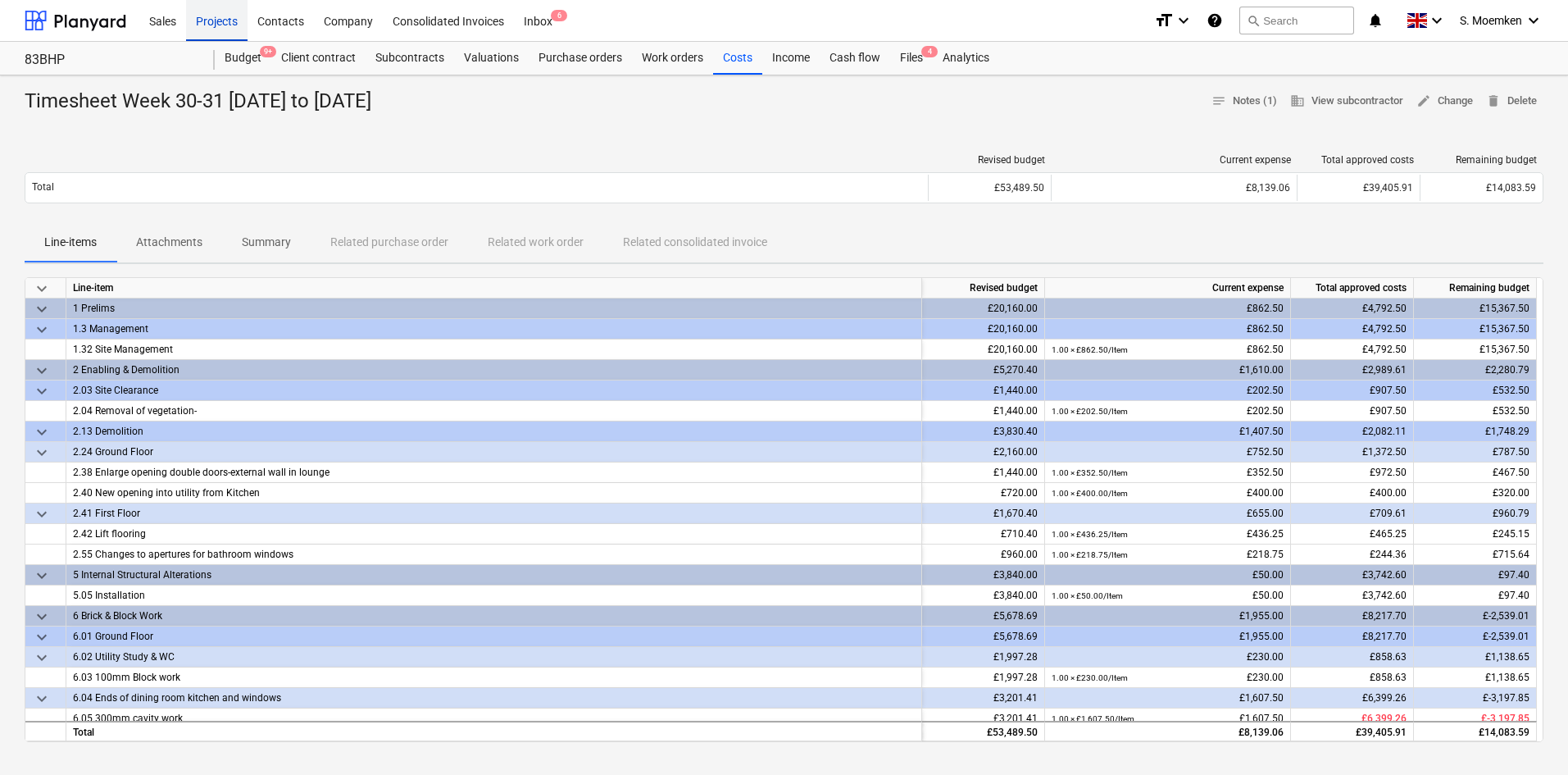
click at [226, 17] on div "Projects" at bounding box center [217, 20] width 62 height 42
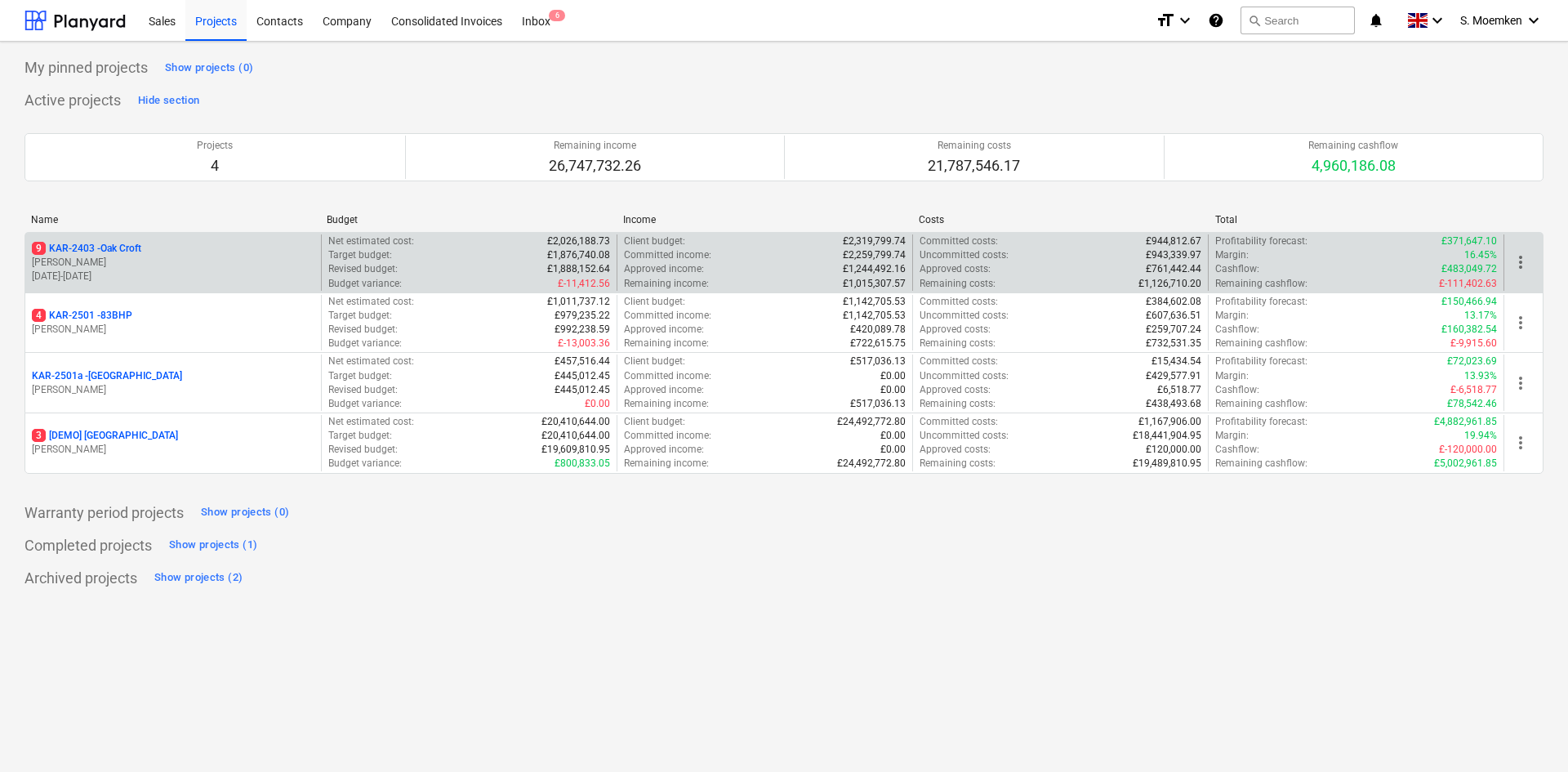
click at [138, 255] on p "[PERSON_NAME]" at bounding box center [173, 262] width 283 height 14
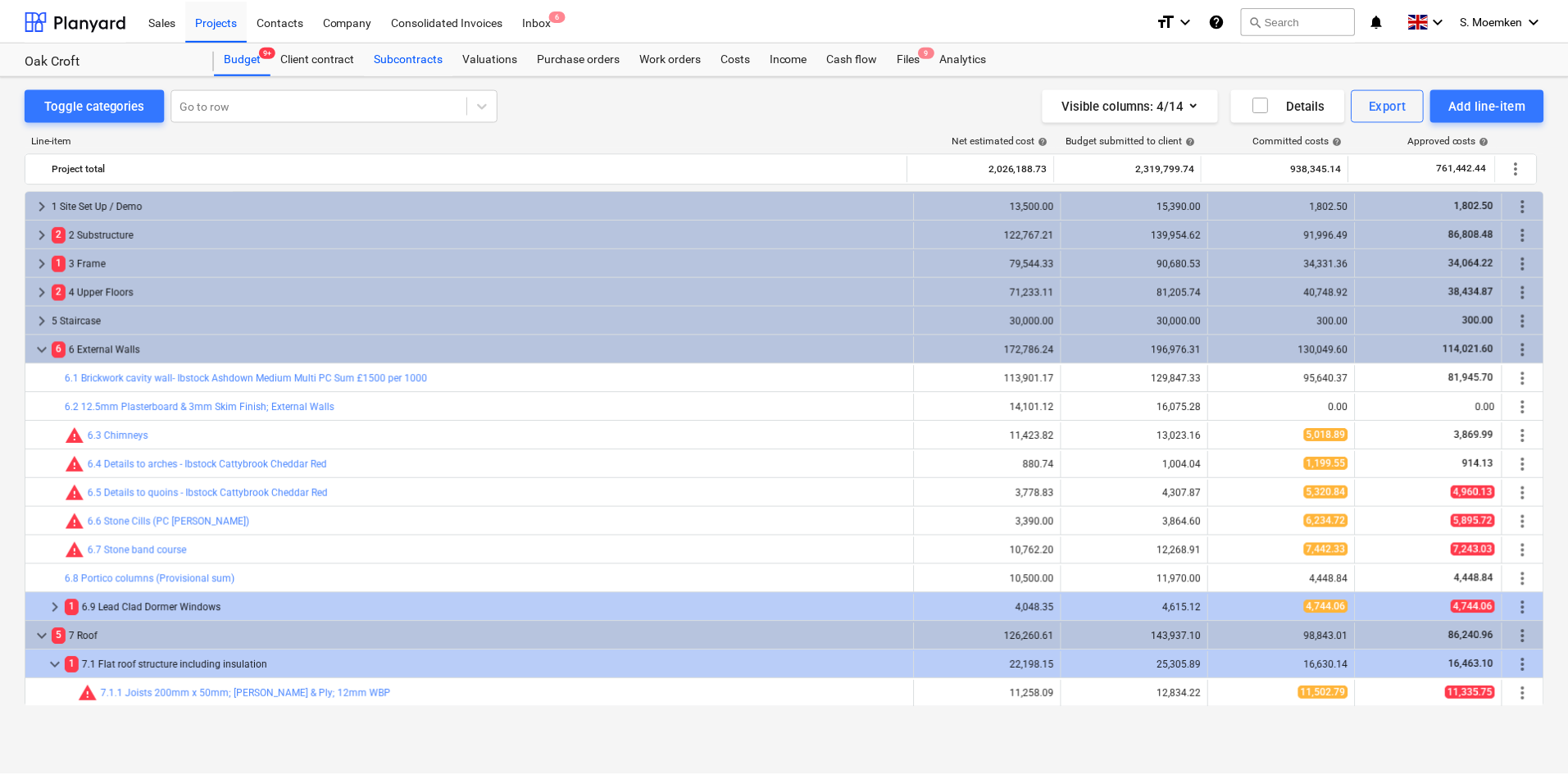
scroll to position [172, 0]
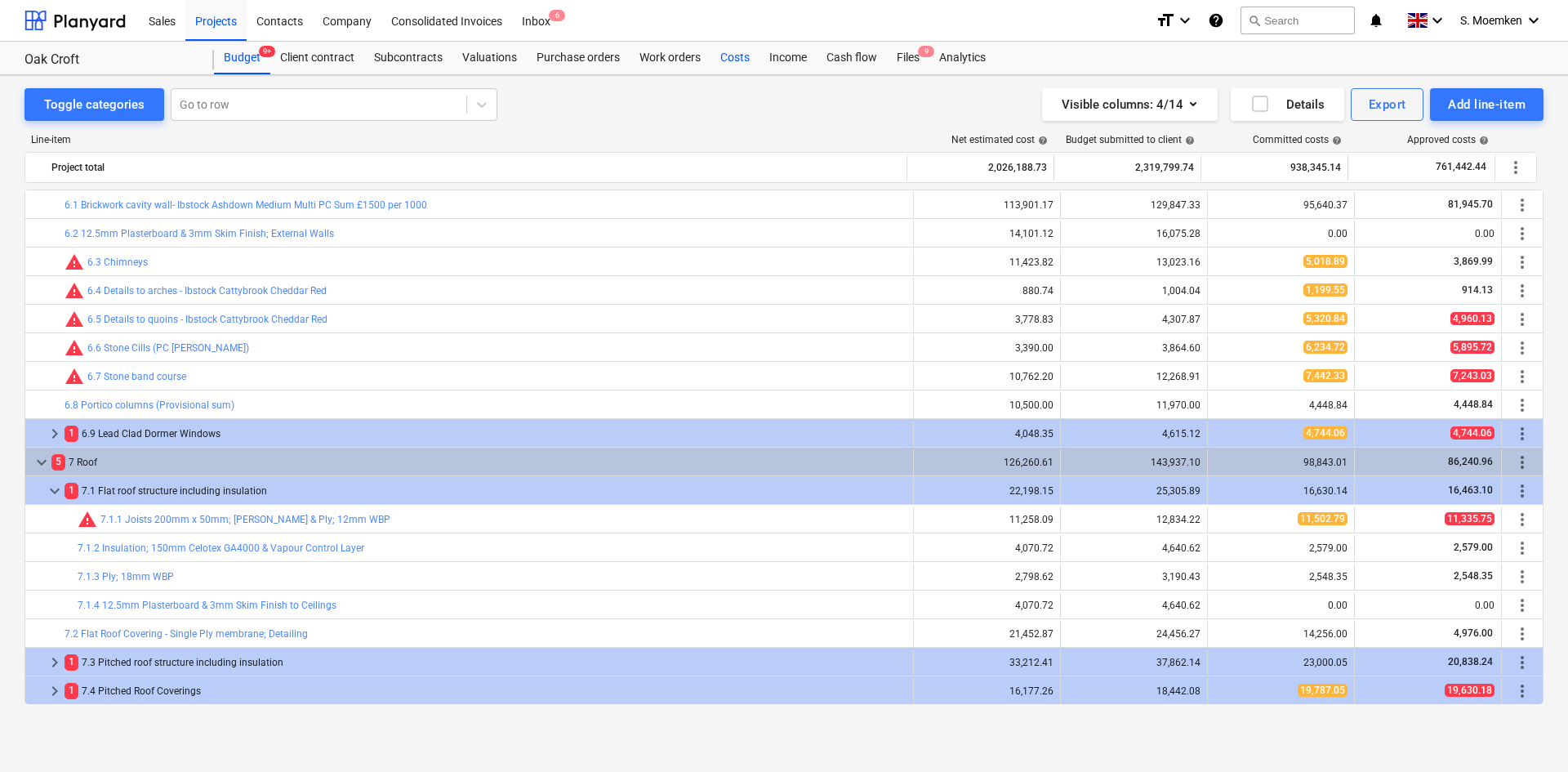
click at [731, 51] on div "Costs" at bounding box center [735, 58] width 49 height 33
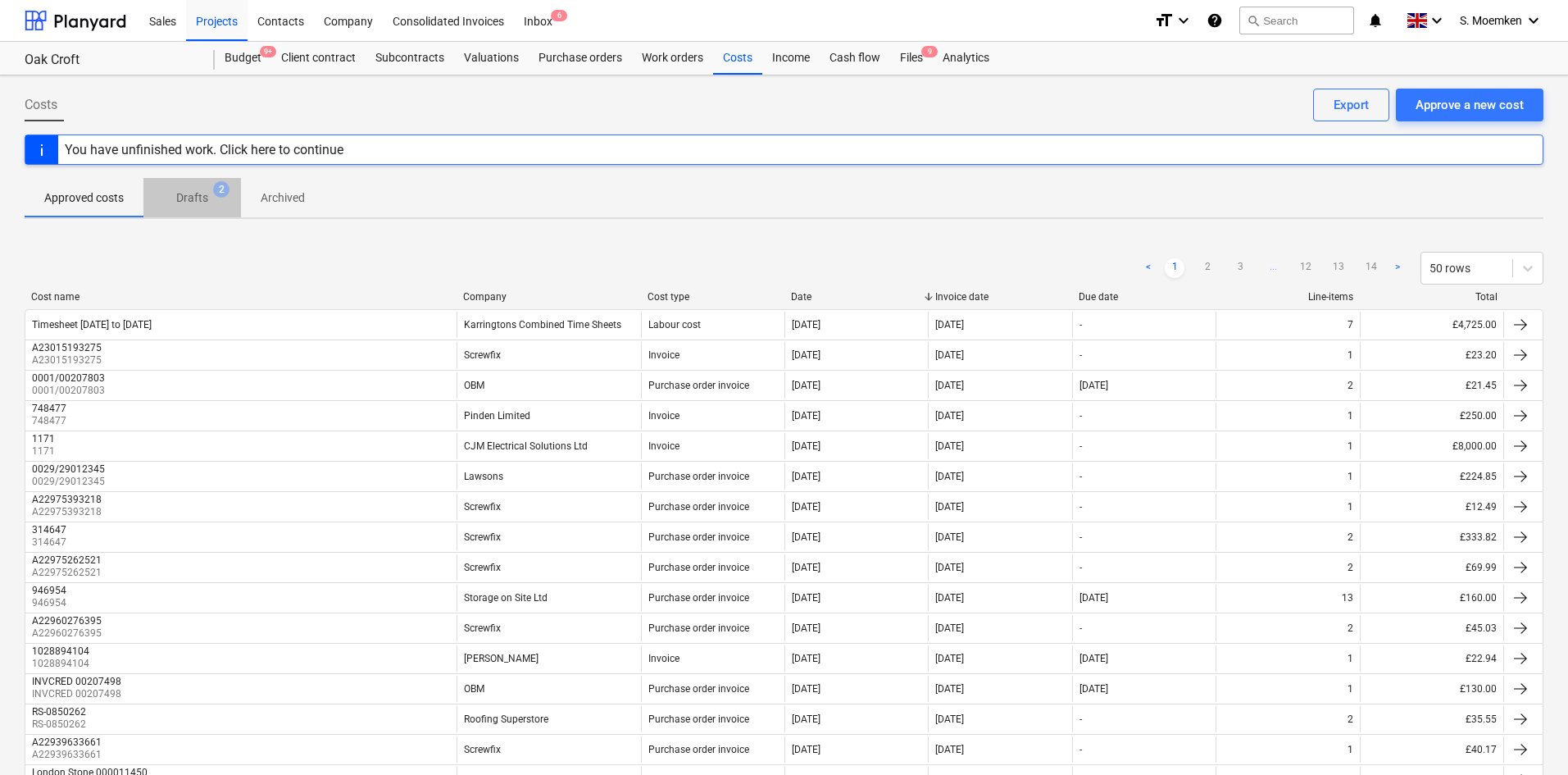
click at [202, 195] on p "Drafts" at bounding box center [193, 198] width 32 height 17
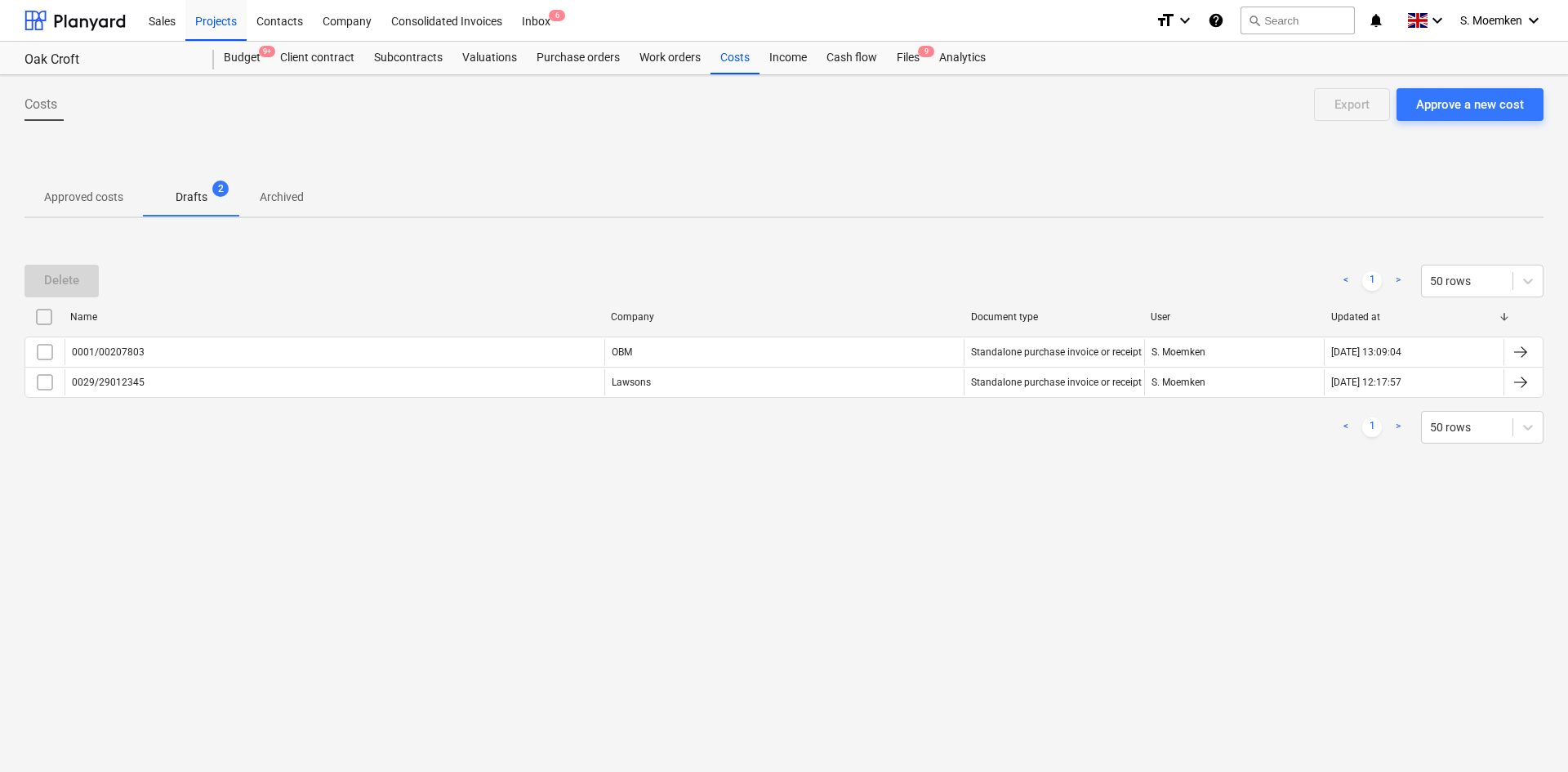
click at [96, 202] on p "Approved costs" at bounding box center [84, 197] width 79 height 17
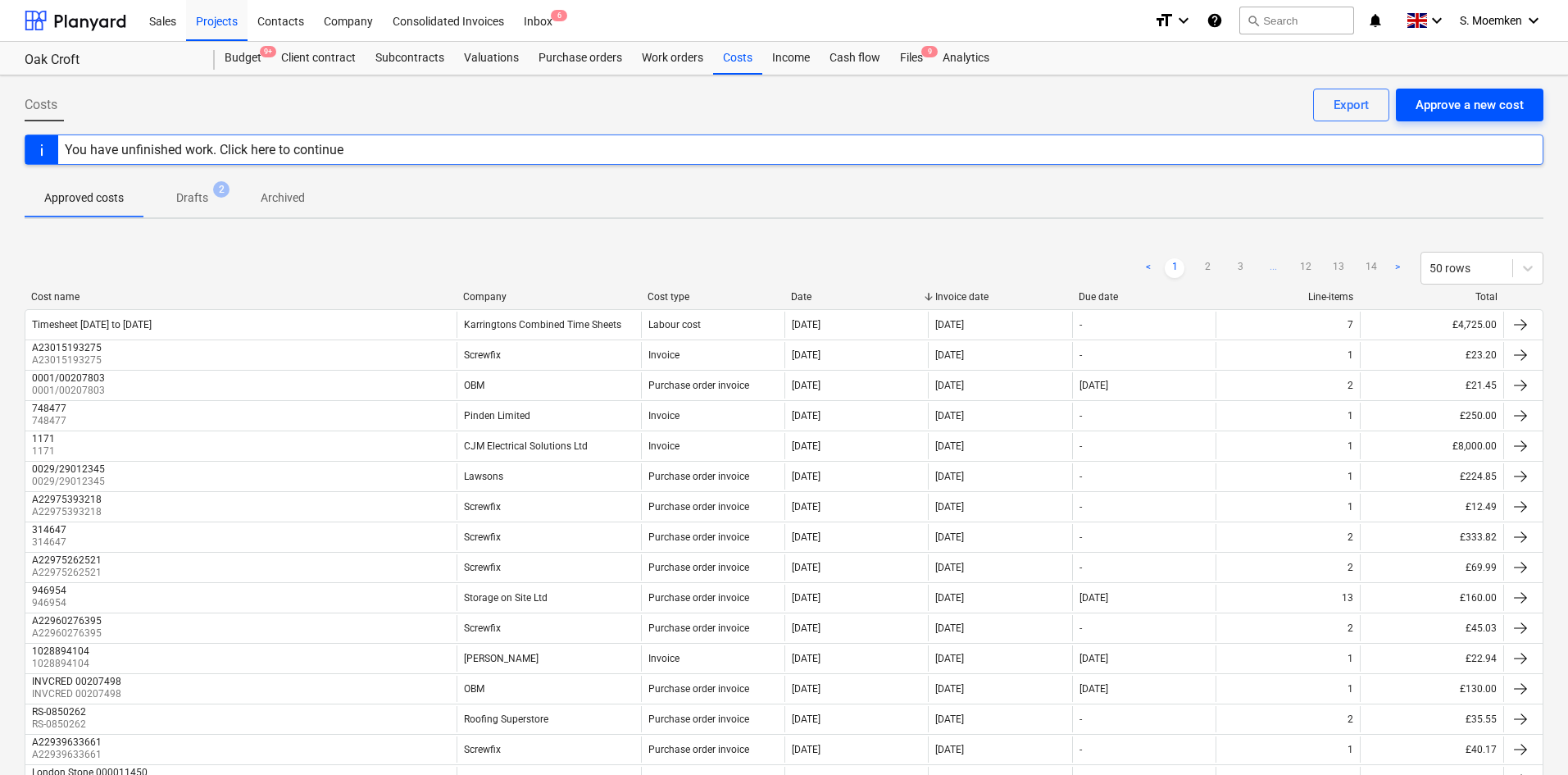
click at [1468, 104] on div "Approve a new cost" at bounding box center [1470, 104] width 108 height 21
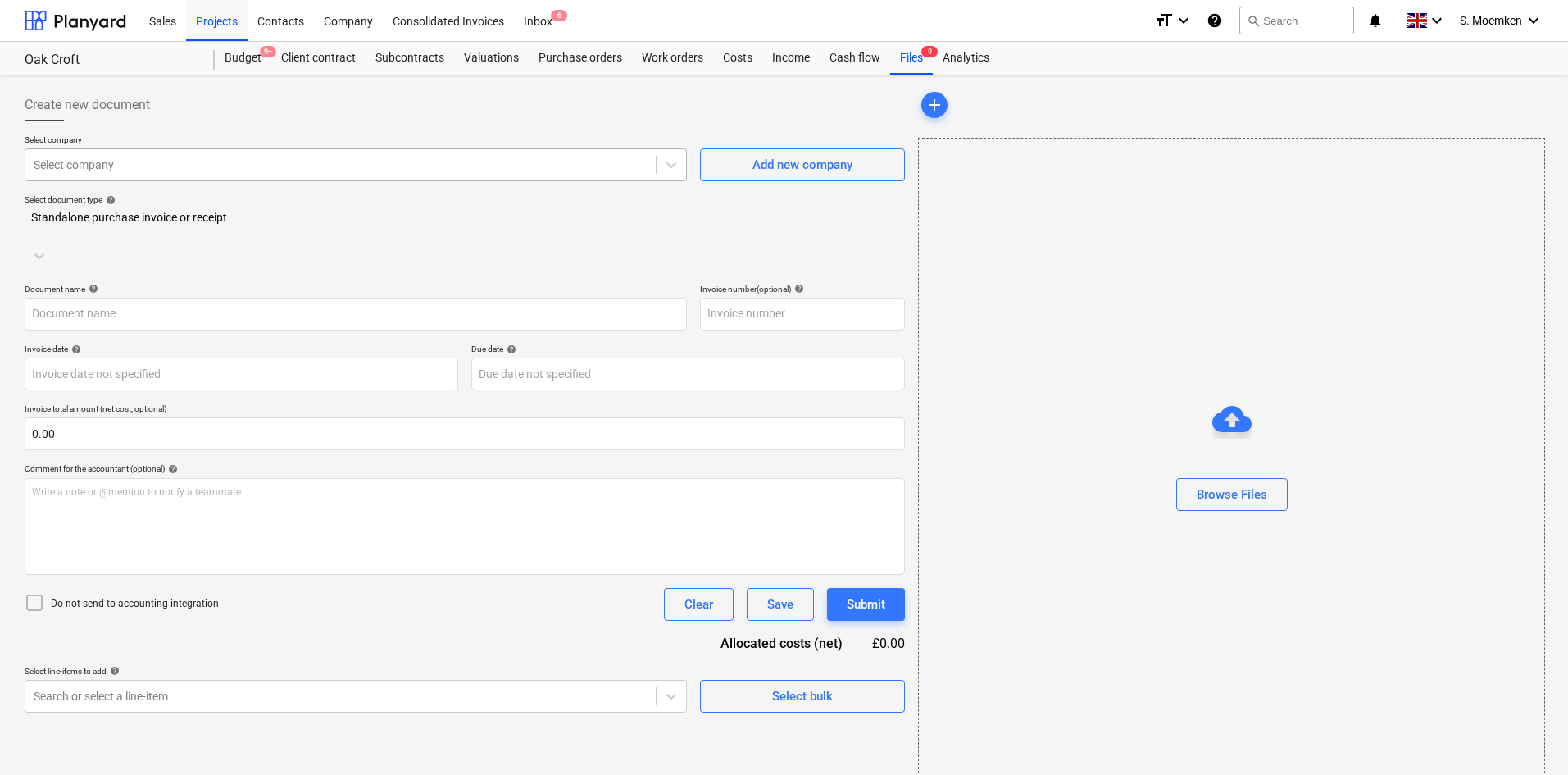
click at [194, 160] on div at bounding box center [340, 164] width 614 height 16
type input "karring"
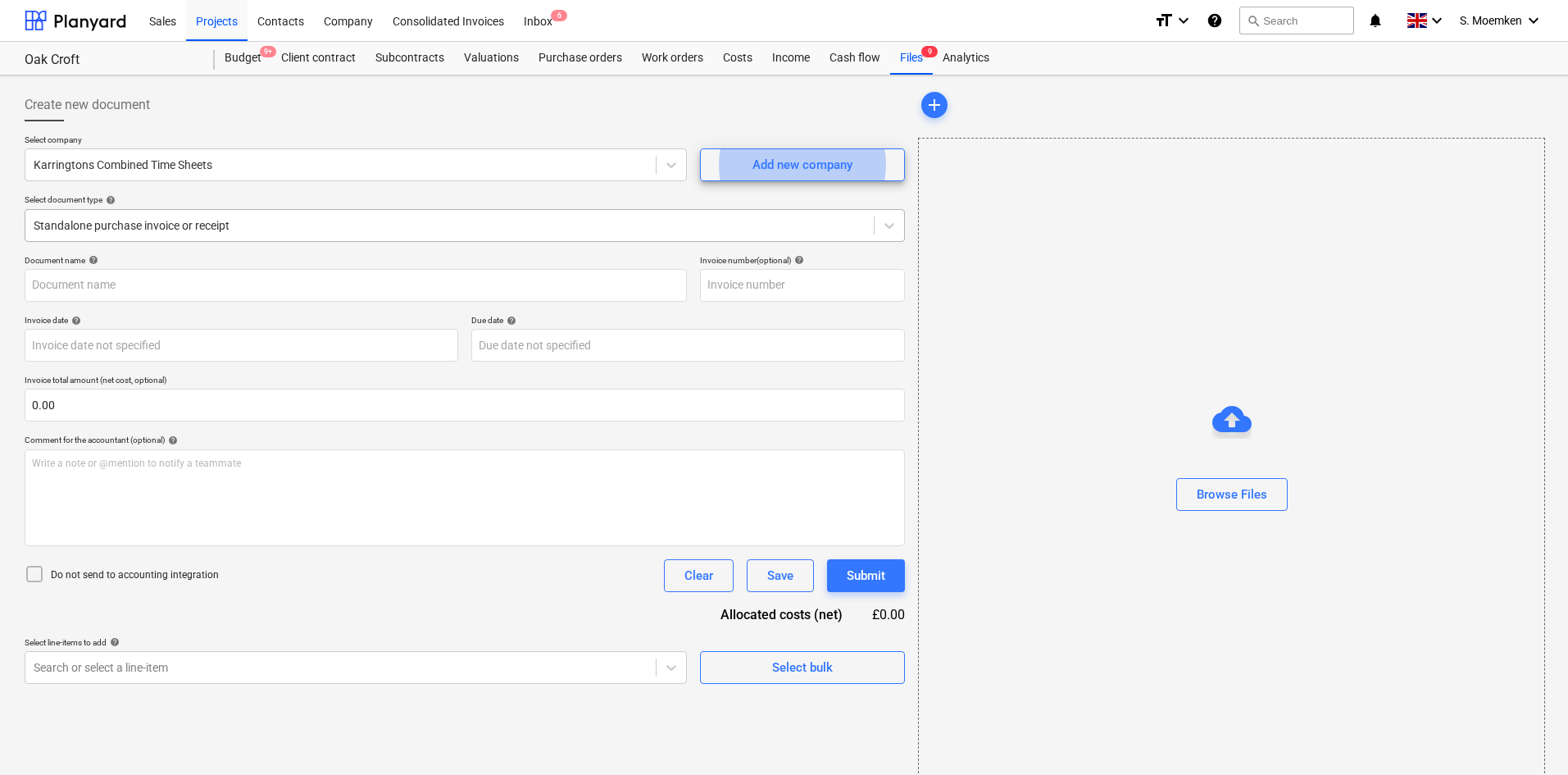
click at [267, 231] on div at bounding box center [449, 225] width 832 height 16
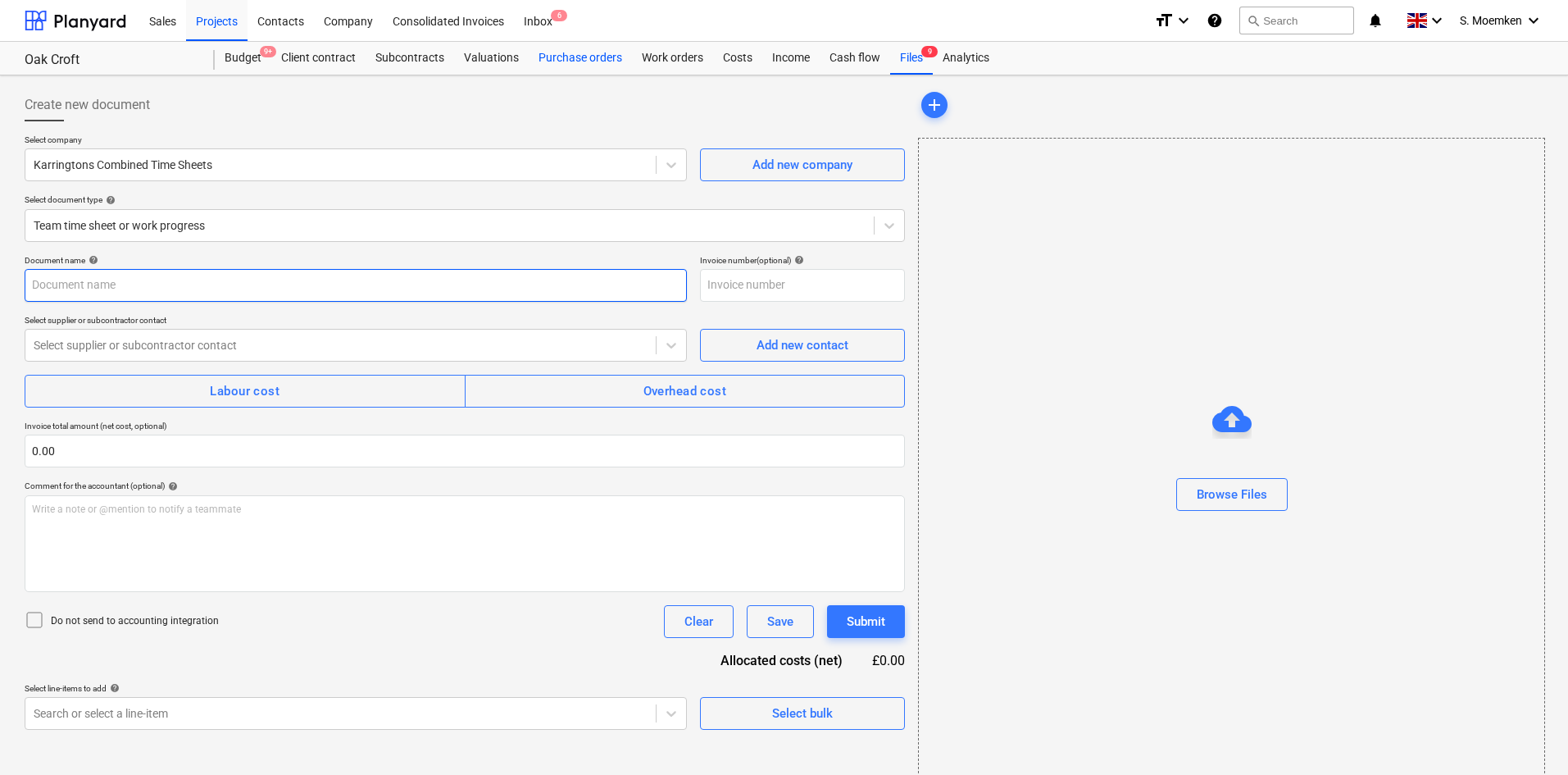
paste input "Timesheet Week 30-31 [DATE] to [DATE]"
type input "Timesheet Week 30-31 [DATE] to [DATE]"
click at [206, 342] on div at bounding box center [340, 345] width 614 height 16
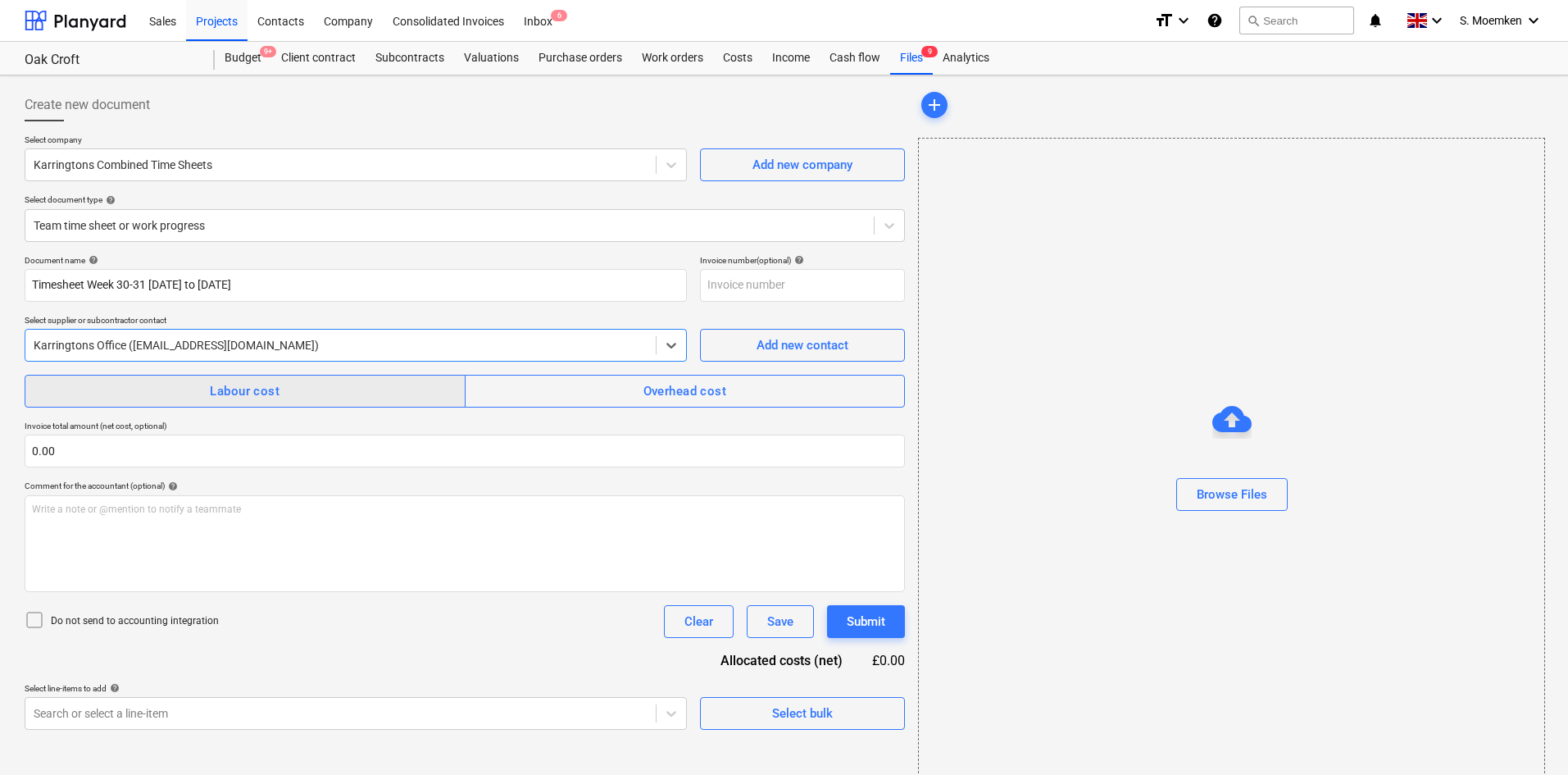
click at [200, 387] on span "Labour cost" at bounding box center [245, 391] width 405 height 21
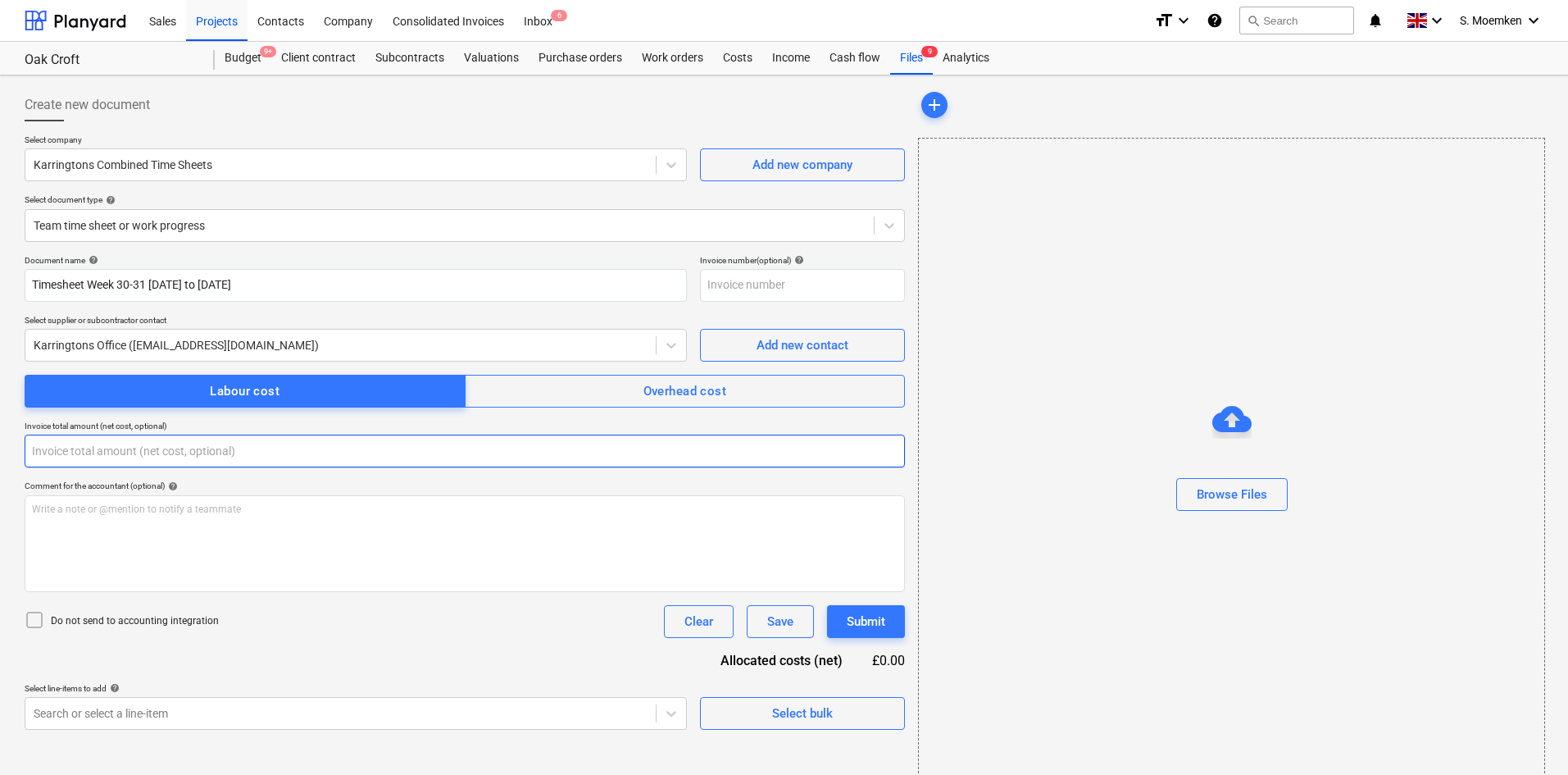
drag, startPoint x: 81, startPoint y: 456, endPoint x: 11, endPoint y: 453, distance: 70.1
click at [11, 453] on div "Create new document Select company Karringtons Combined Time Sheets Add new com…" at bounding box center [784, 436] width 1568 height 723
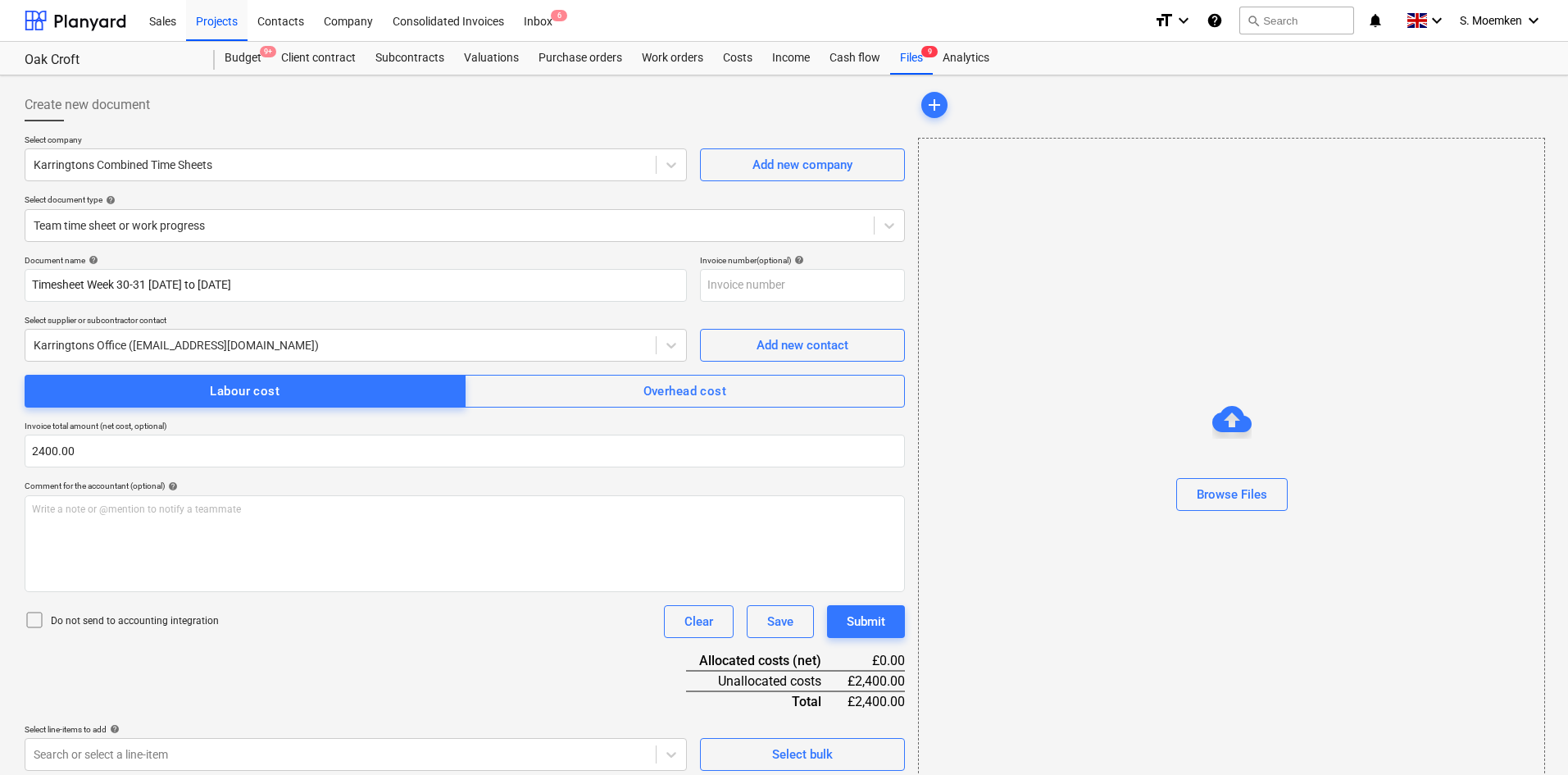
type input "2,400.00"
click at [35, 617] on icon at bounding box center [34, 619] width 20 height 20
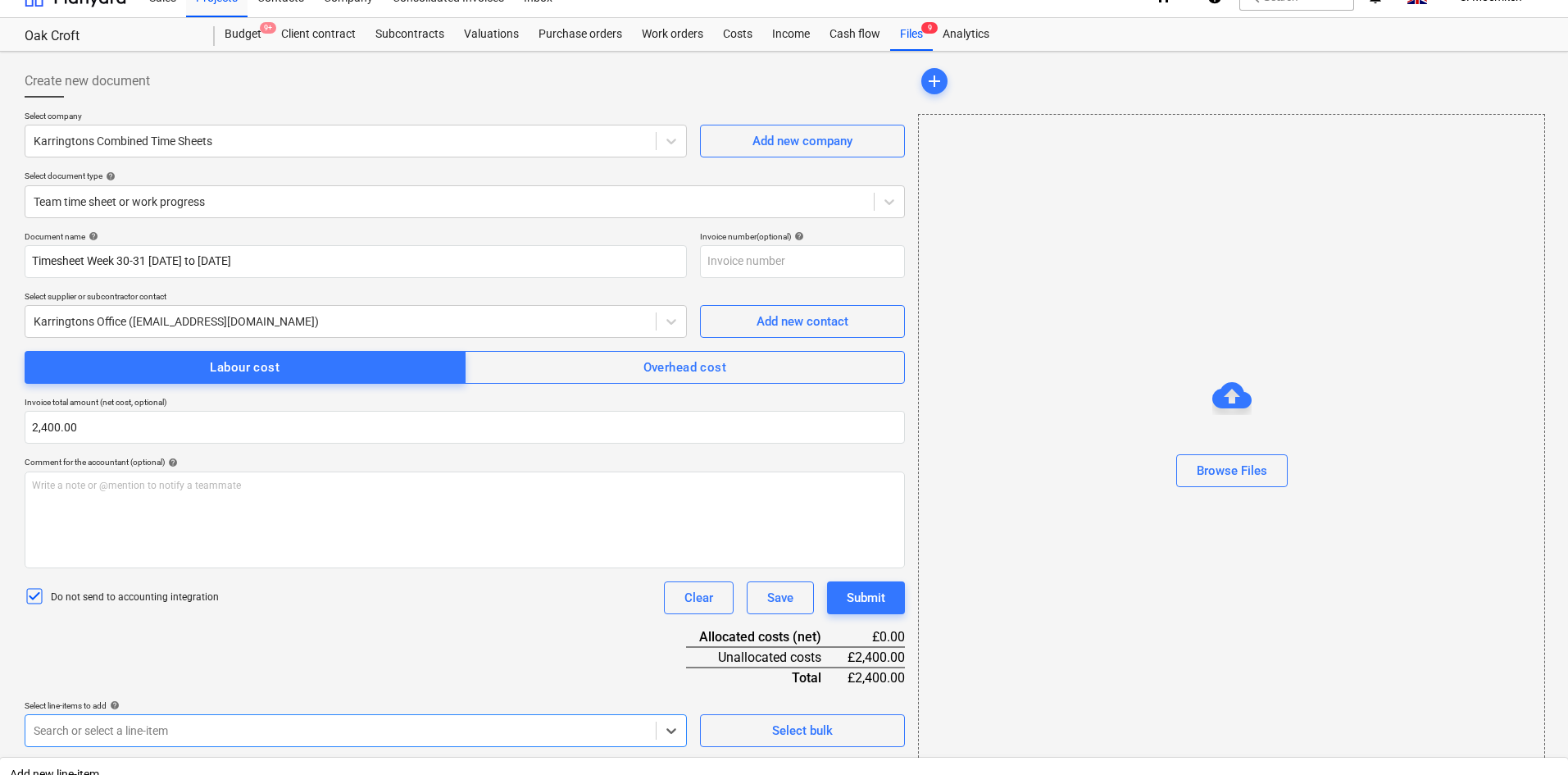
scroll to position [252, 0]
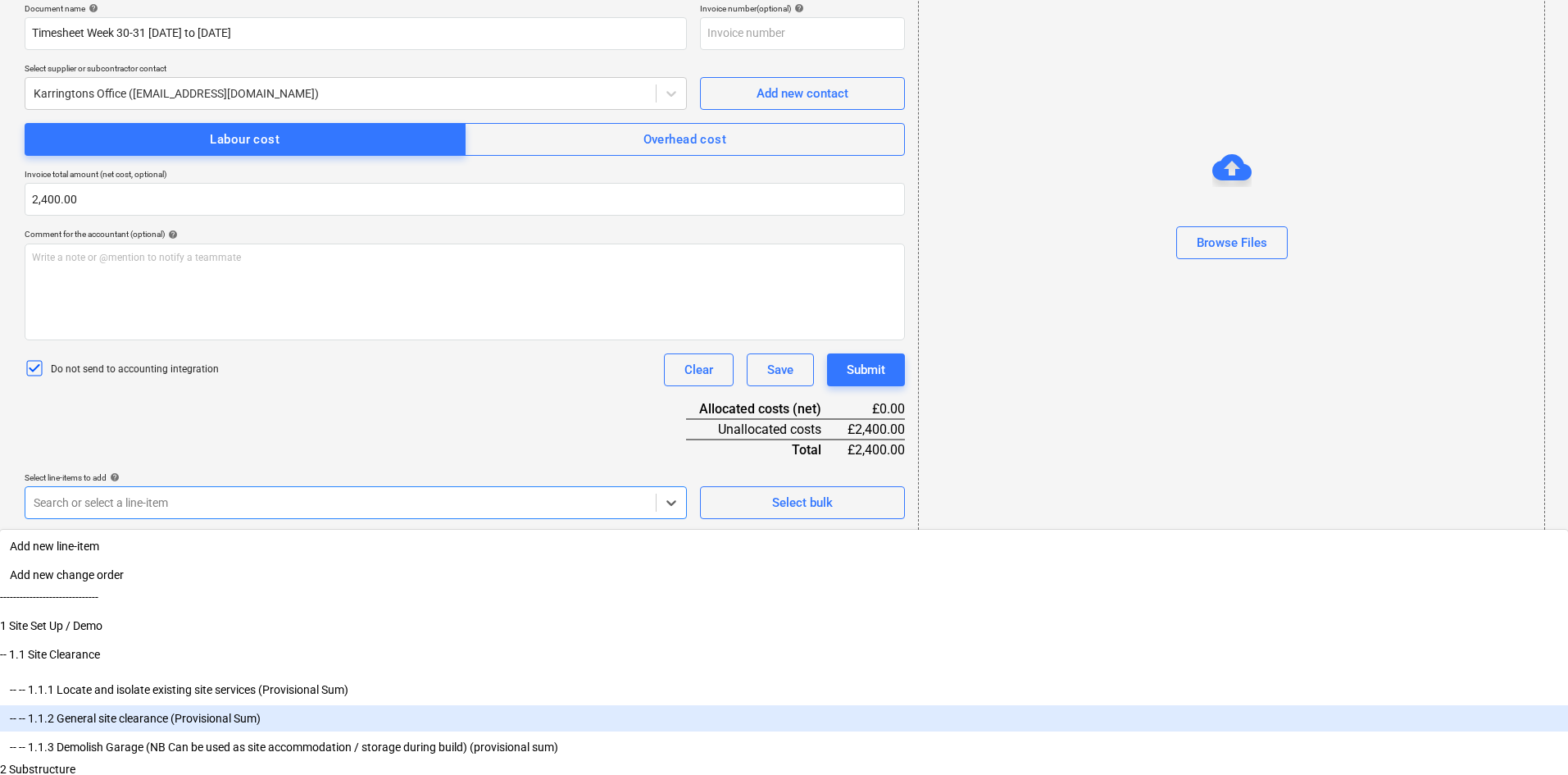
click at [215, 523] on body "Sales Projects Contacts Company Consolidated Invoices Inbox 6 format_size keybo…" at bounding box center [784, 136] width 1568 height 775
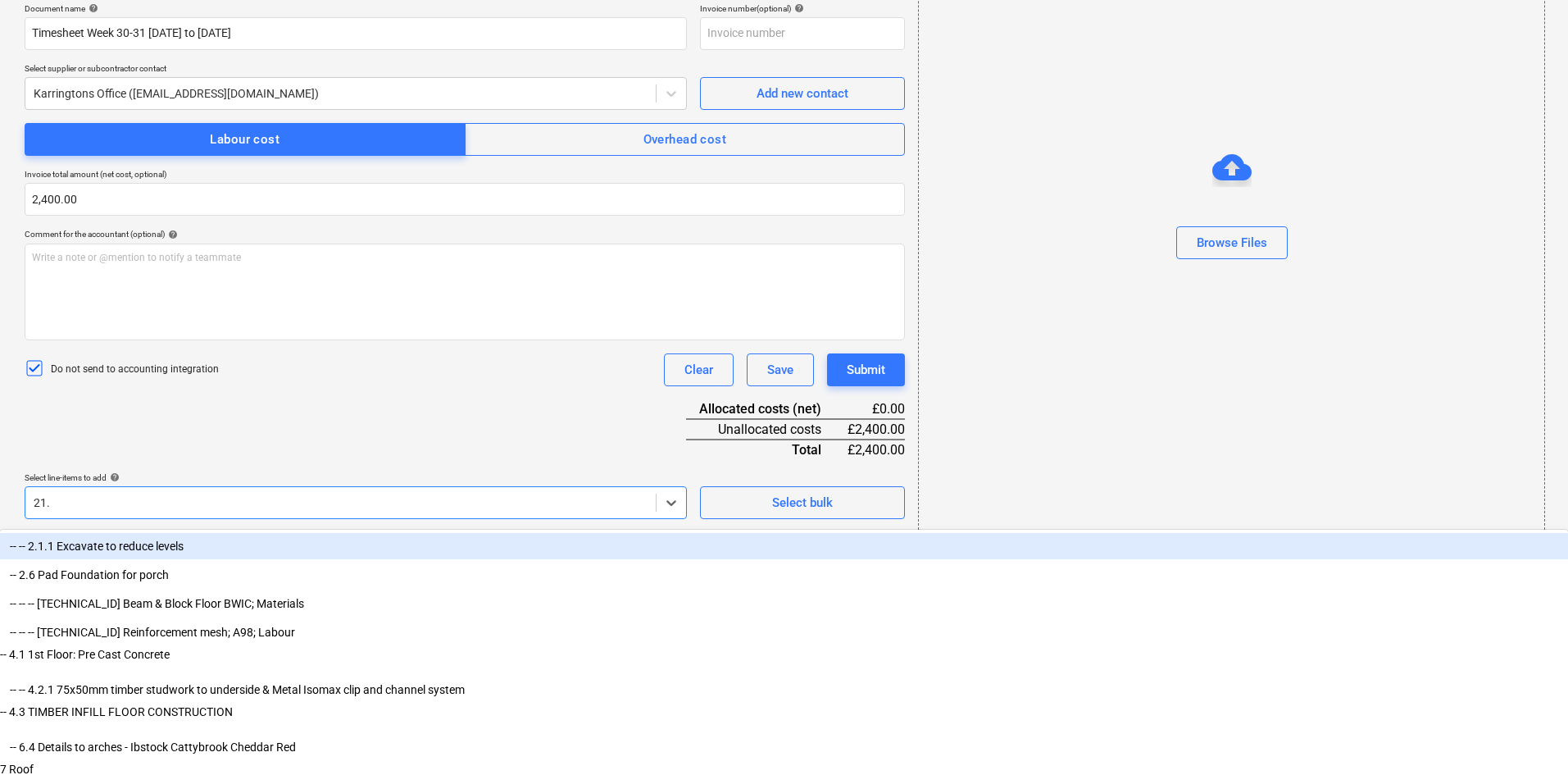
scroll to position [249, 0]
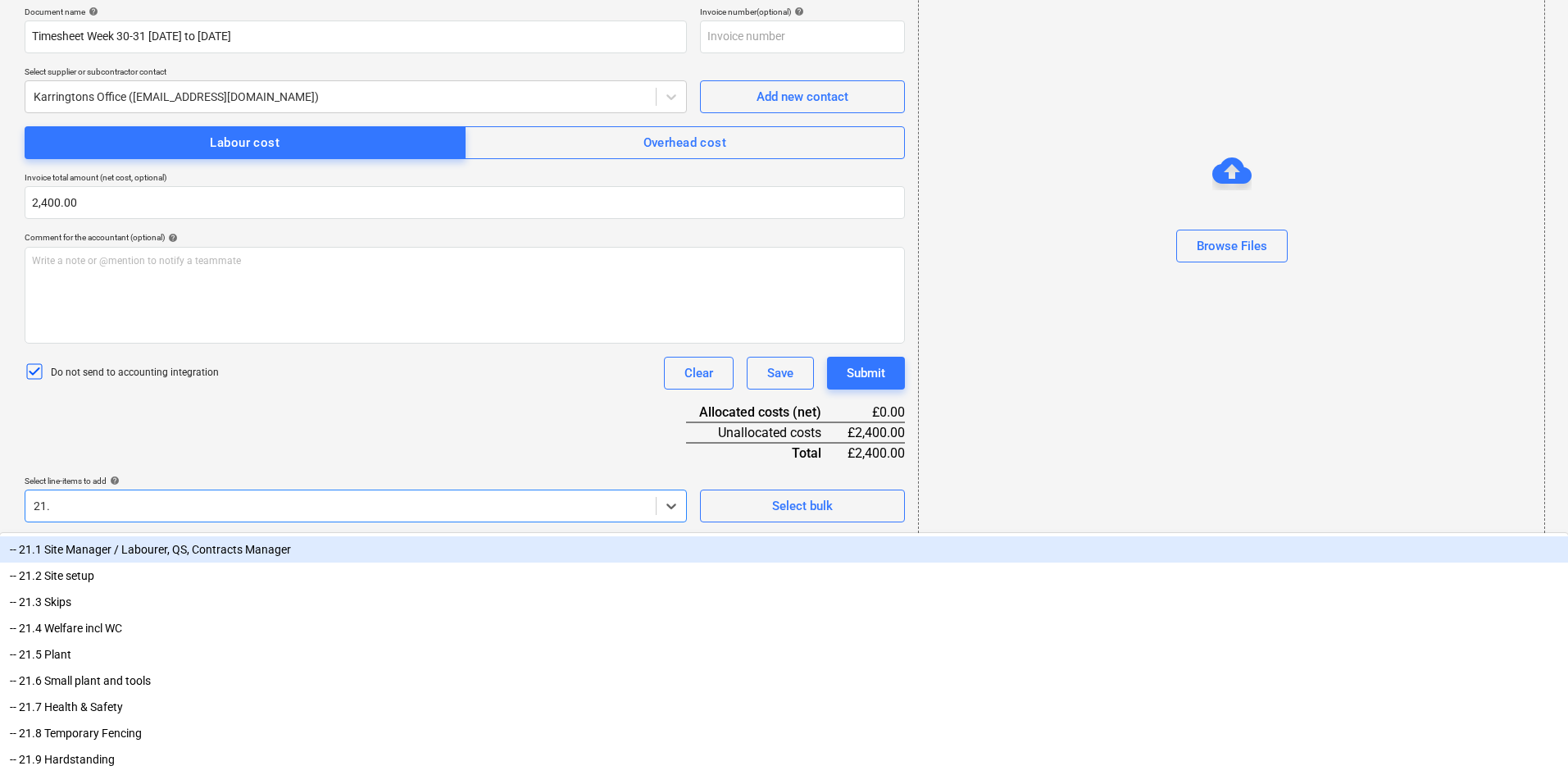
type input "21.1"
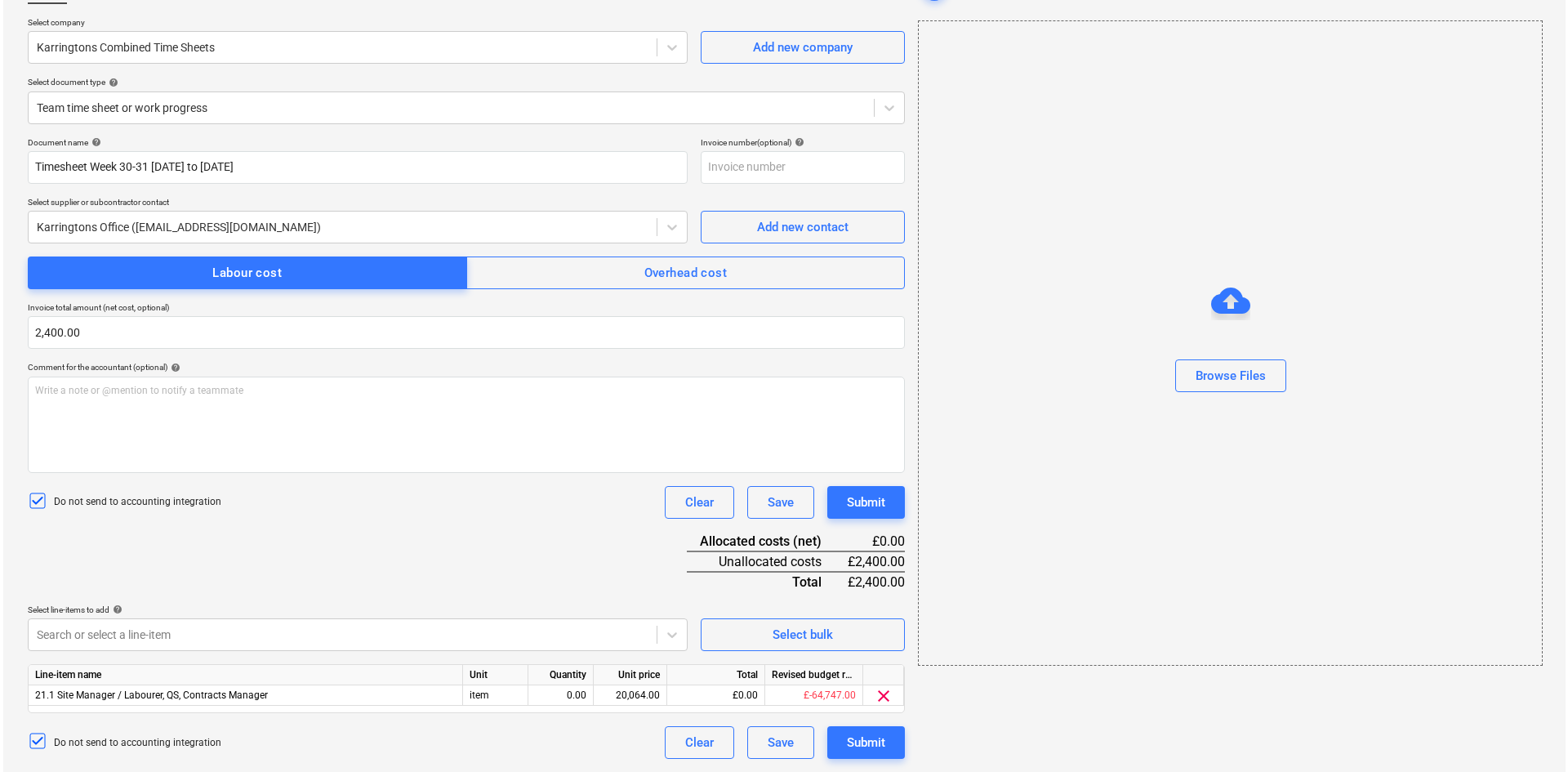
scroll to position [116, 0]
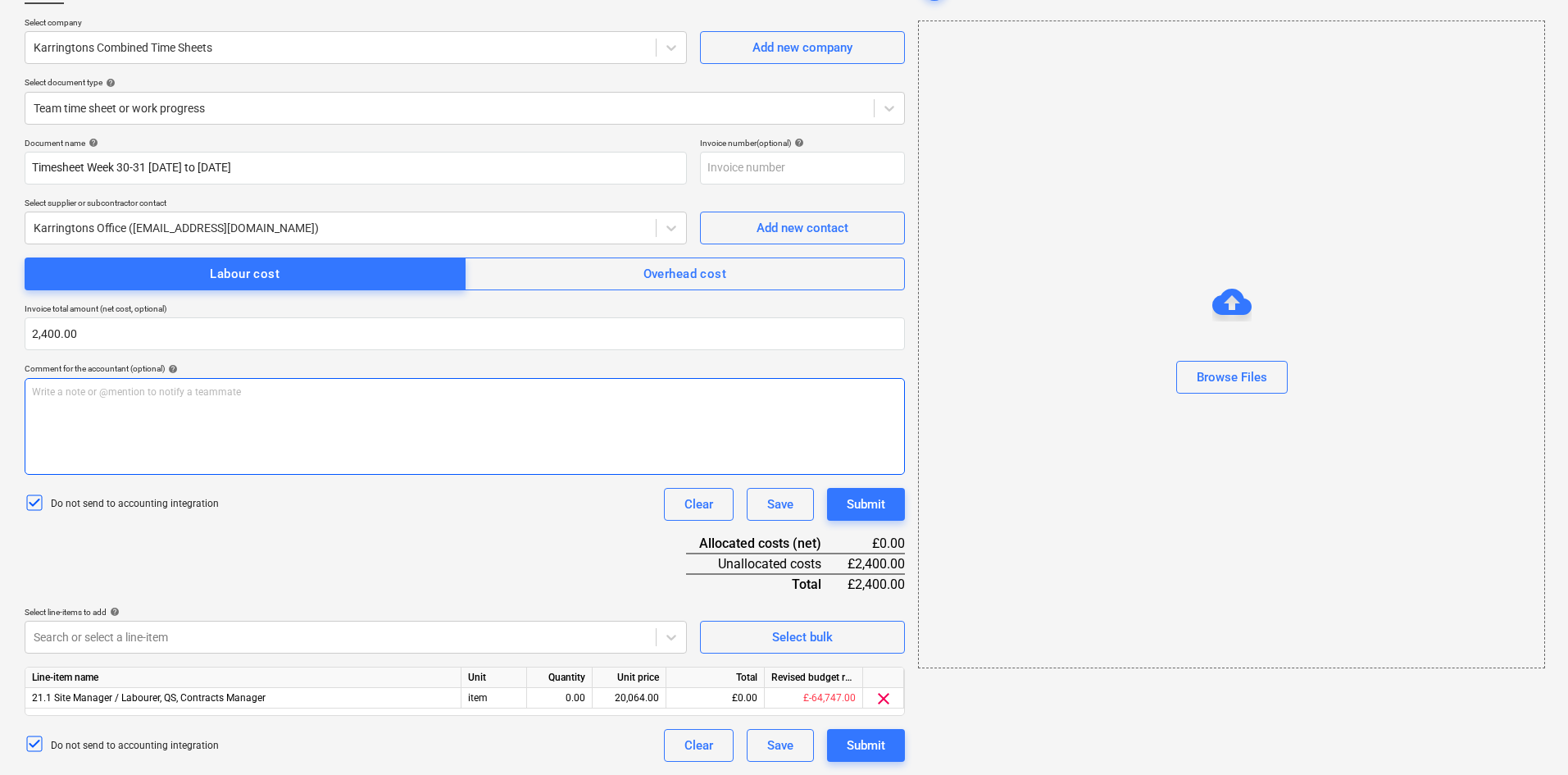
drag, startPoint x: 387, startPoint y: 359, endPoint x: 386, endPoint y: 392, distance: 33.0
click at [387, 365] on div "Document name help Timesheet Week 30-31 [DATE] to [DATE] Invoice number (option…" at bounding box center [464, 449] width 880 height 624
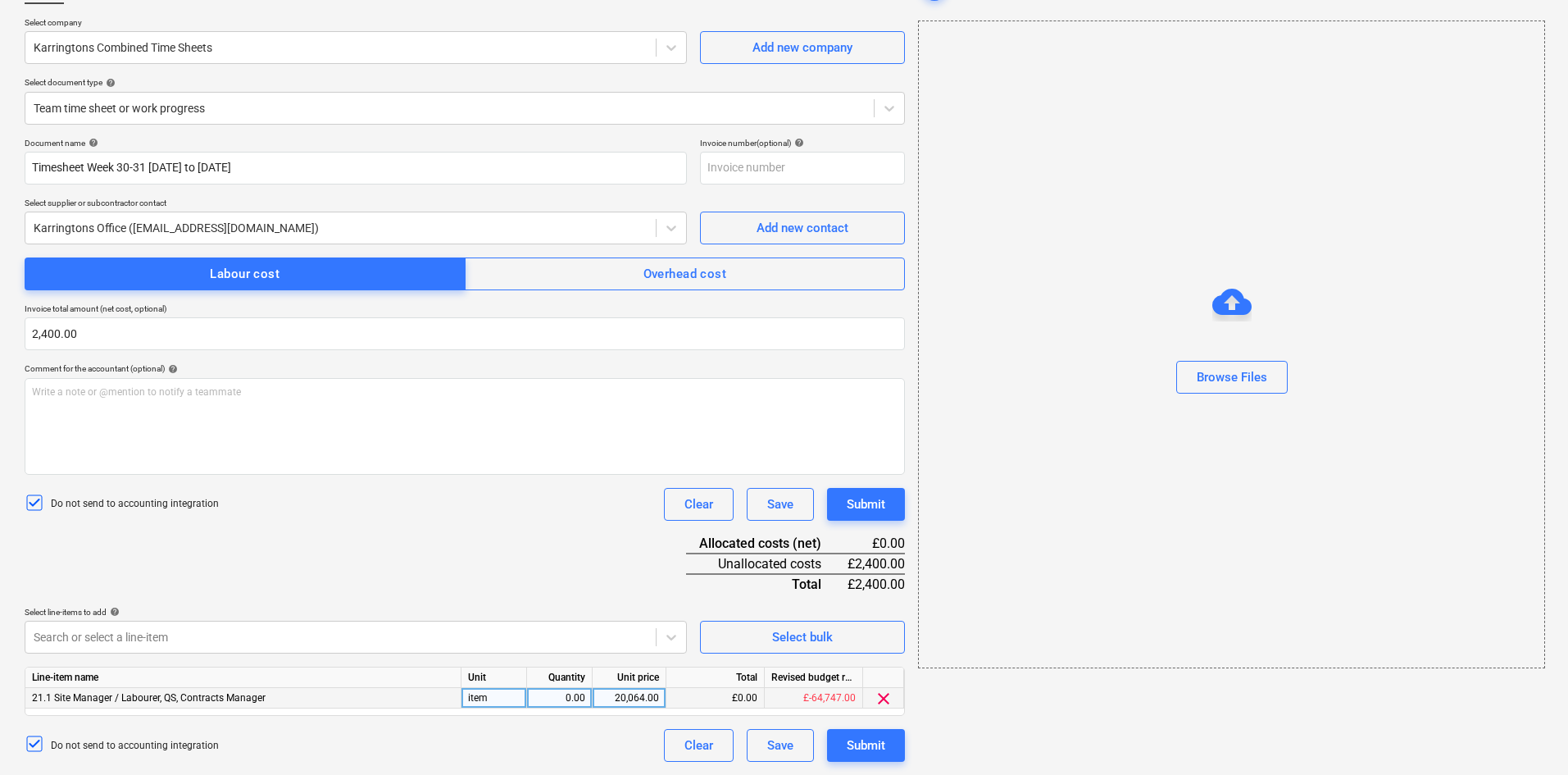
click at [565, 698] on div "0.00" at bounding box center [559, 698] width 51 height 21
type input "1"
type input "2400.0"
click at [860, 744] on div "Submit" at bounding box center [866, 745] width 39 height 21
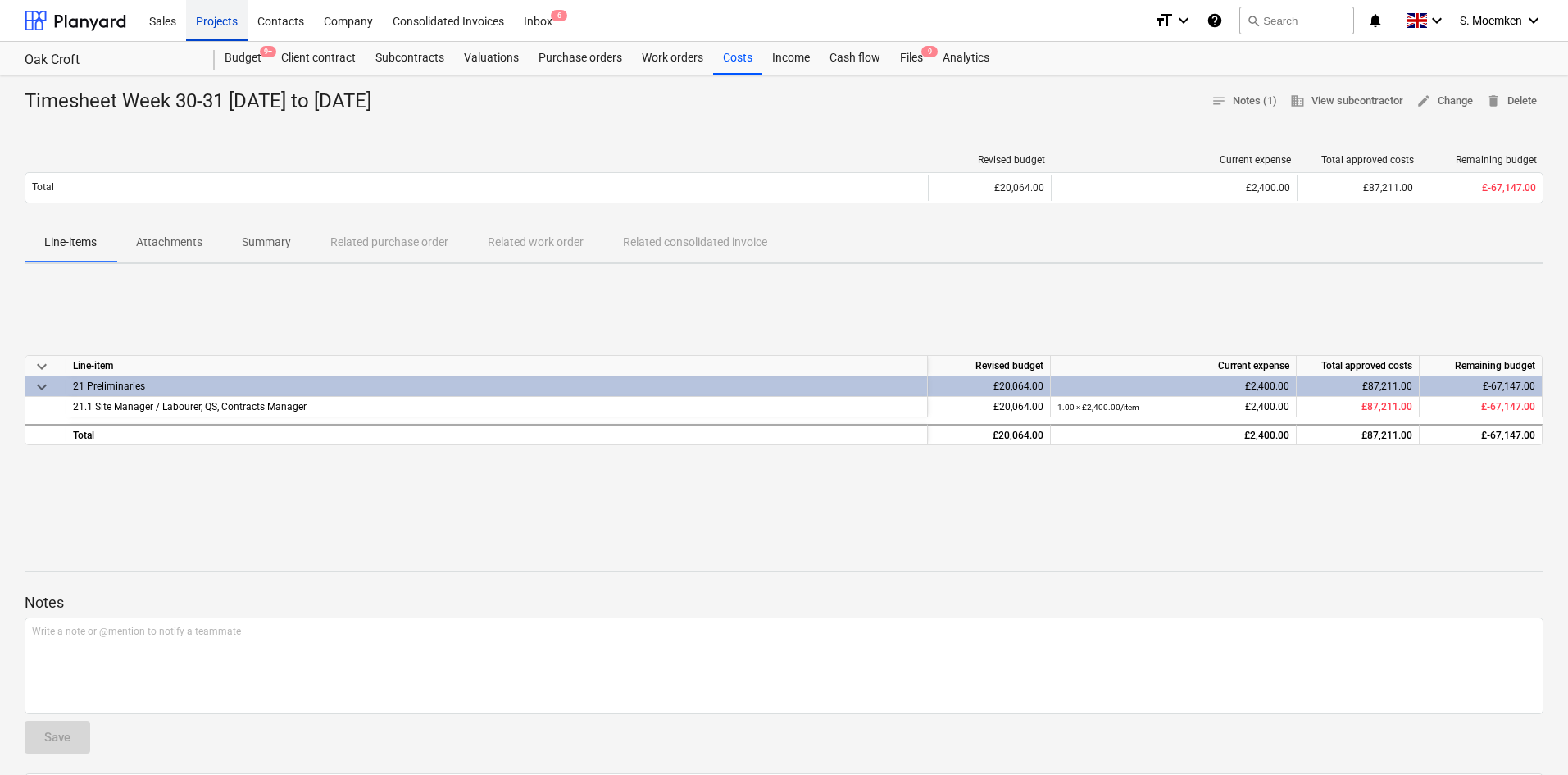
click at [223, 24] on div "Projects" at bounding box center [217, 20] width 62 height 42
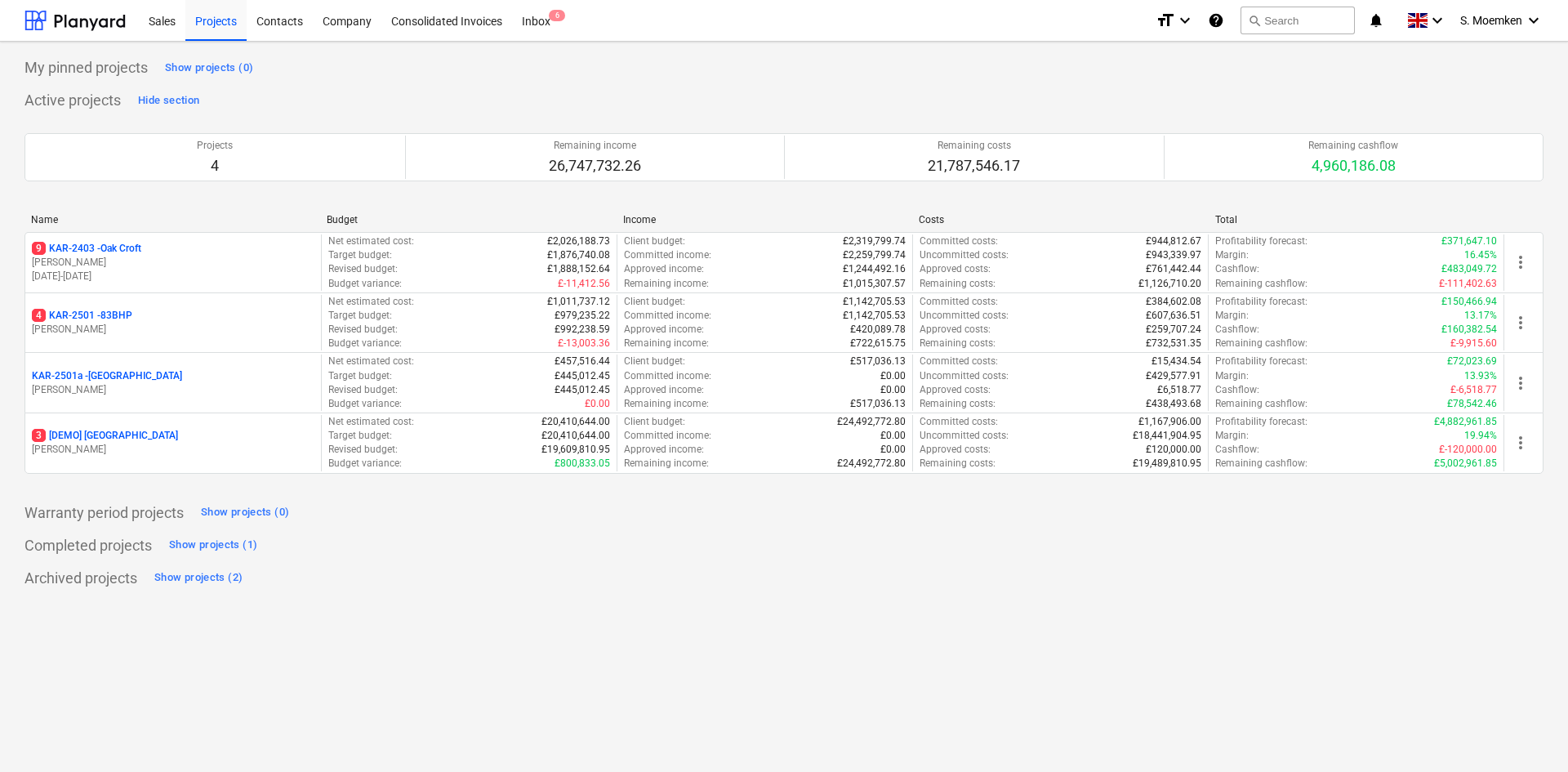
click at [459, 69] on div "My pinned projects Show projects (0)" at bounding box center [784, 68] width 1520 height 26
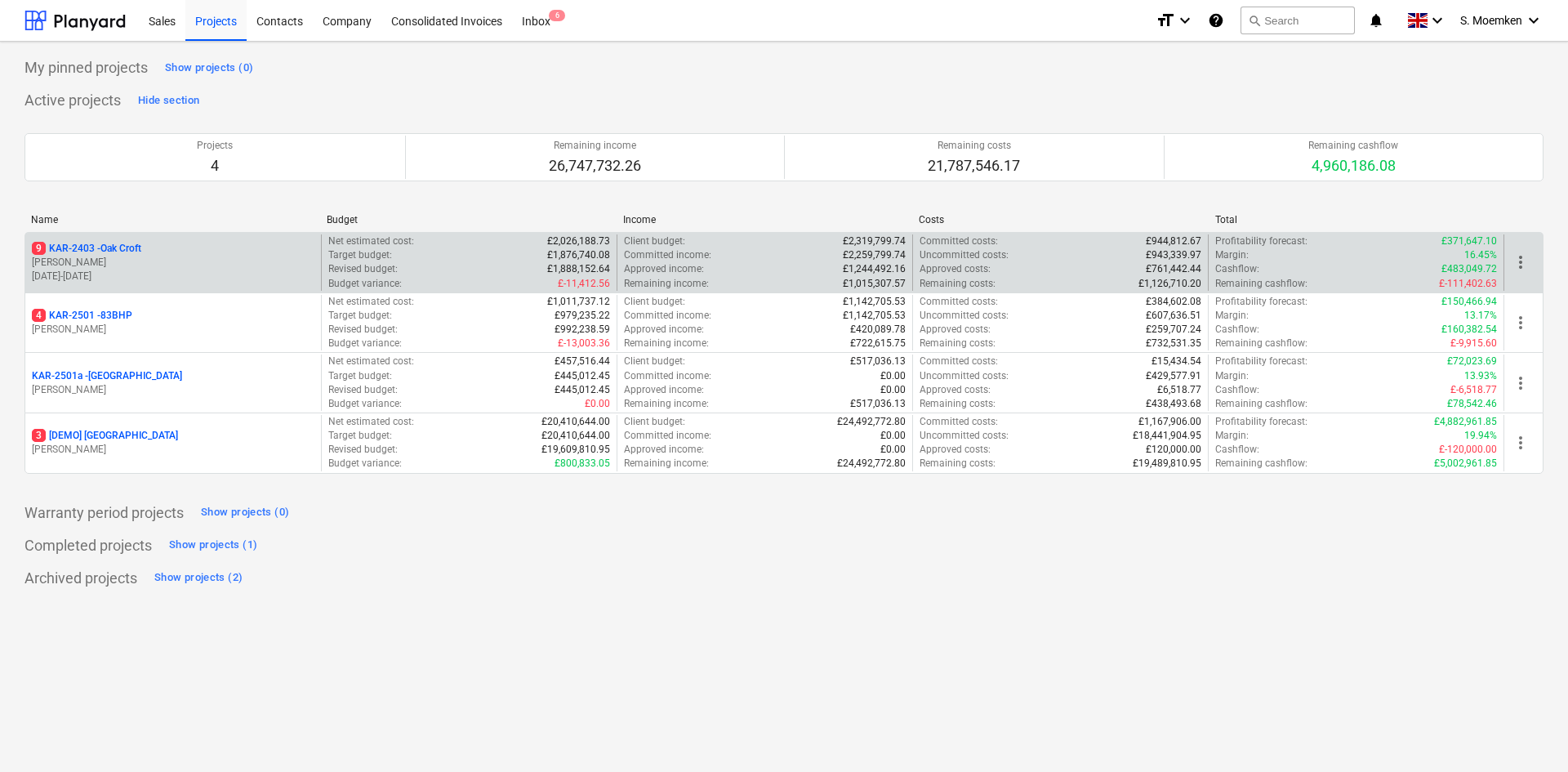
click at [159, 274] on p "[DATE] - [DATE]" at bounding box center [173, 276] width 283 height 14
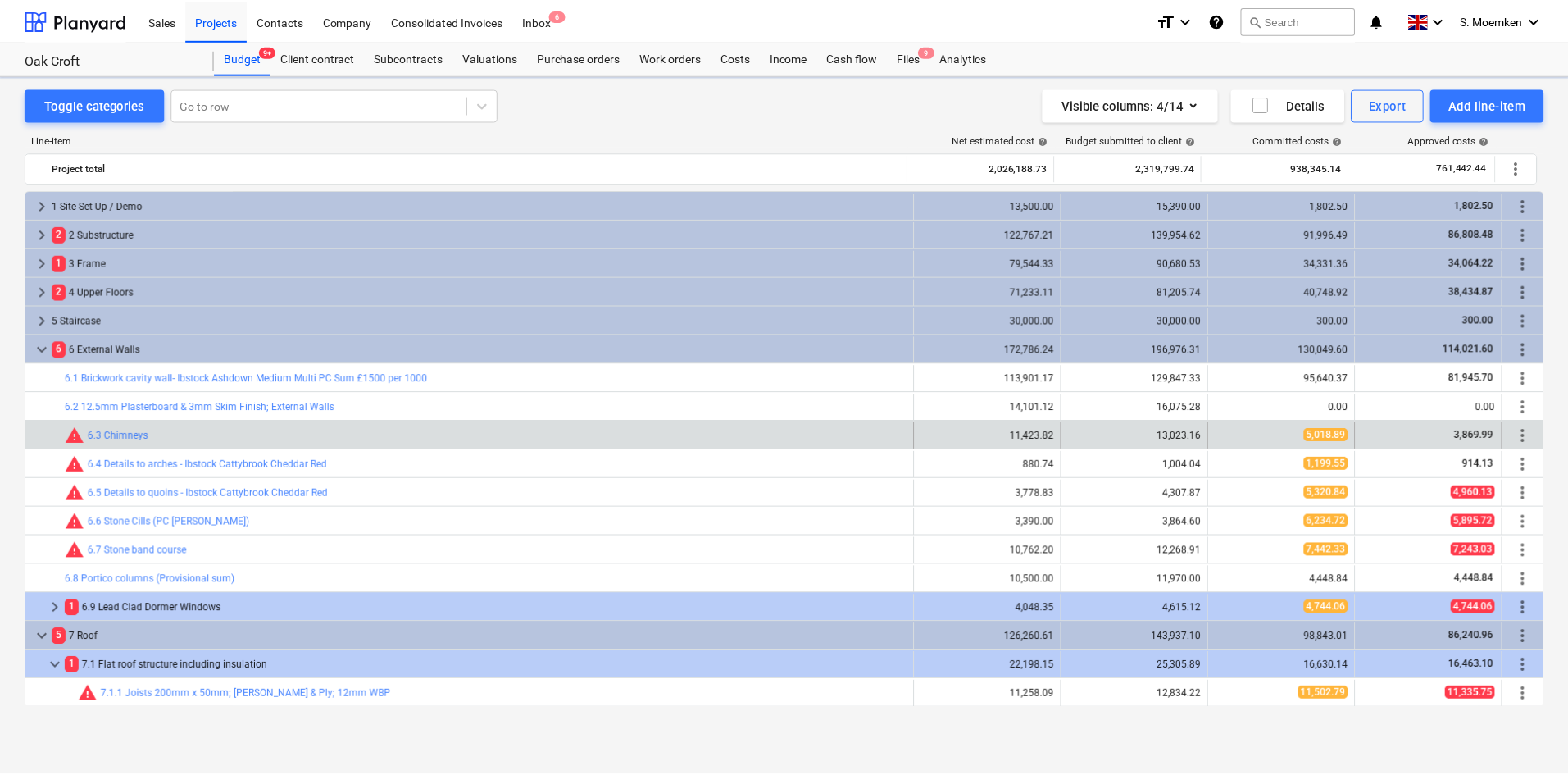
scroll to position [172, 0]
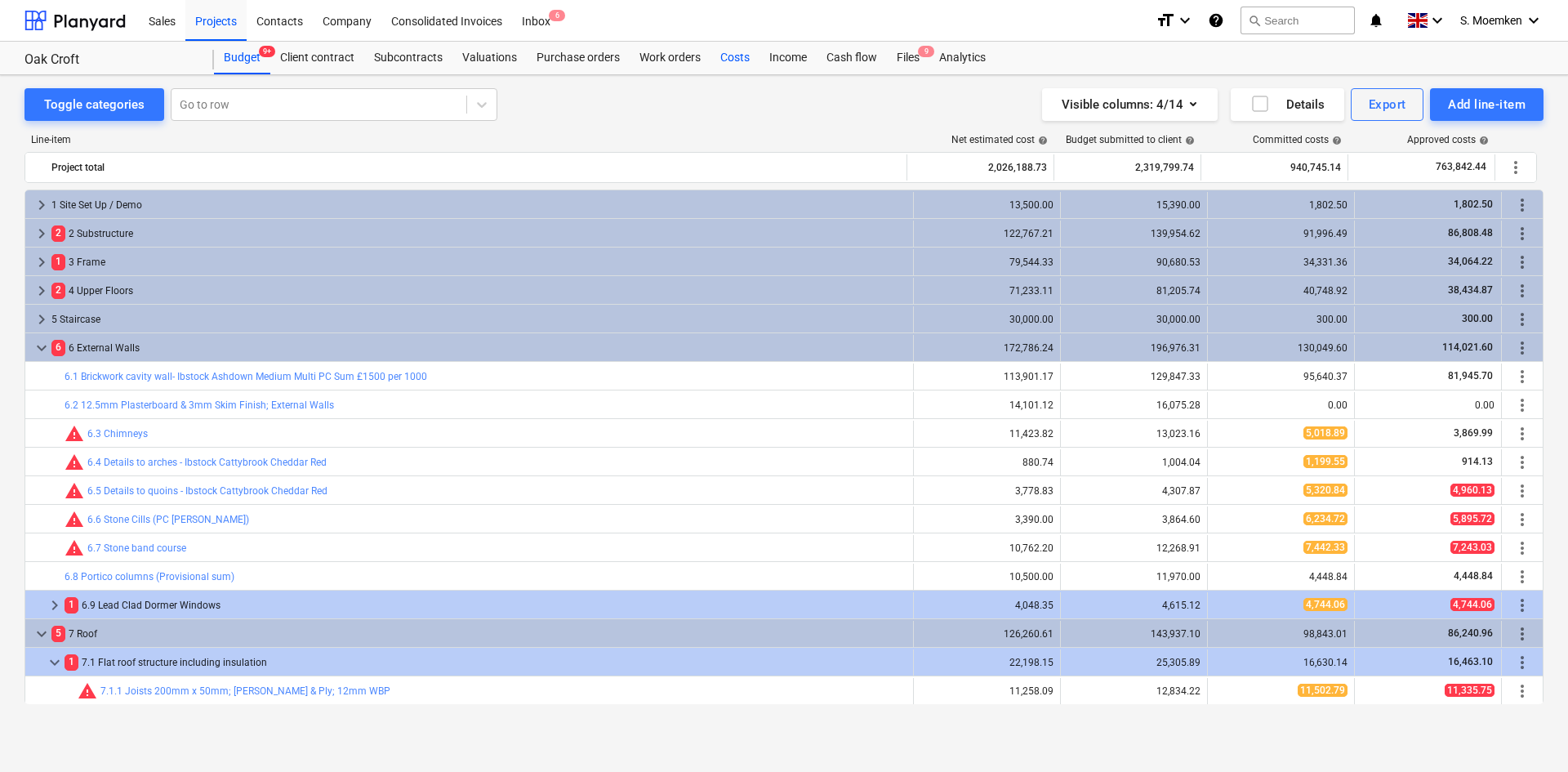
drag, startPoint x: 707, startPoint y: 62, endPoint x: 730, endPoint y: 57, distance: 23.5
click at [707, 62] on div "Work orders" at bounding box center [670, 58] width 80 height 33
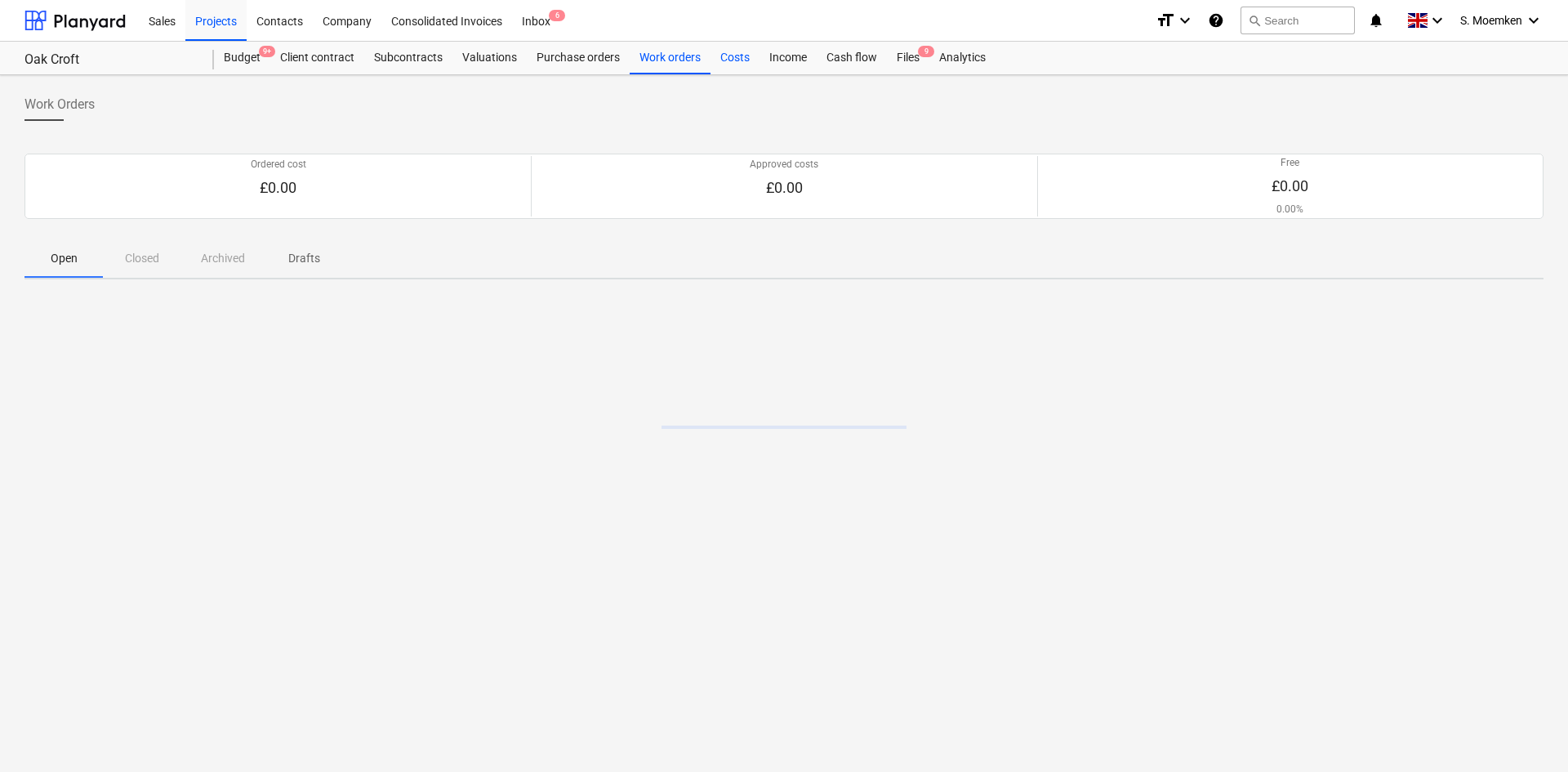
click at [730, 57] on div "Costs" at bounding box center [735, 58] width 49 height 33
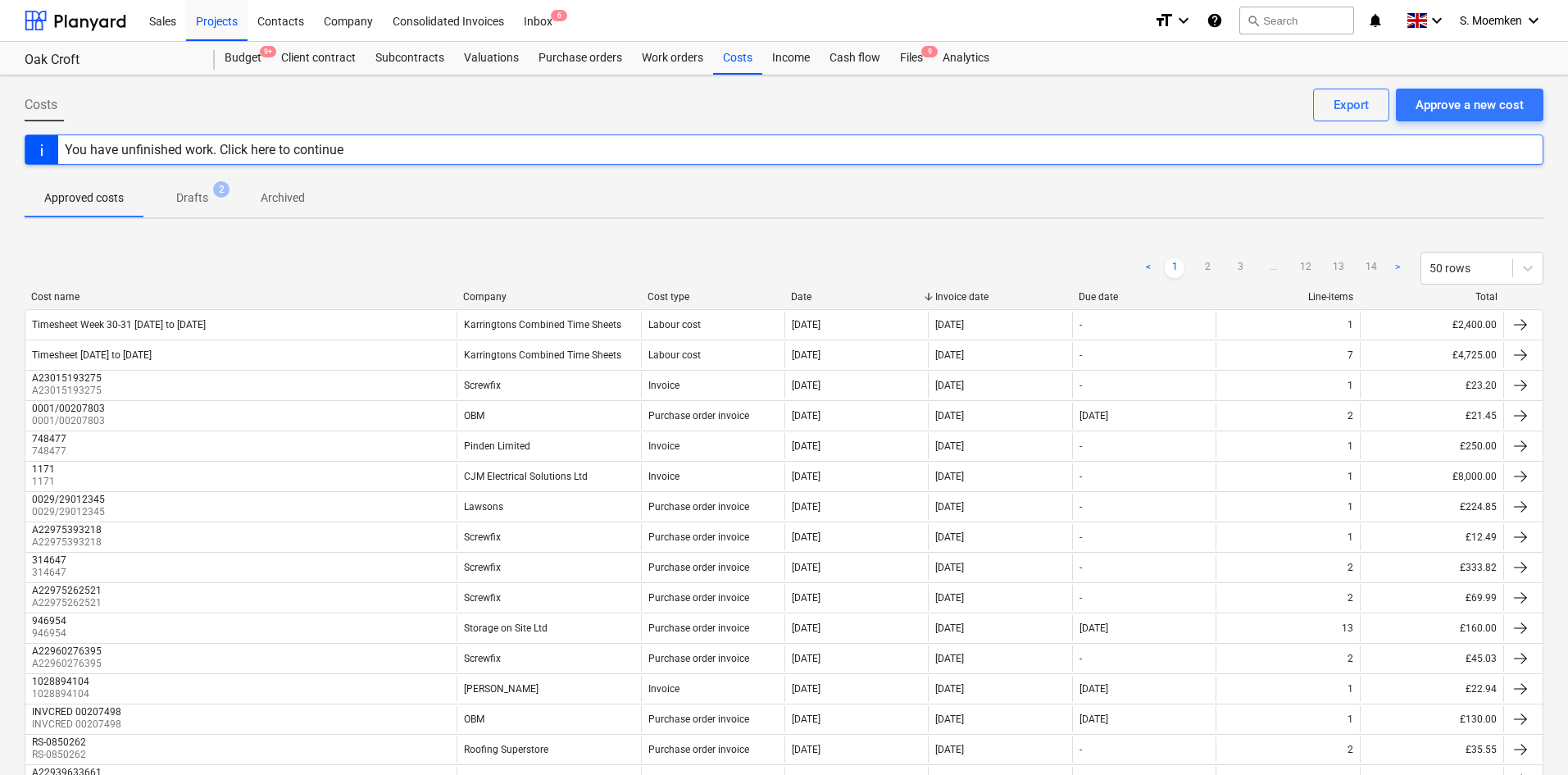
drag, startPoint x: 152, startPoint y: 350, endPoint x: 263, endPoint y: 252, distance: 148.1
click at [263, 252] on div "< 1 2 3 ... 12 13 14 > 50 rows" at bounding box center [784, 268] width 1519 height 33
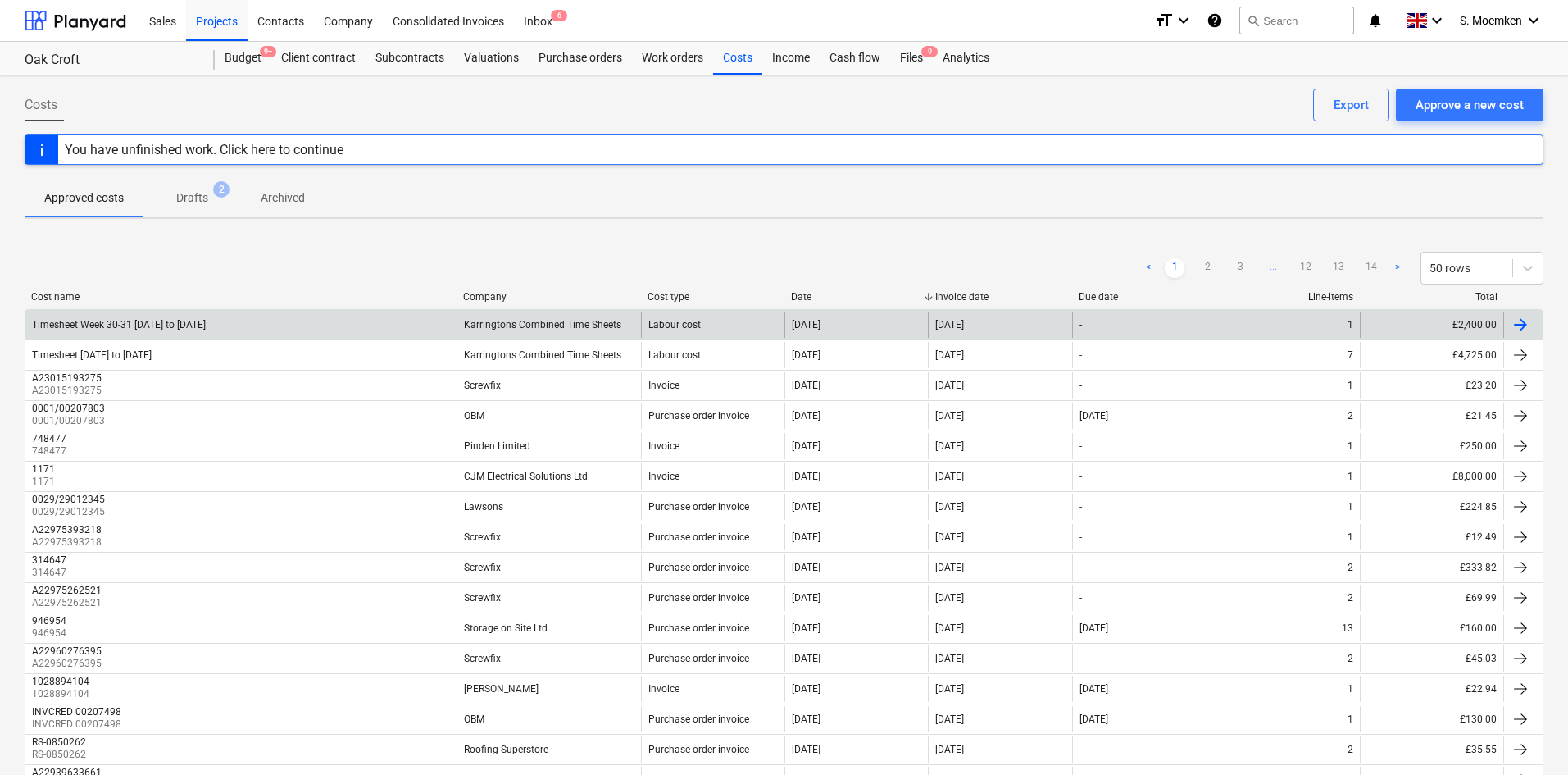
drag, startPoint x: 135, startPoint y: 328, endPoint x: 1523, endPoint y: 325, distance: 1388.0
click at [1523, 325] on div at bounding box center [1521, 324] width 20 height 20
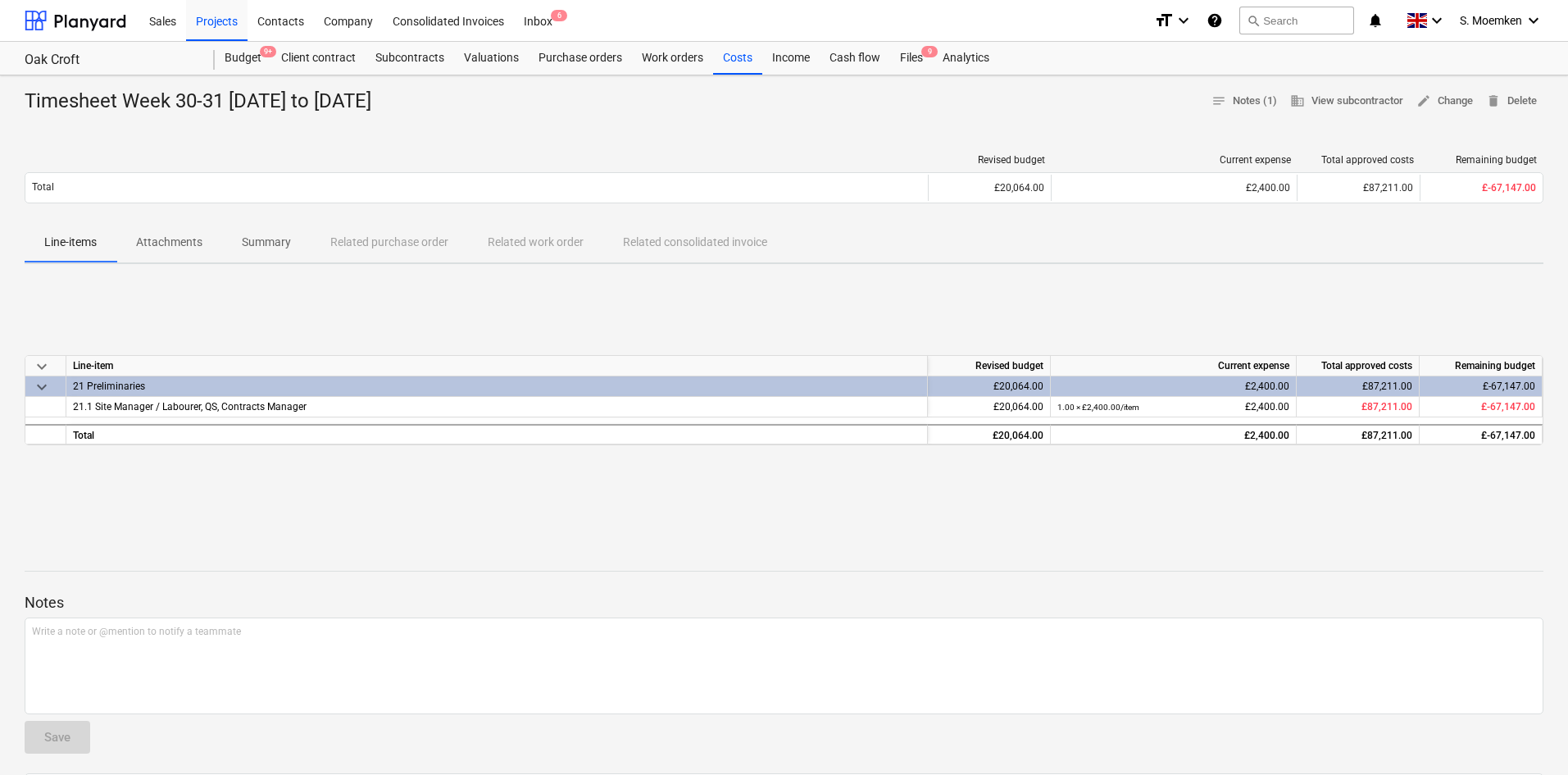
click at [356, 99] on div "Timesheet Week 30-31 [DATE] to [DATE]" at bounding box center [204, 102] width 360 height 27
click at [1441, 103] on span "edit Change" at bounding box center [1445, 102] width 57 height 19
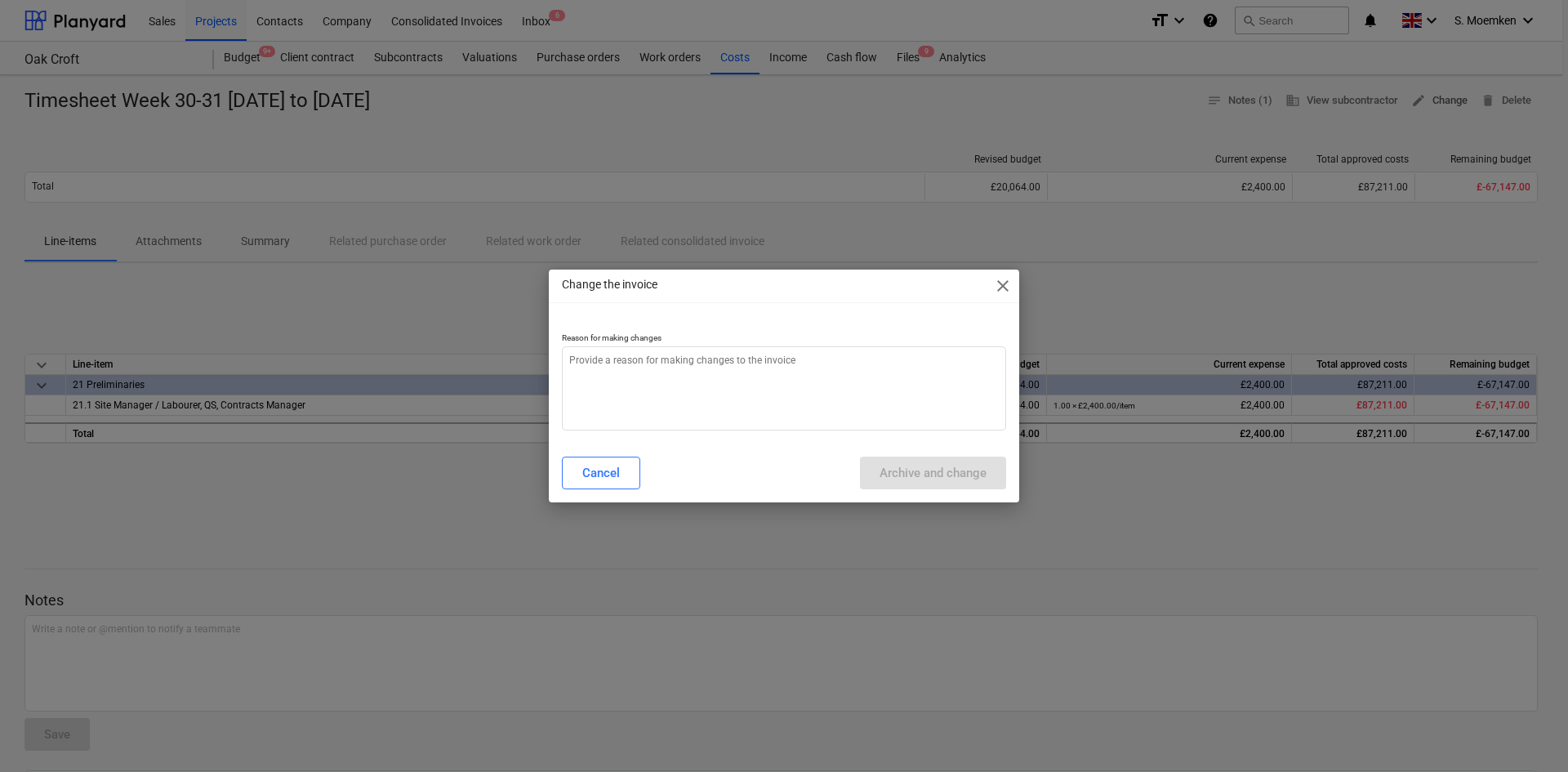
type textarea "x"
click at [683, 384] on textarea at bounding box center [784, 388] width 445 height 84
type textarea "i"
type textarea "x"
type textarea "in"
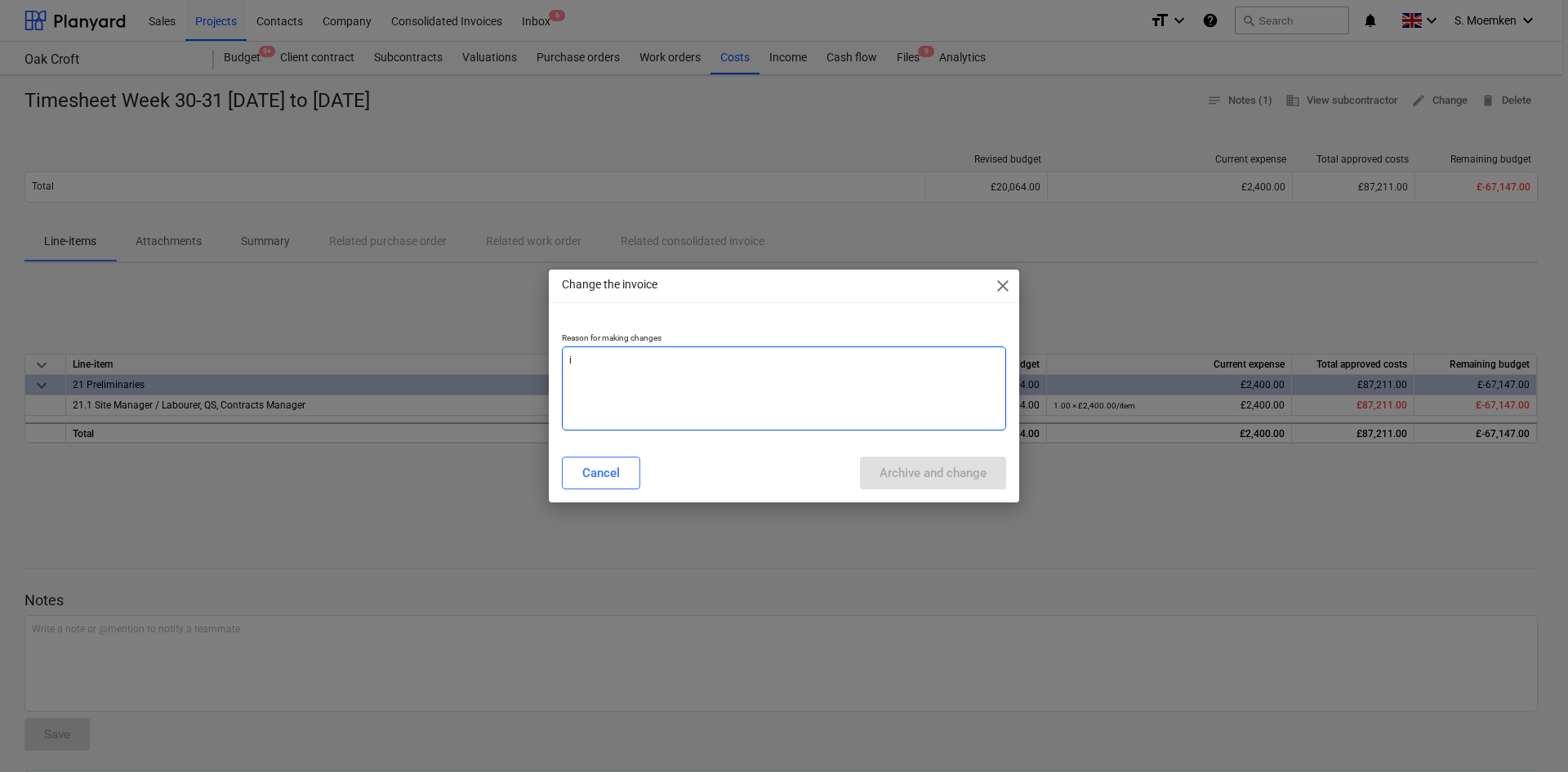
type textarea "x"
type textarea "inc"
type textarea "x"
type textarea "inco"
type textarea "x"
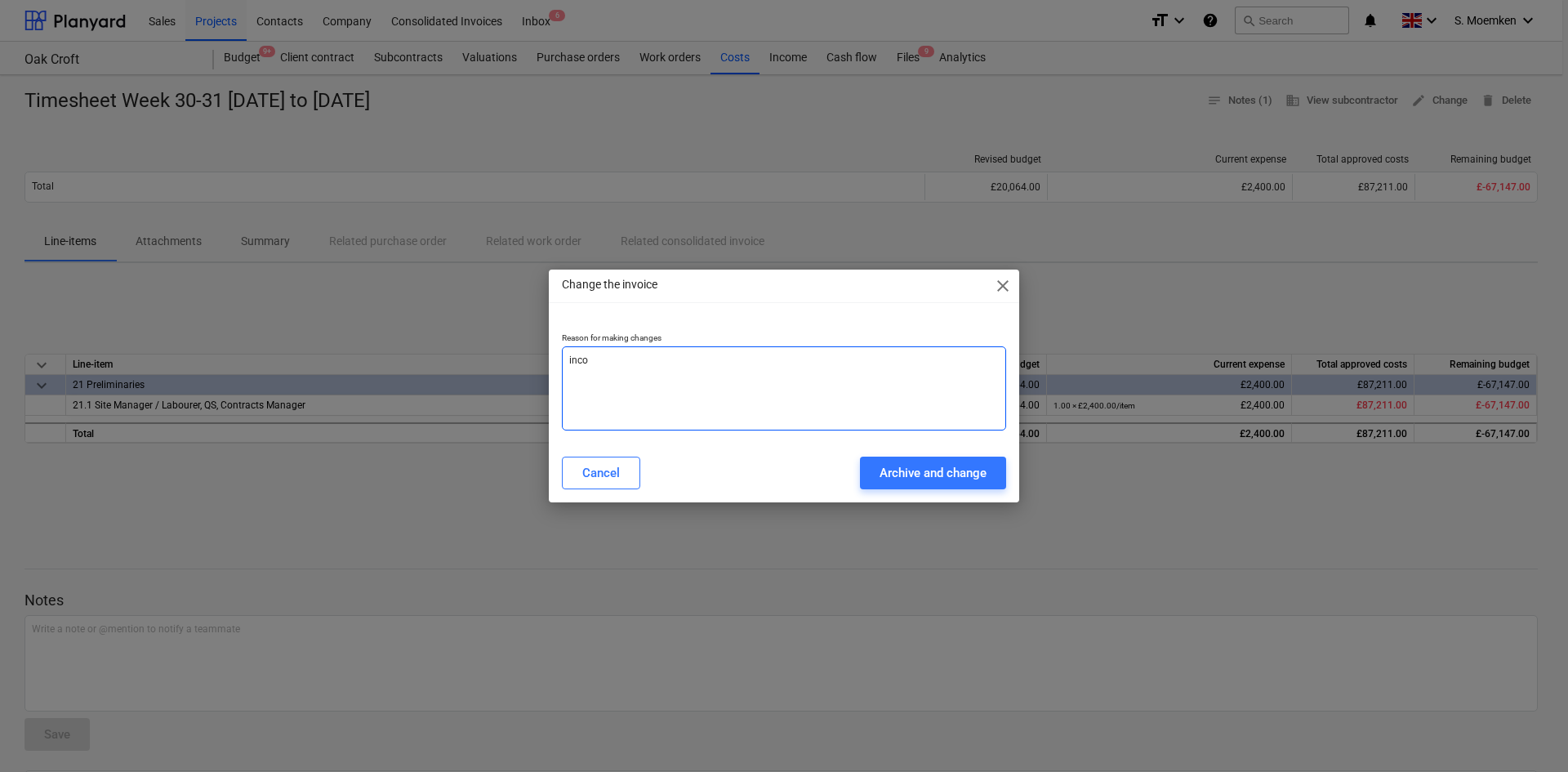
type textarea "incor"
type textarea "x"
type textarea "incorr"
type textarea "x"
type textarea "incorre"
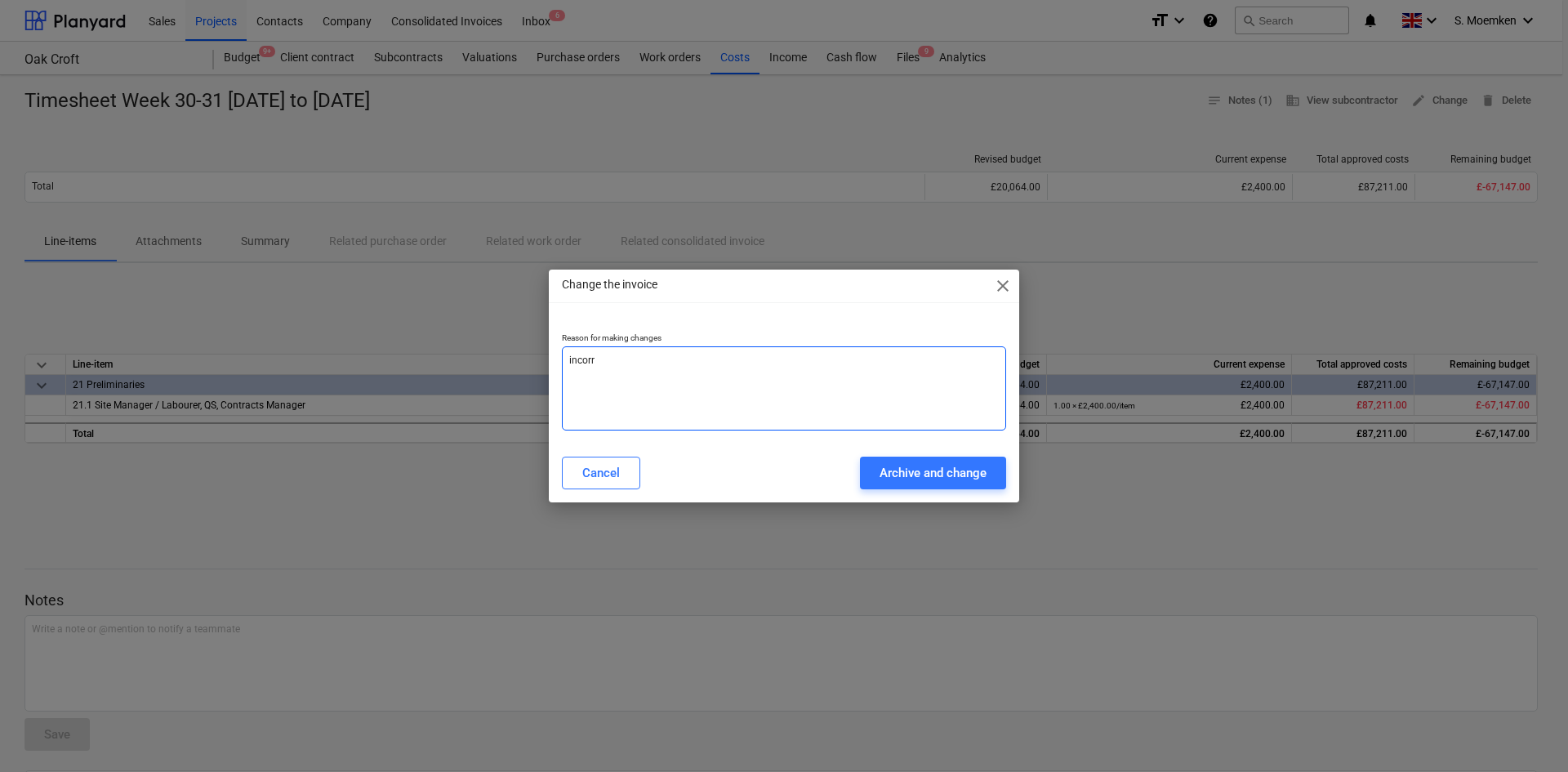
type textarea "x"
type textarea "incorrec"
type textarea "x"
type textarea "incorrect"
type textarea "x"
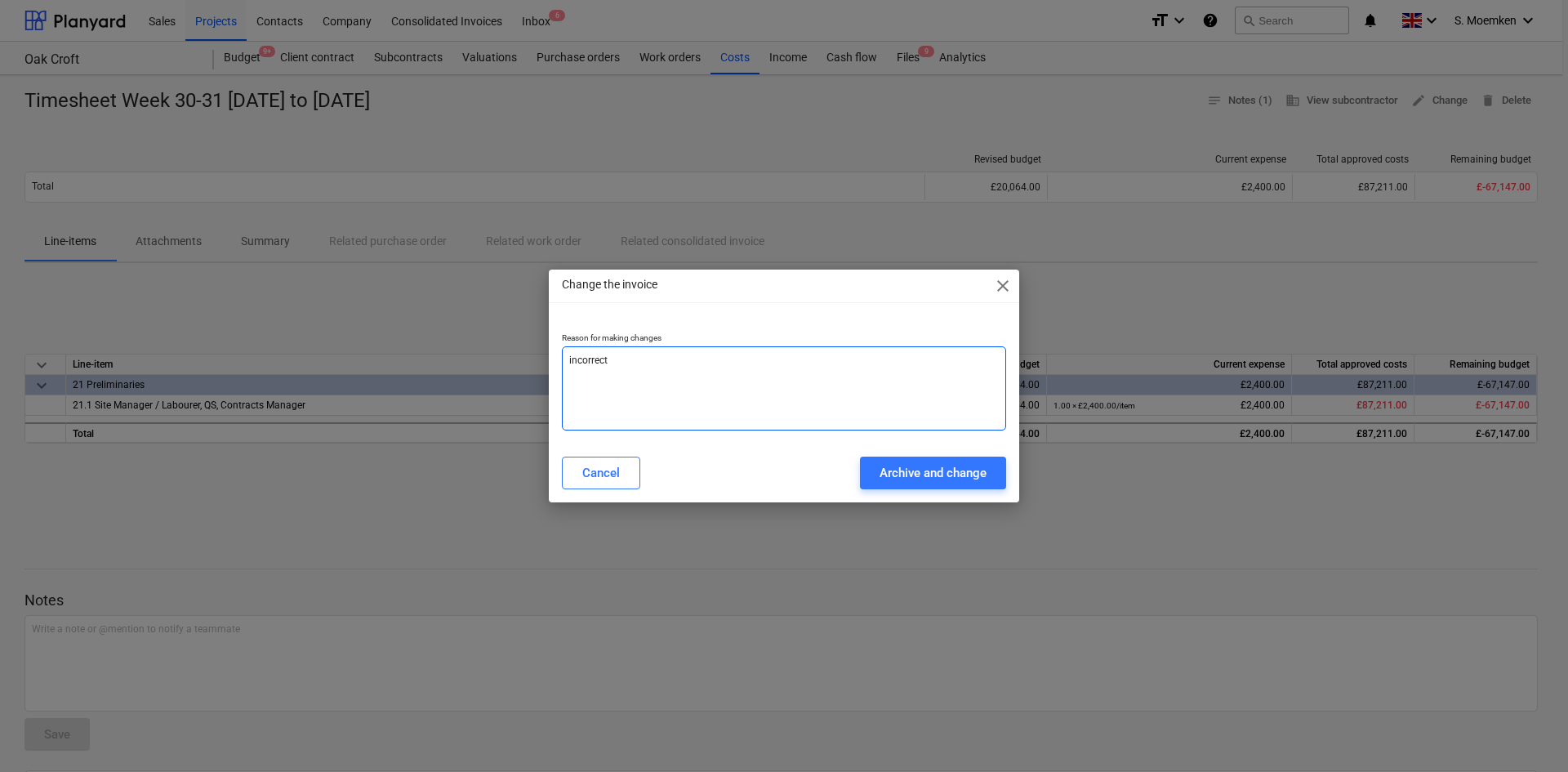
type textarea "incorrect"
type textarea "x"
type textarea "incorrect n"
type textarea "x"
type textarea "incorrect na"
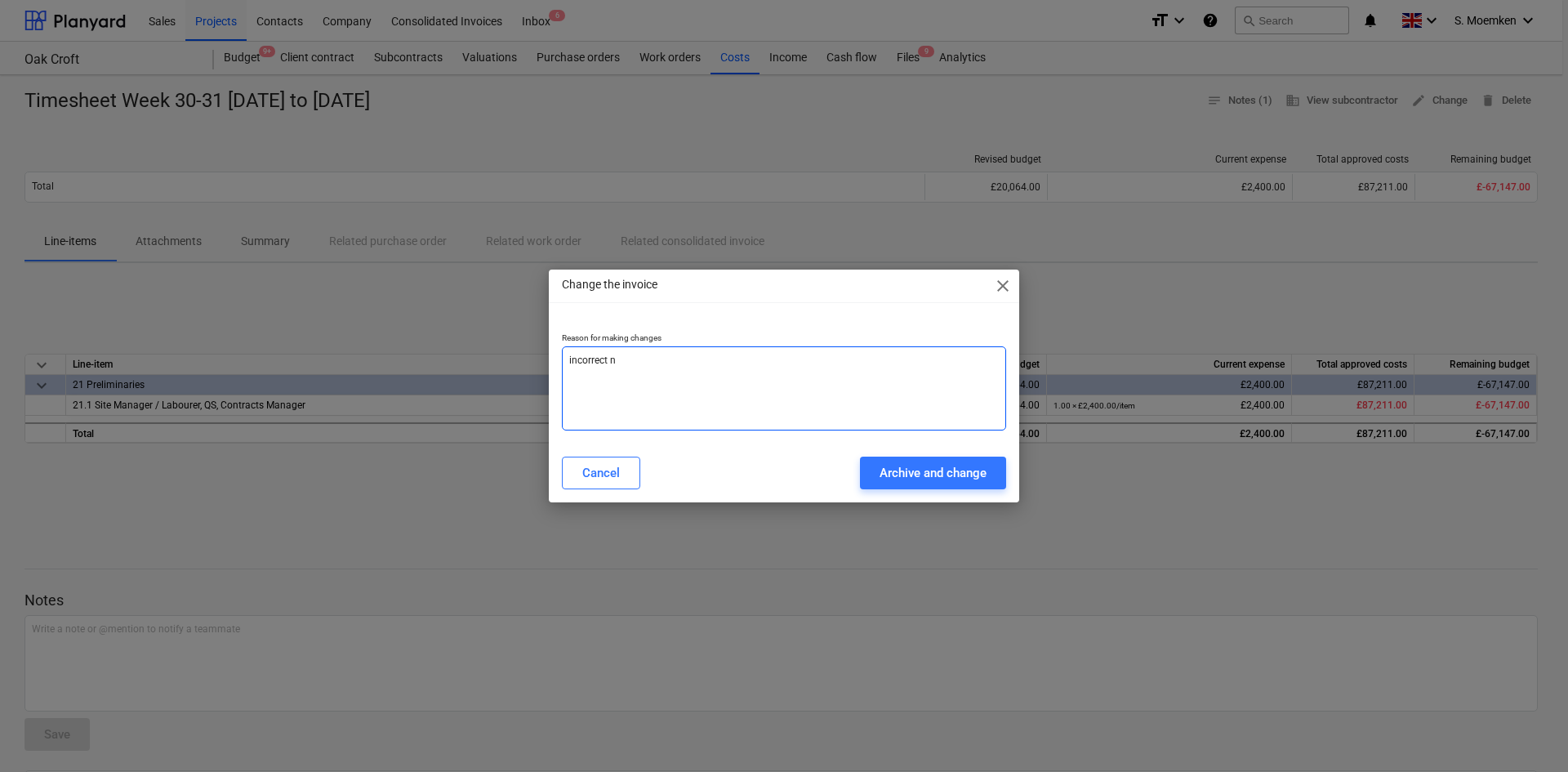
type textarea "x"
type textarea "incorrect nam"
type textarea "x"
type textarea "incorrect name"
type textarea "x"
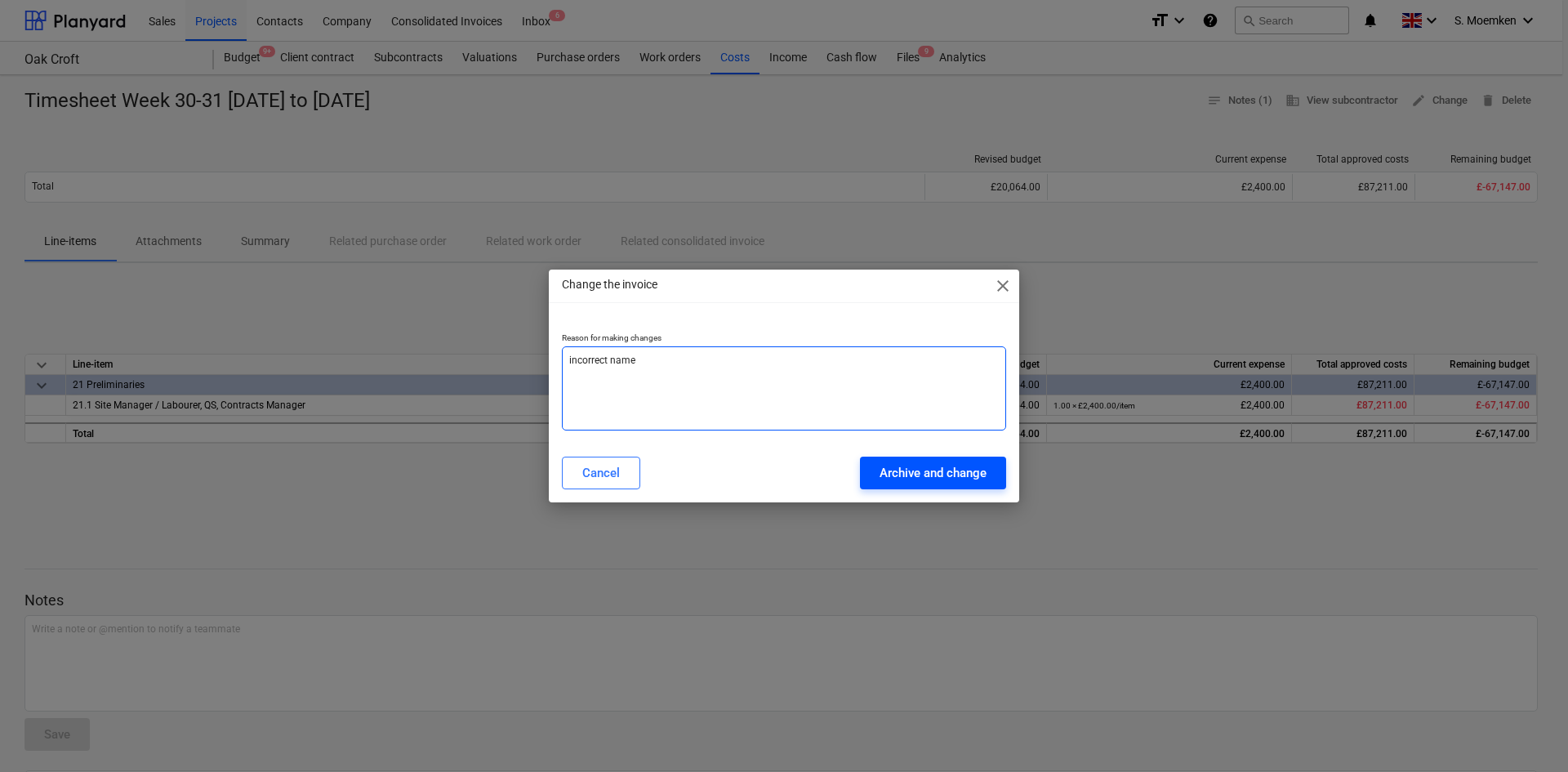
type textarea "incorrect name"
click at [956, 482] on div "Archive and change" at bounding box center [933, 473] width 107 height 21
type textarea "x"
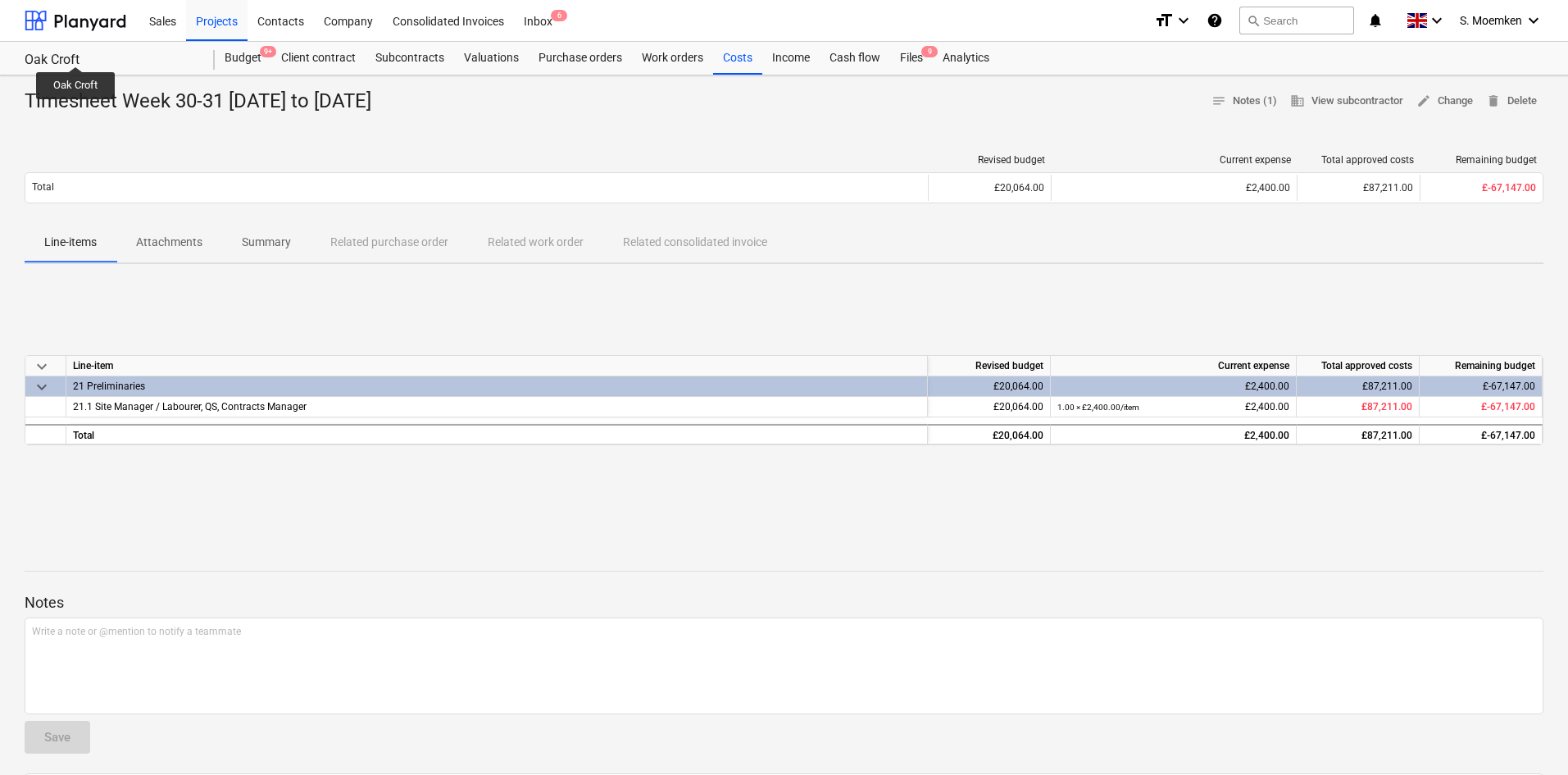
click at [75, 53] on div "Oak Croft" at bounding box center [110, 60] width 171 height 17
click at [227, 21] on div "Projects" at bounding box center [217, 20] width 62 height 42
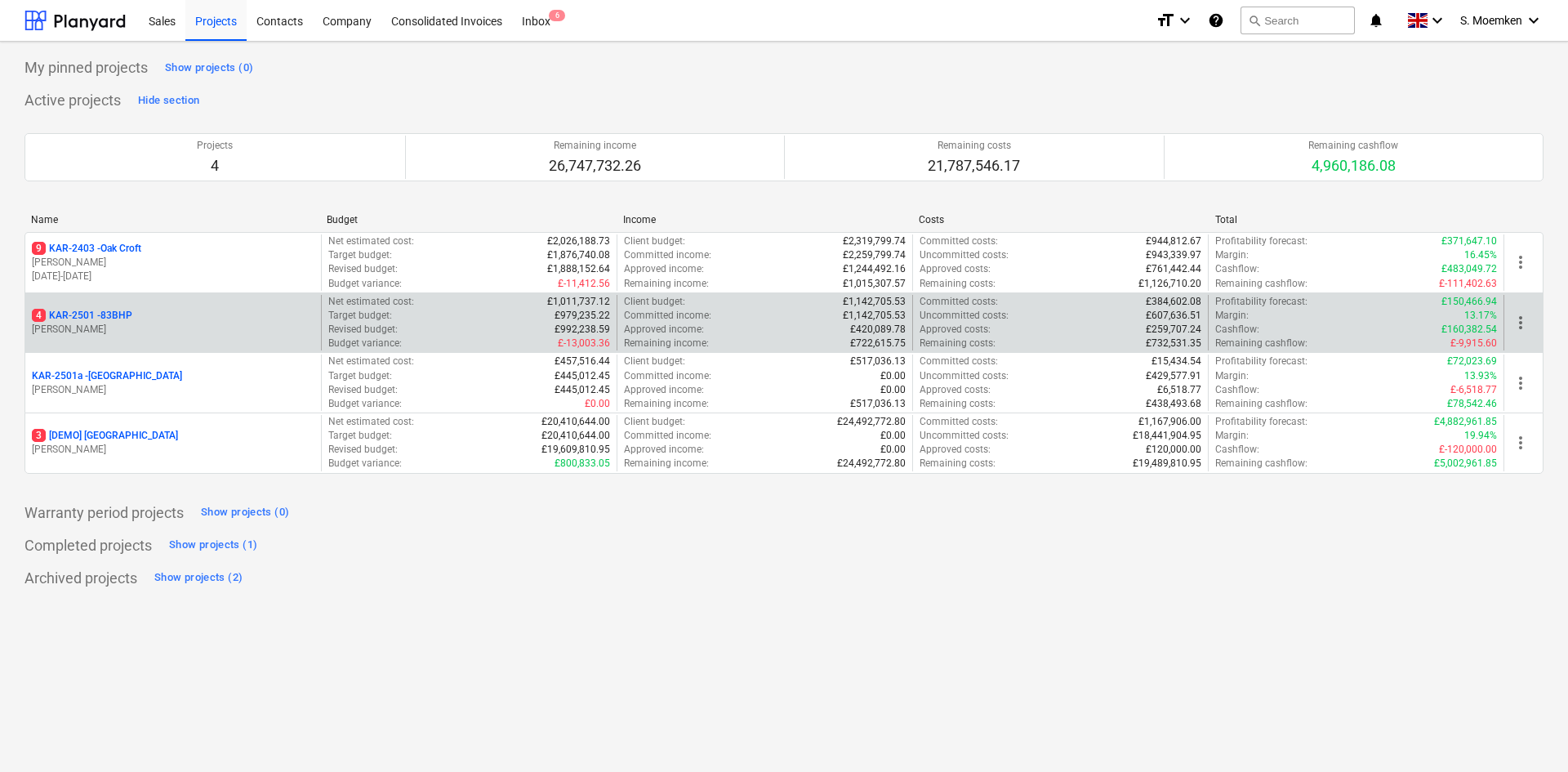
click at [157, 323] on p "[PERSON_NAME]" at bounding box center [173, 329] width 283 height 14
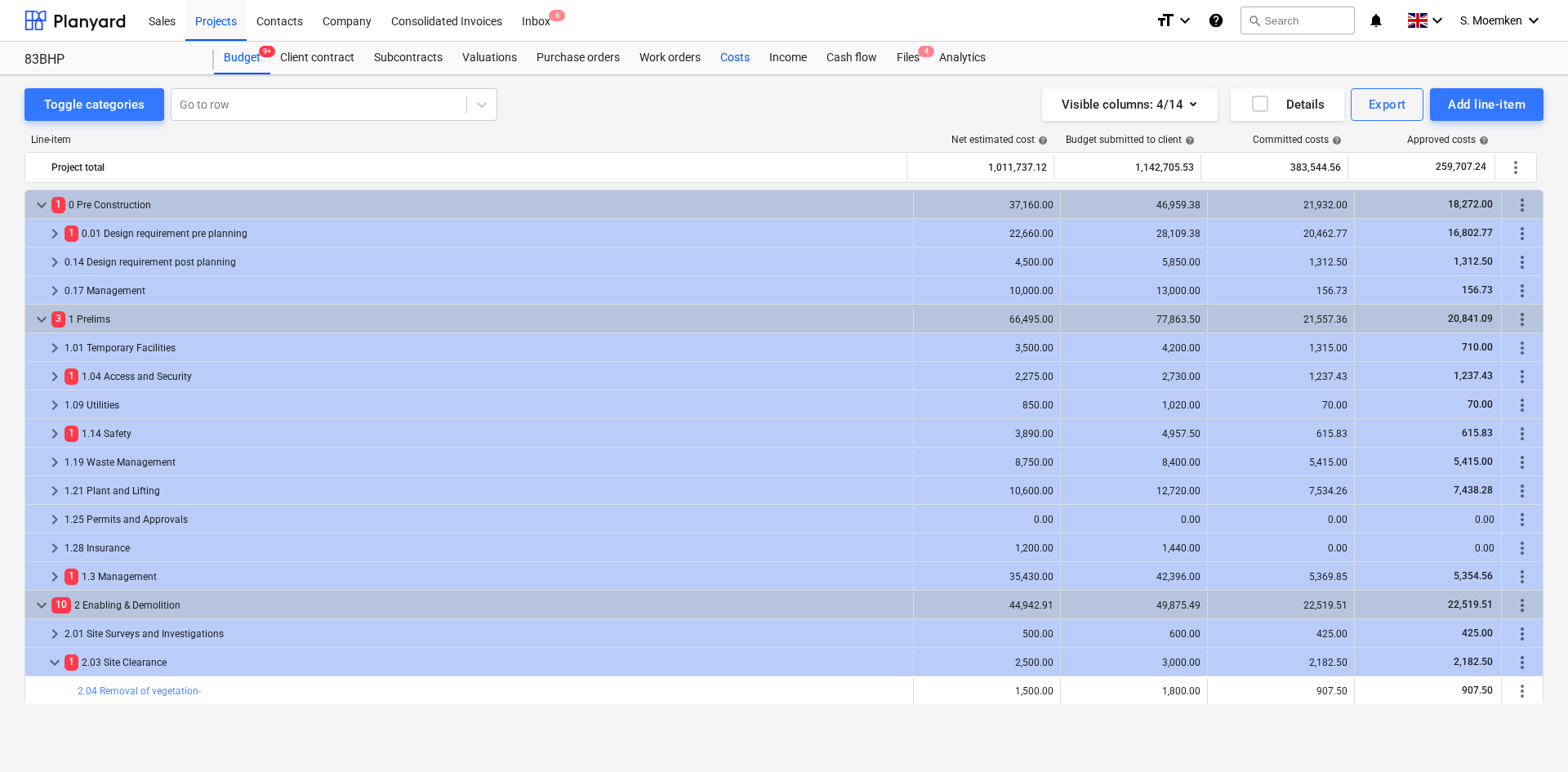
click at [729, 58] on div "Costs" at bounding box center [735, 58] width 49 height 33
